Goal: Task Accomplishment & Management: Use online tool/utility

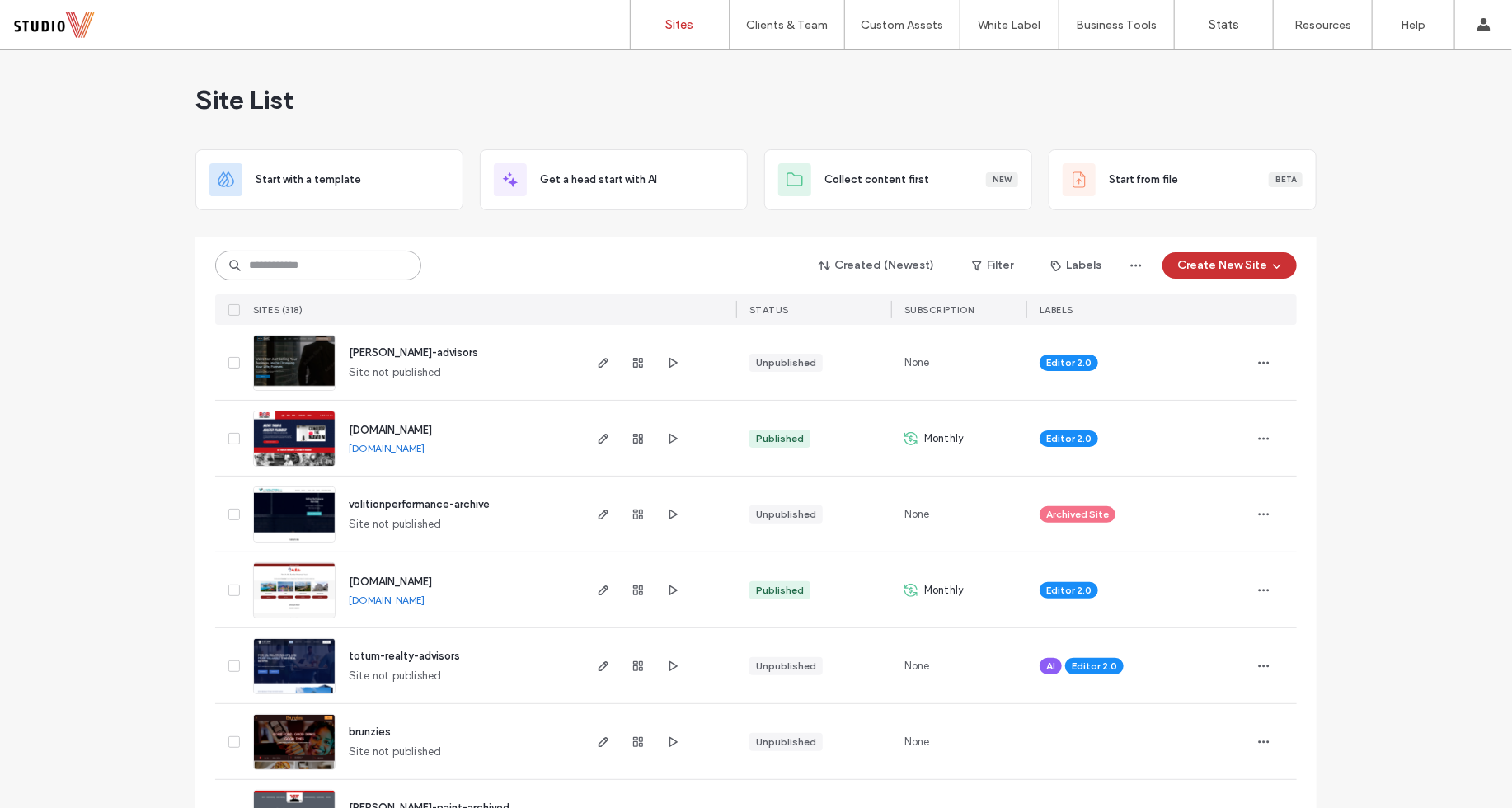
click at [331, 254] on input at bounding box center [318, 266] width 206 height 30
click at [315, 271] on input at bounding box center [318, 266] width 206 height 30
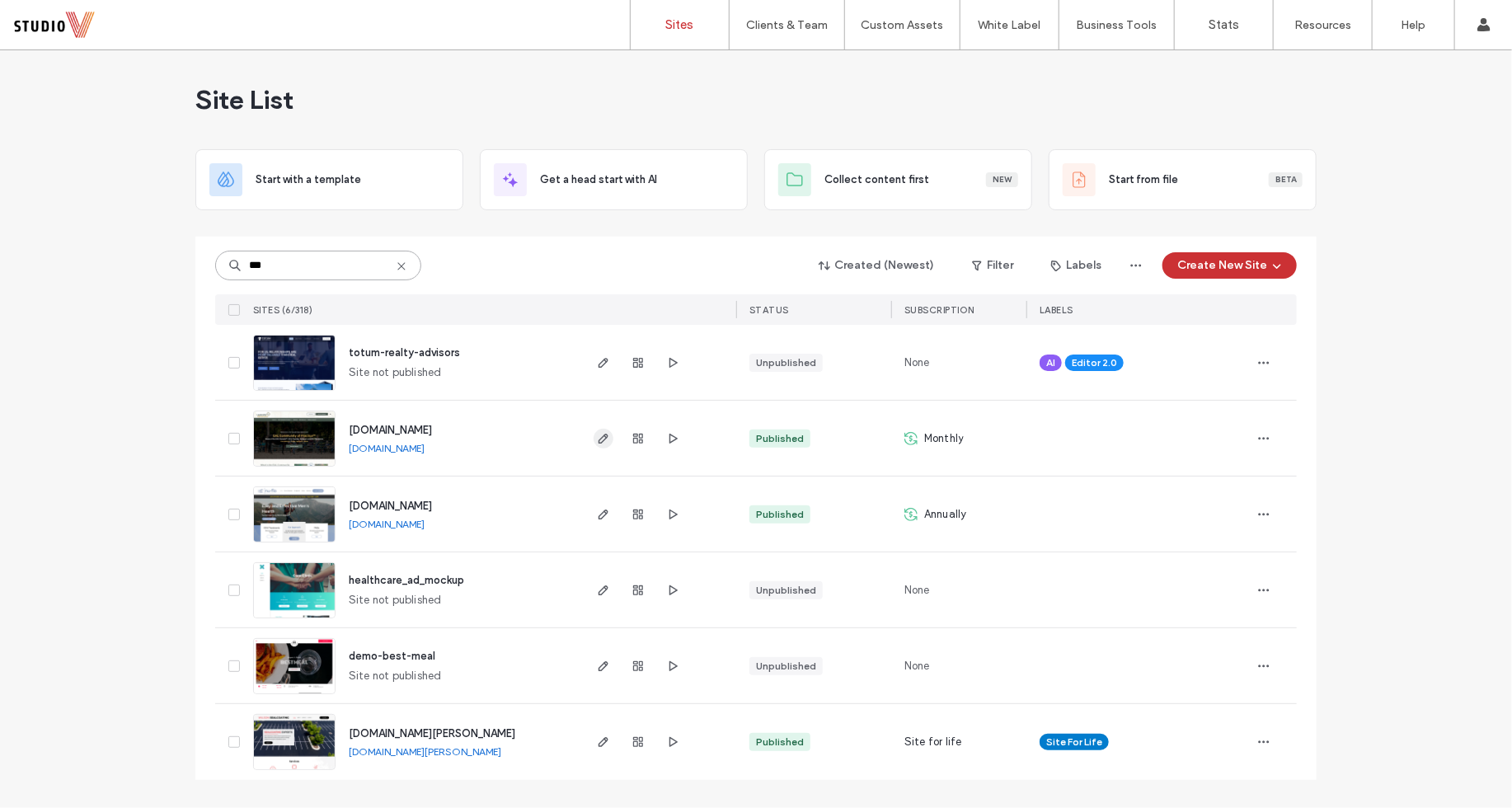
type input "***"
click at [603, 440] on icon "button" at bounding box center [603, 439] width 13 height 13
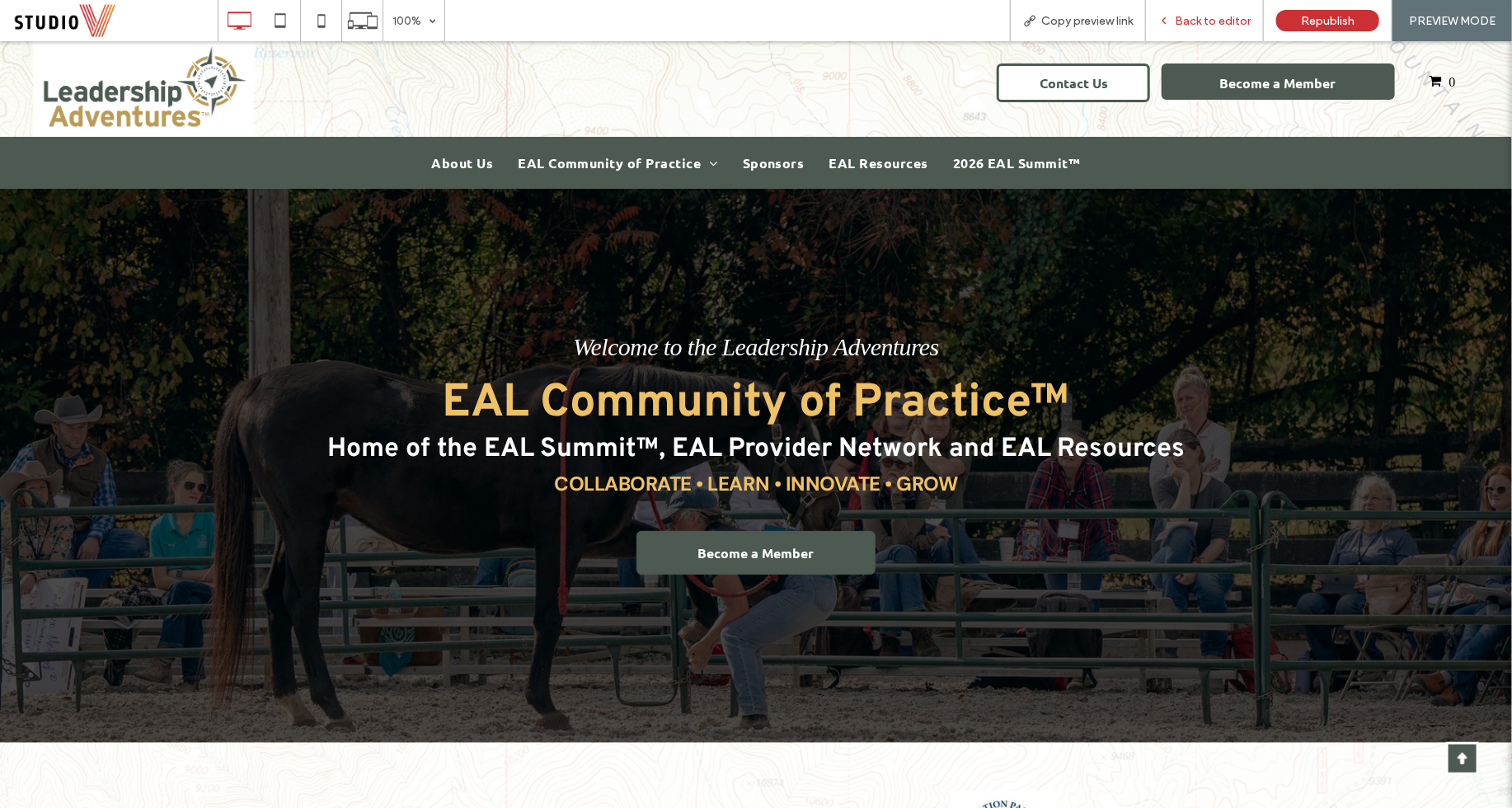
click at [1210, 24] on span "Back to editor" at bounding box center [1212, 21] width 76 height 14
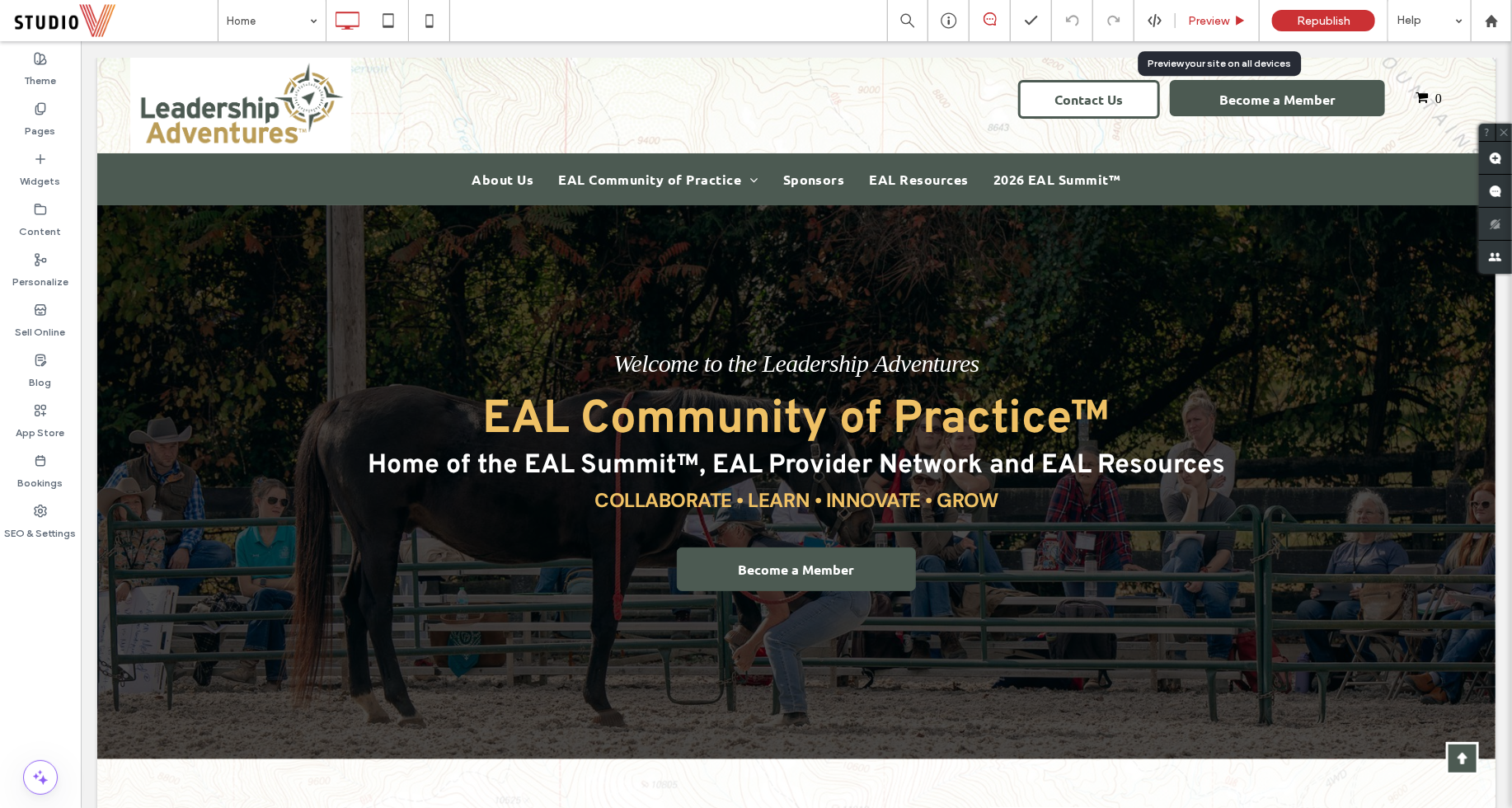
click at [1210, 23] on span "Preview" at bounding box center [1208, 21] width 41 height 14
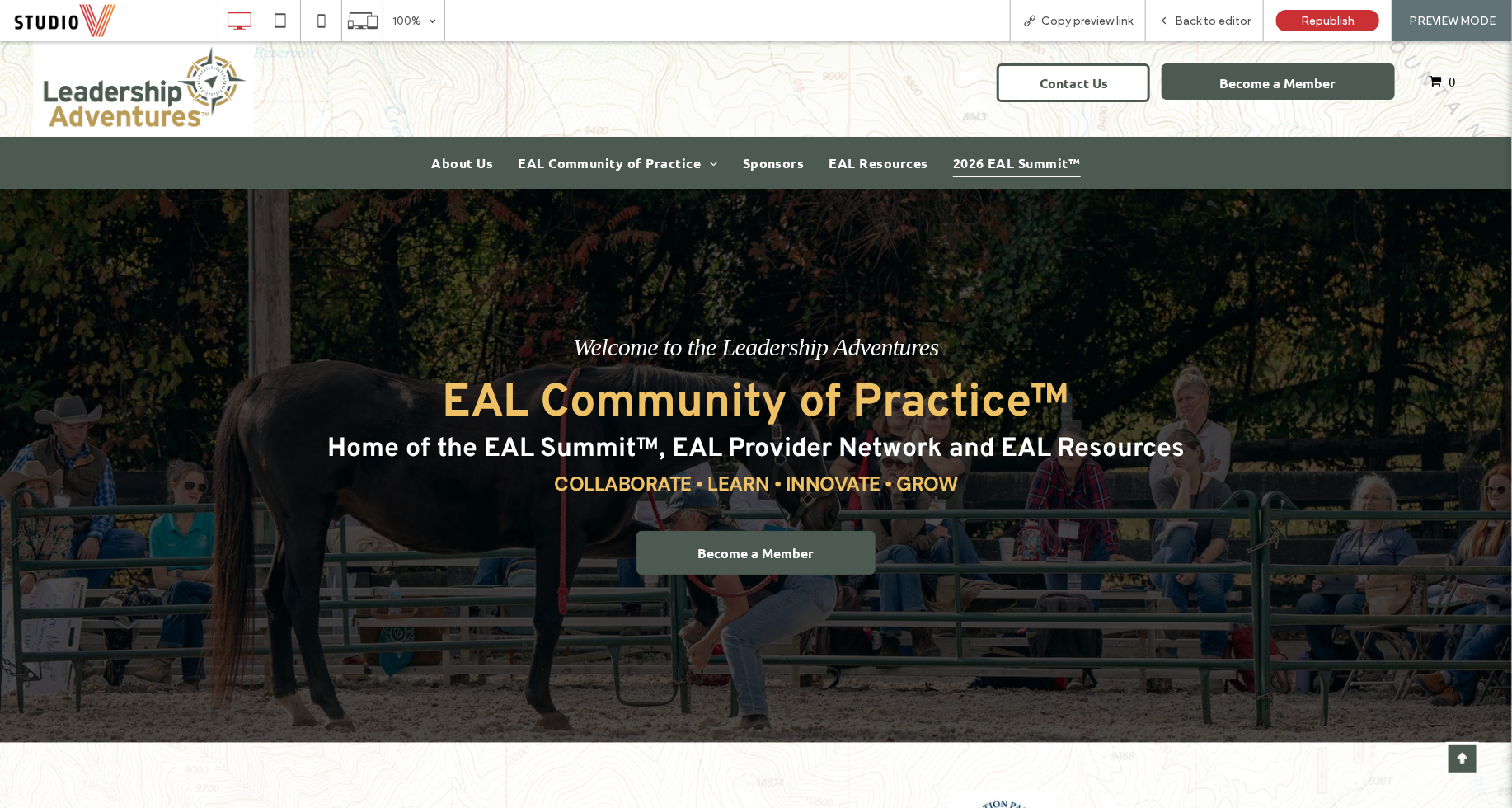
click at [999, 159] on span "2026 EAL Summit™" at bounding box center [1017, 163] width 128 height 28
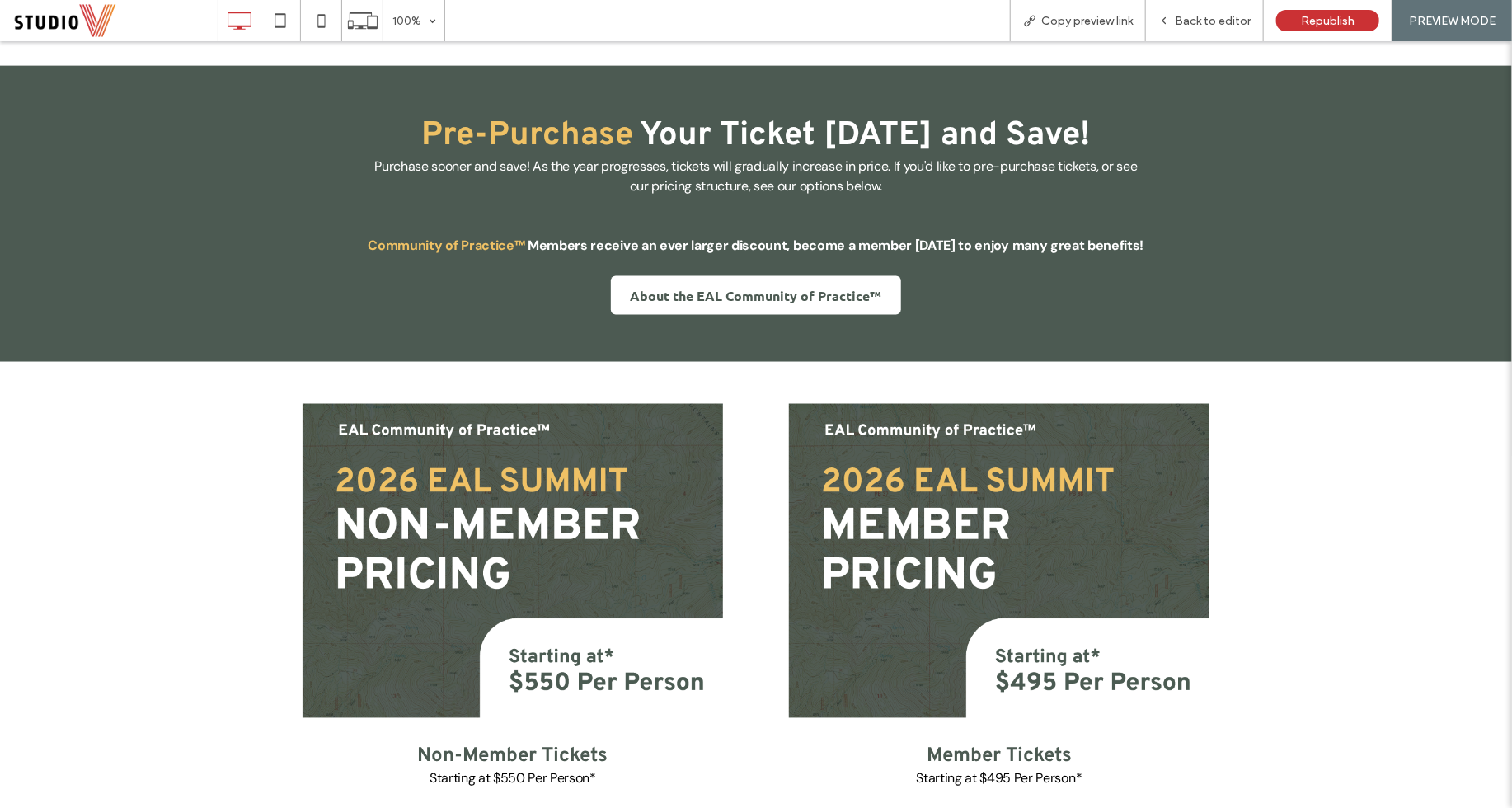
scroll to position [1248, 0]
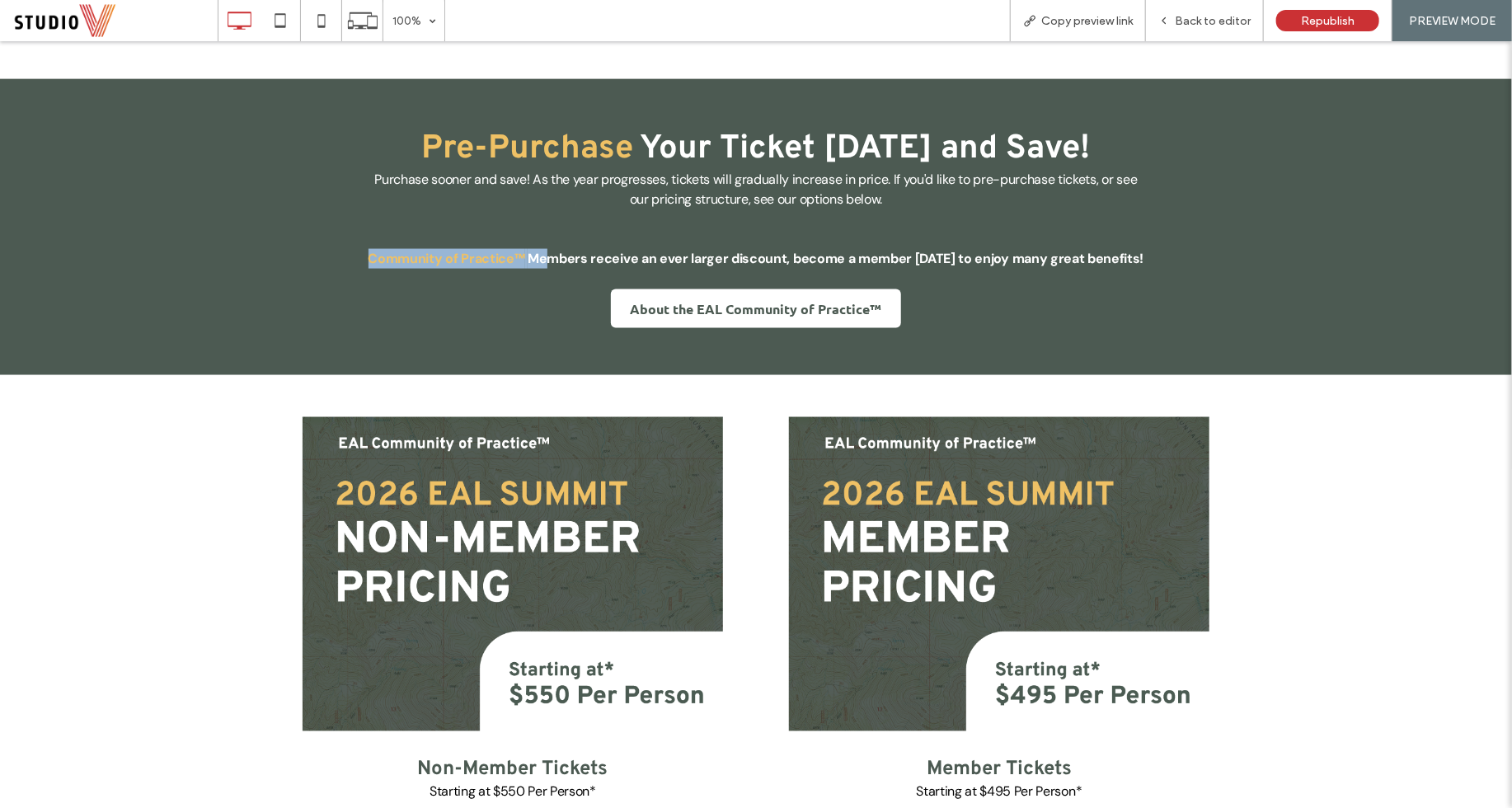
drag, startPoint x: 376, startPoint y: 257, endPoint x: 578, endPoint y: 257, distance: 202.0
click at [578, 257] on p "Community of Practice™ Members receive an ever larger discount, become a member…" at bounding box center [755, 258] width 776 height 20
click at [561, 280] on div "Pre-Purchase Your Ticket Today and Save! Purchase sooner and save! As the year …" at bounding box center [756, 226] width 989 height 201
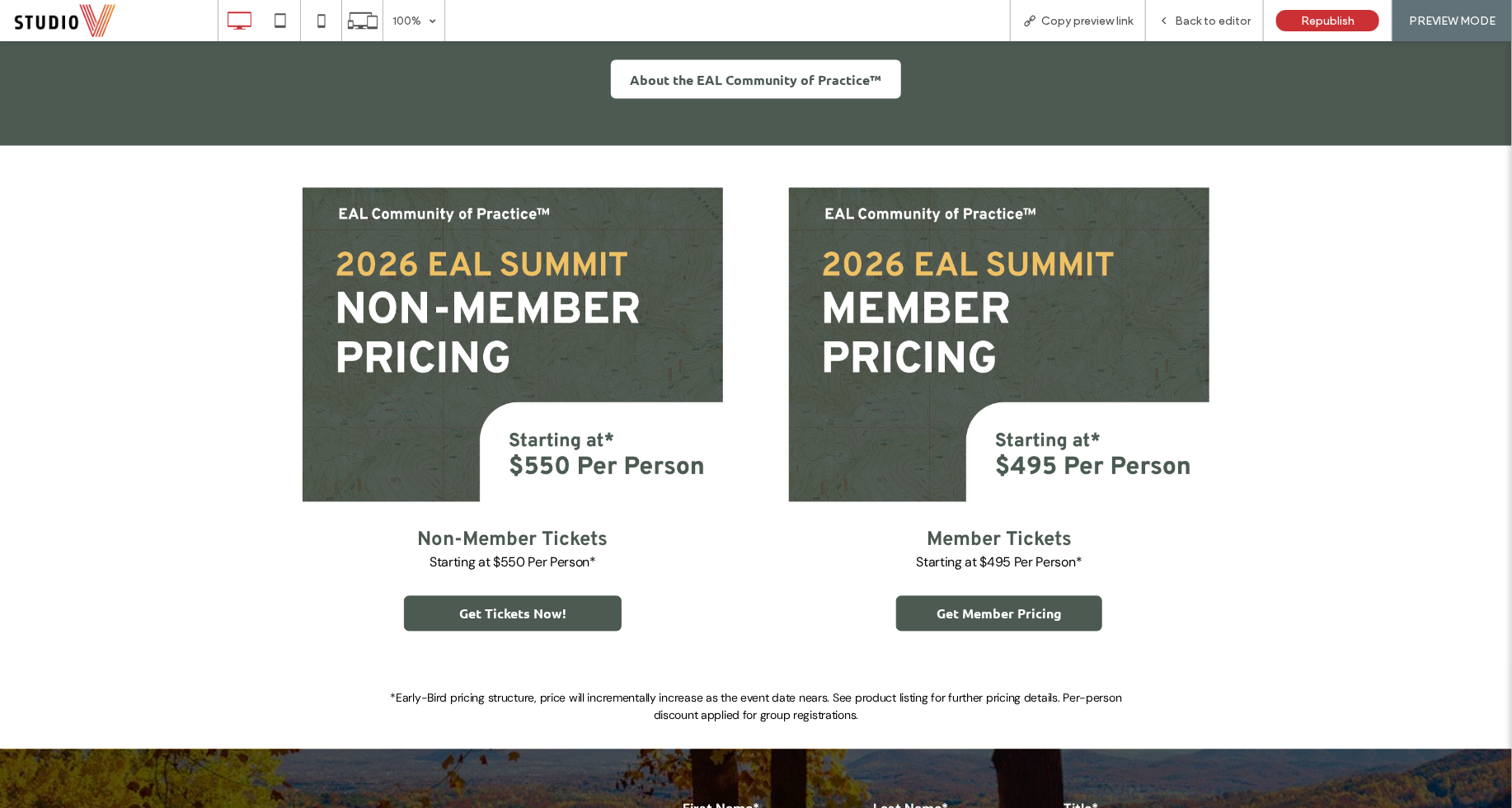
scroll to position [1476, 0]
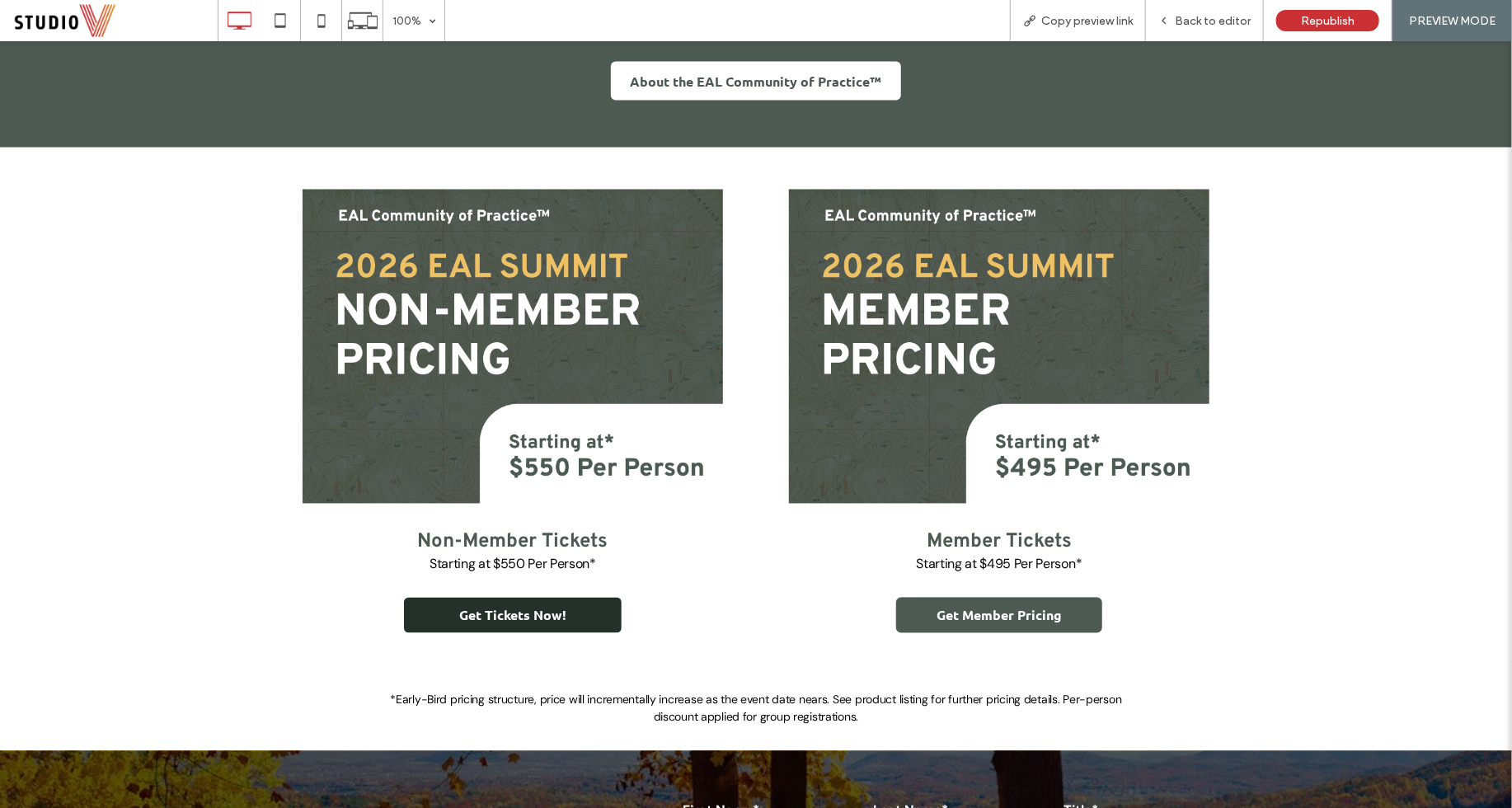
click at [568, 607] on link "Get Tickets Now!" at bounding box center [512, 614] width 218 height 35
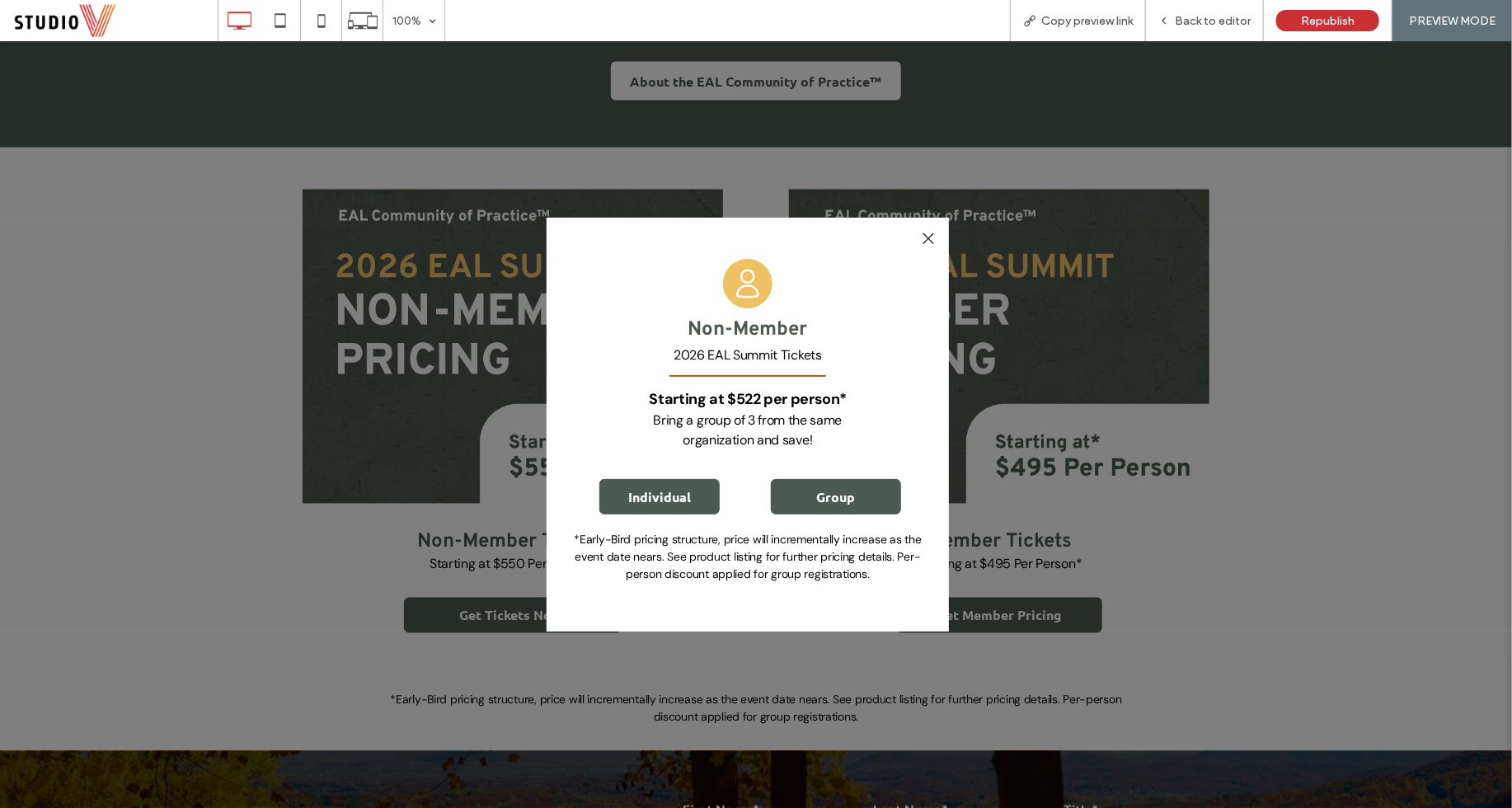
click at [924, 239] on div at bounding box center [927, 237] width 23 height 23
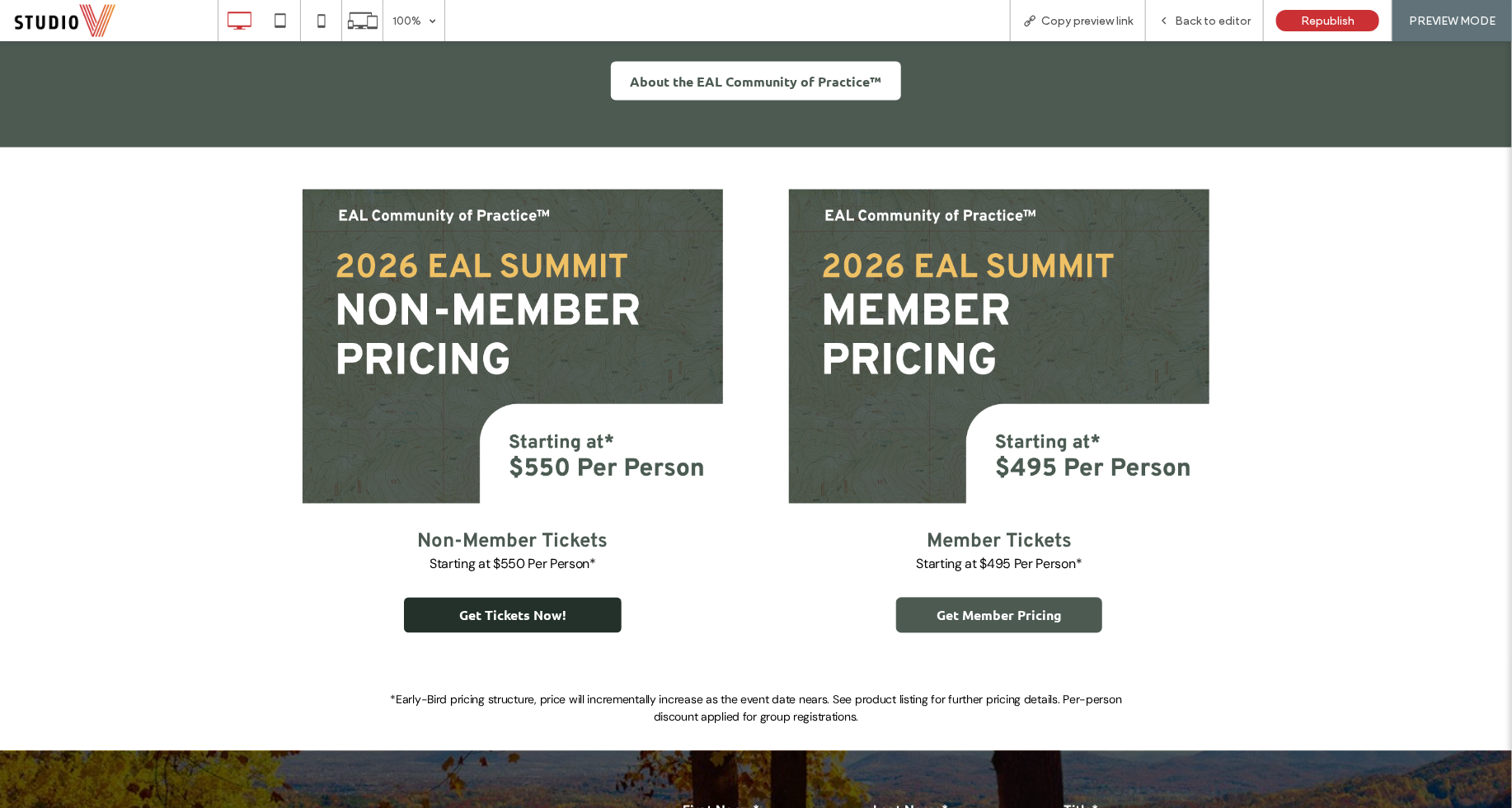
click at [549, 616] on span "Get Tickets Now!" at bounding box center [513, 614] width 107 height 18
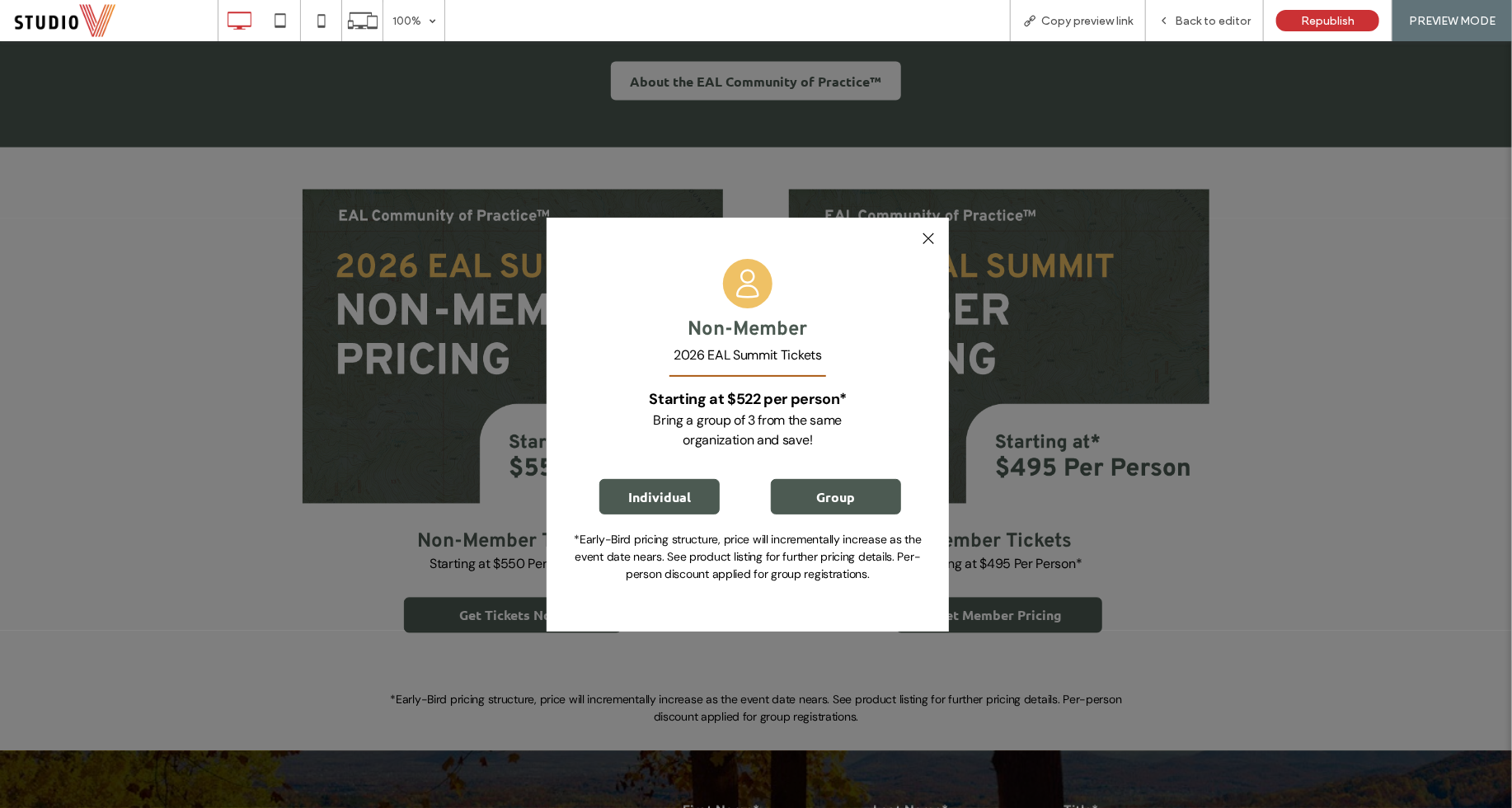
click at [936, 233] on div at bounding box center [927, 237] width 23 height 23
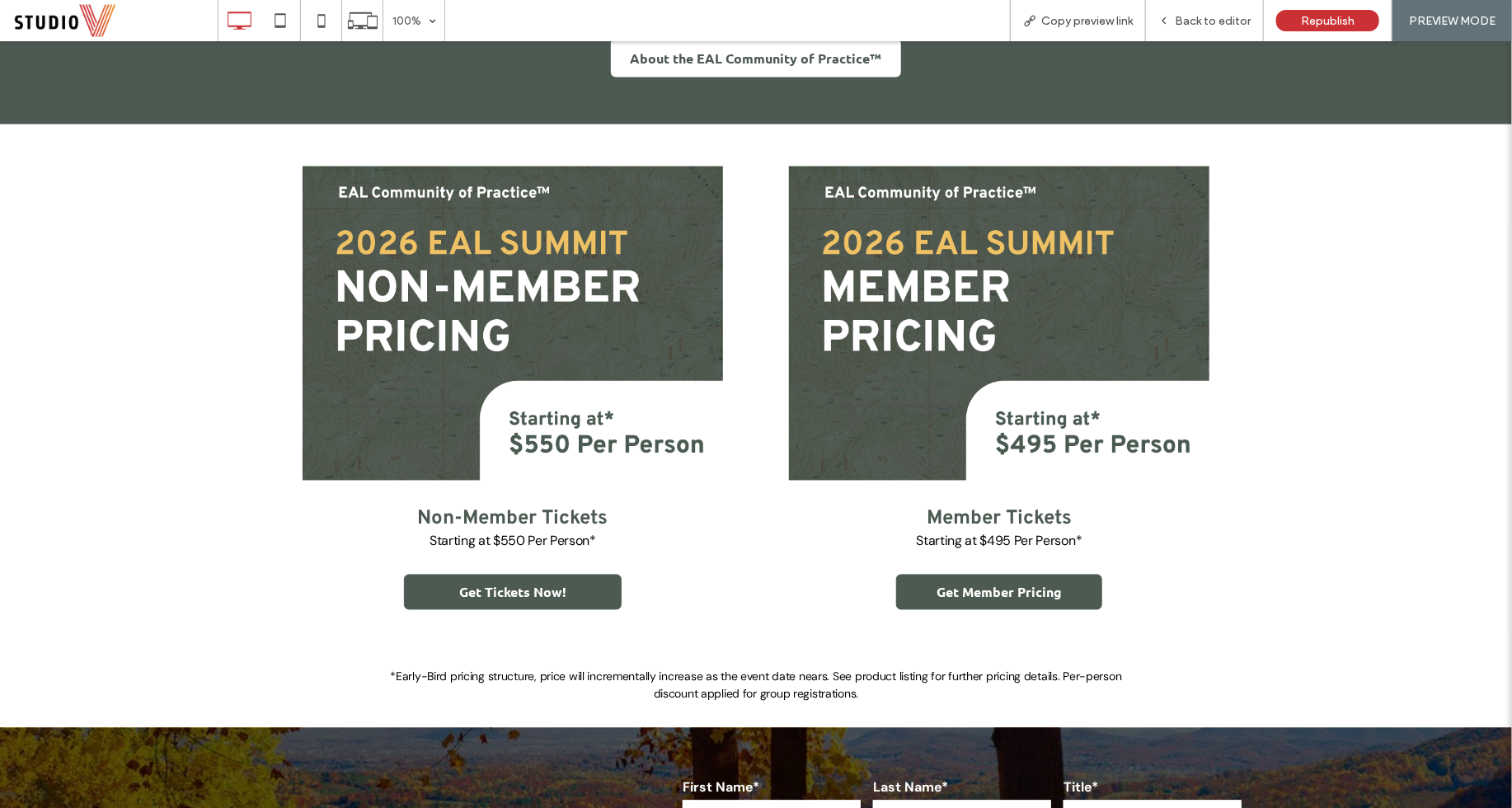
scroll to position [1496, 0]
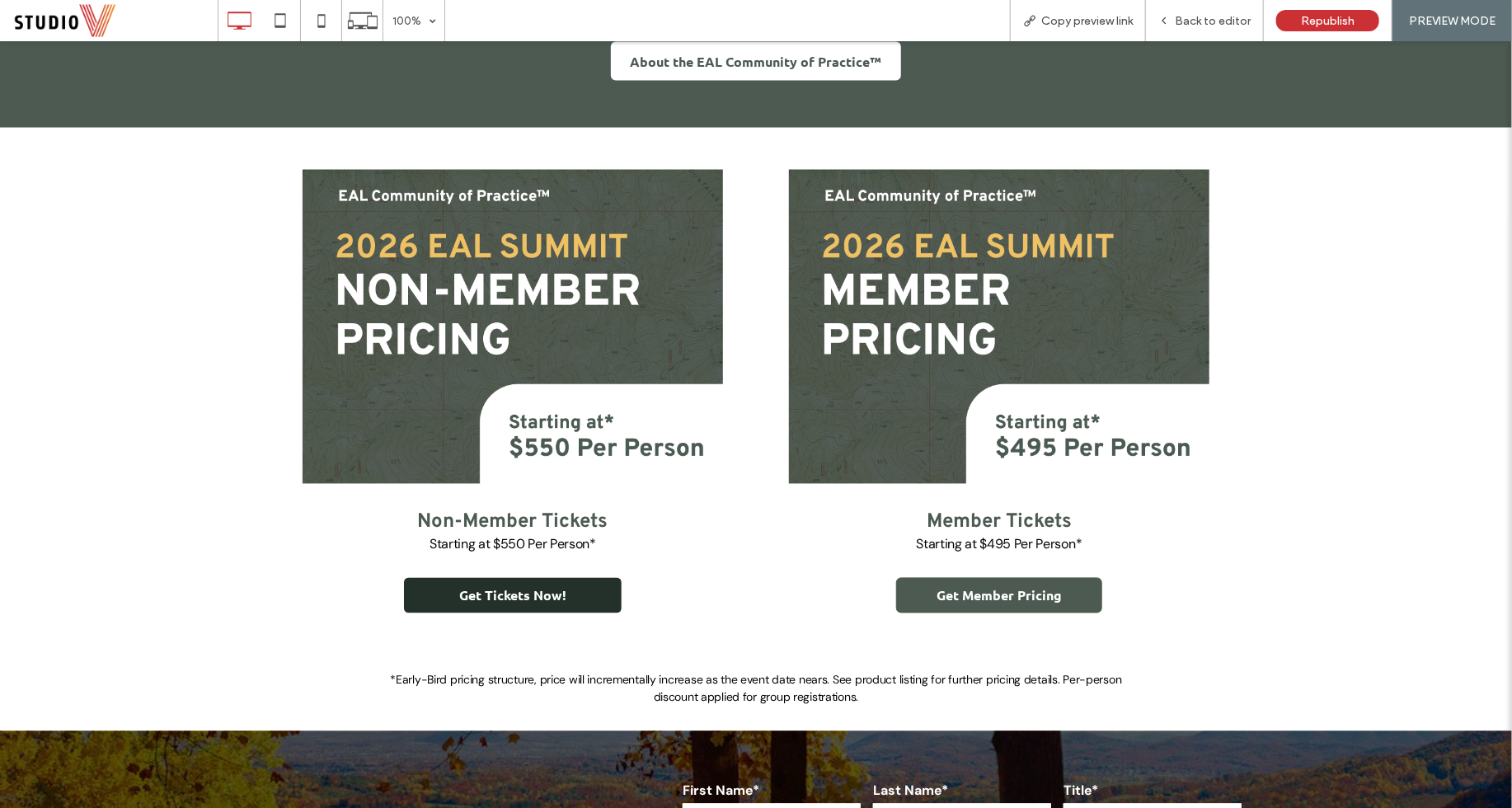
click at [510, 598] on span "Get Tickets Now!" at bounding box center [513, 595] width 107 height 18
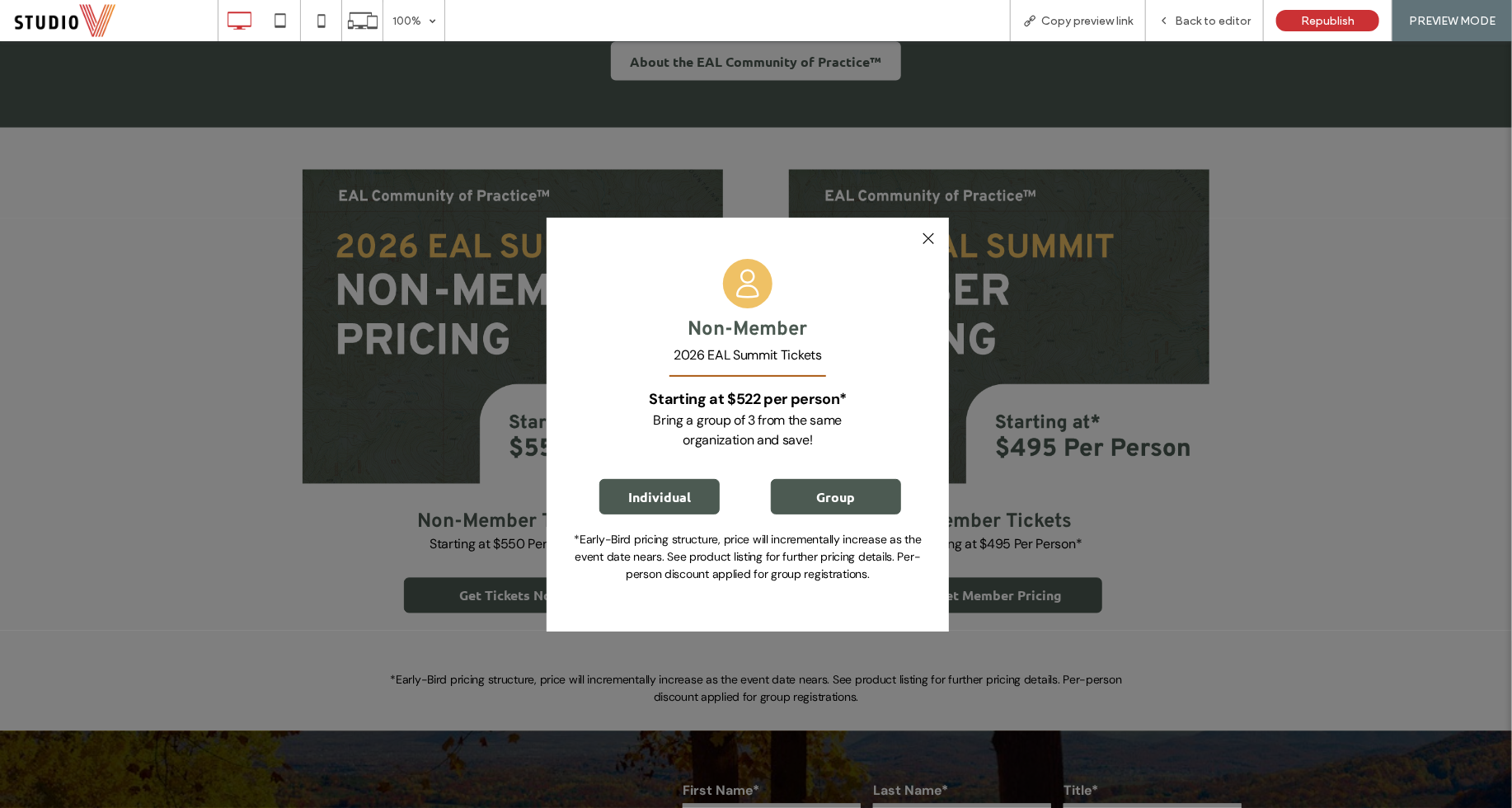
click at [931, 236] on div at bounding box center [927, 237] width 23 height 23
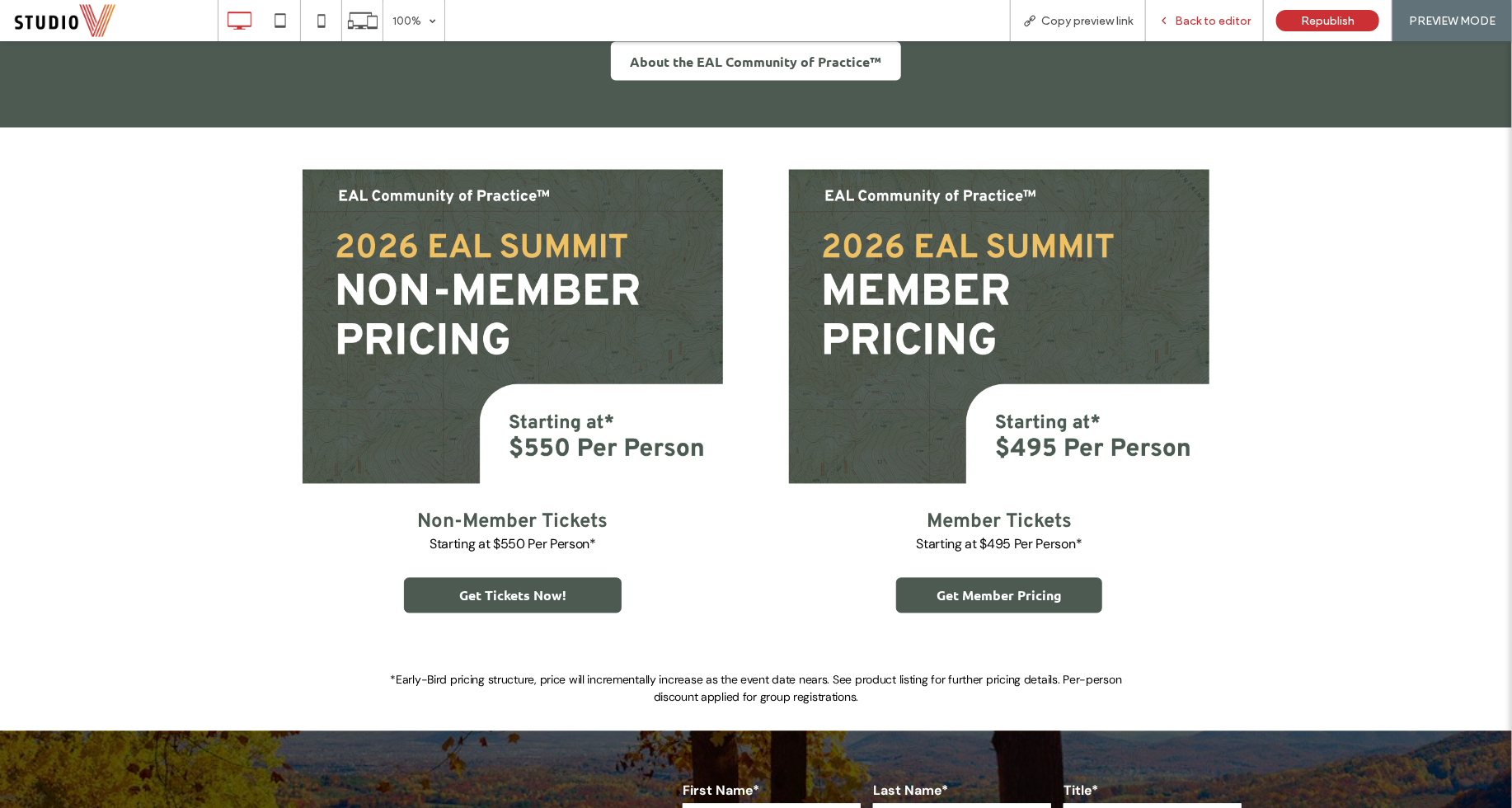
click at [1246, 11] on div "Back to editor" at bounding box center [1204, 20] width 118 height 41
click at [1215, 17] on span "Back to editor" at bounding box center [1212, 21] width 76 height 14
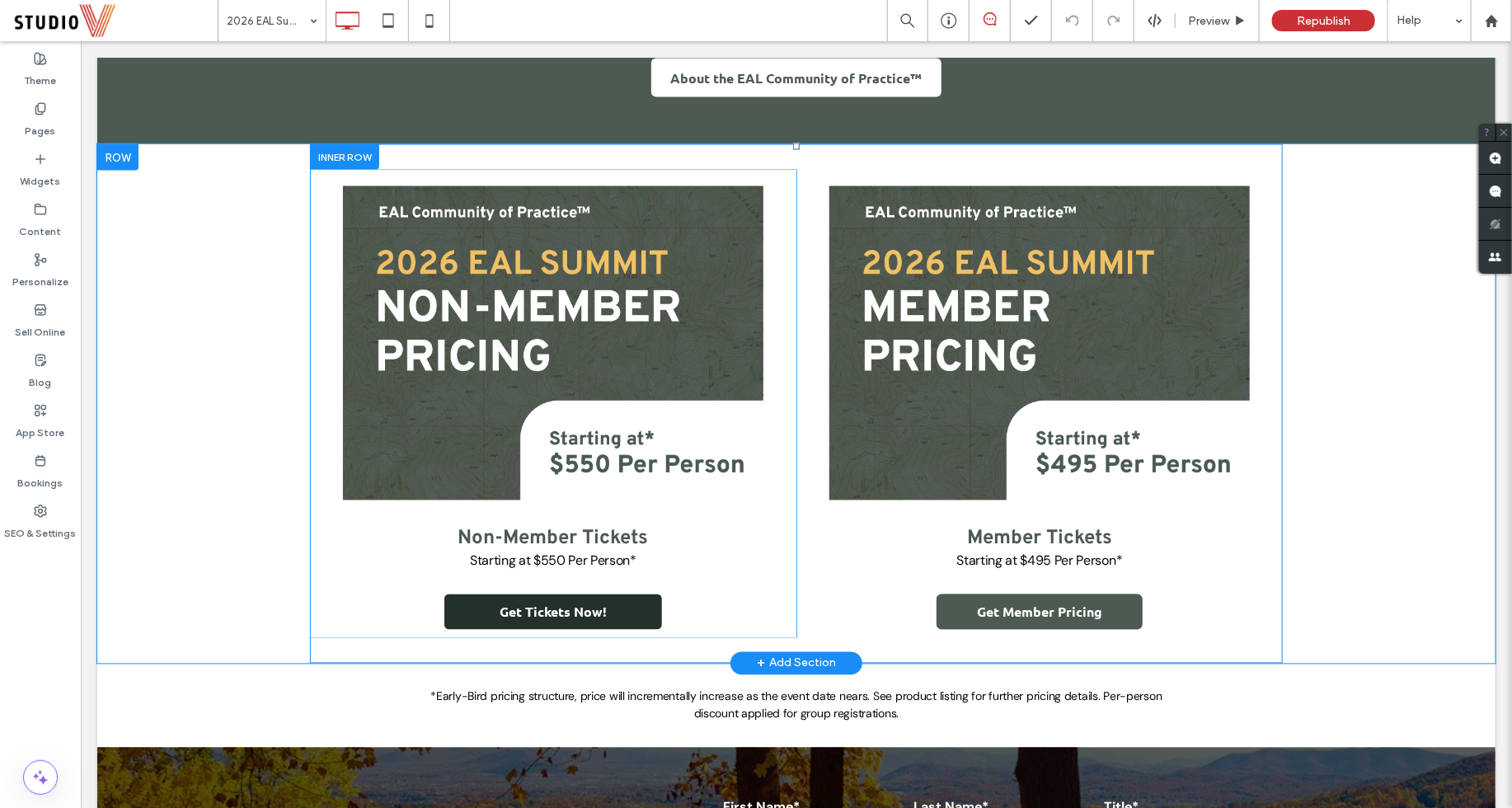
click at [548, 607] on span "Get Tickets Now!" at bounding box center [552, 611] width 107 height 18
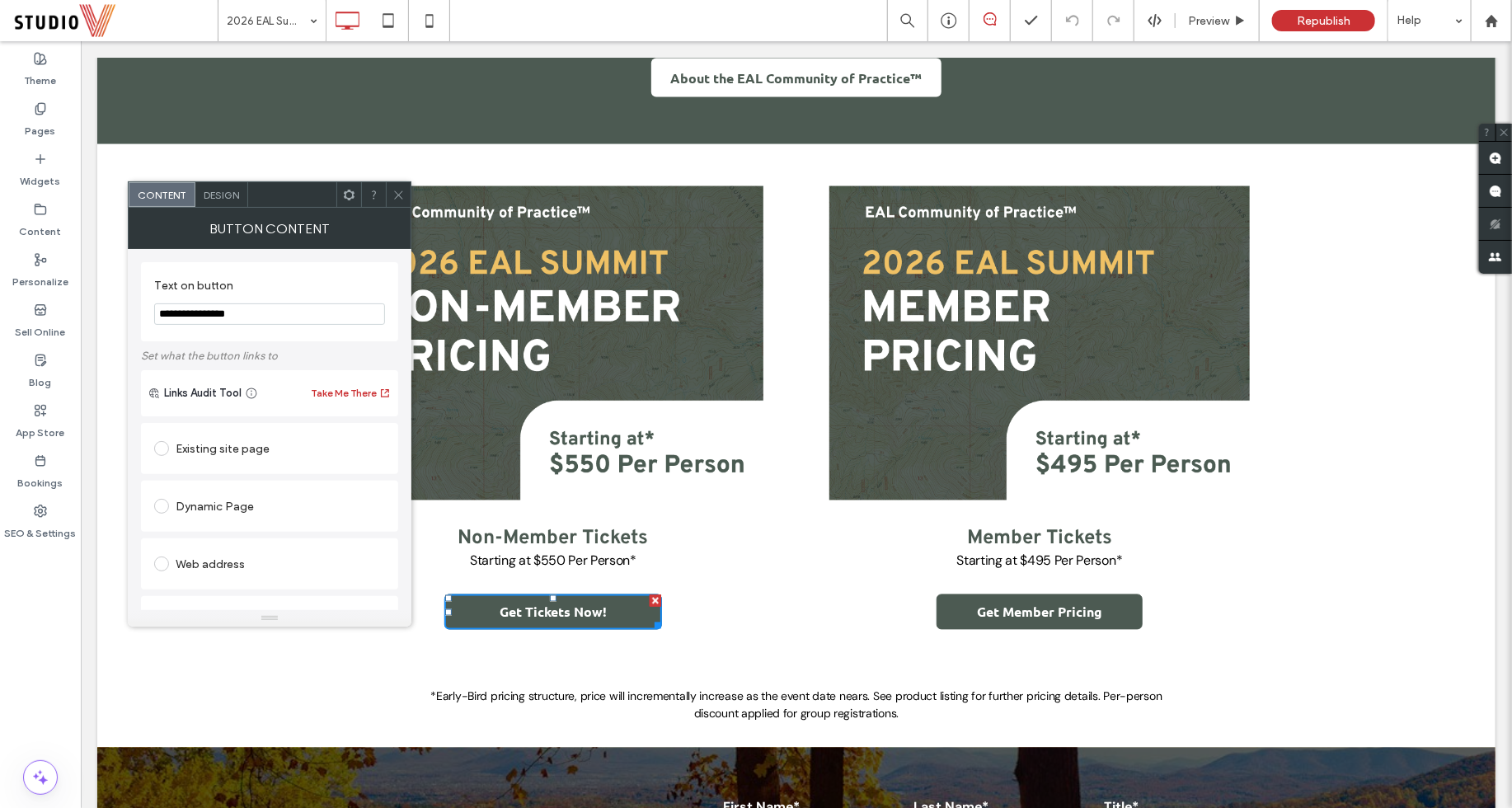
click at [178, 318] on input "**********" at bounding box center [270, 314] width 231 height 22
click at [182, 315] on input "**********" at bounding box center [270, 314] width 231 height 22
type input "**********"
click at [401, 196] on use at bounding box center [398, 195] width 8 height 8
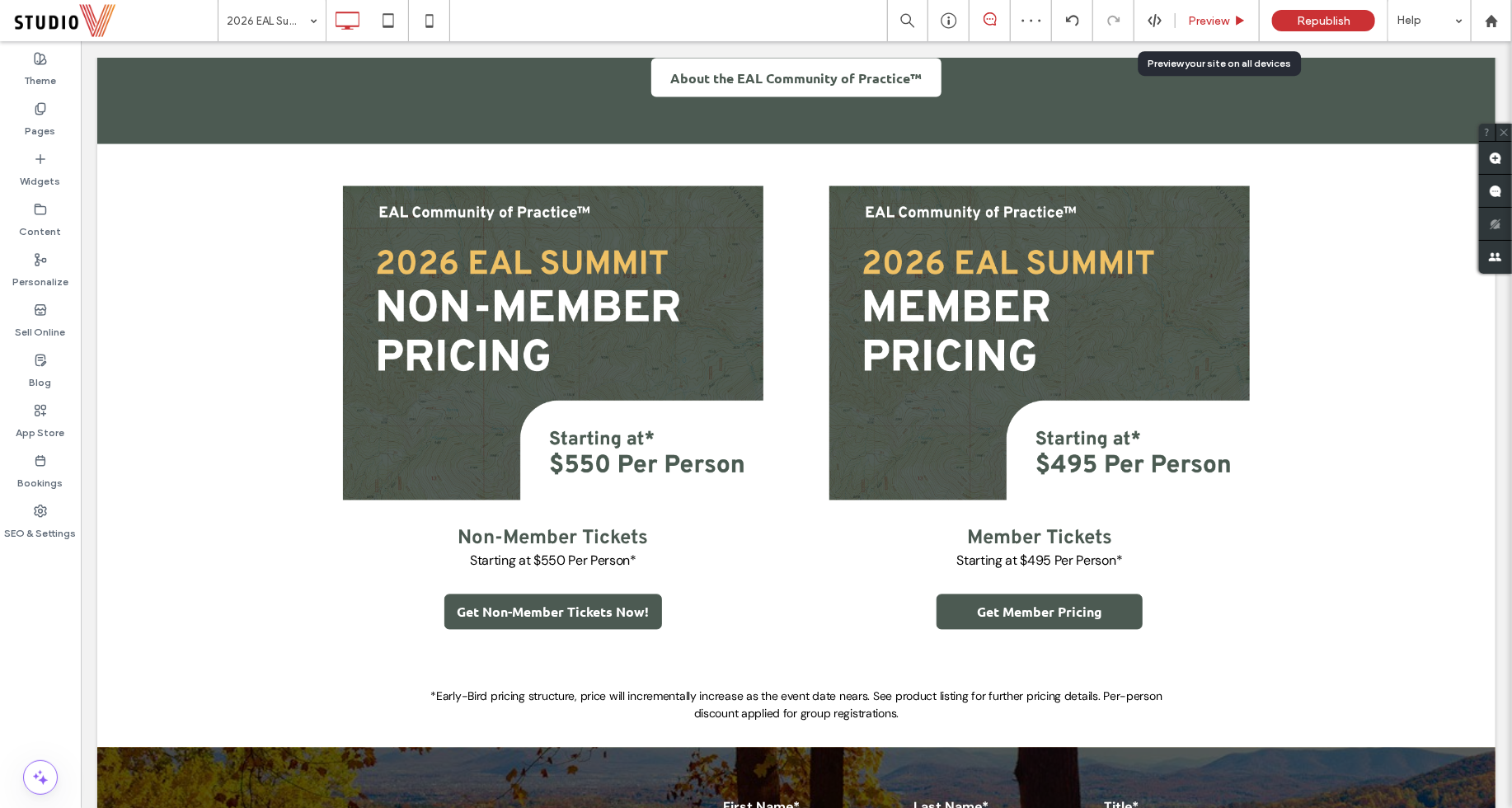
click at [1227, 15] on span "Preview" at bounding box center [1208, 21] width 41 height 14
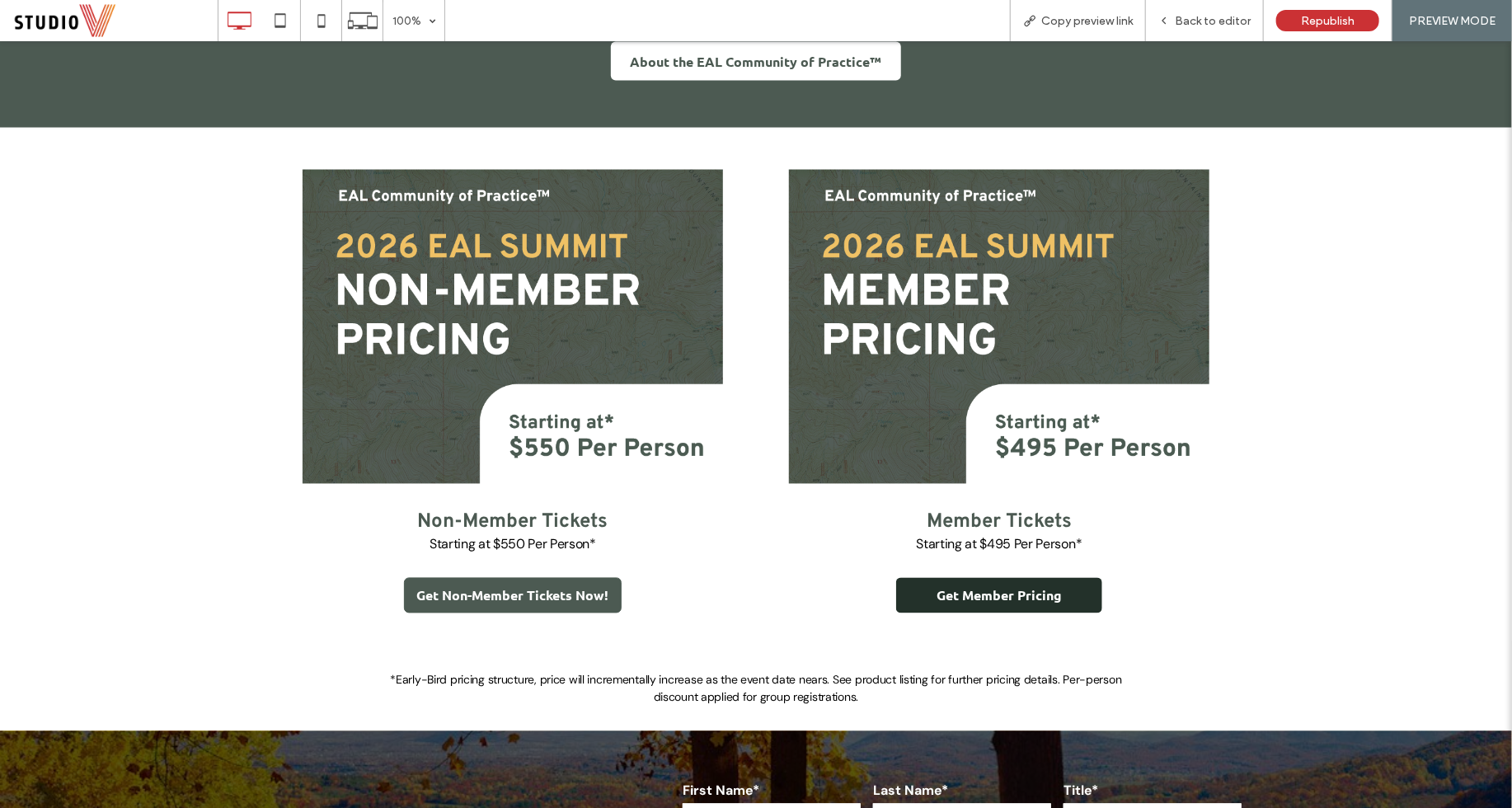
click at [1029, 597] on span "Get Member Pricing" at bounding box center [999, 595] width 125 height 18
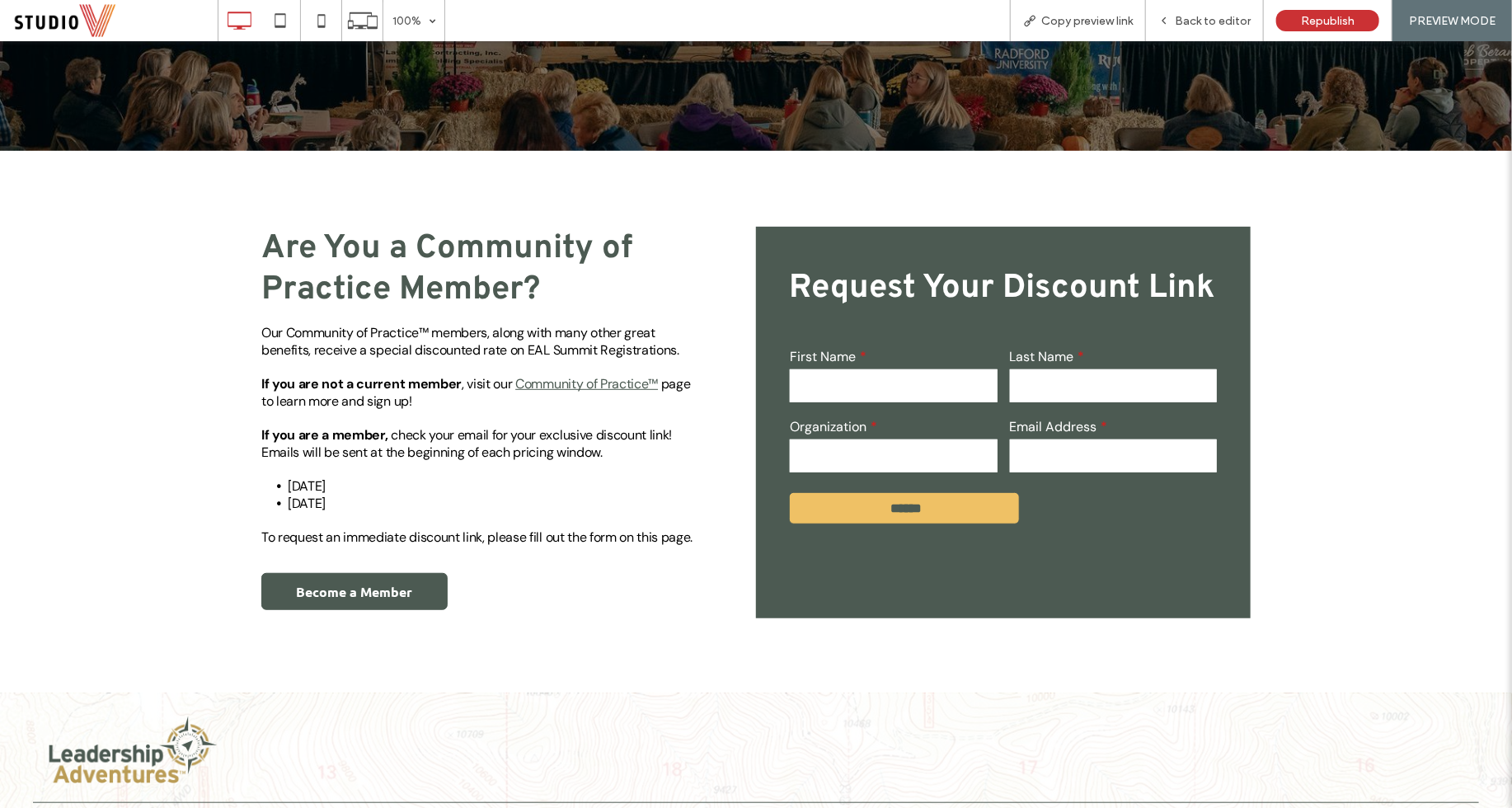
scroll to position [317, 0]
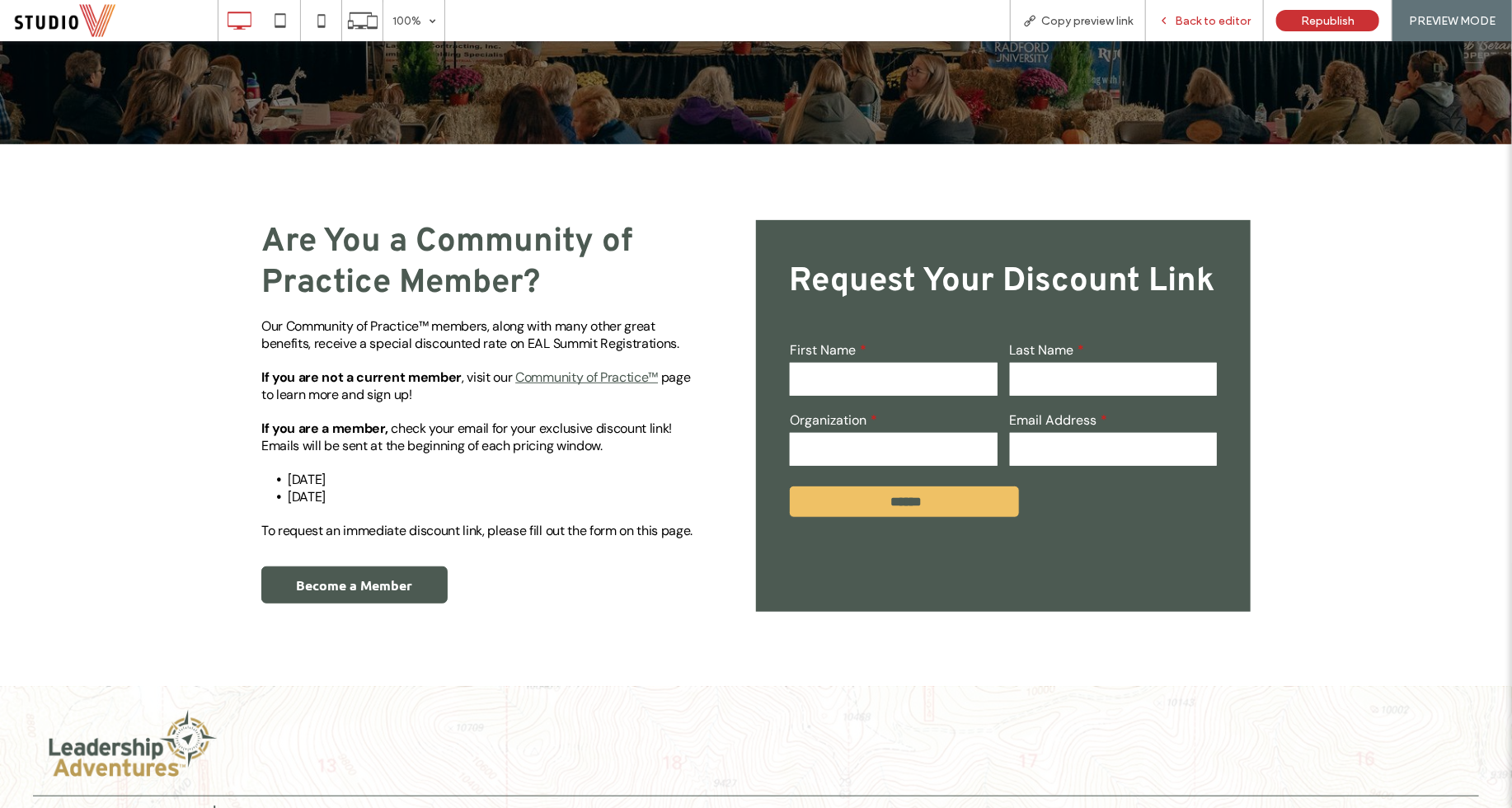
click at [1200, 25] on span "Back to editor" at bounding box center [1212, 21] width 76 height 14
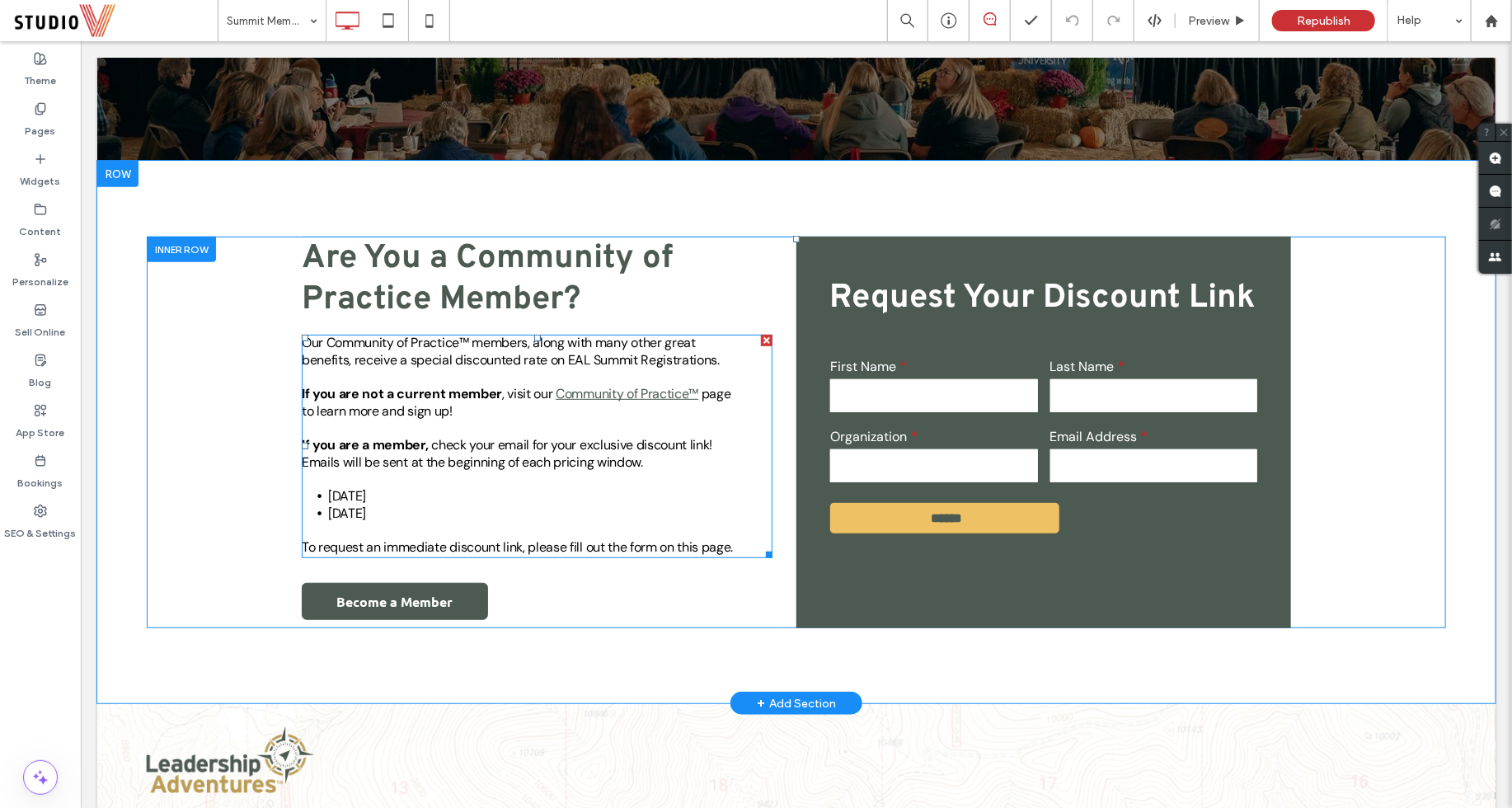
click at [555, 399] on link "Community of Practice™" at bounding box center [626, 393] width 143 height 18
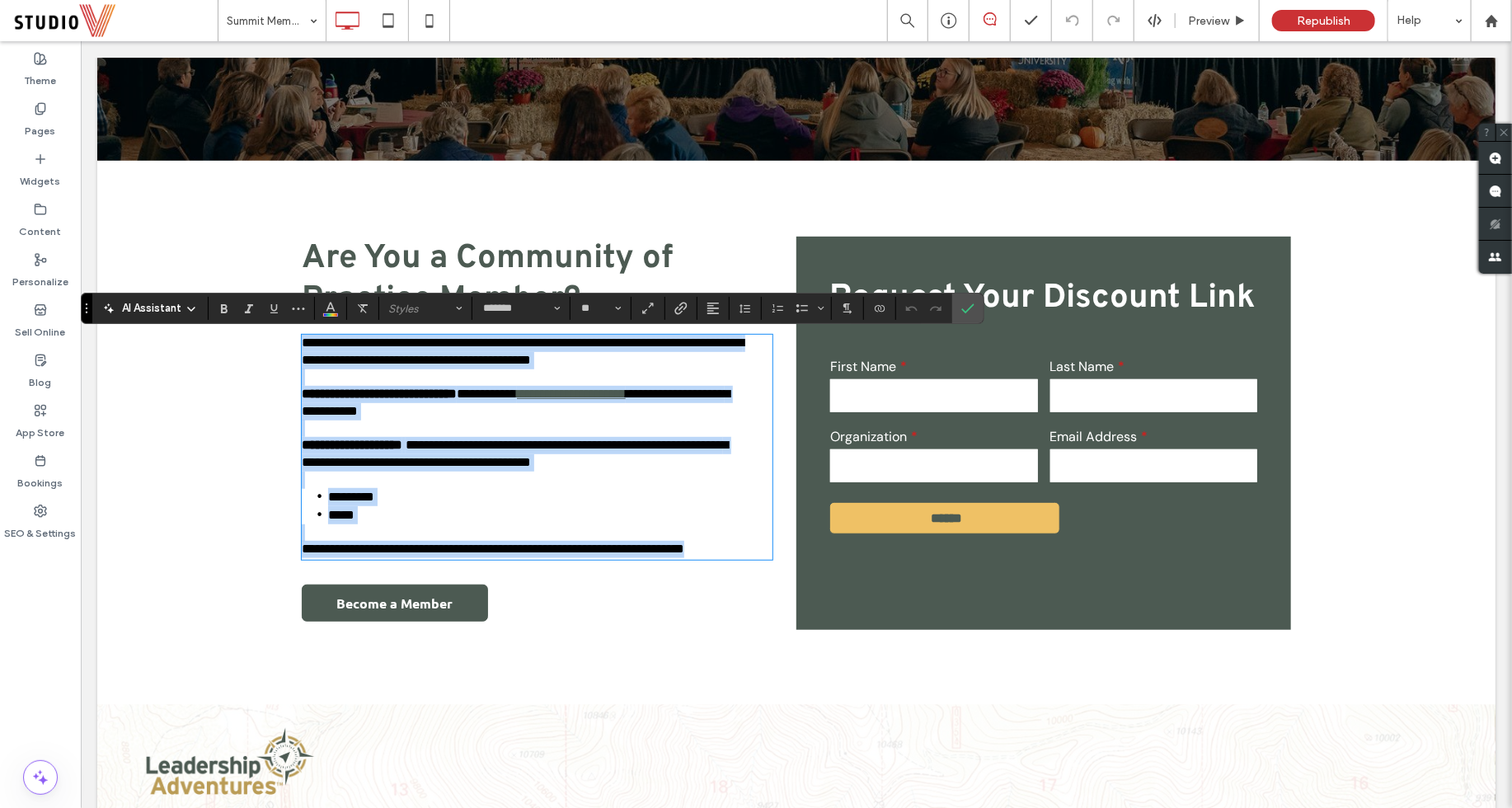
click at [554, 391] on link "**********" at bounding box center [571, 393] width 109 height 13
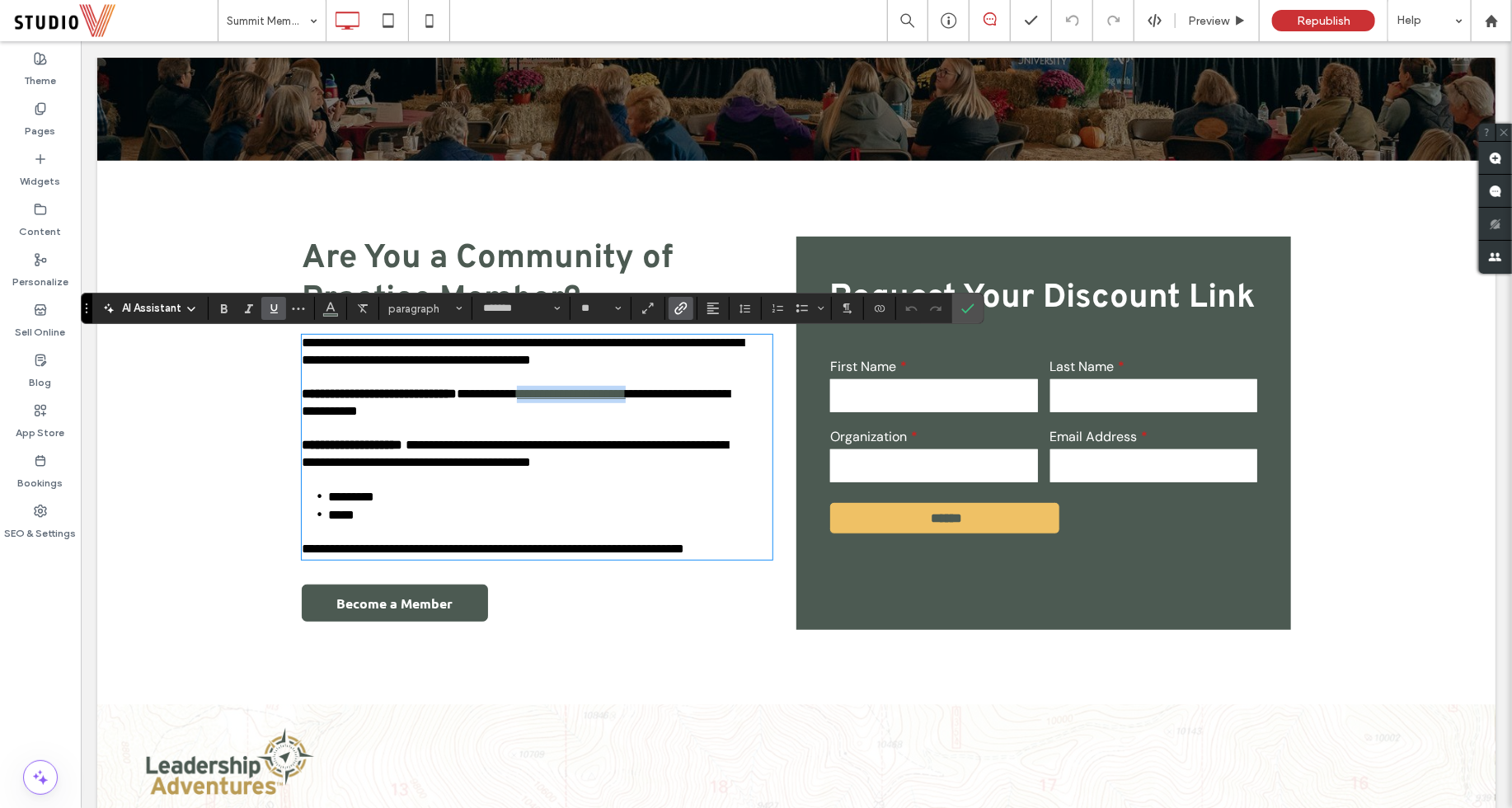
drag, startPoint x: 698, startPoint y: 395, endPoint x: 554, endPoint y: 397, distance: 144.0
click at [554, 397] on p "**********" at bounding box center [522, 402] width 444 height 33
click at [679, 315] on span "Link" at bounding box center [681, 308] width 13 height 22
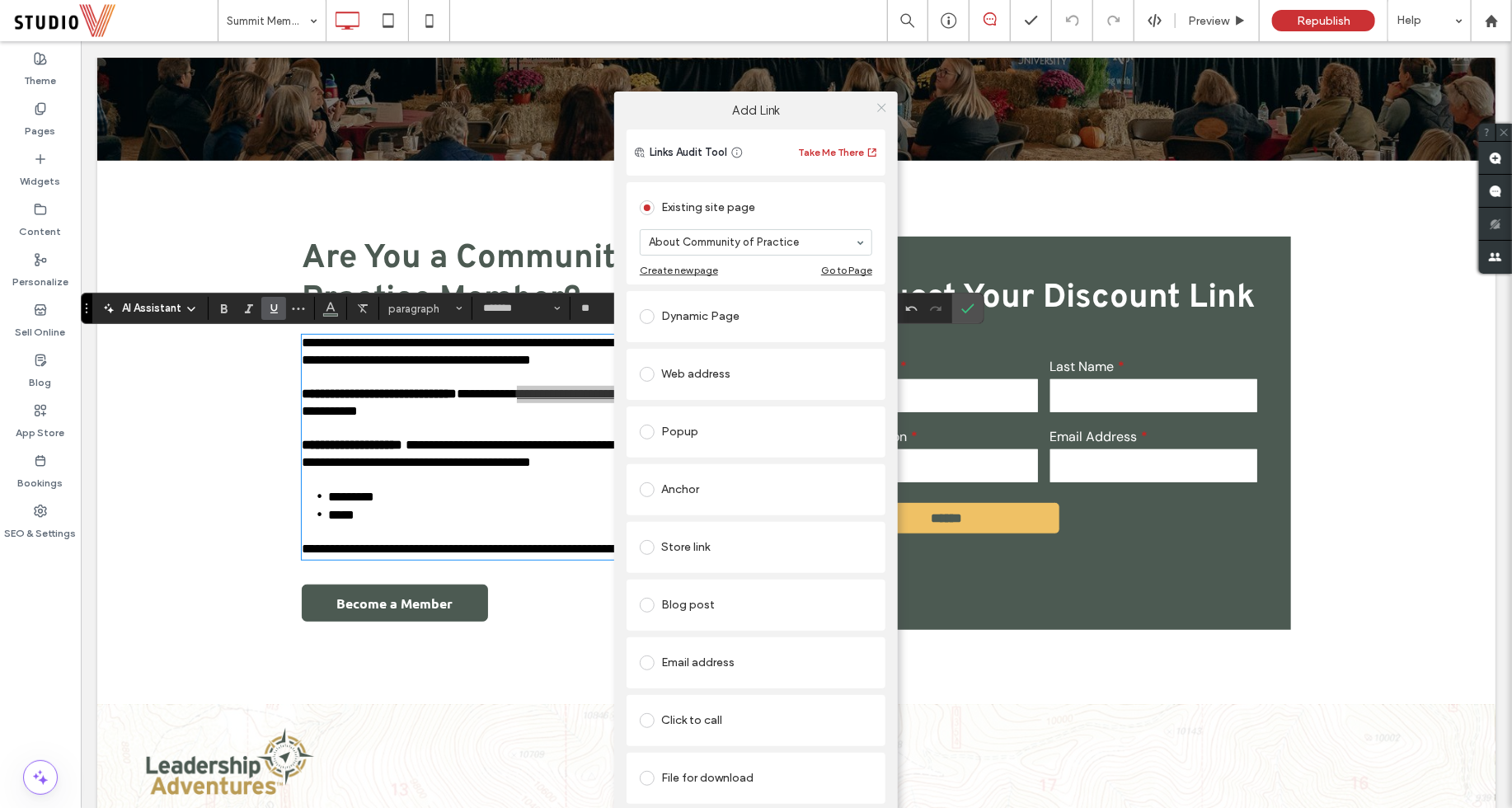
click at [884, 111] on use at bounding box center [881, 108] width 8 height 8
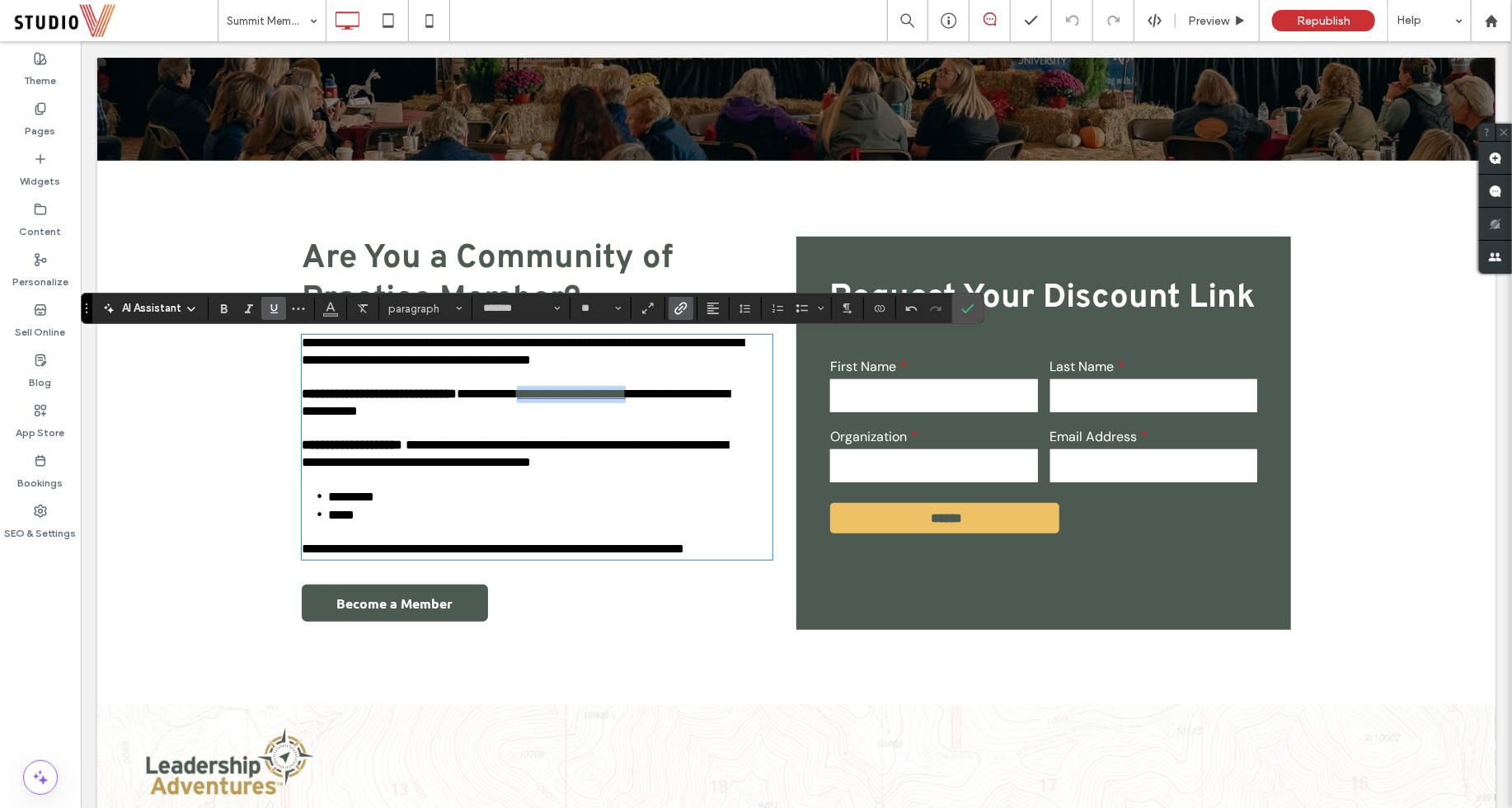
click at [554, 398] on link "**********" at bounding box center [571, 393] width 109 height 13
drag, startPoint x: 554, startPoint y: 396, endPoint x: 732, endPoint y: 401, distance: 178.1
click at [732, 401] on p "**********" at bounding box center [522, 402] width 444 height 33
click at [682, 306] on use "Link" at bounding box center [681, 307] width 13 height 13
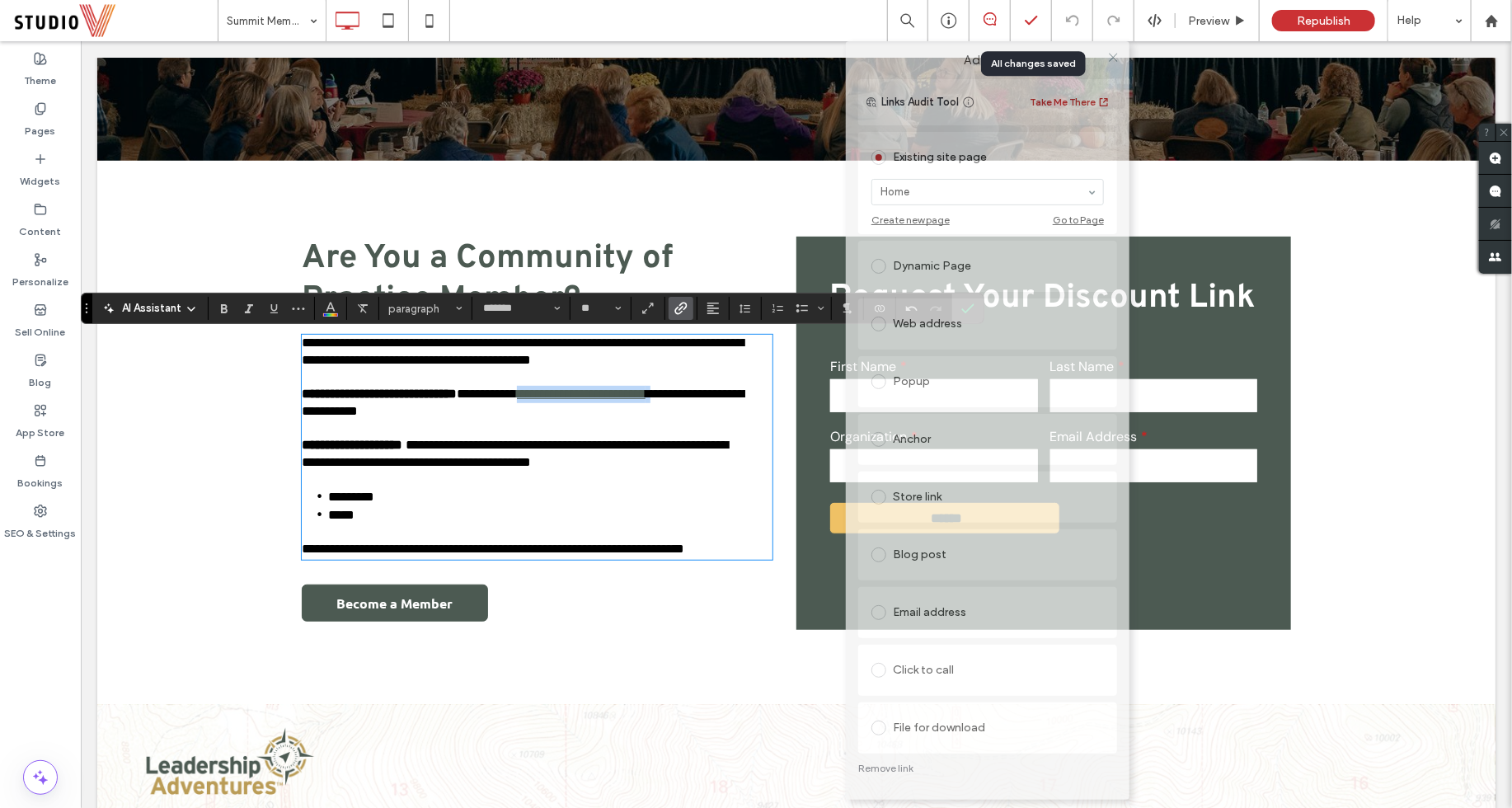
drag, startPoint x: 814, startPoint y: 112, endPoint x: 1046, endPoint y: 12, distance: 252.6
click at [1046, 12] on body ".wqwq-1{fill:#231f20;} .cls-1q, .cls-2q { fill-rule: evenodd; } .cls-2q { fill:…" at bounding box center [756, 404] width 1512 height 808
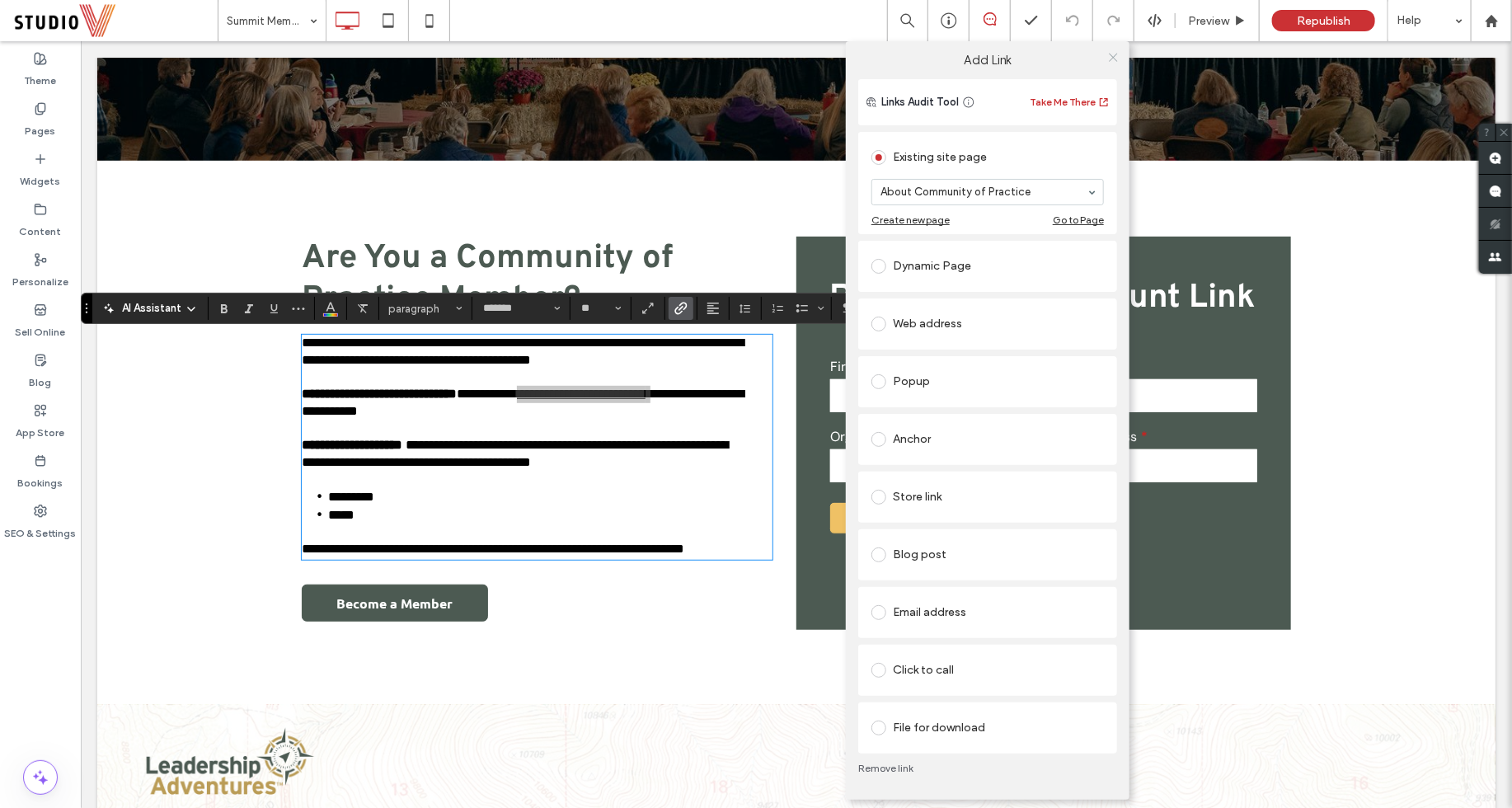
click at [1113, 55] on icon at bounding box center [1113, 57] width 13 height 13
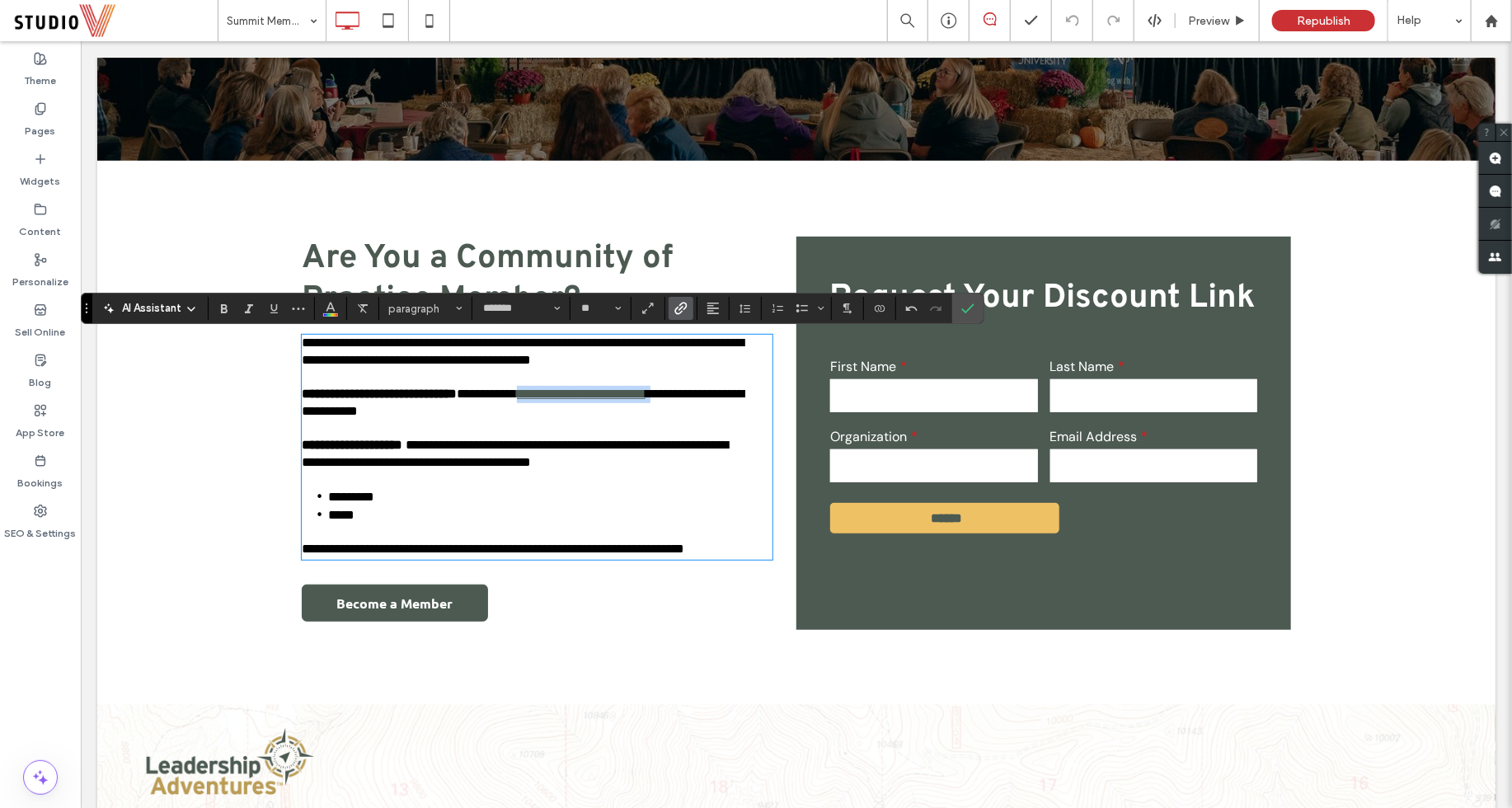
click at [578, 454] on span "**********" at bounding box center [514, 453] width 426 height 30
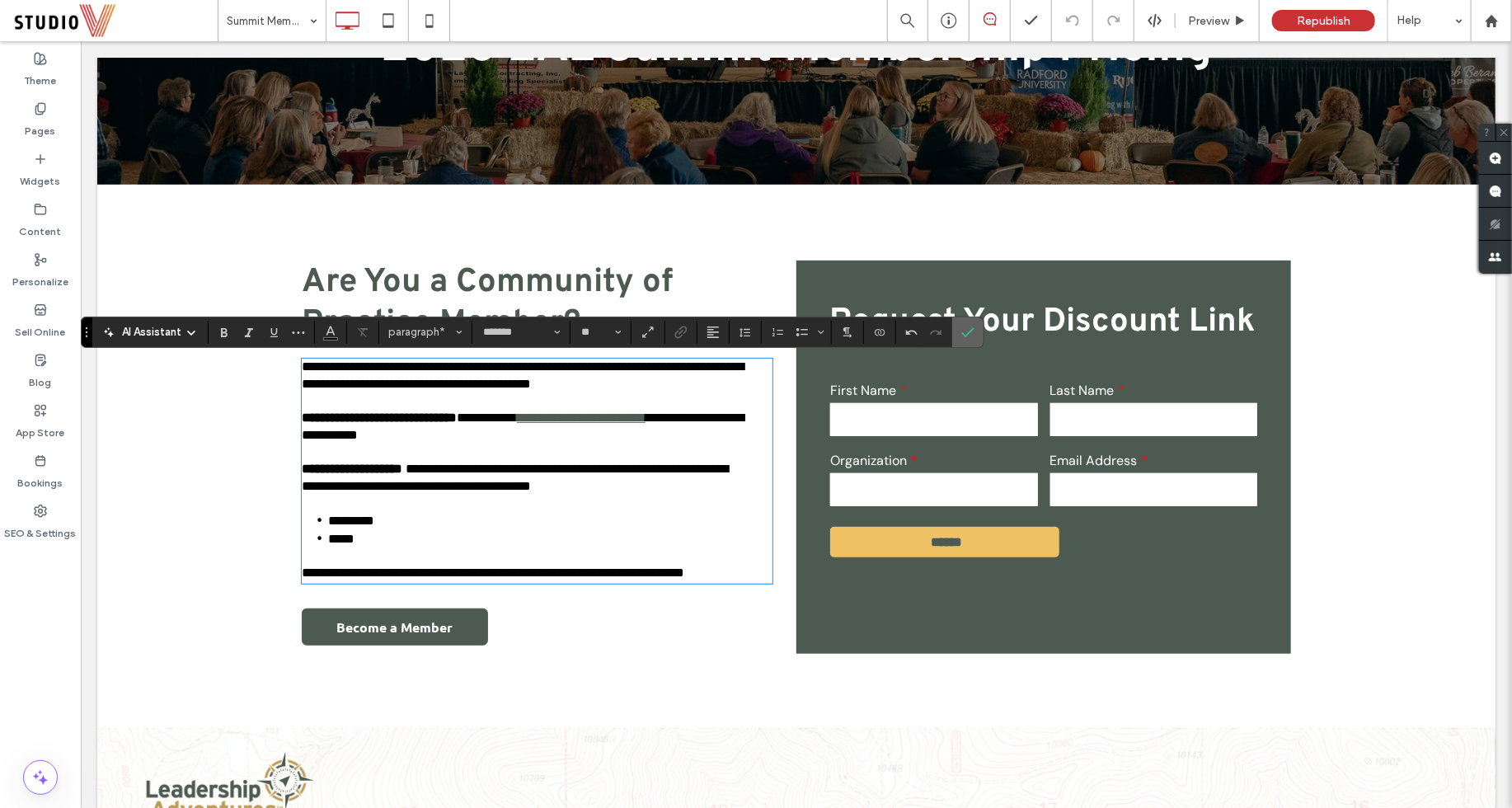
click at [952, 336] on section at bounding box center [967, 333] width 31 height 30
click at [455, 274] on span "Are You a Community of Practice Member?" at bounding box center [486, 302] width 371 height 83
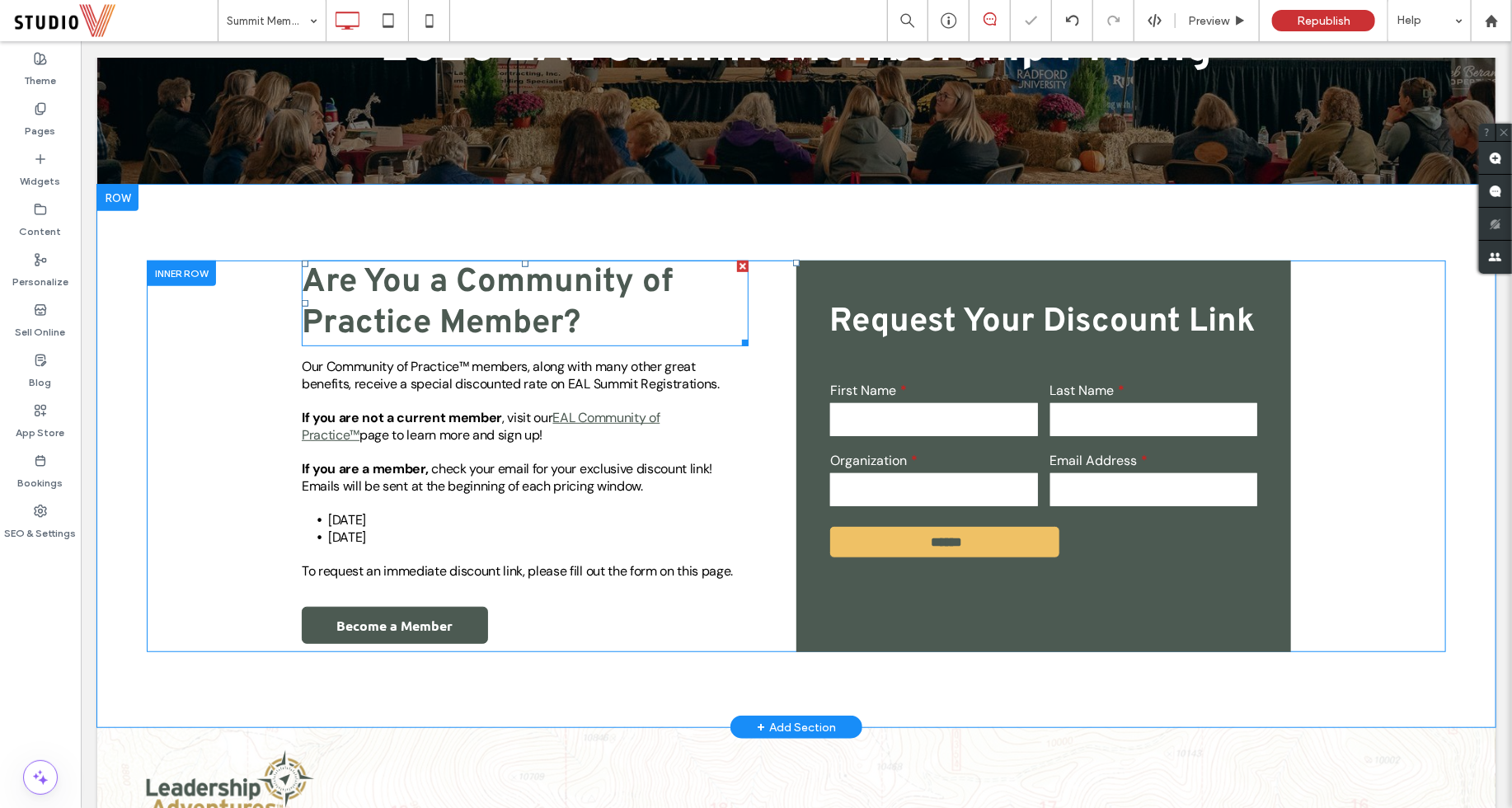
click at [460, 278] on span "Are You a Community of Practice Member?" at bounding box center [486, 302] width 371 height 83
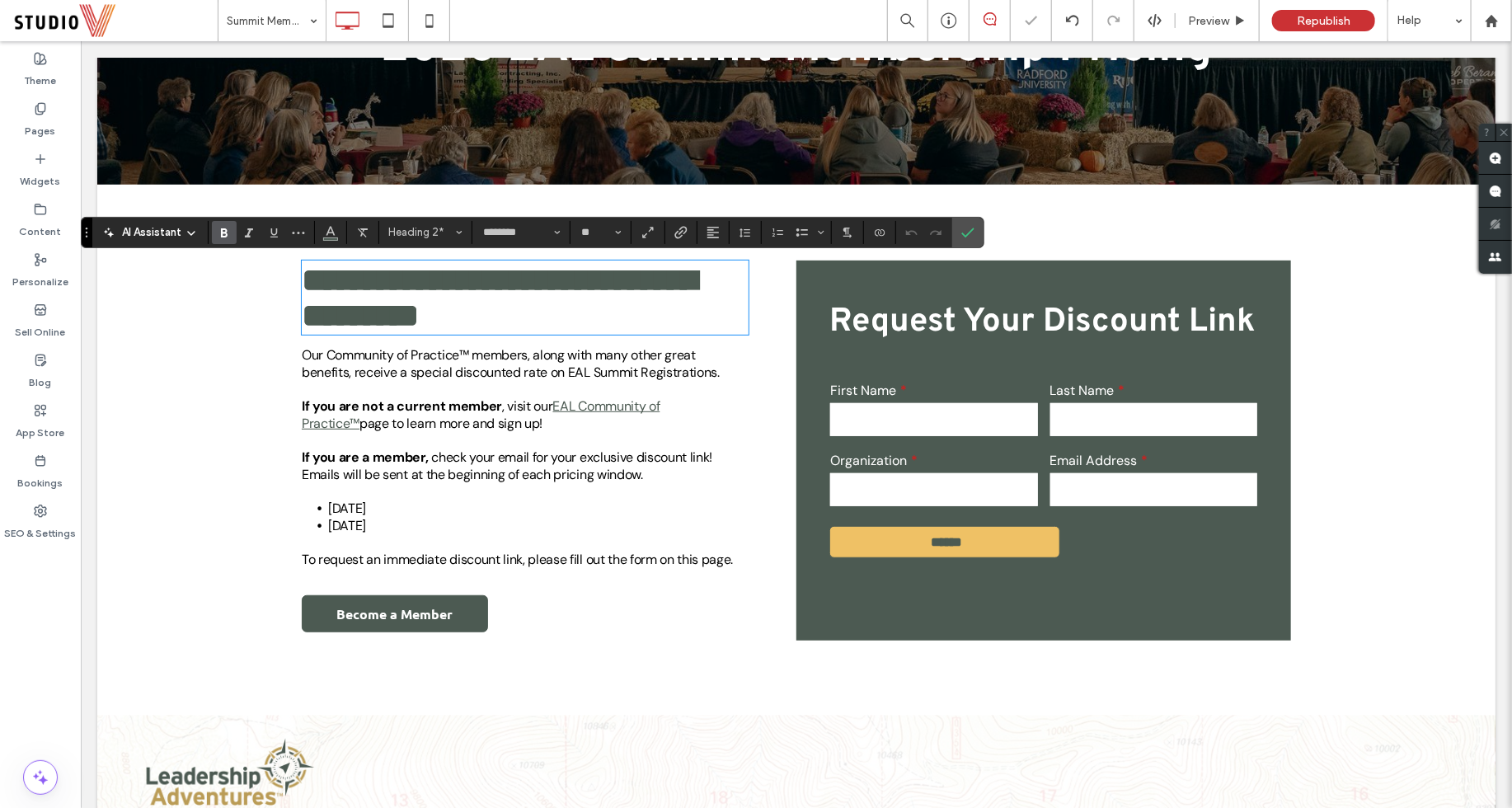
click at [456, 270] on span "**********" at bounding box center [498, 297] width 395 height 68
click at [425, 319] on span "**********" at bounding box center [498, 297] width 395 height 68
click at [963, 233] on icon "Confirm" at bounding box center [967, 232] width 13 height 13
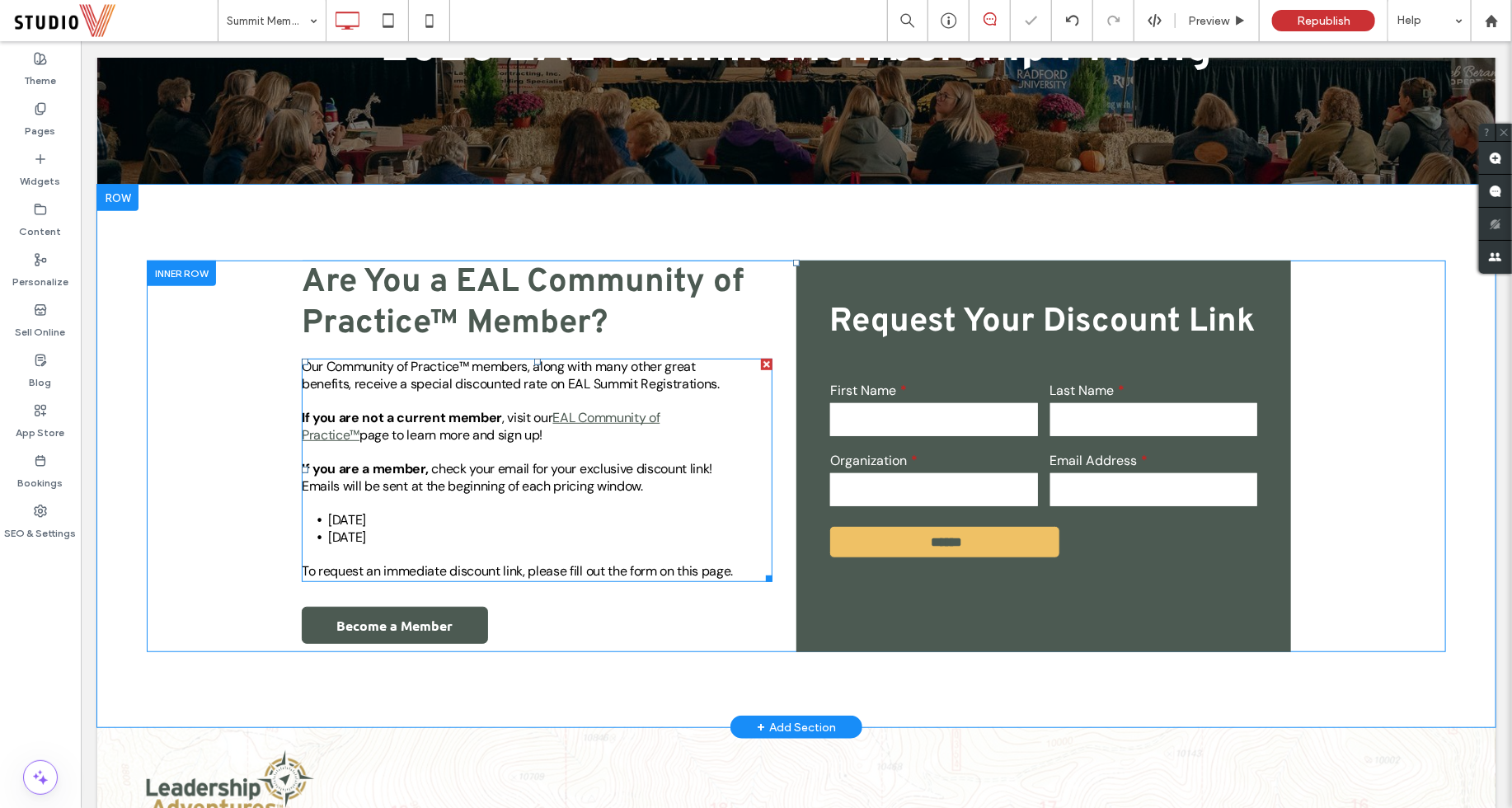
click at [460, 381] on span "Our Community of Practice™ members, along with many other great benefits, recei…" at bounding box center [510, 374] width 418 height 34
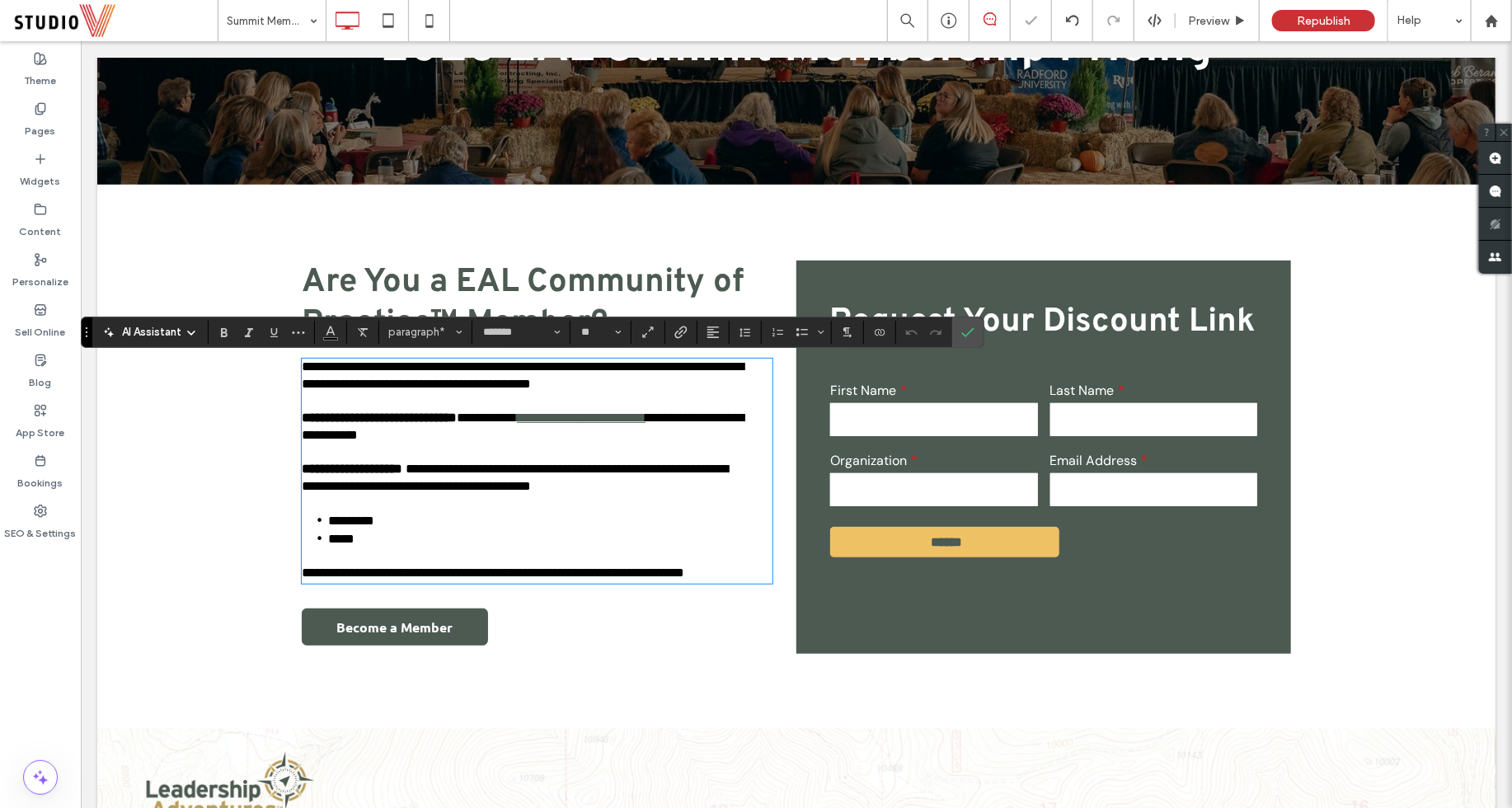
click at [328, 368] on span "**********" at bounding box center [524, 374] width 446 height 30
click at [963, 336] on icon "Confirm" at bounding box center [967, 333] width 13 height 13
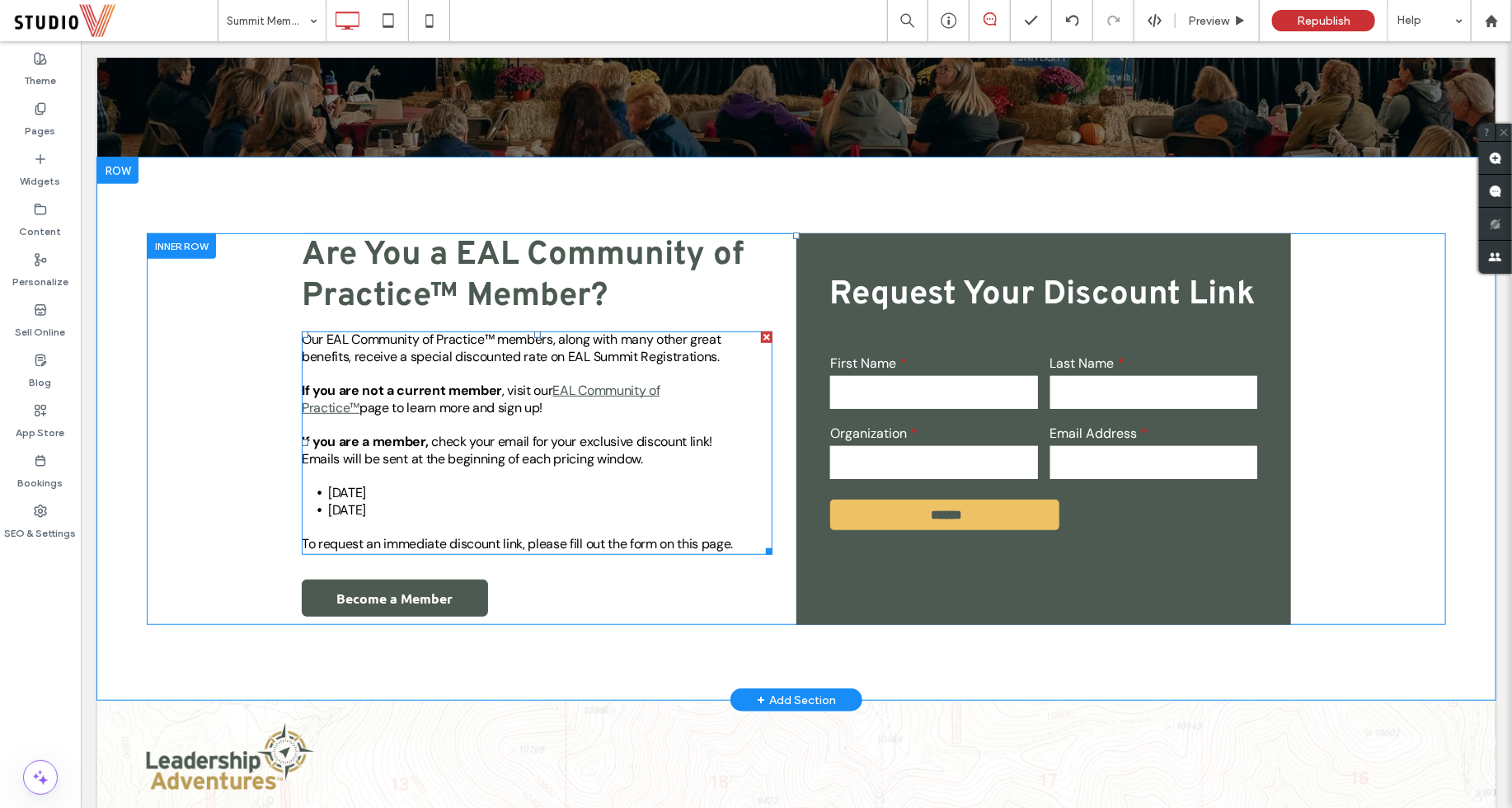
scroll to position [323, 0]
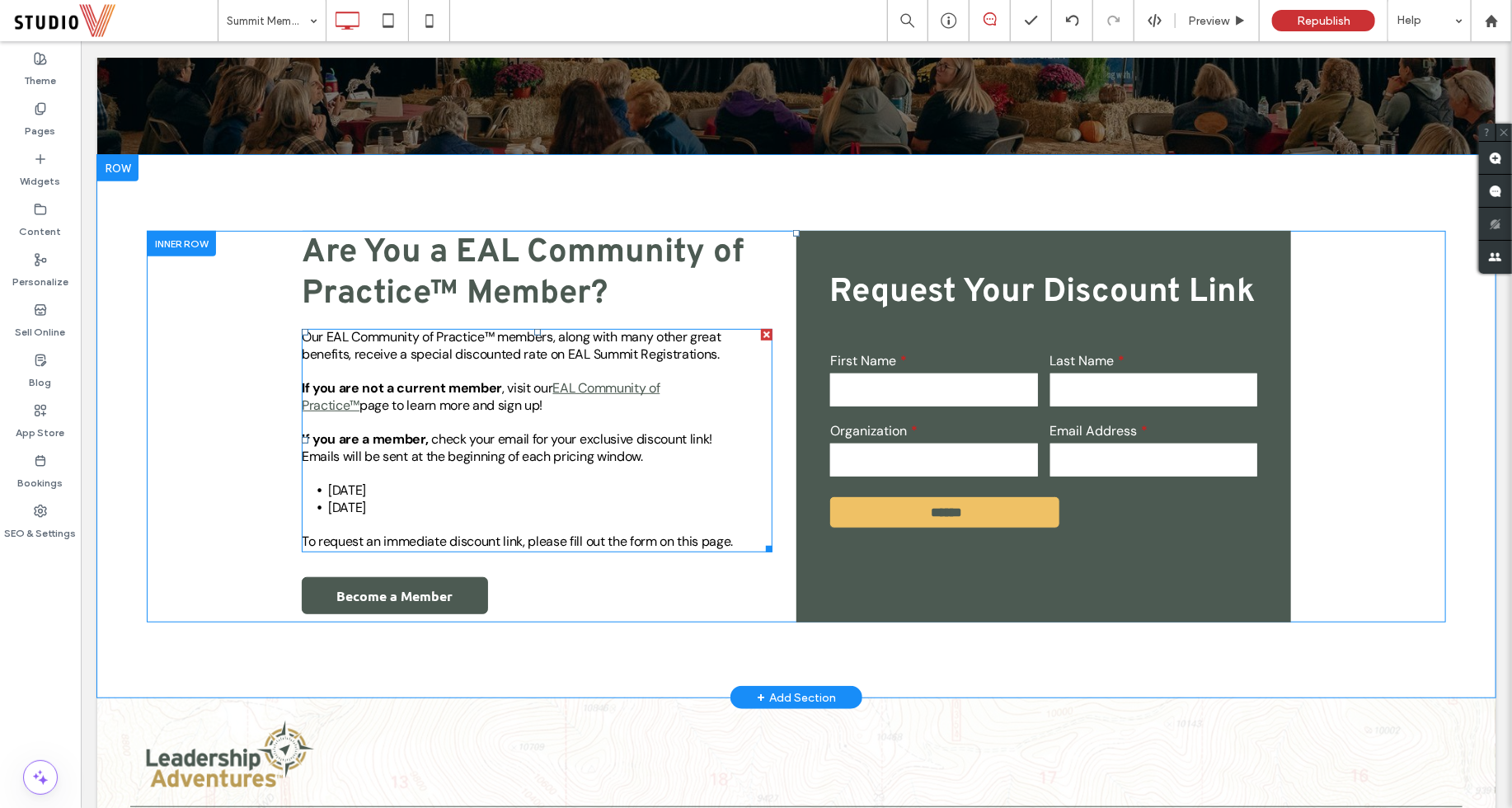
click at [454, 387] on strong "If you are not a current member" at bounding box center [401, 387] width 200 height 18
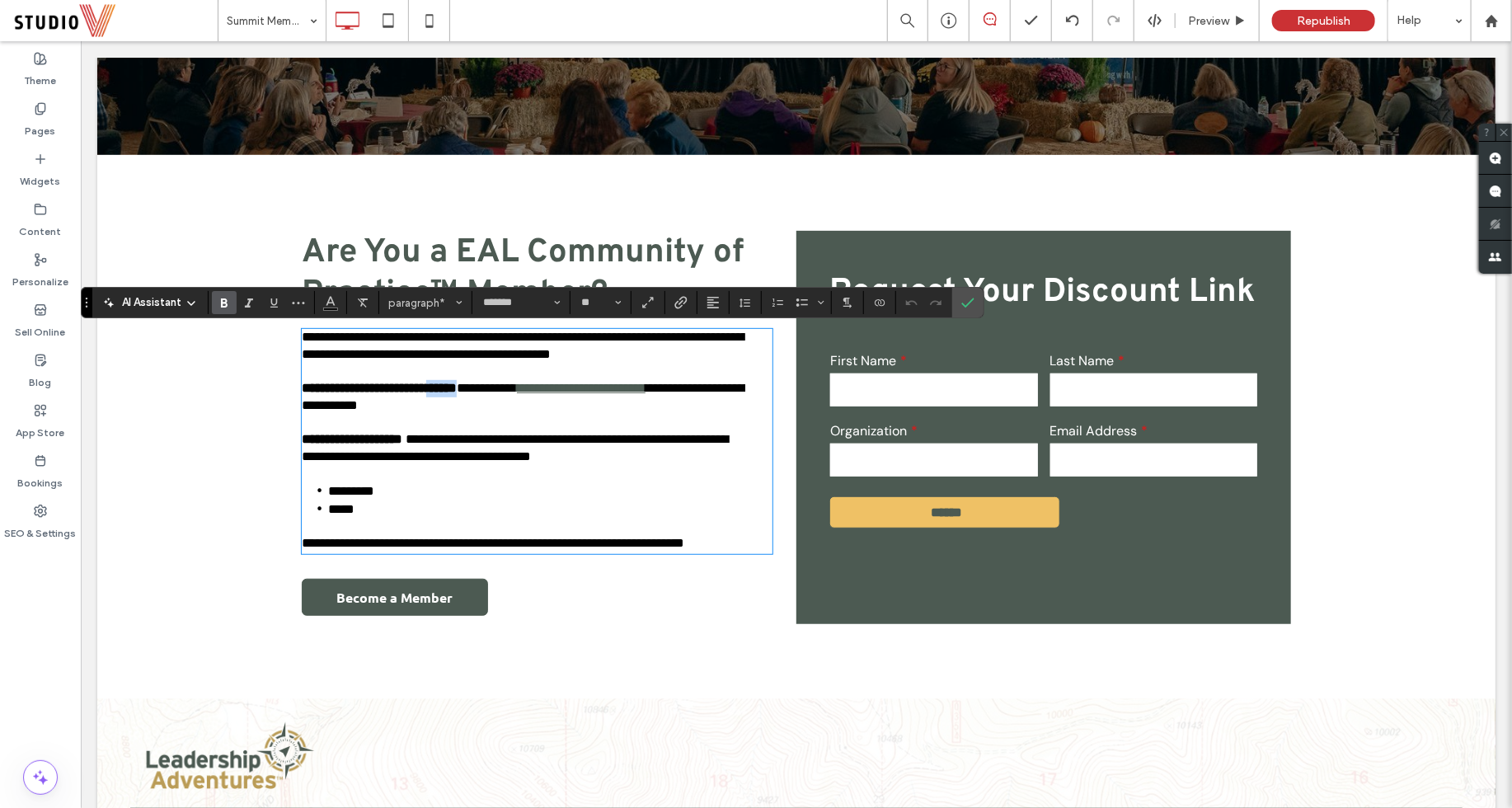
click at [454, 388] on strong "**********" at bounding box center [378, 387] width 155 height 13
click at [961, 304] on icon "Confirm" at bounding box center [967, 302] width 13 height 13
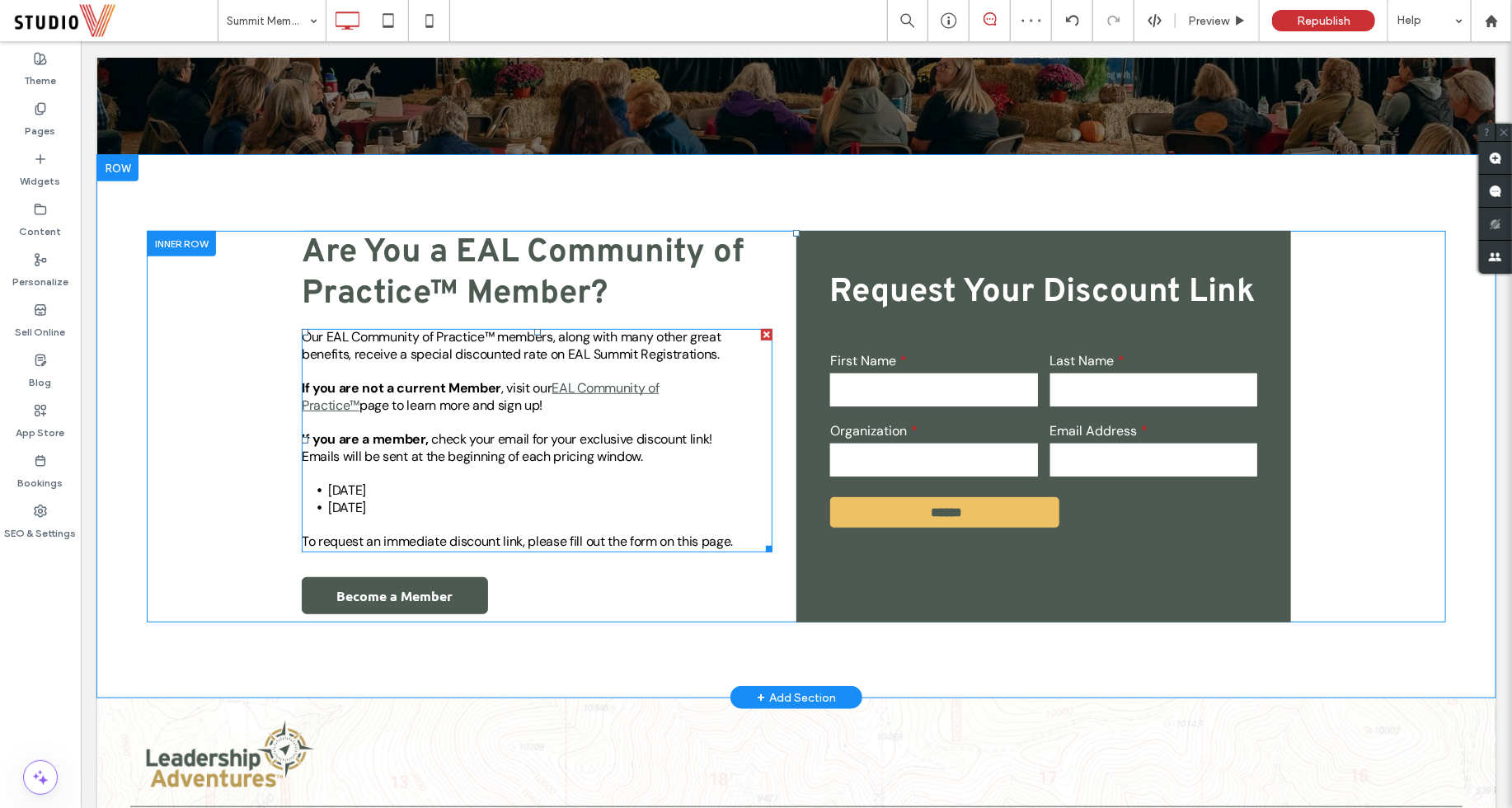
click at [358, 436] on strong "If you are a member," at bounding box center [364, 438] width 127 height 18
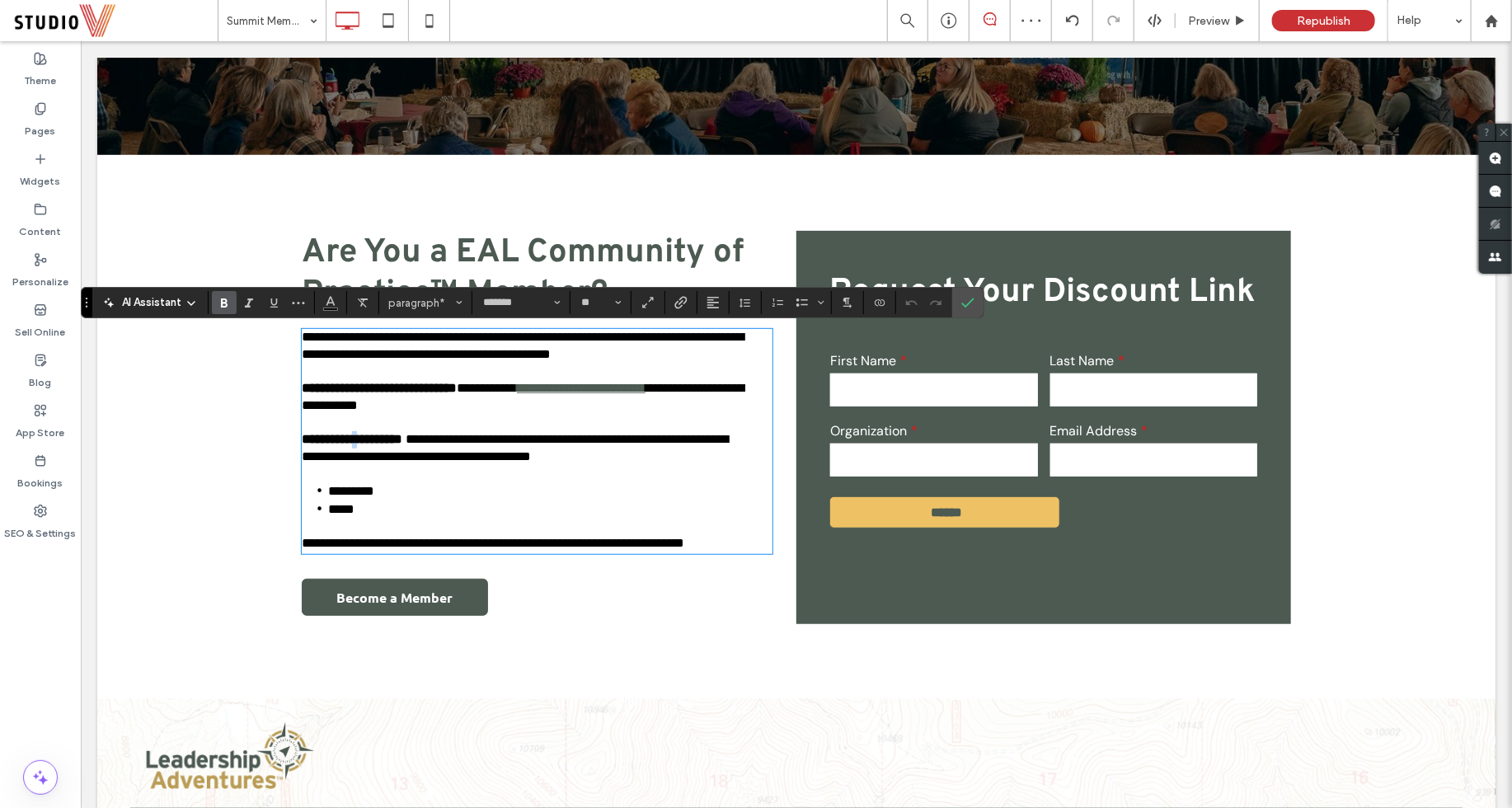
click at [383, 441] on strong "**********" at bounding box center [351, 438] width 100 height 13
click at [961, 300] on icon "Confirm" at bounding box center [967, 302] width 13 height 13
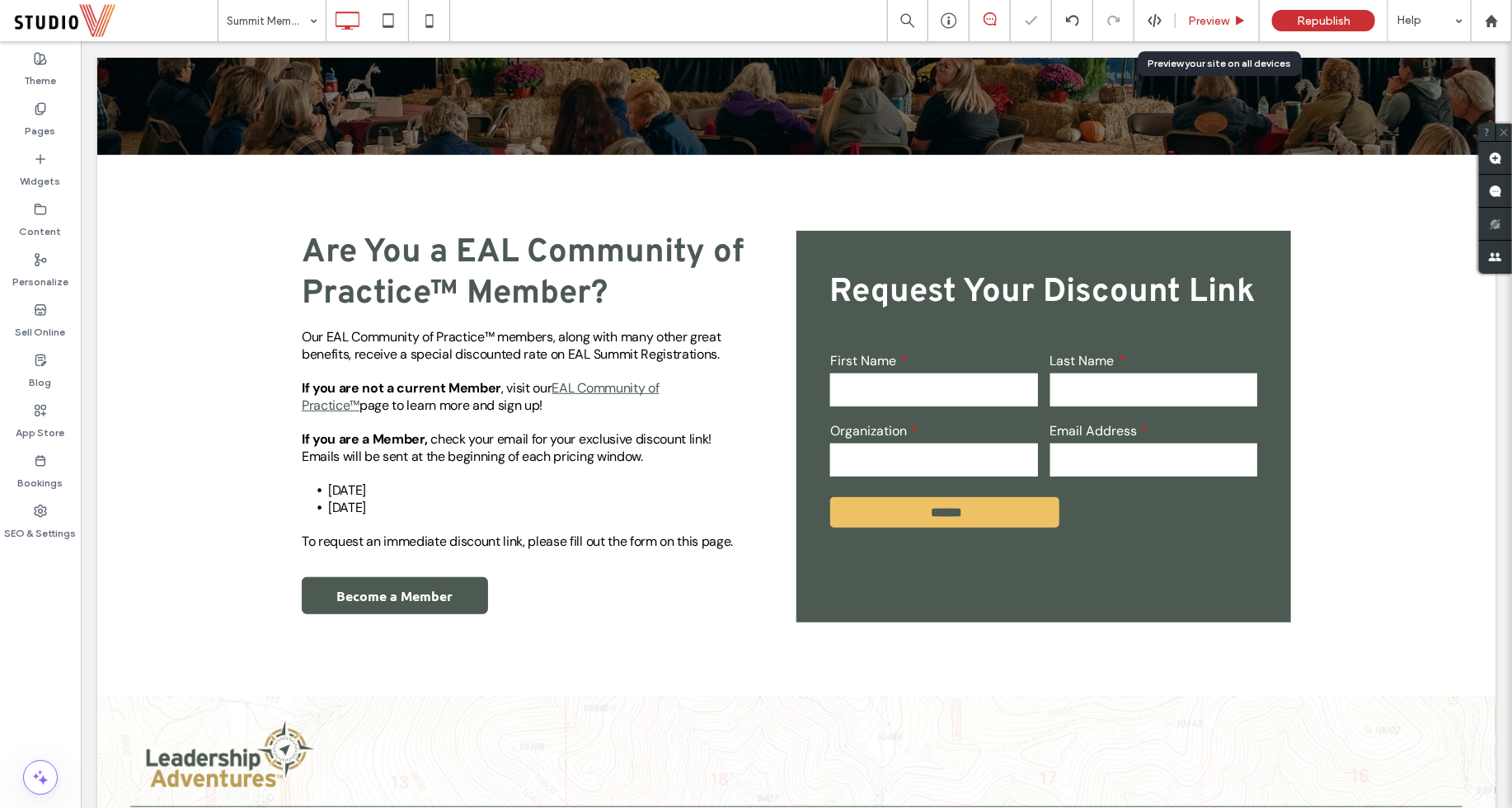
click at [1205, 21] on span "Preview" at bounding box center [1208, 21] width 41 height 14
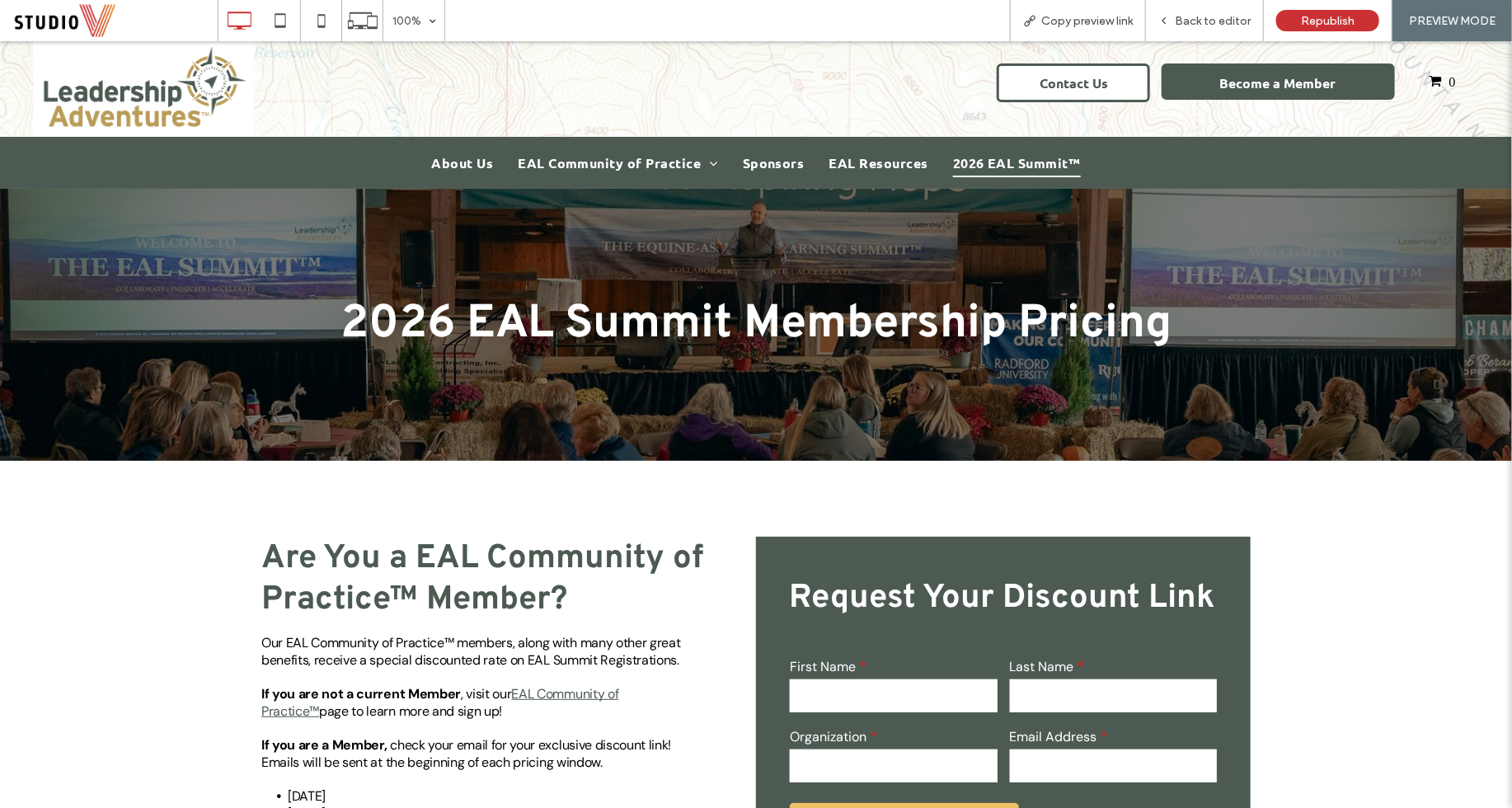
click at [1027, 169] on span "2026 EAL Summit™" at bounding box center [1017, 163] width 128 height 28
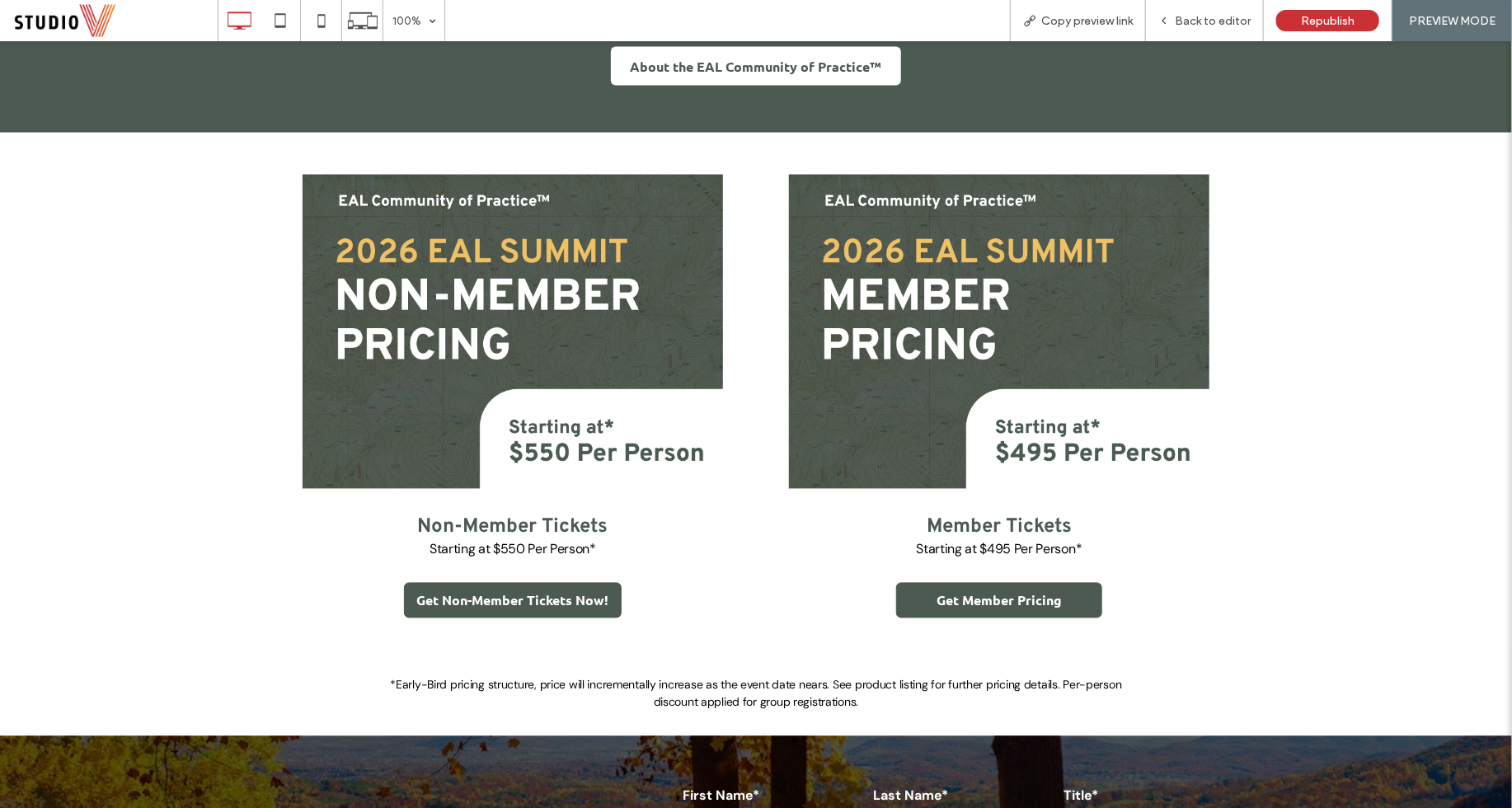
scroll to position [1494, 0]
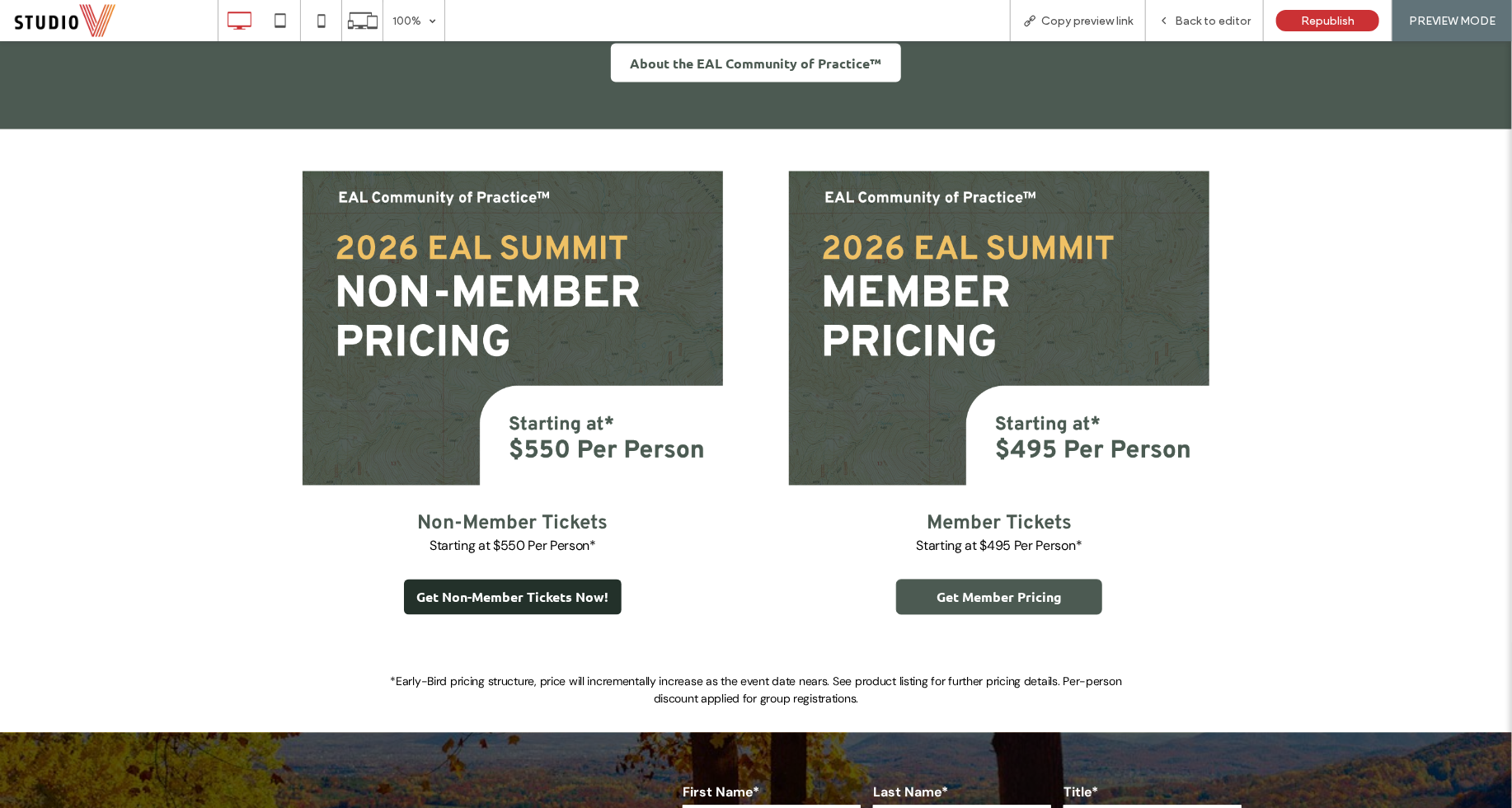
click at [565, 600] on span "Get Non-Member Tickets Now!" at bounding box center [513, 596] width 192 height 18
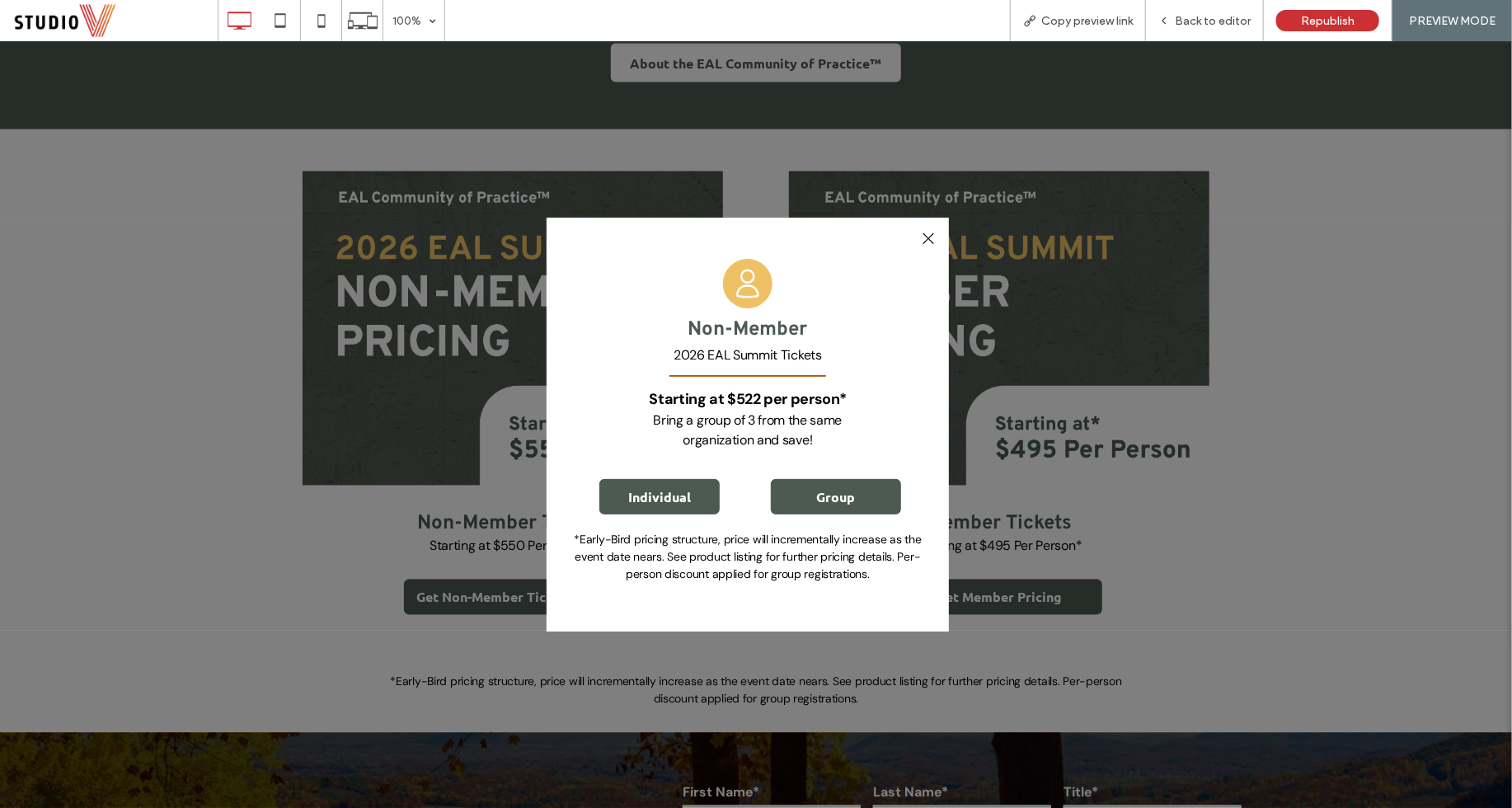
click at [929, 234] on div at bounding box center [927, 237] width 23 height 23
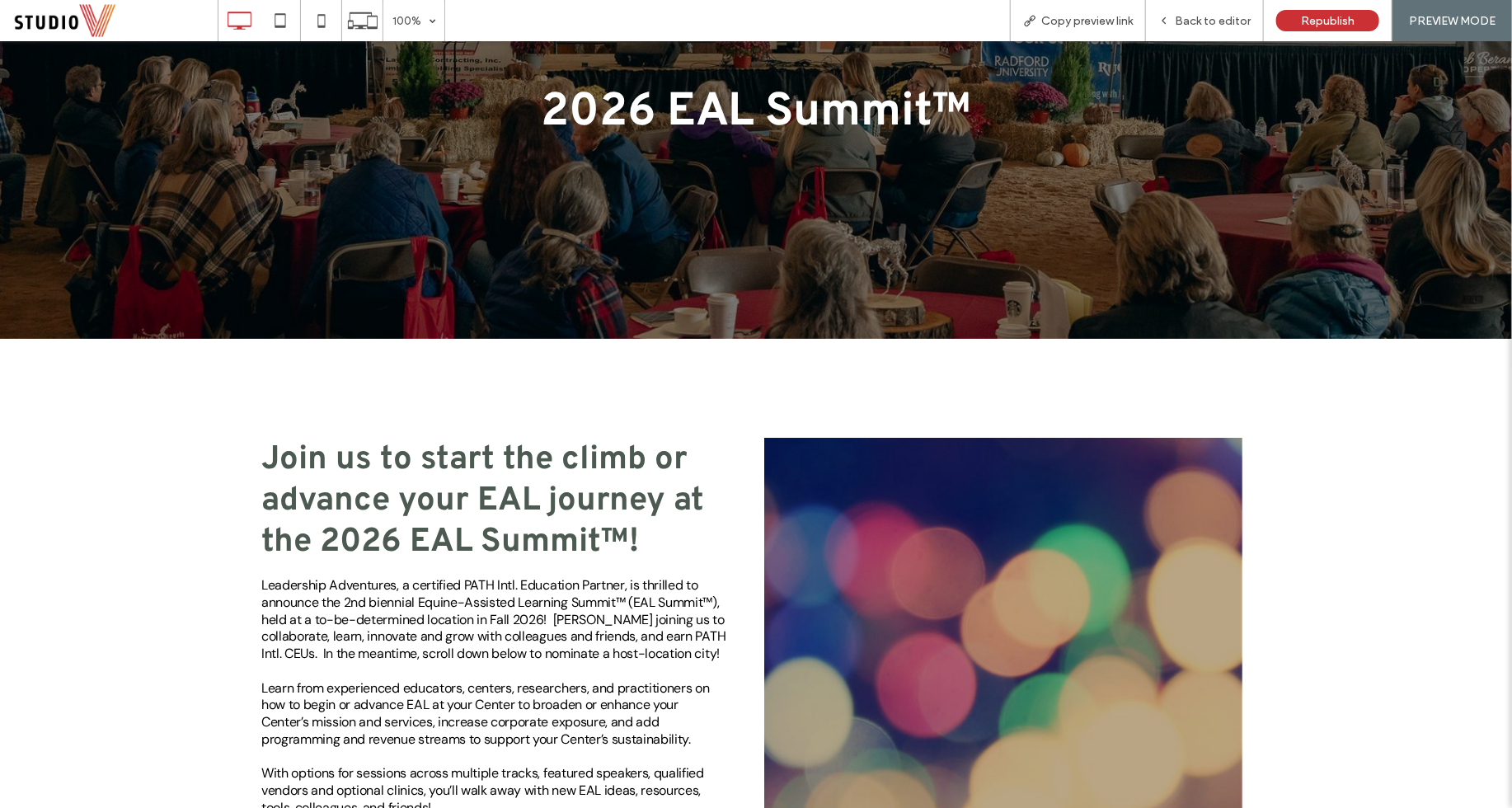
scroll to position [0, 0]
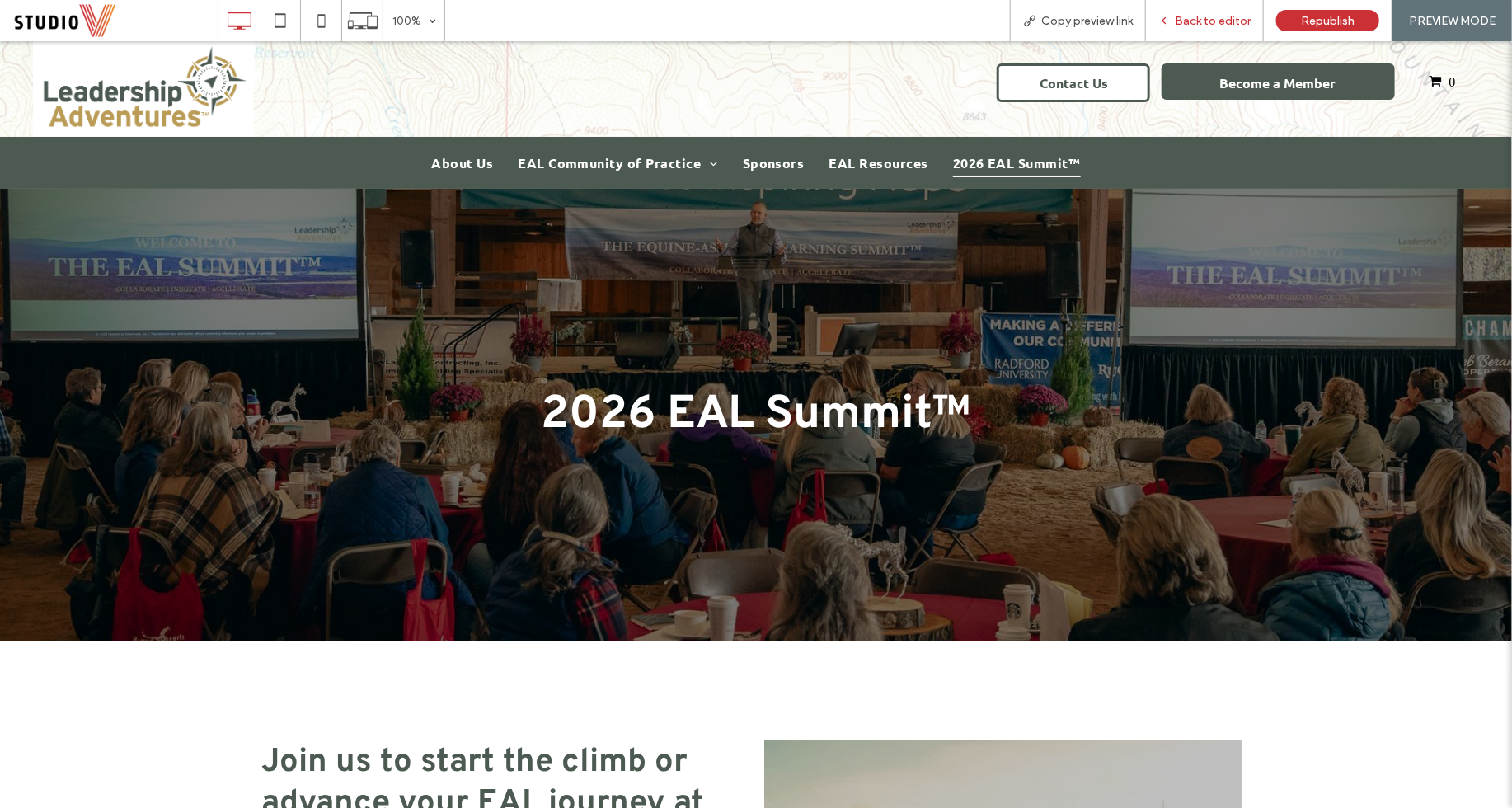
click at [1205, 19] on span "Back to editor" at bounding box center [1212, 21] width 76 height 14
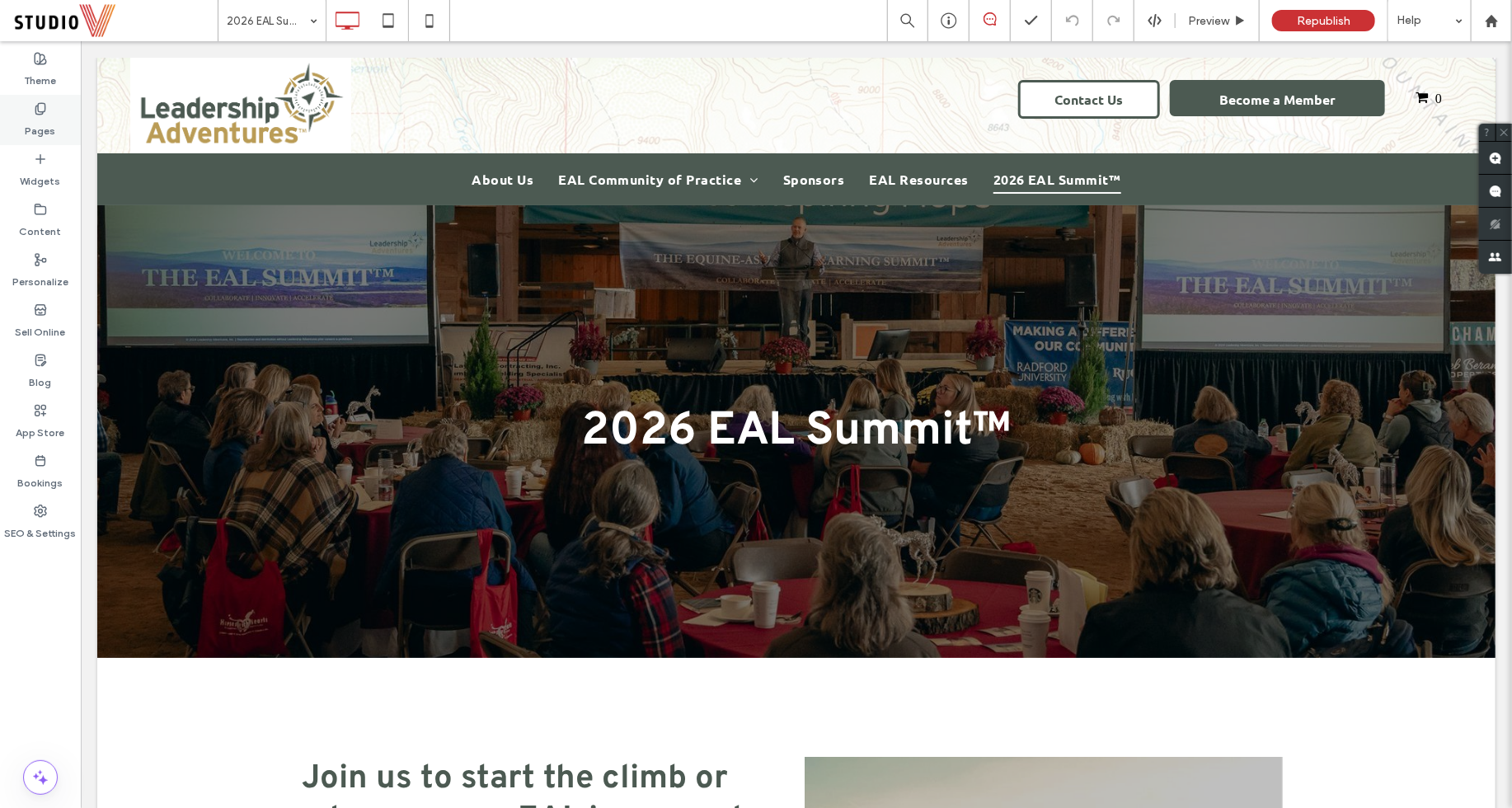
click at [42, 115] on label "Pages" at bounding box center [41, 127] width 31 height 23
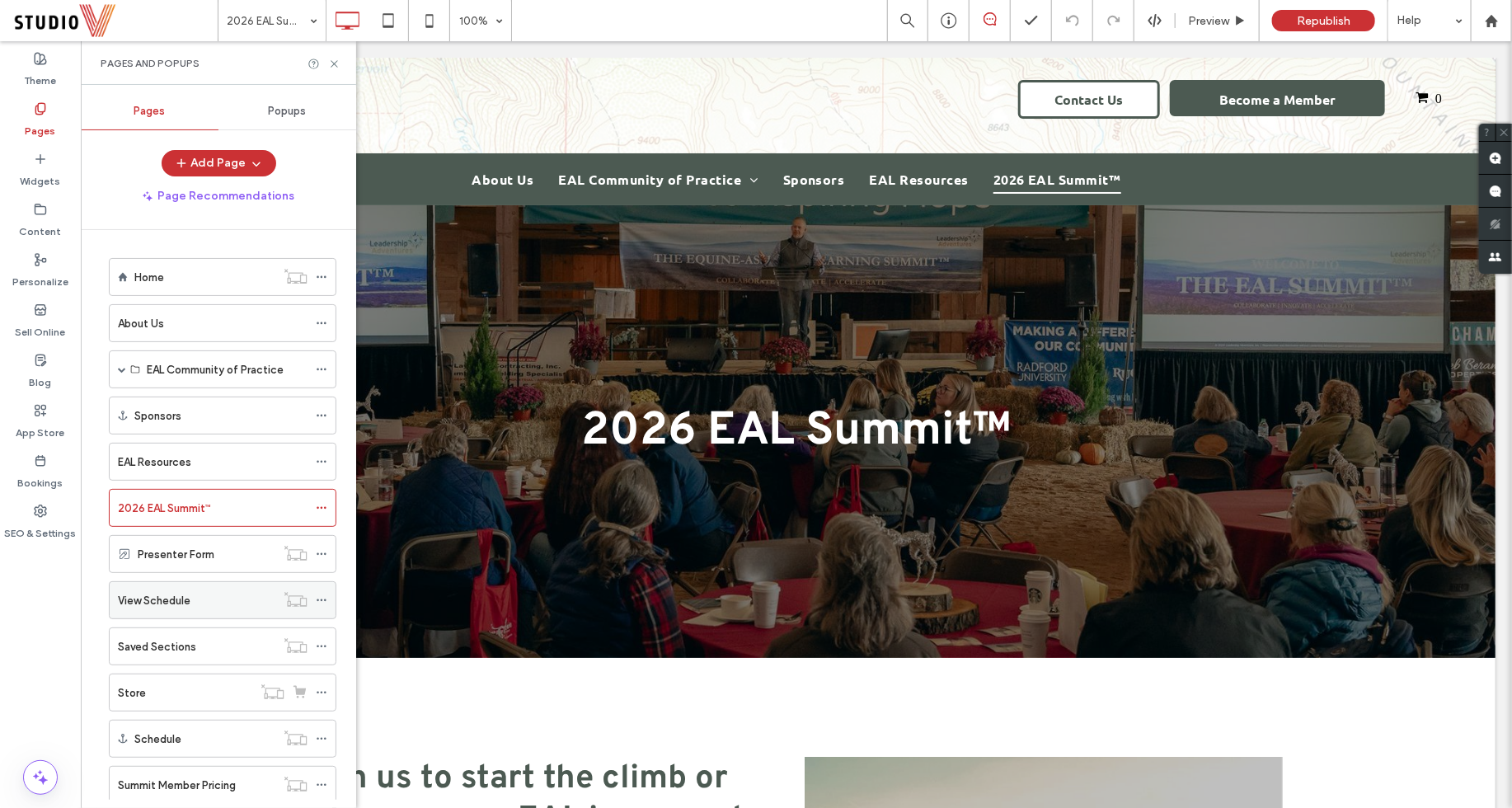
scroll to position [34, 0]
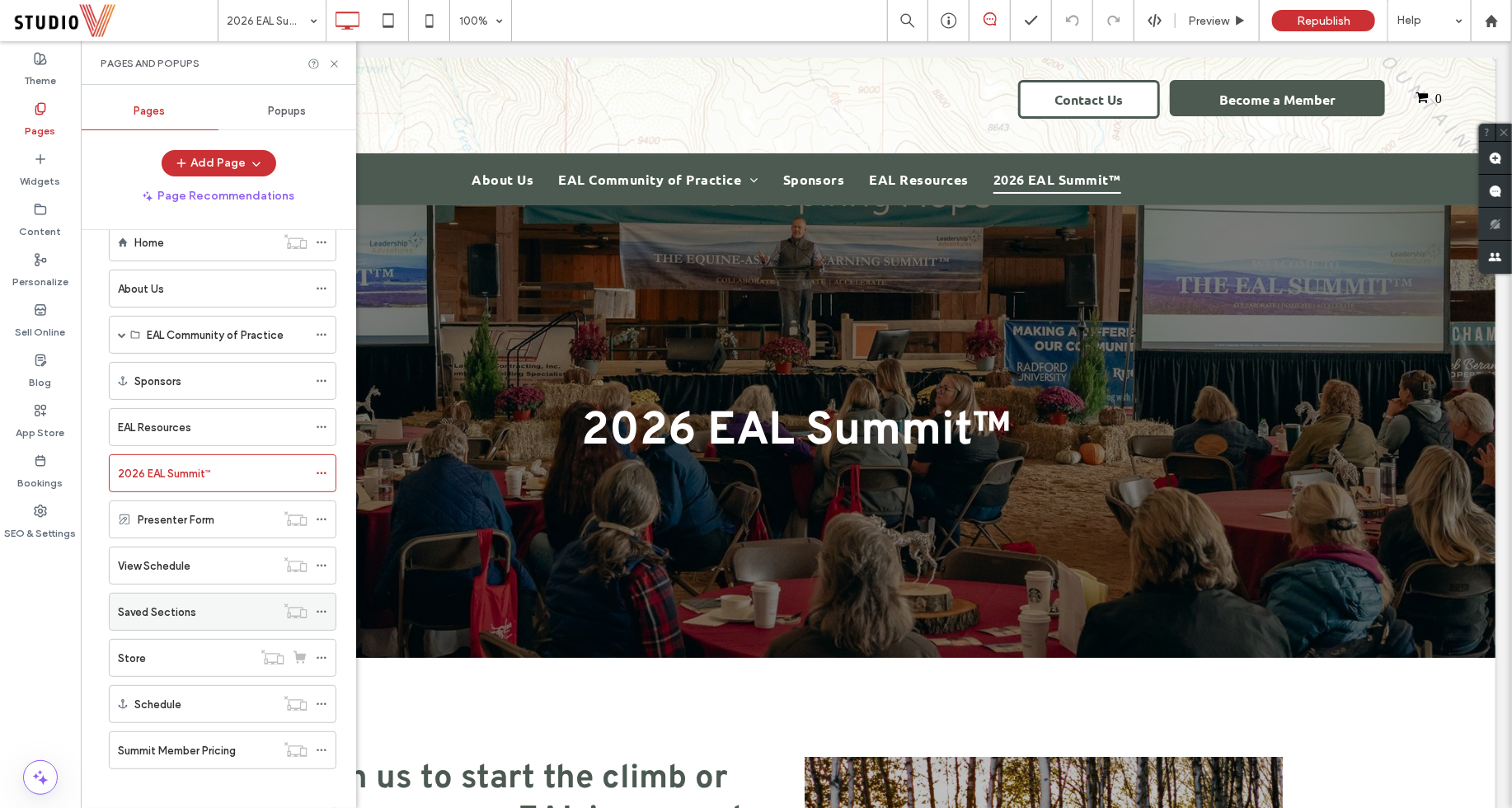
click at [217, 603] on div "Saved Sections" at bounding box center [196, 612] width 157 height 18
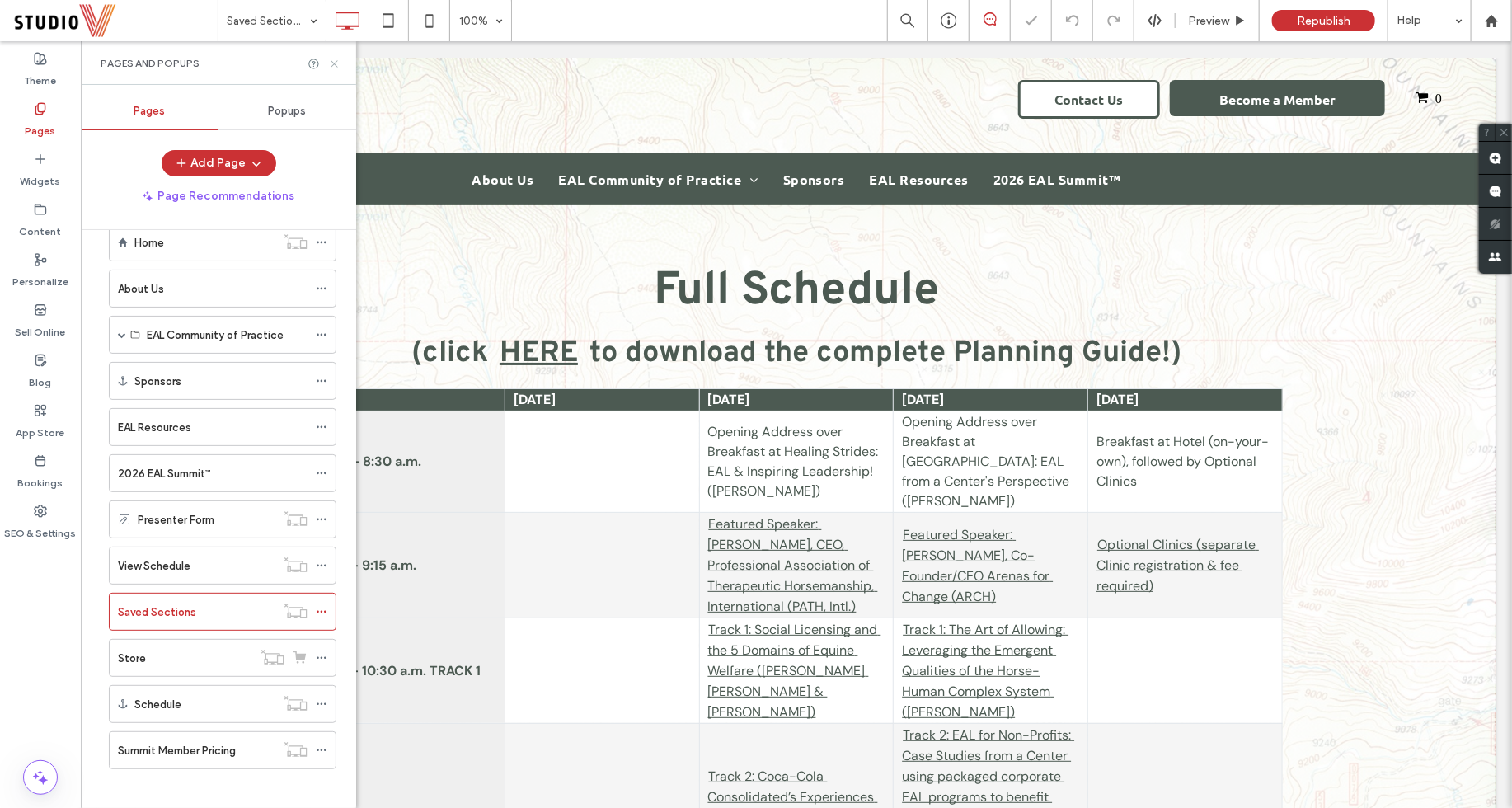
click at [335, 62] on use at bounding box center [334, 64] width 7 height 7
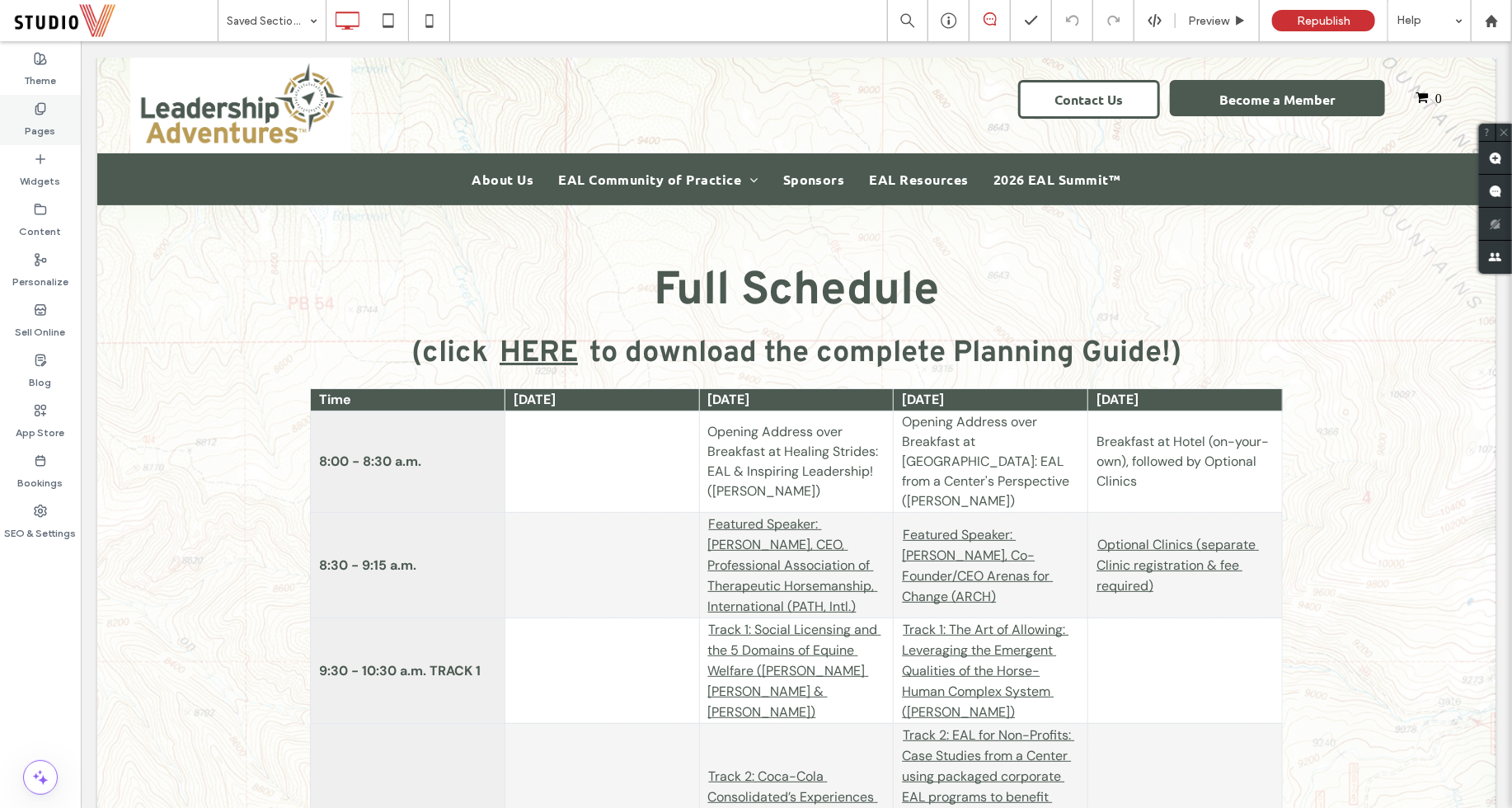
click at [30, 104] on div "Pages" at bounding box center [40, 119] width 81 height 50
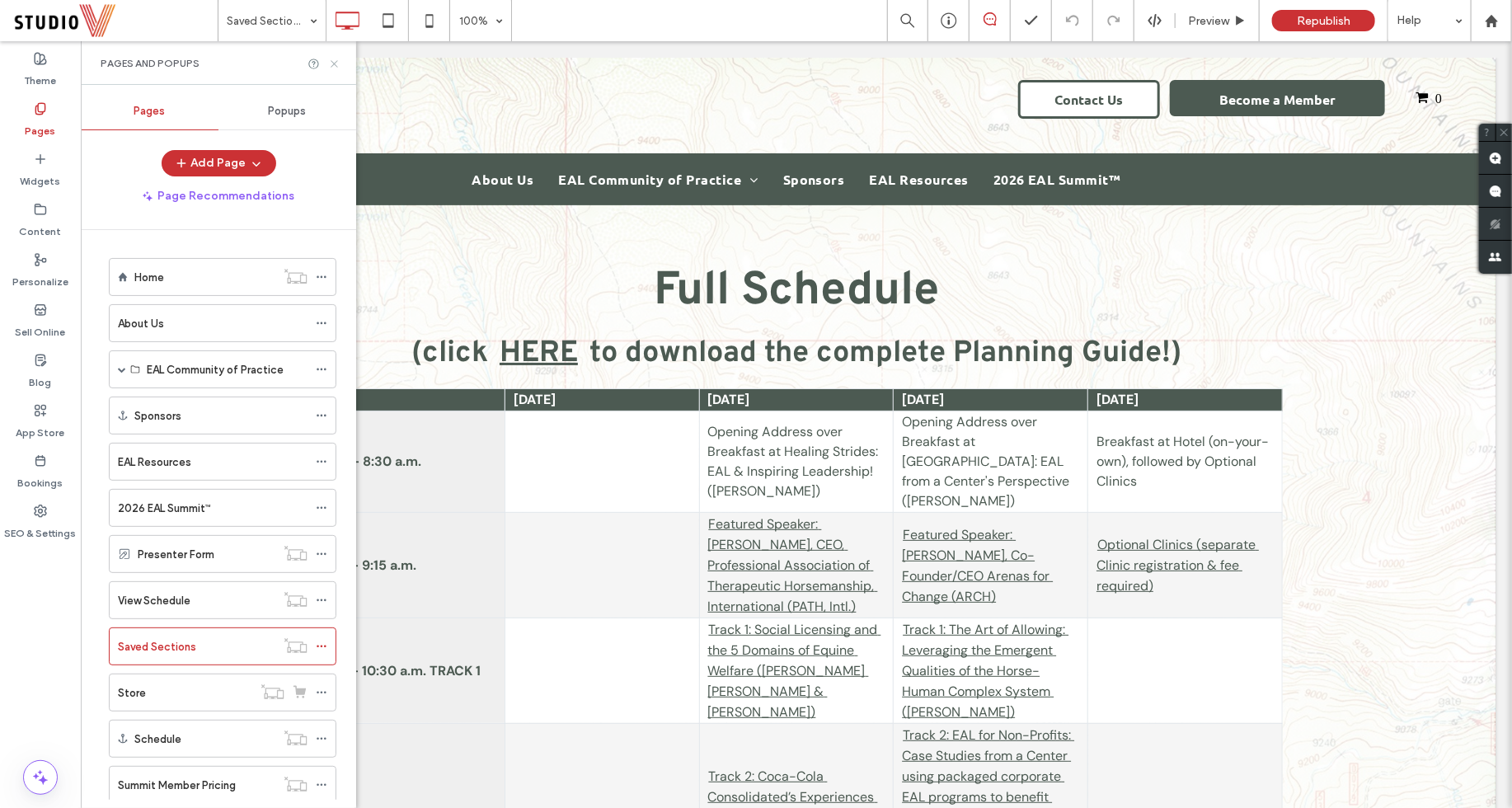
click at [331, 64] on icon at bounding box center [334, 64] width 13 height 13
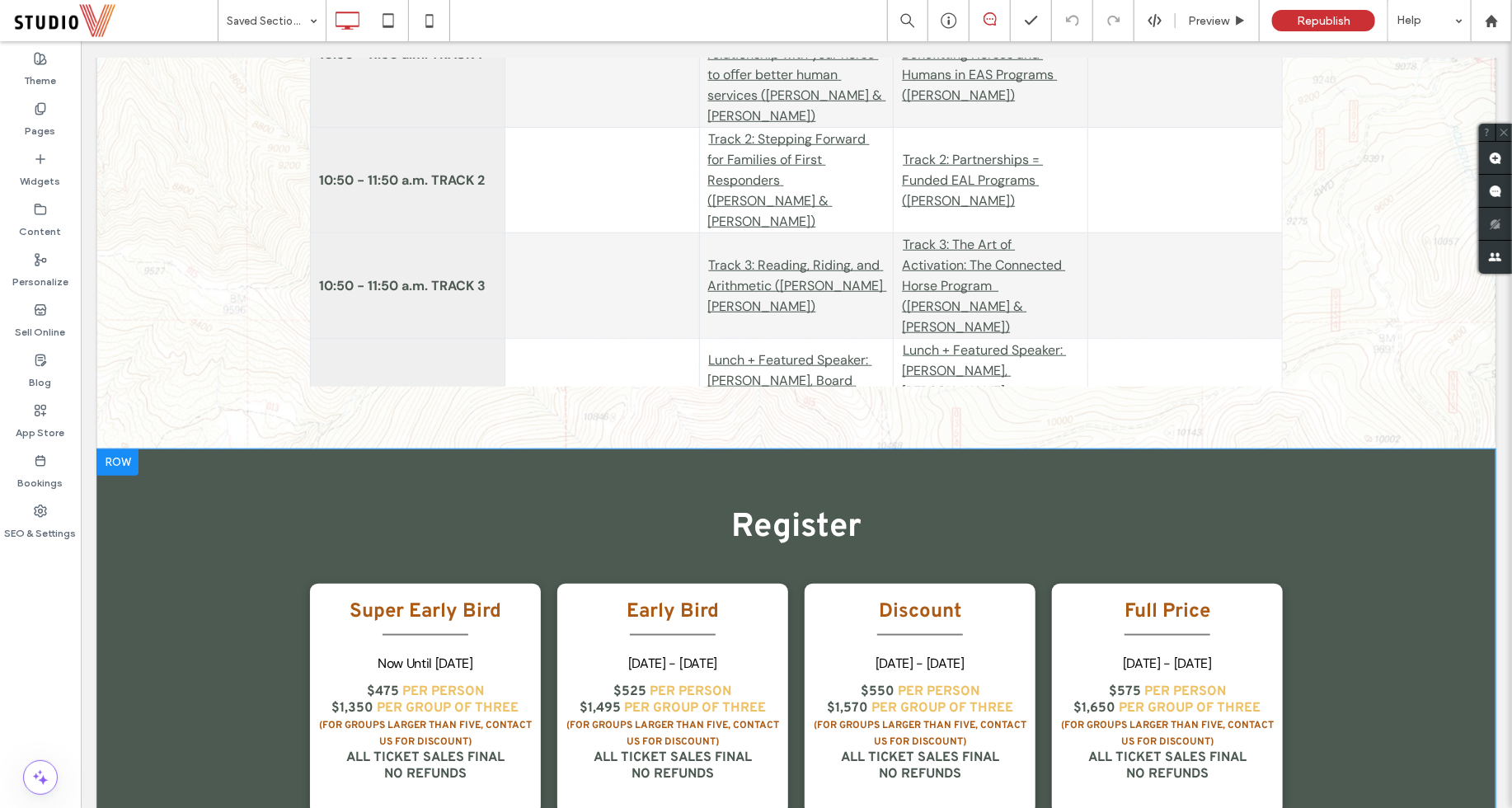
scroll to position [661, 0]
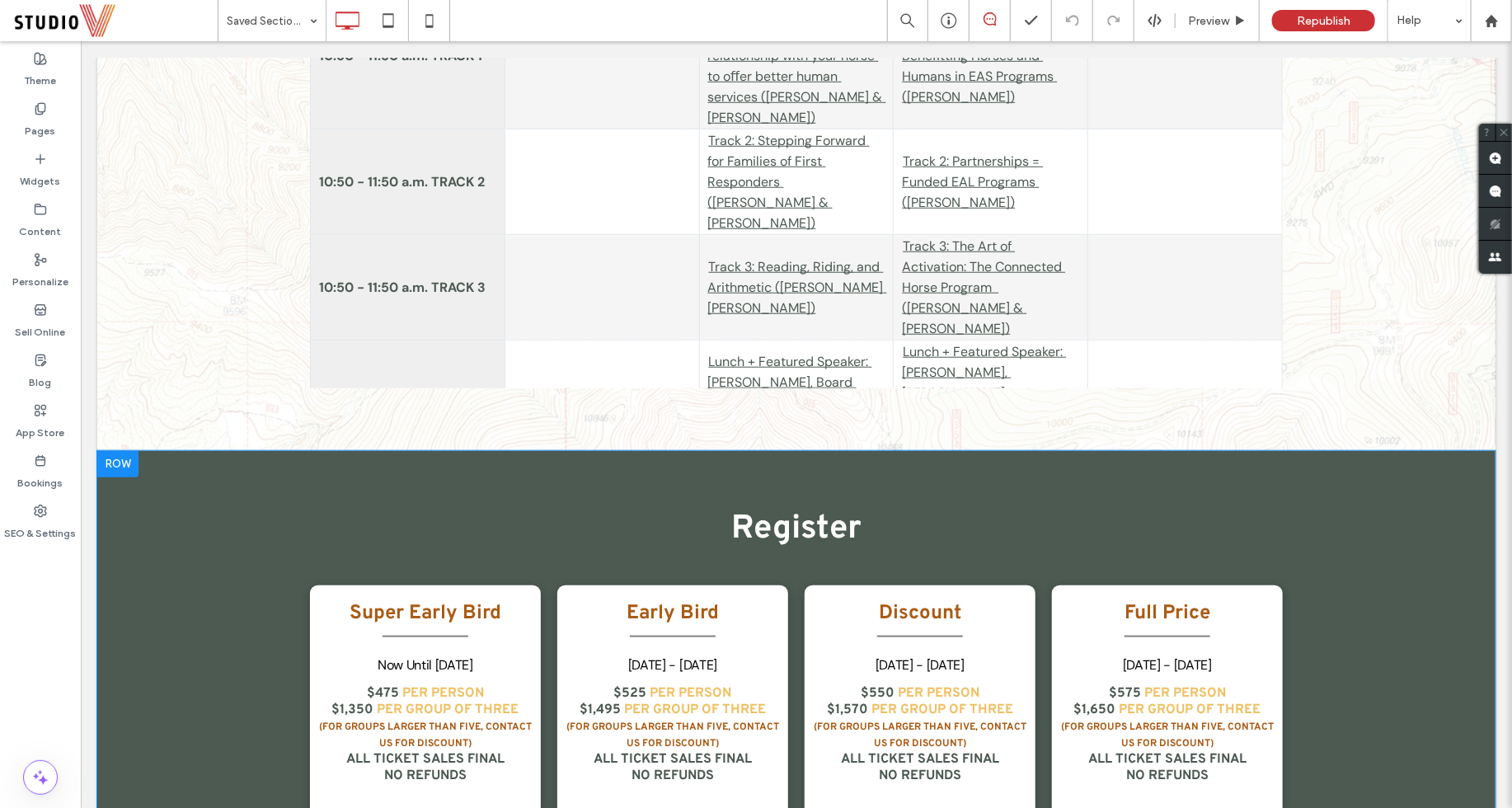
click at [123, 465] on div at bounding box center [116, 464] width 41 height 27
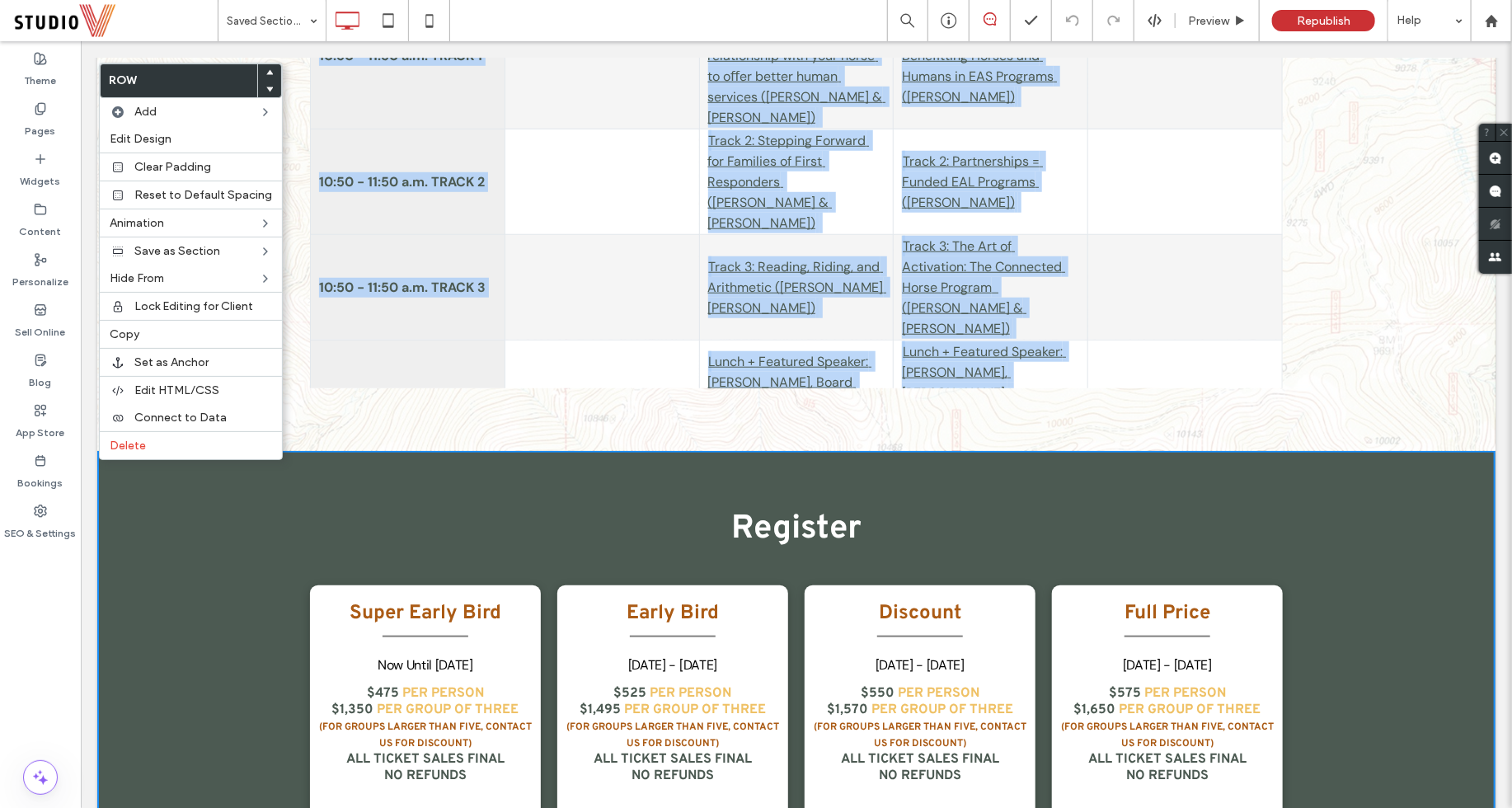
drag, startPoint x: 123, startPoint y: 465, endPoint x: 133, endPoint y: 324, distance: 141.4
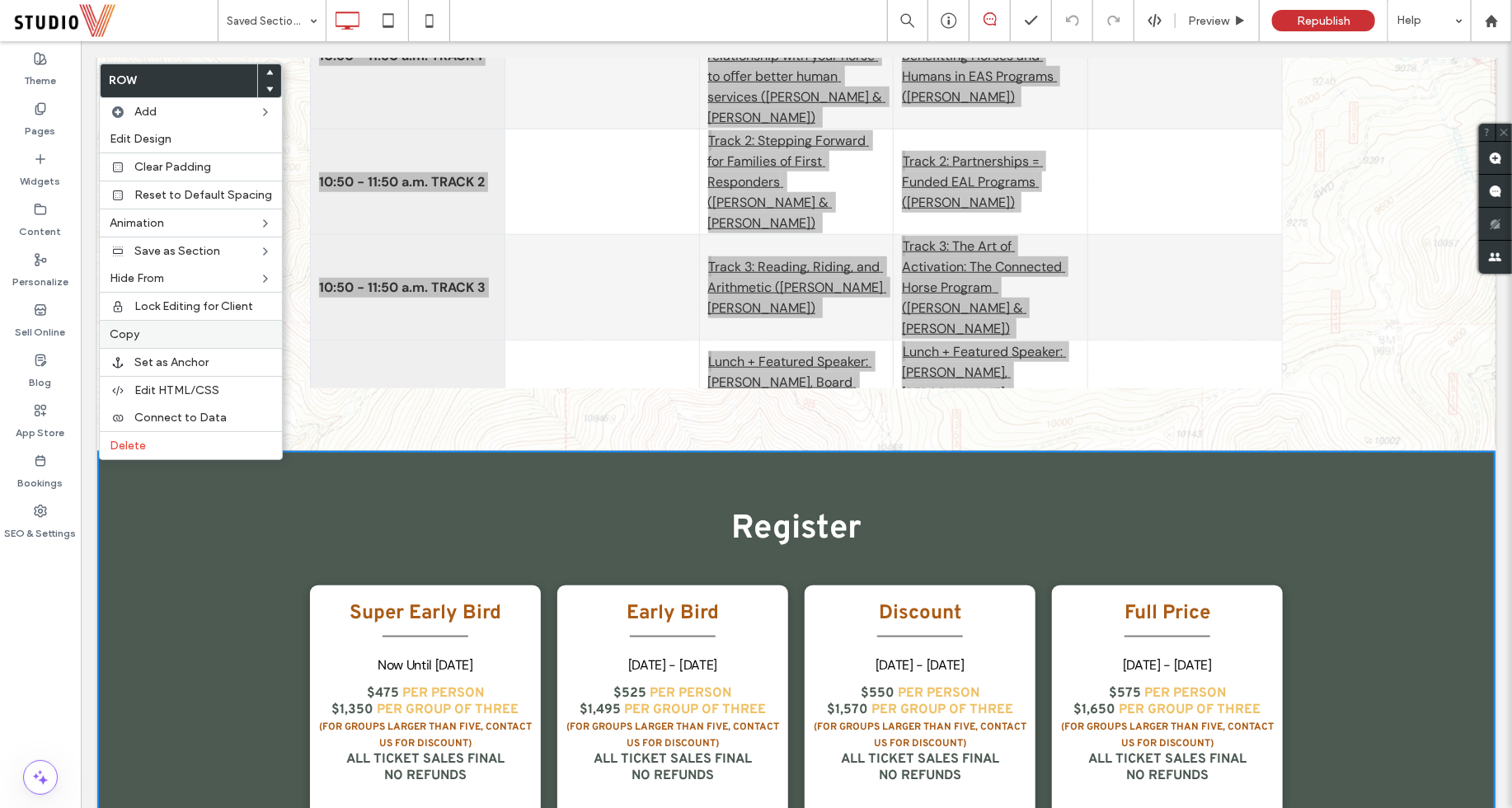
click at [133, 333] on span "Copy" at bounding box center [124, 334] width 30 height 14
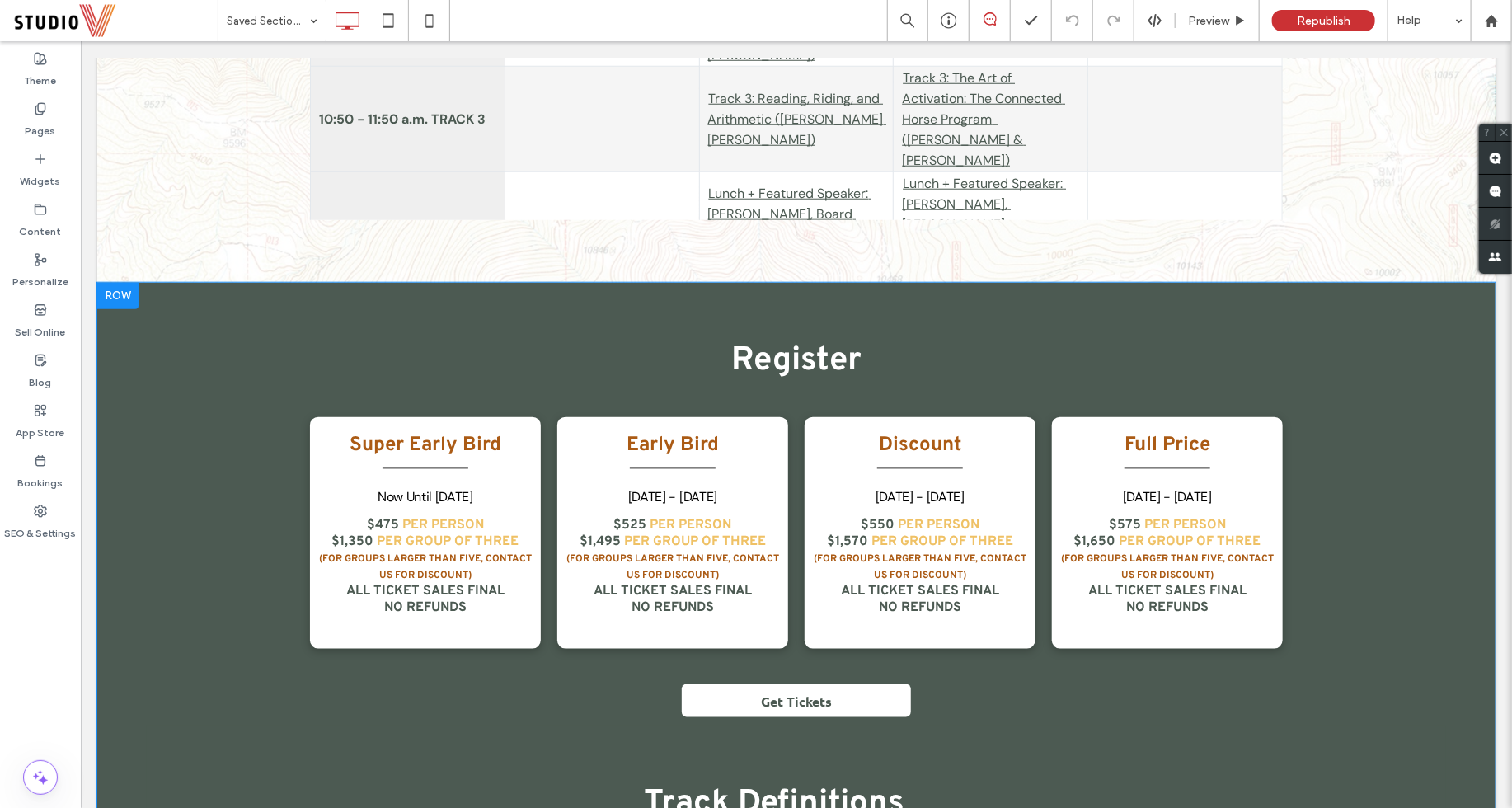
scroll to position [827, 0]
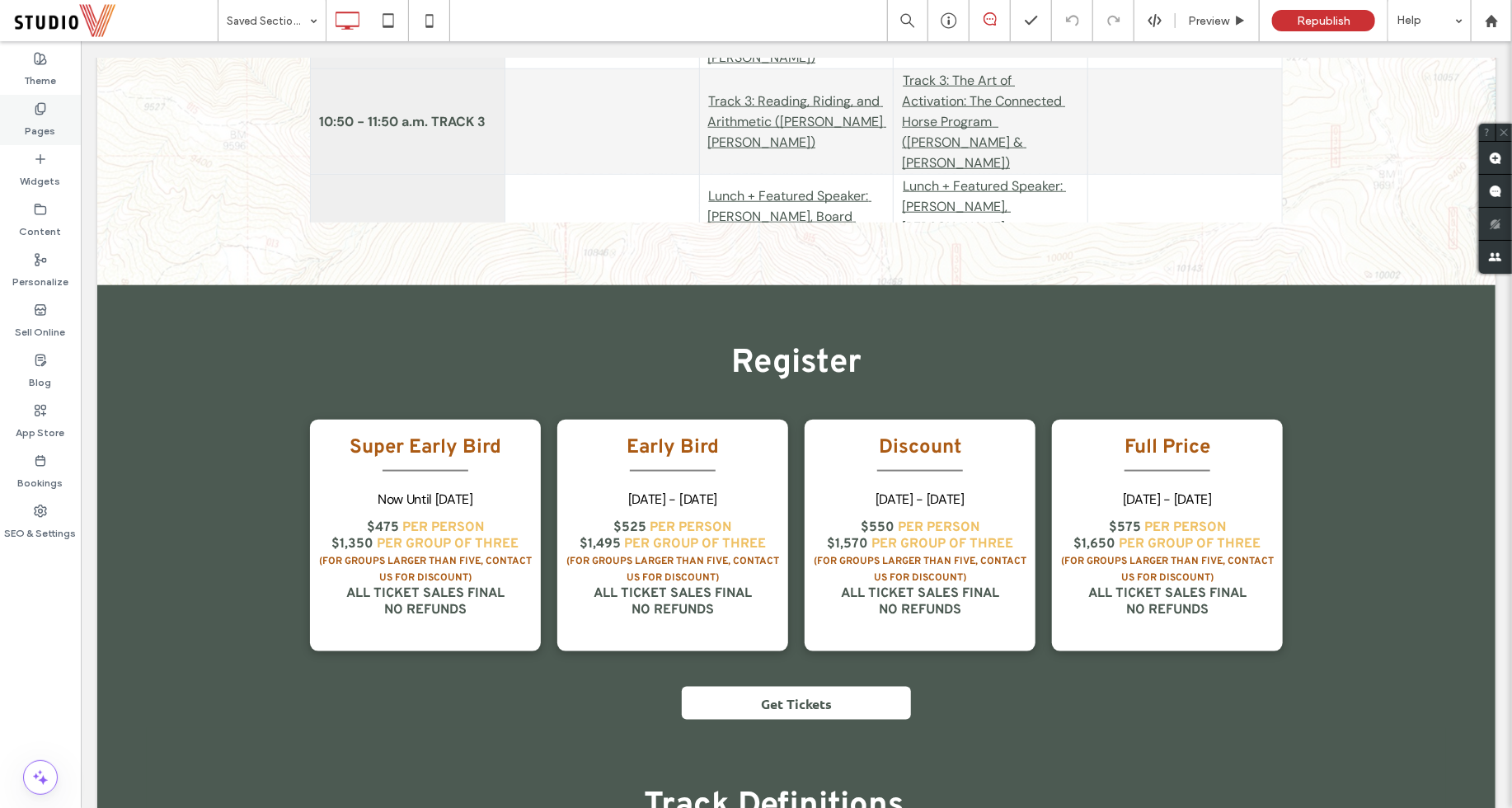
click at [38, 116] on label "Pages" at bounding box center [41, 127] width 31 height 23
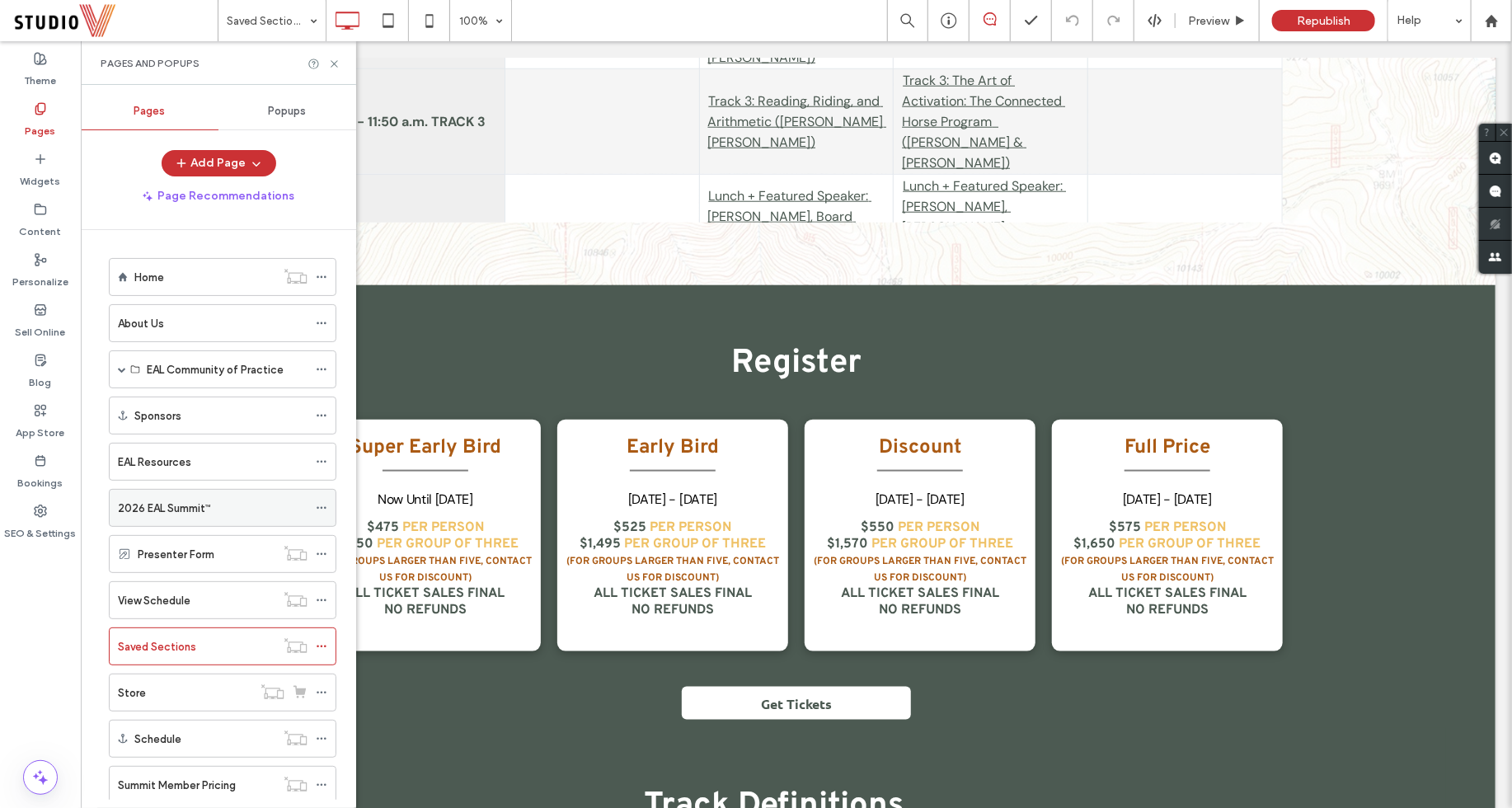
click at [251, 500] on div "2026 EAL Summit™" at bounding box center [212, 508] width 190 height 18
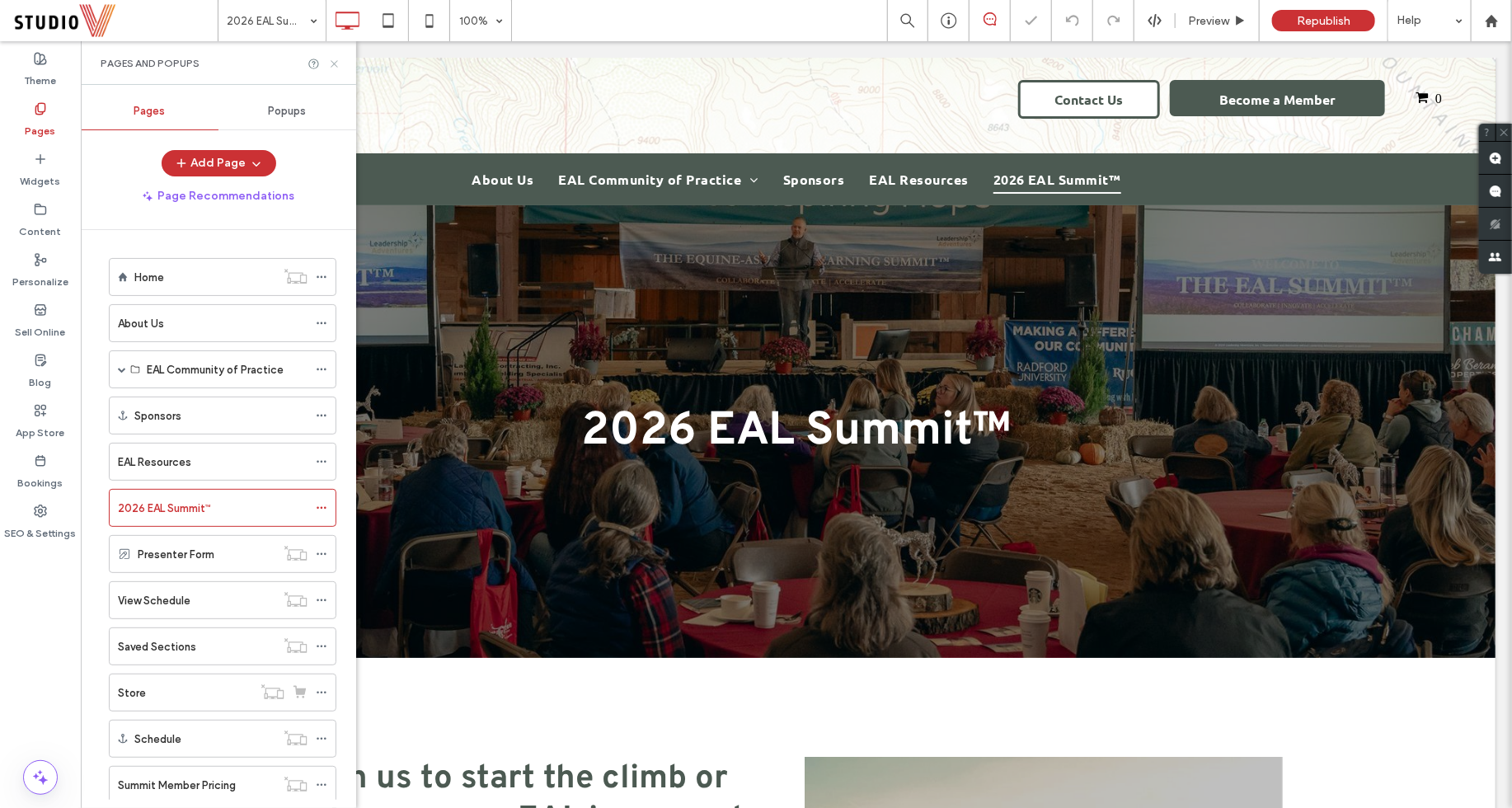
click at [337, 65] on icon at bounding box center [334, 64] width 13 height 13
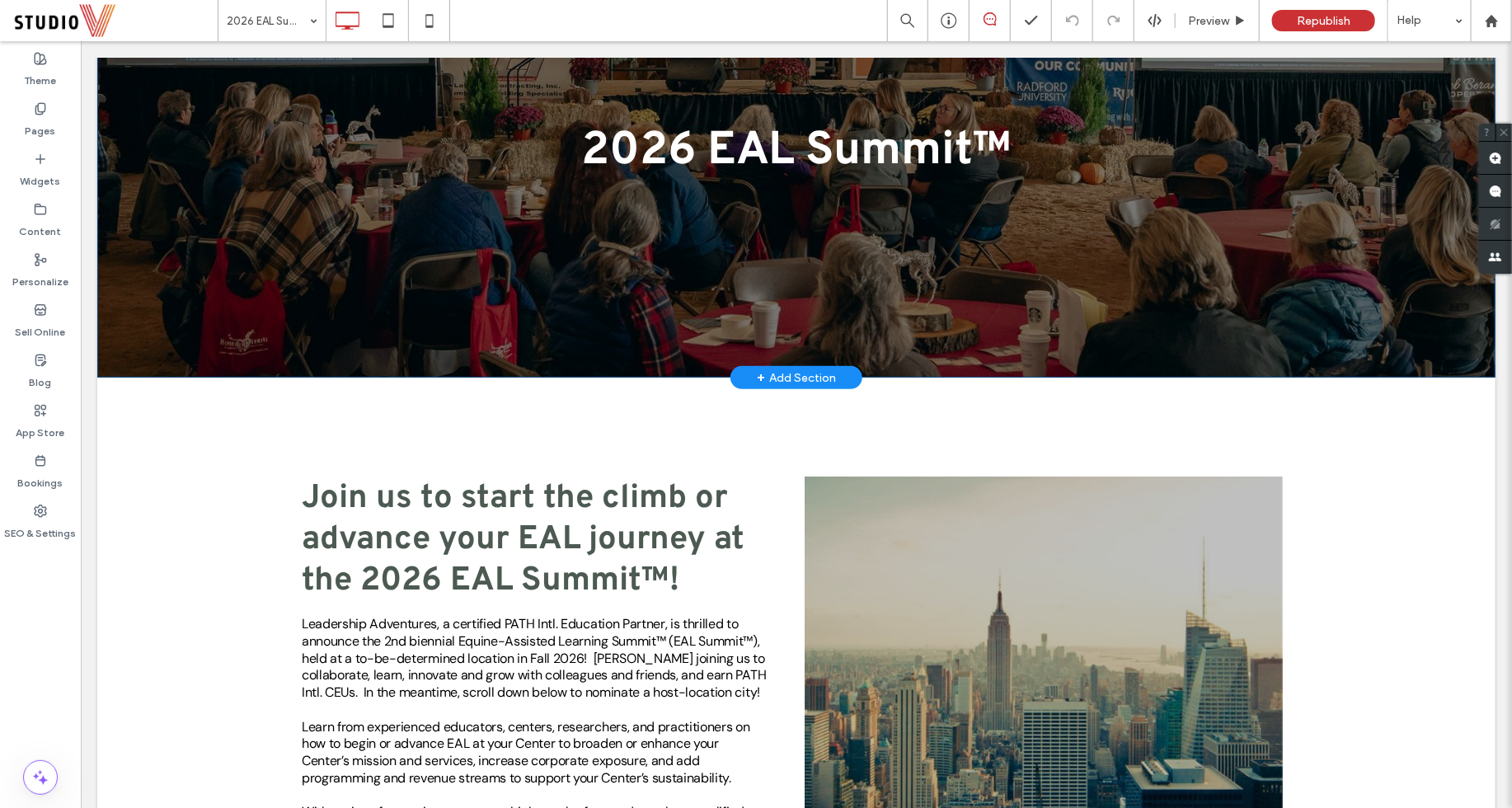
scroll to position [314, 0]
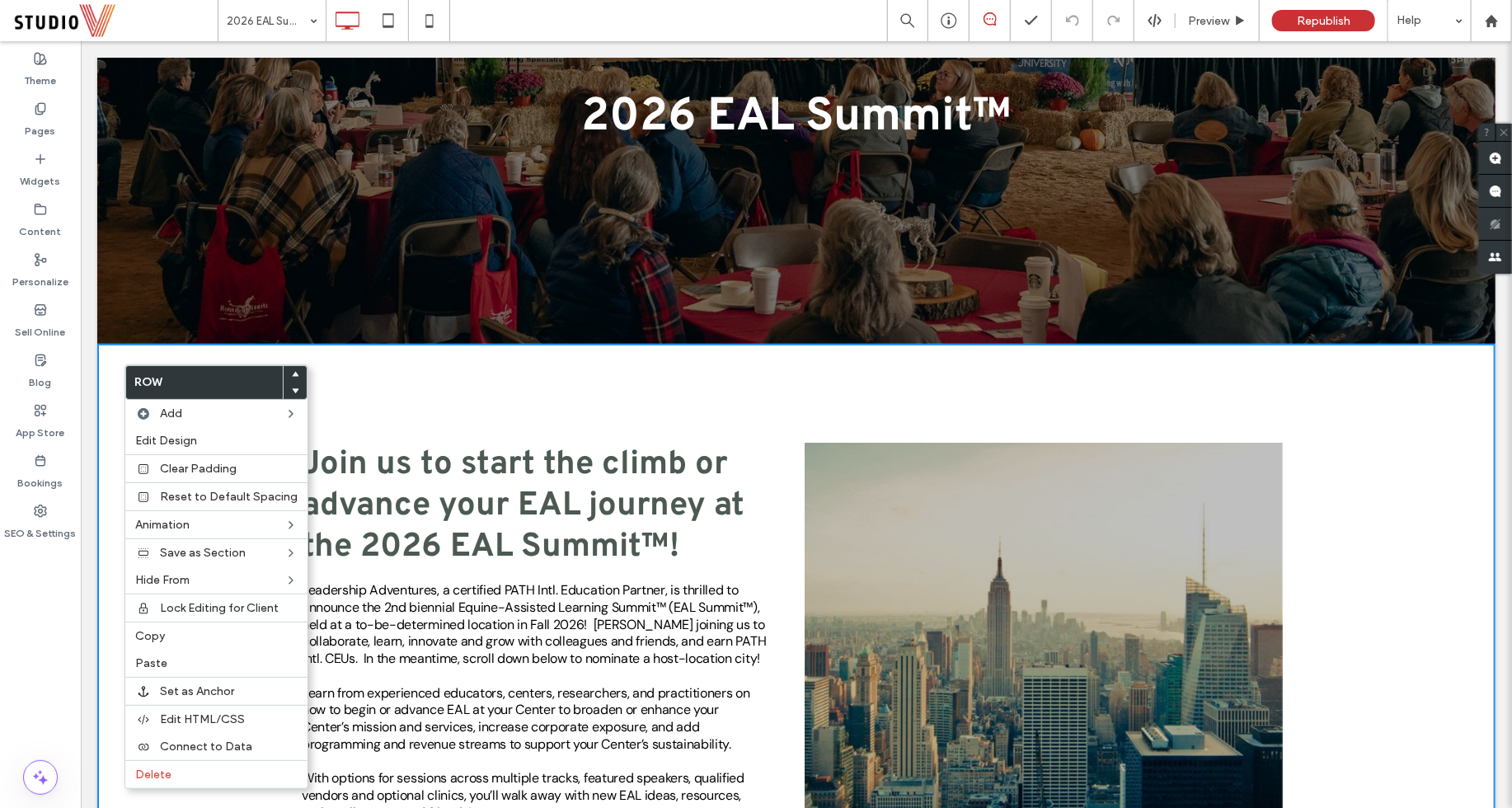
click at [404, 374] on div "Join us to start the climb or advance your EAL journey at the 2026 EAL Summit™!…" at bounding box center [794, 685] width 1398 height 686
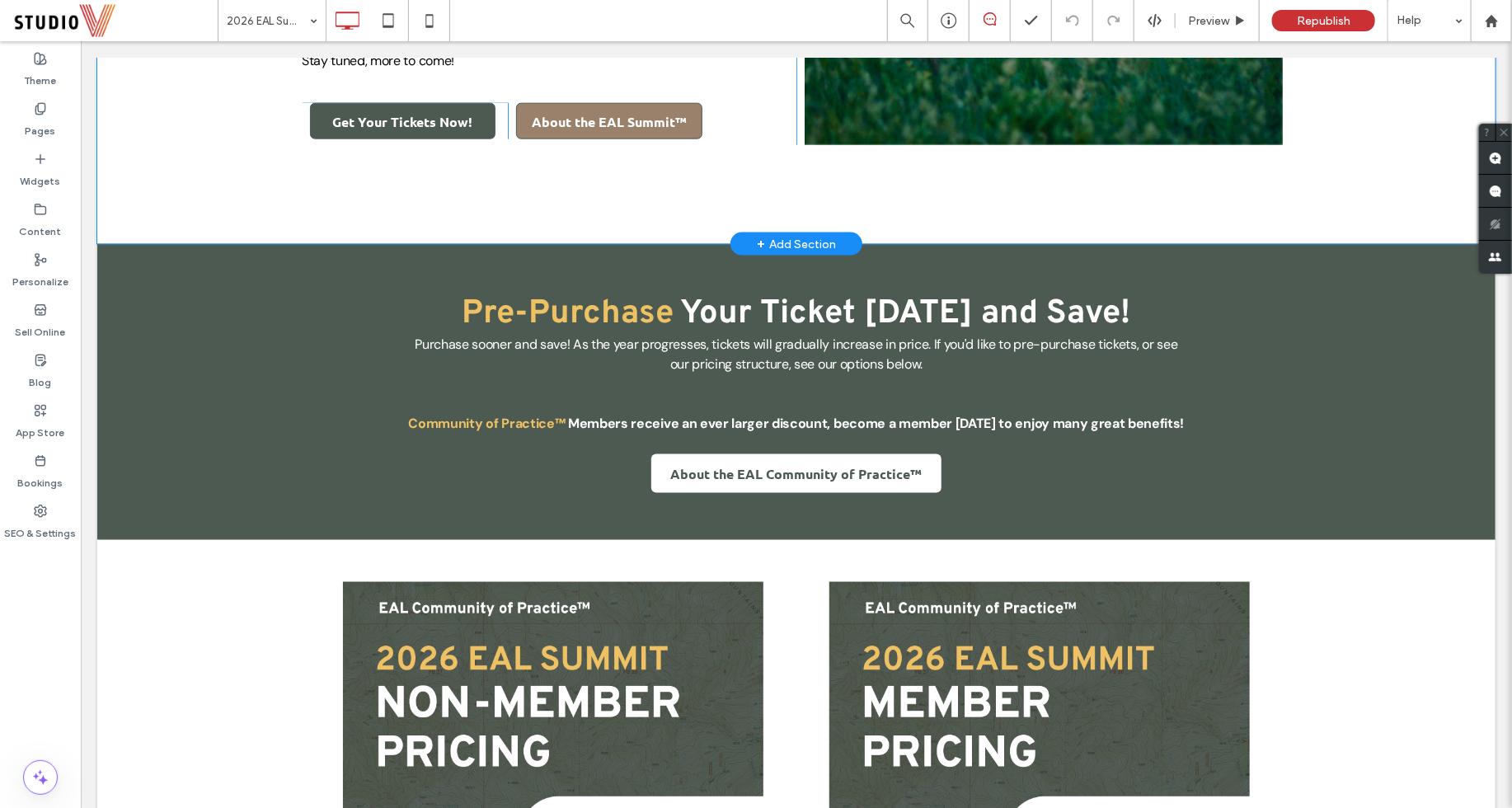
scroll to position [1109, 0]
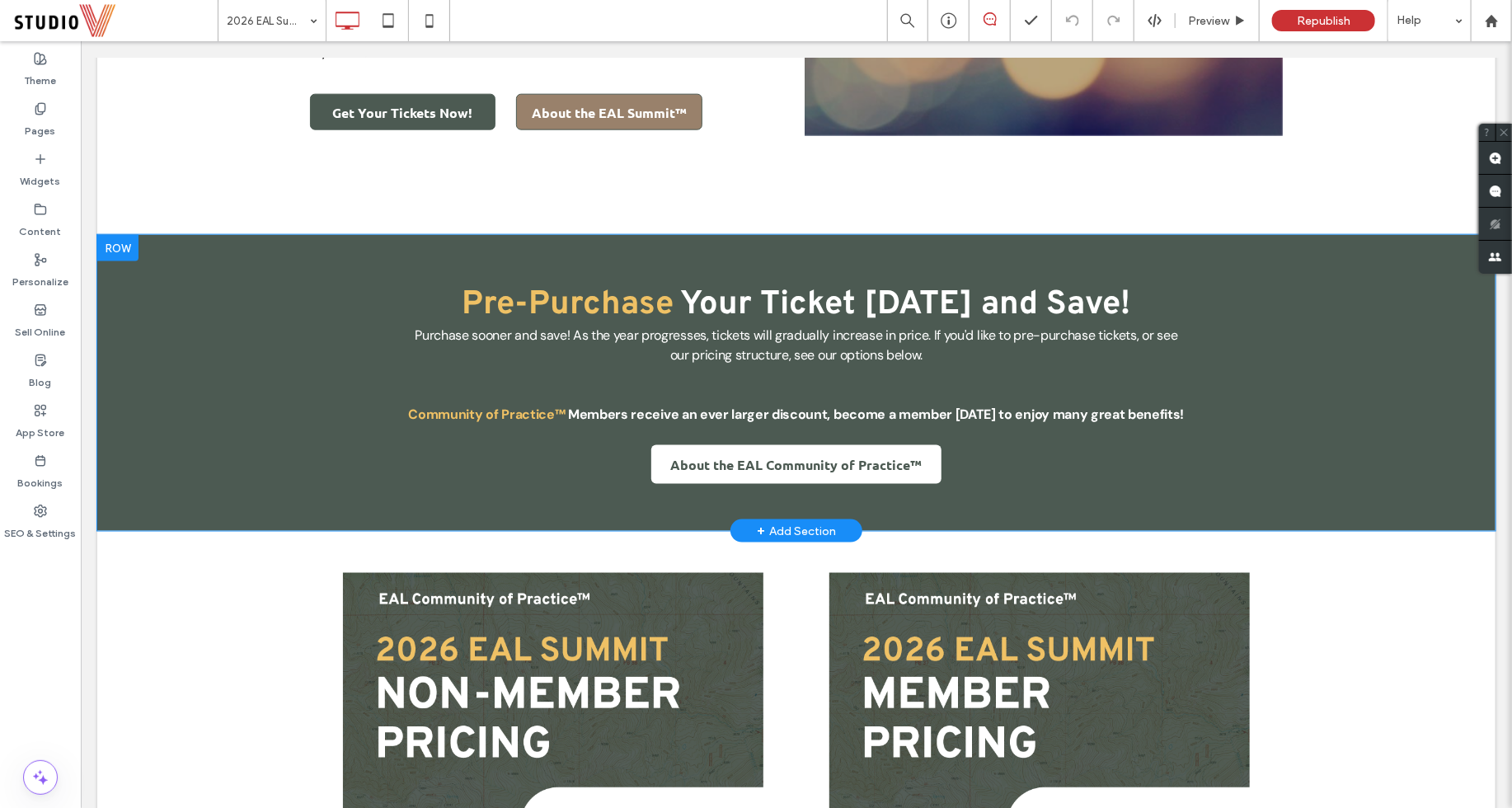
click at [121, 244] on div at bounding box center [116, 247] width 41 height 27
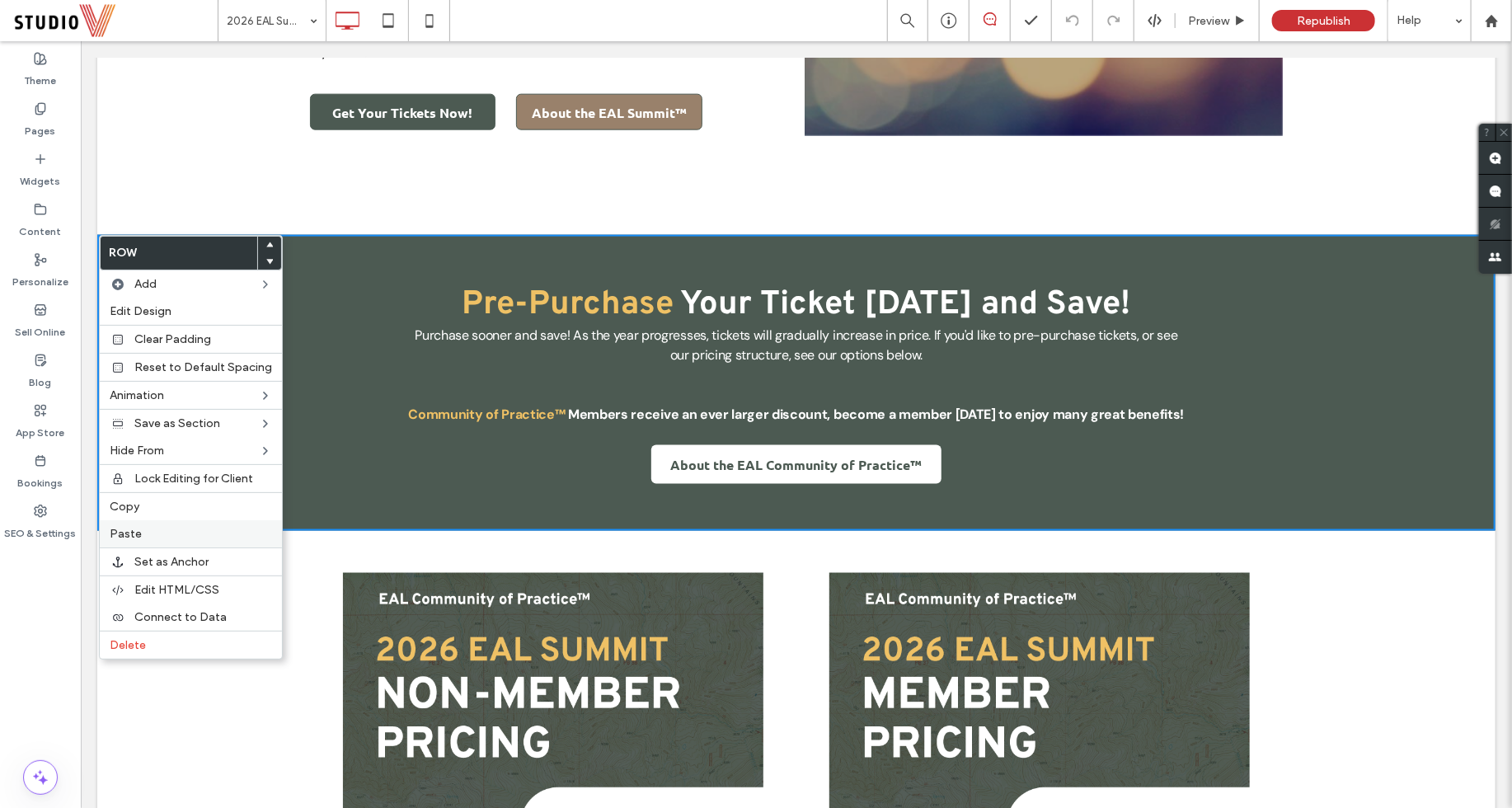
click at [127, 526] on span "Paste" at bounding box center [125, 533] width 32 height 14
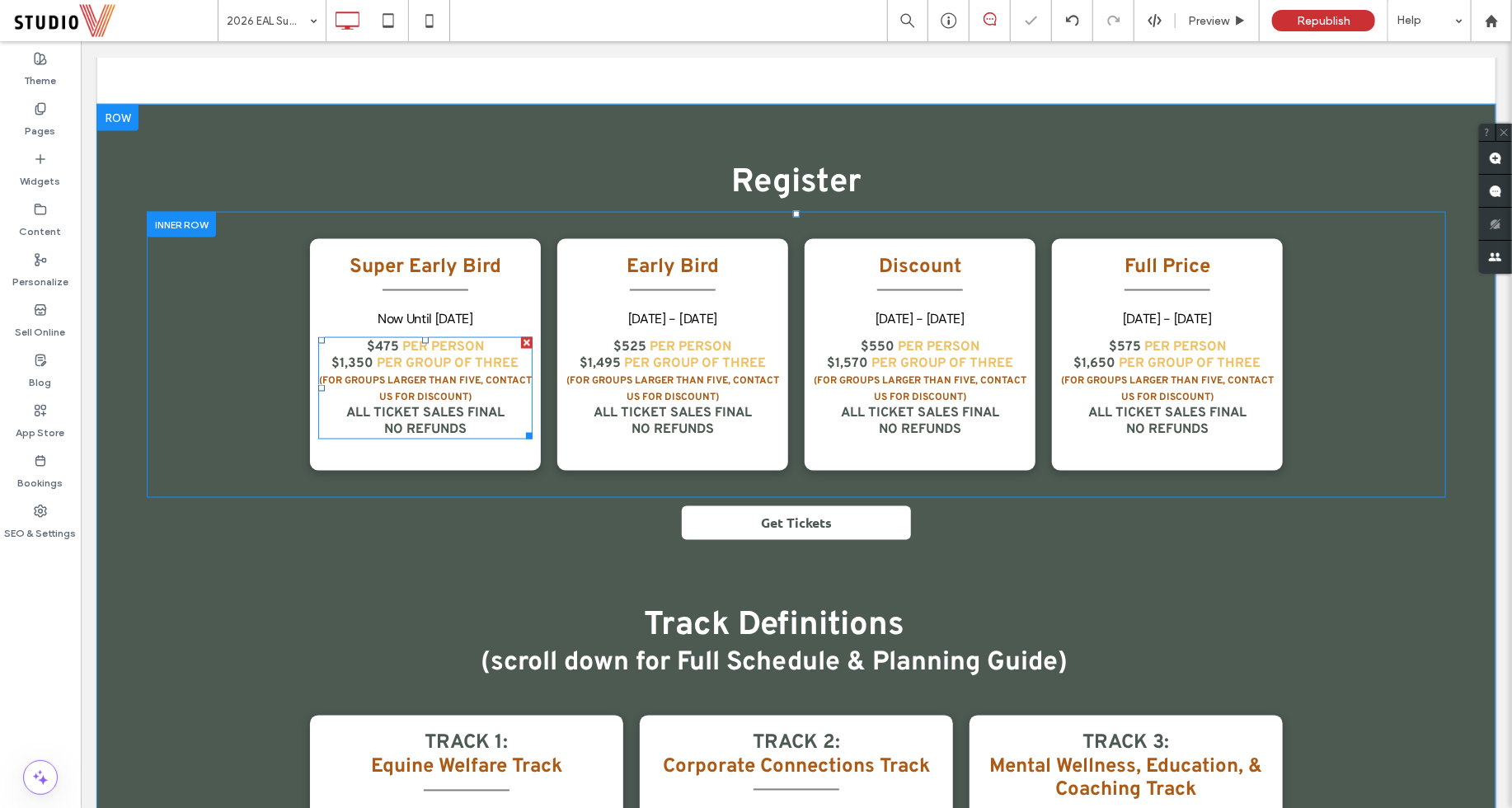
scroll to position [1242, 0]
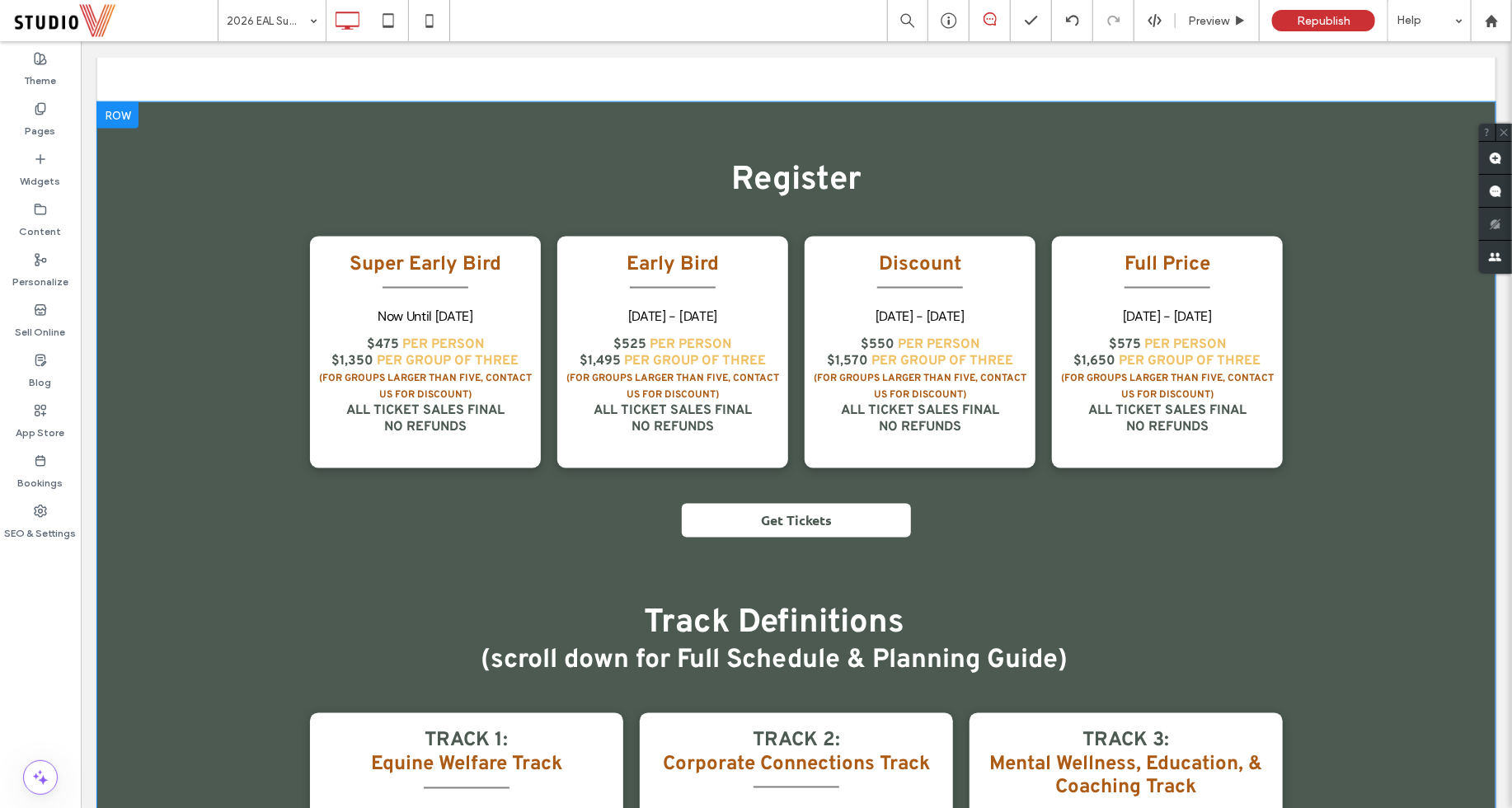
click at [117, 119] on div at bounding box center [116, 114] width 41 height 27
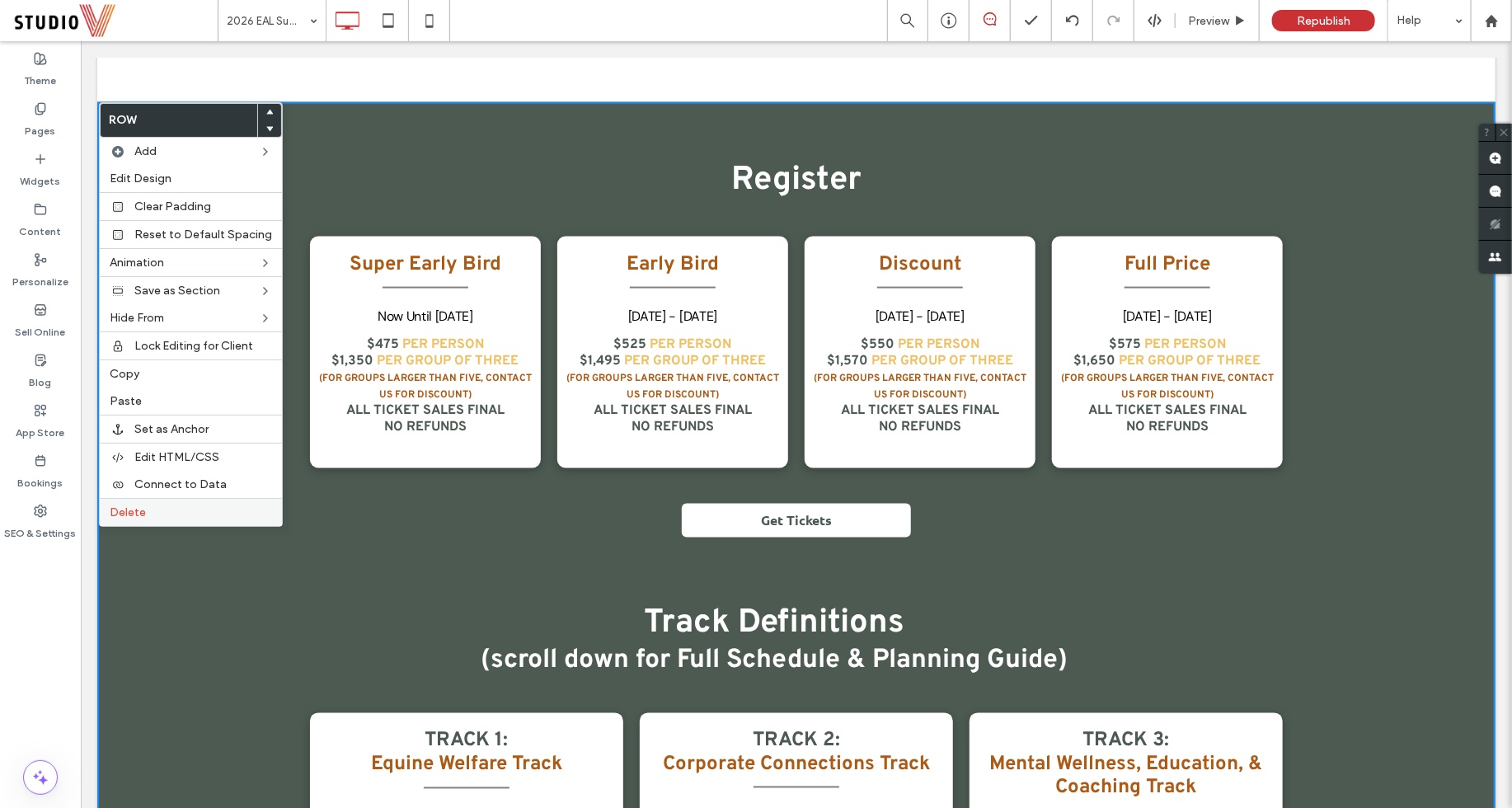
click at [146, 506] on label "Delete" at bounding box center [190, 512] width 162 height 14
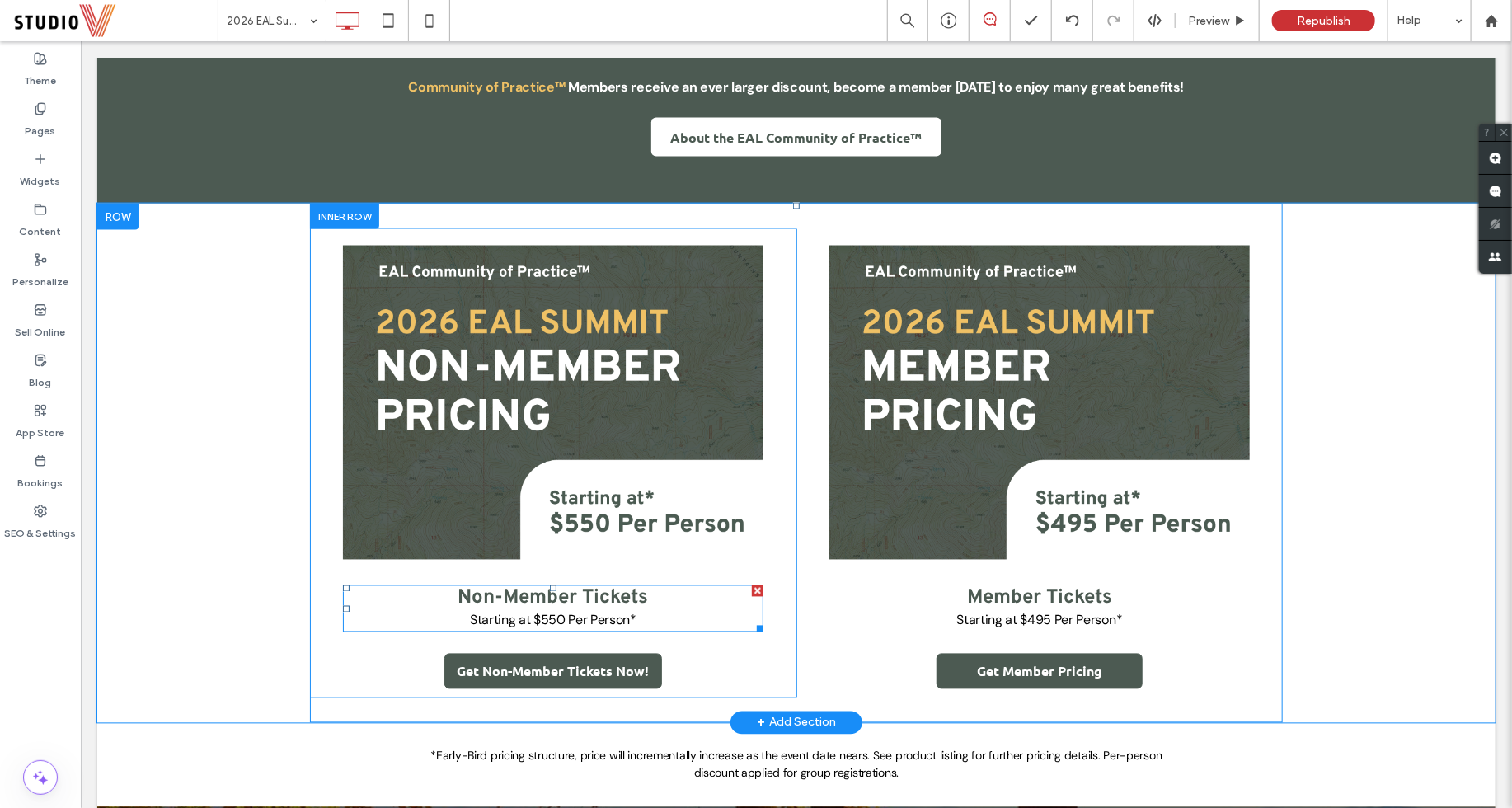
scroll to position [1436, 0]
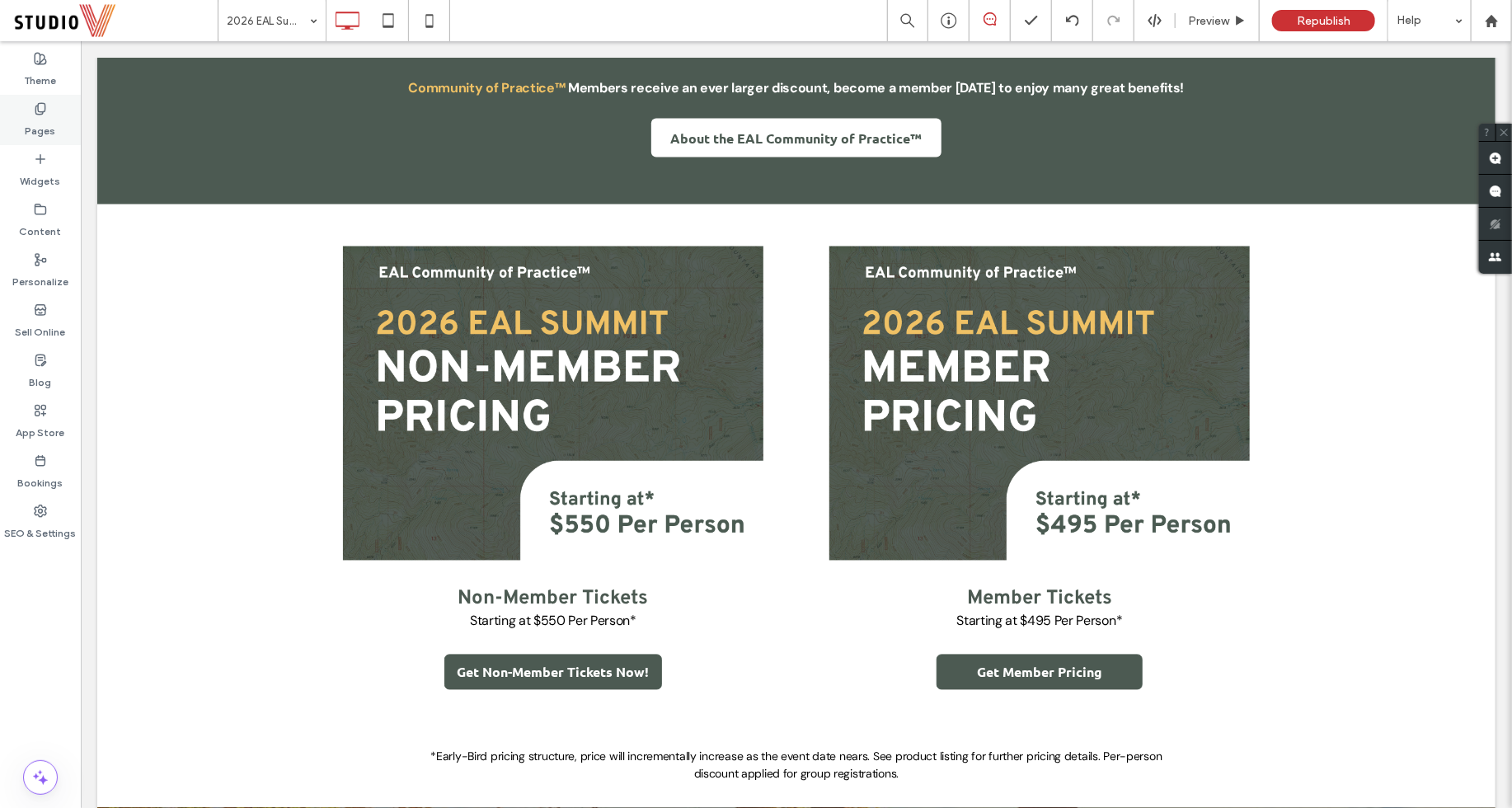
click at [43, 122] on label "Pages" at bounding box center [41, 127] width 31 height 23
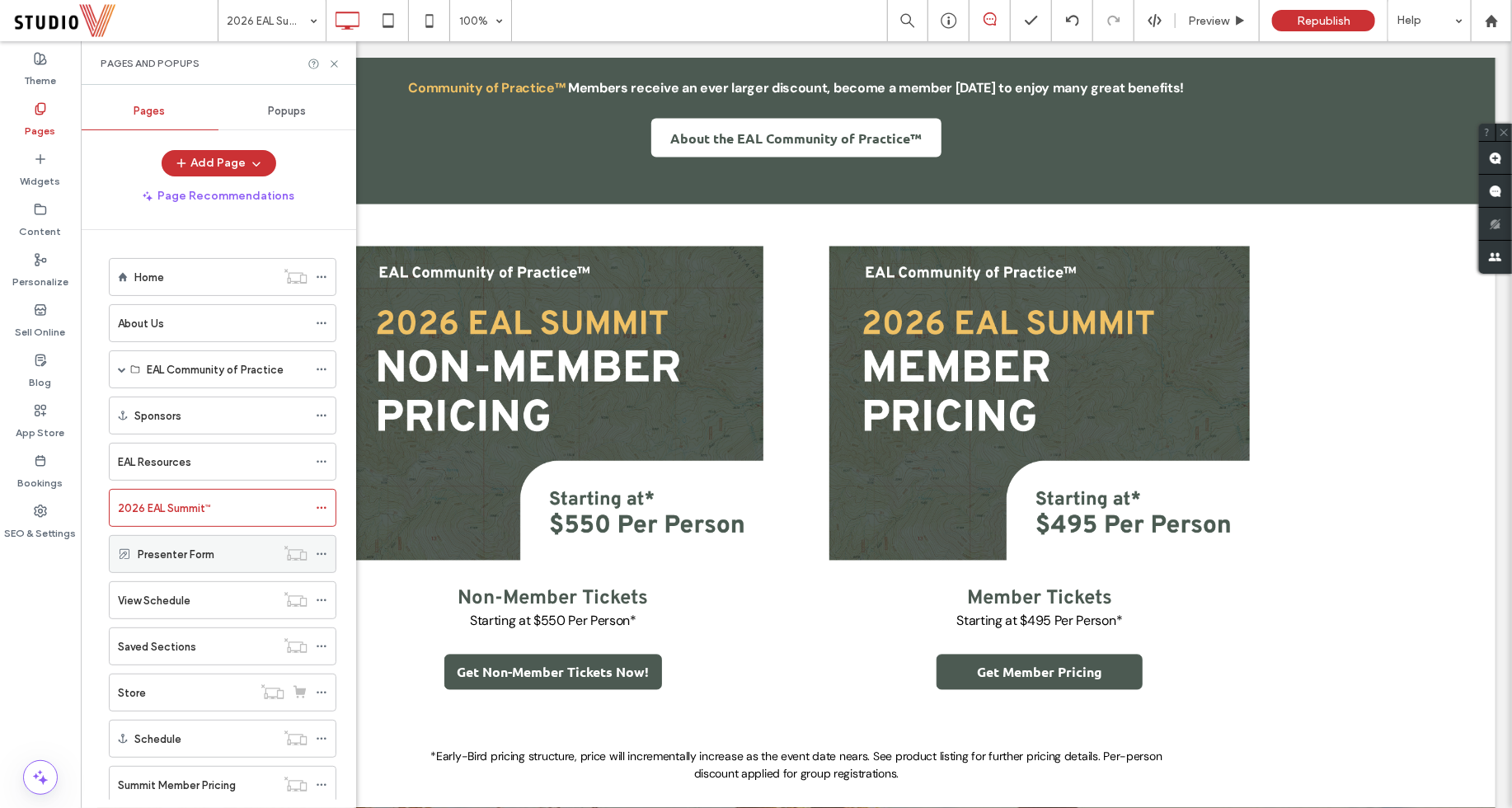
scroll to position [34, 0]
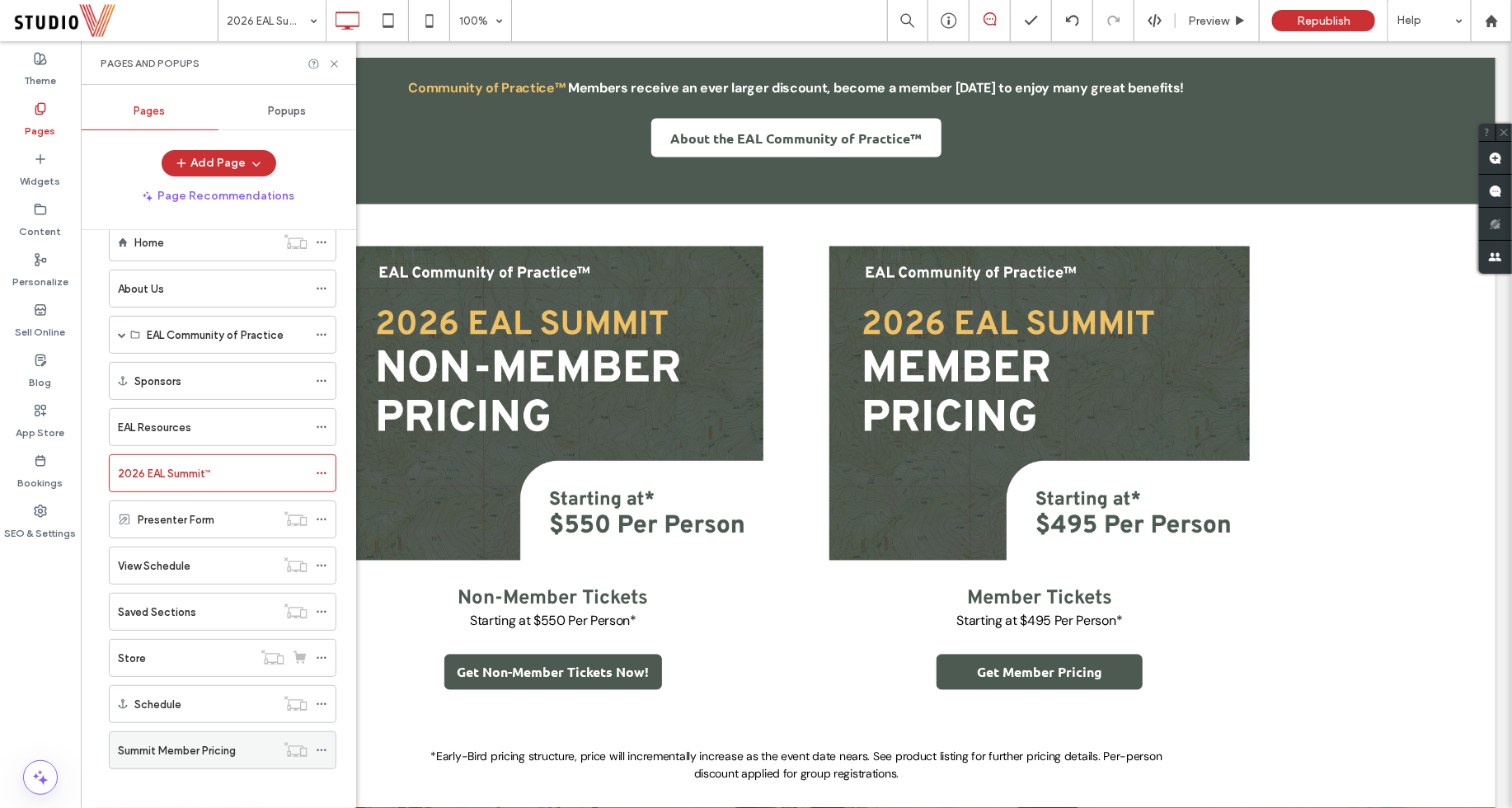
click at [190, 737] on label "Summit Member Pricing" at bounding box center [176, 750] width 118 height 29
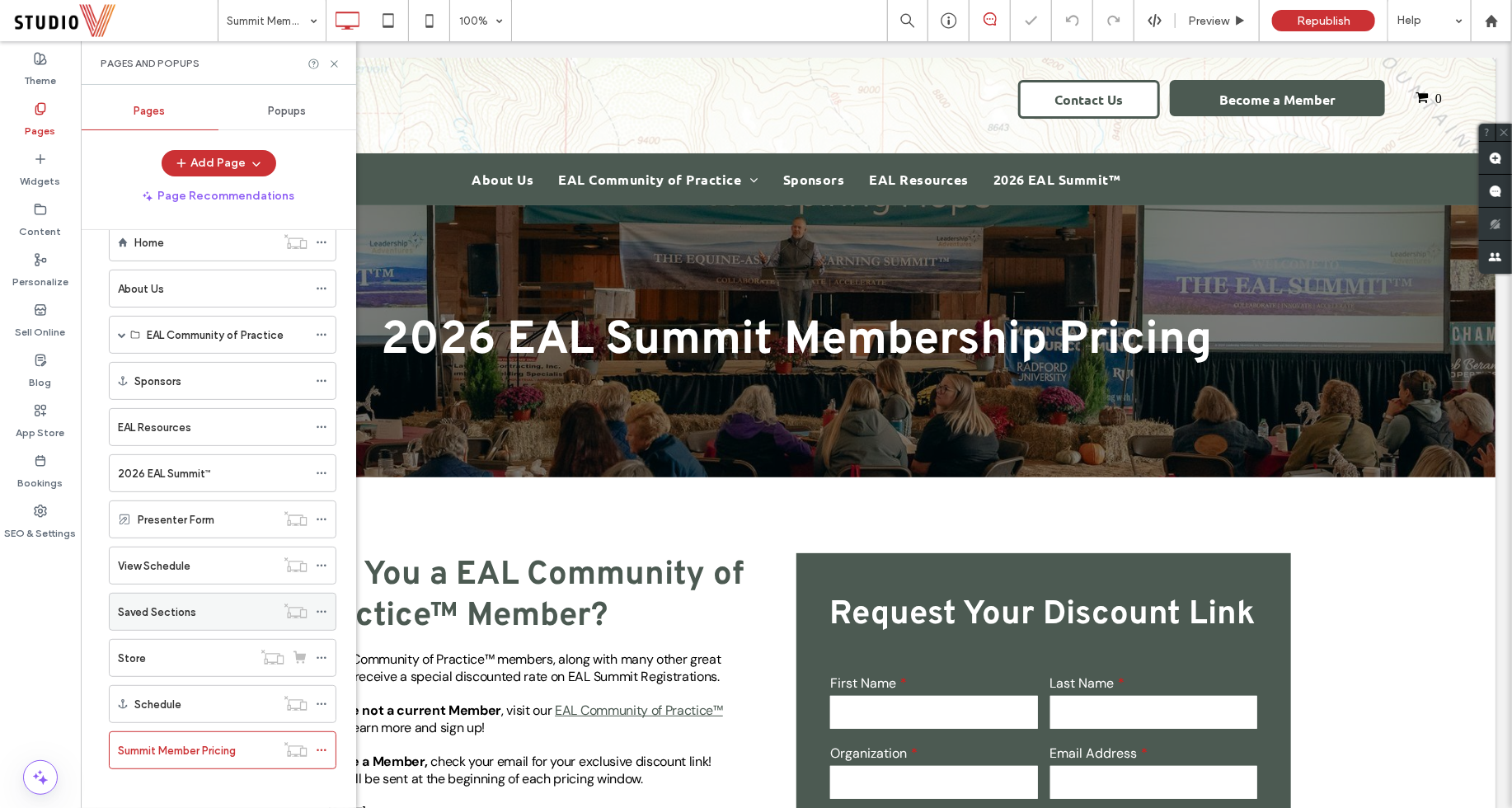
click at [202, 603] on div "Saved Sections" at bounding box center [196, 612] width 157 height 18
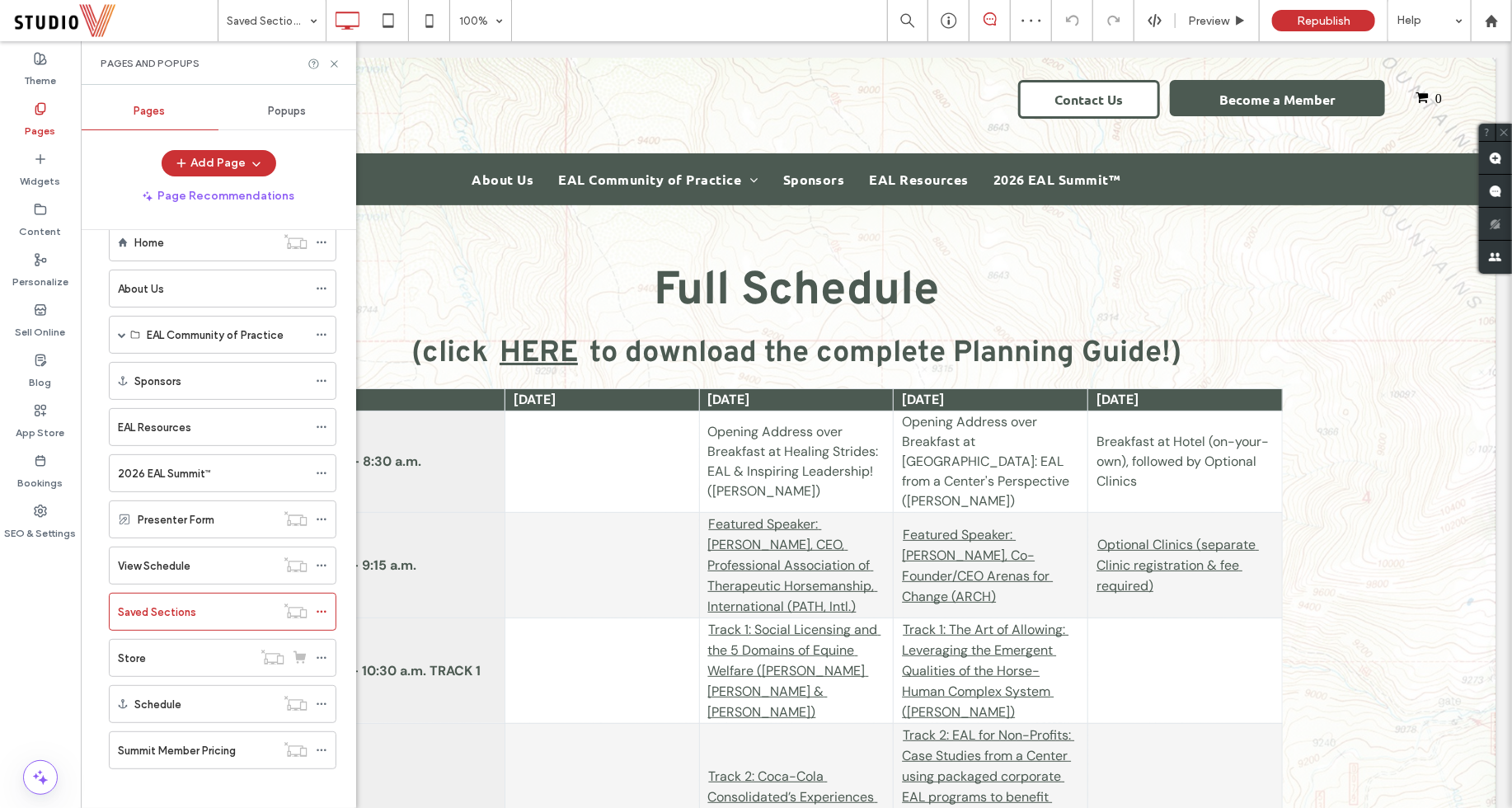
click at [327, 62] on div at bounding box center [323, 64] width 33 height 13
click at [332, 63] on icon at bounding box center [334, 64] width 13 height 13
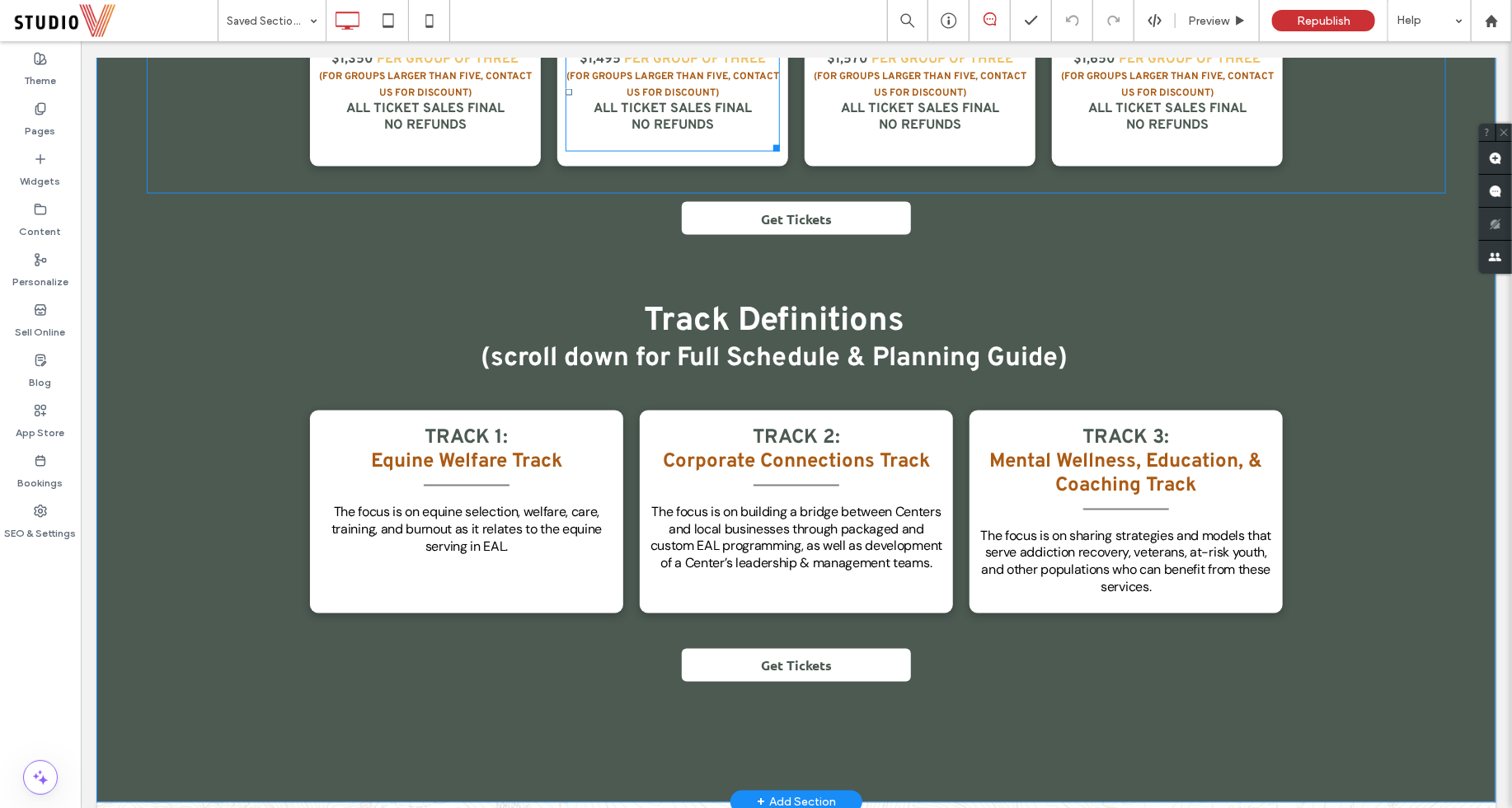
scroll to position [1309, 0]
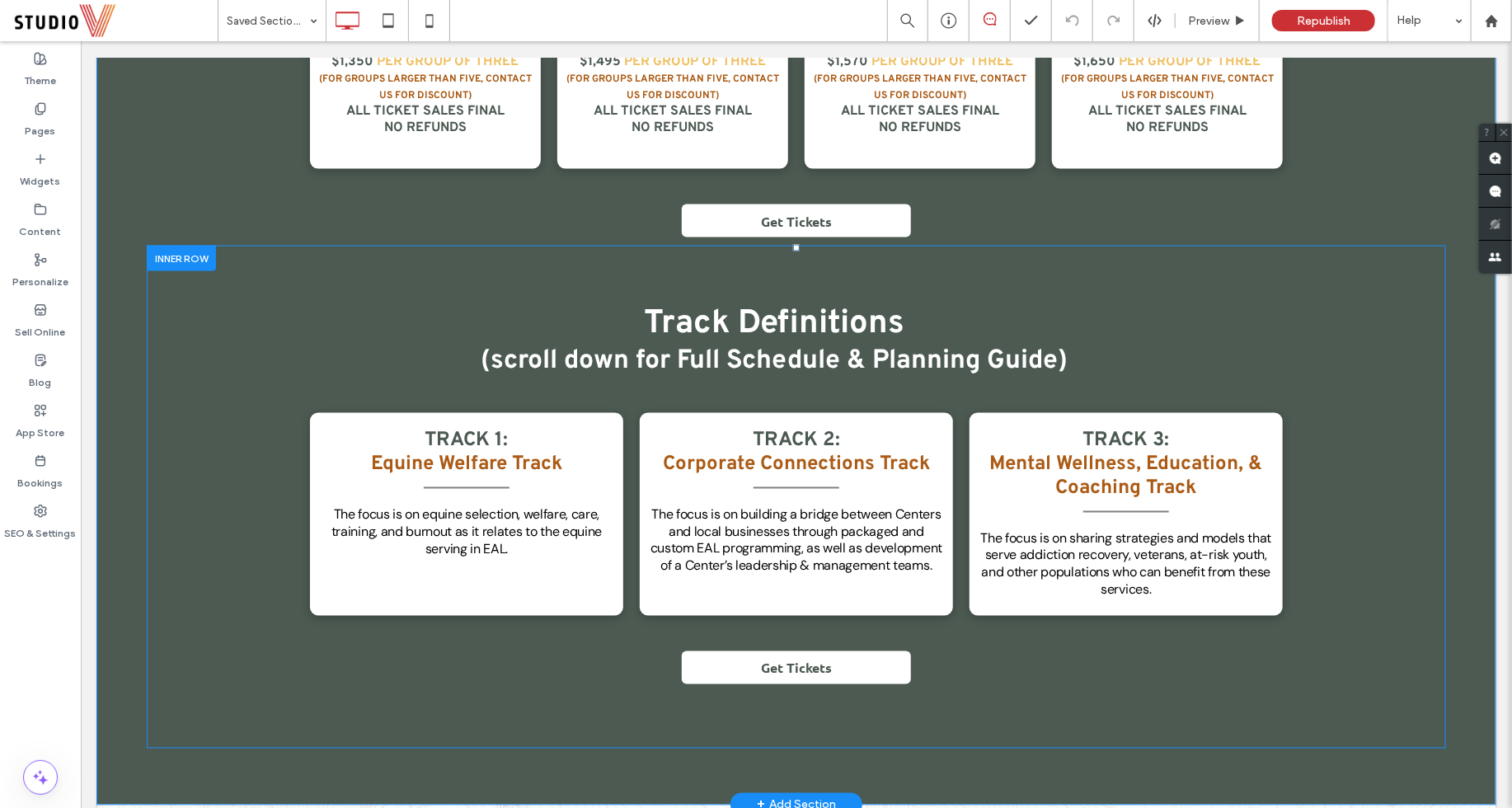
click at [186, 265] on div at bounding box center [180, 257] width 69 height 26
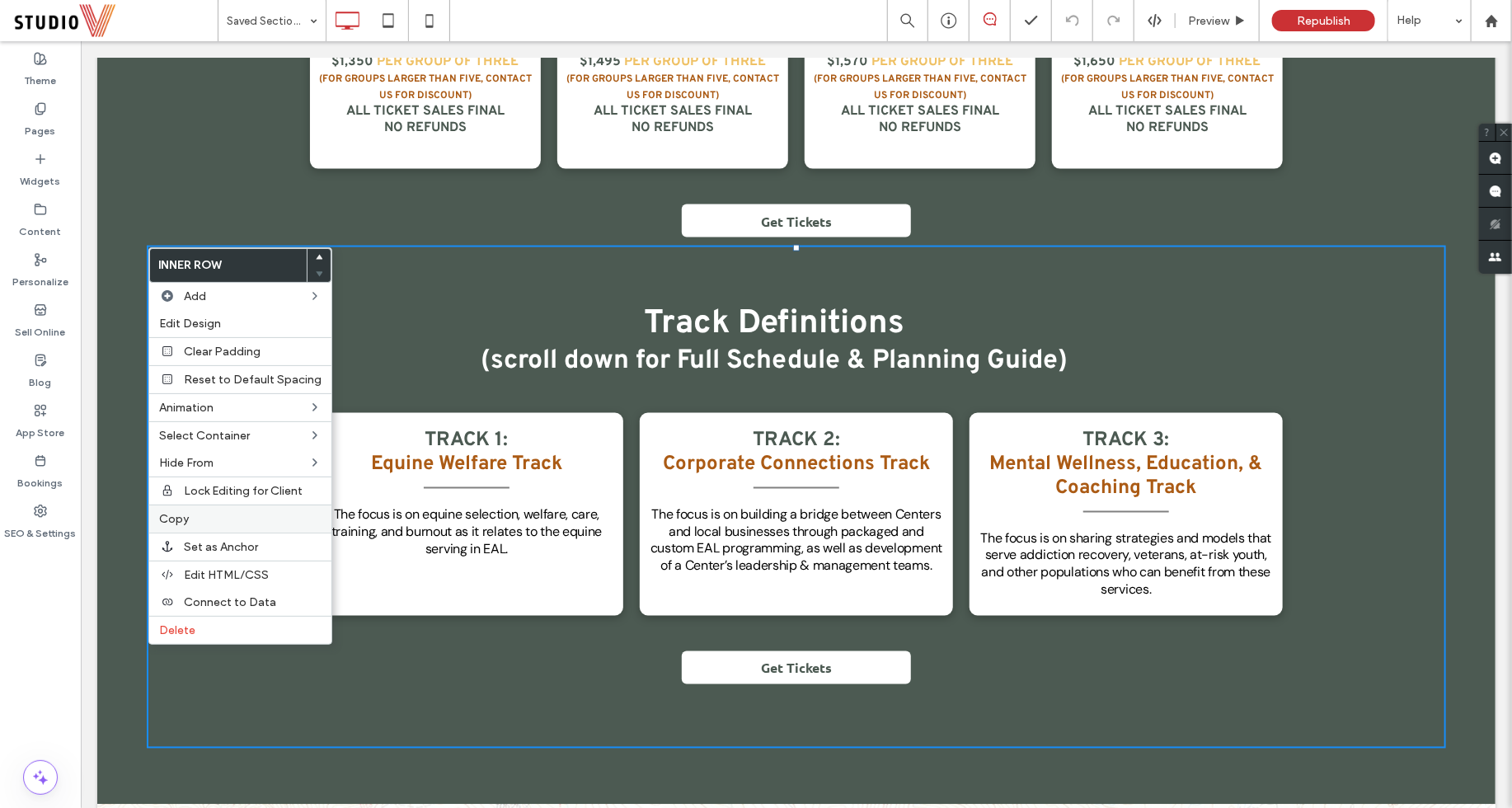
click at [196, 512] on label "Copy" at bounding box center [240, 519] width 162 height 14
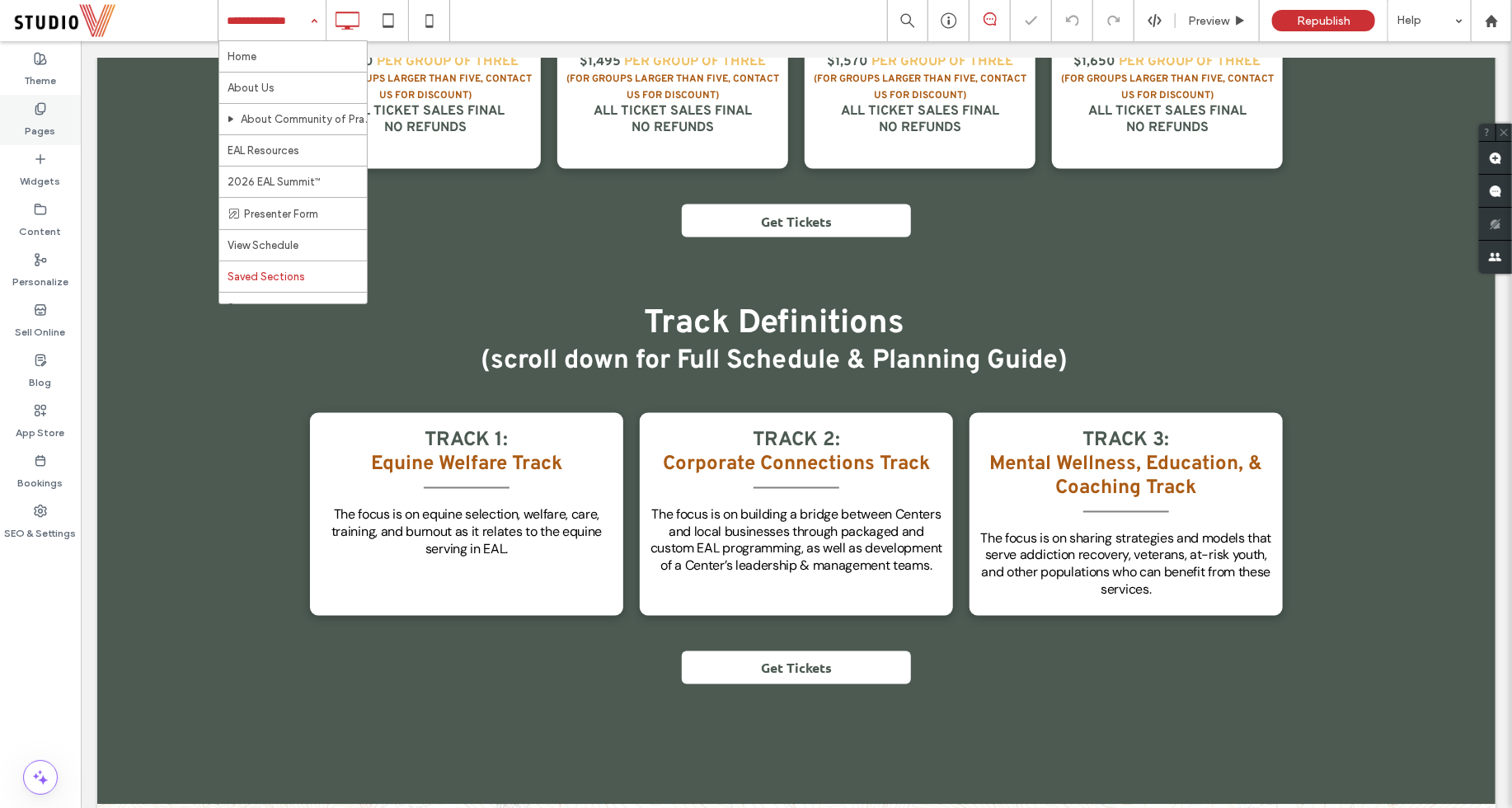
click at [36, 132] on label "Pages" at bounding box center [41, 127] width 31 height 23
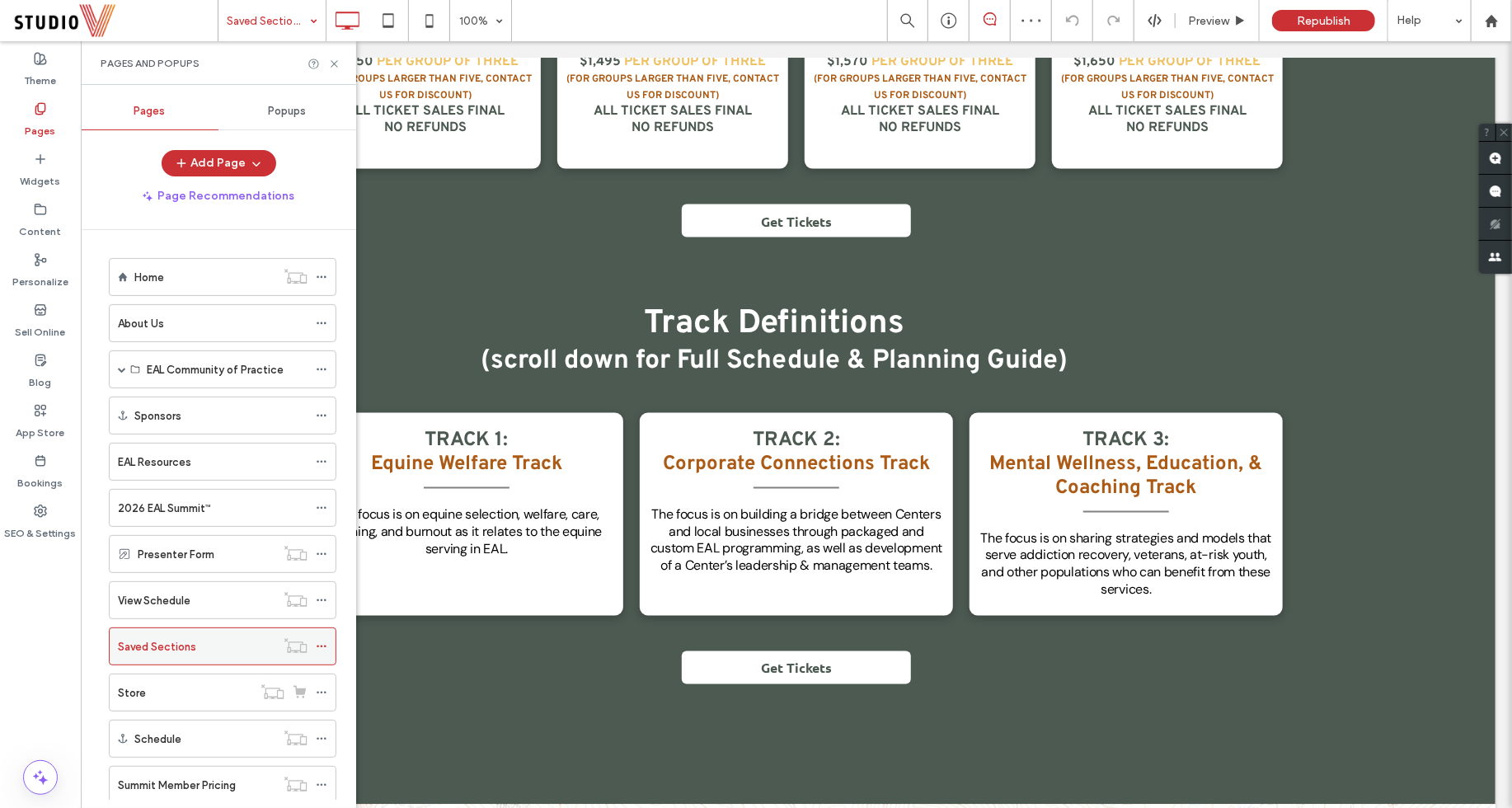
scroll to position [34, 0]
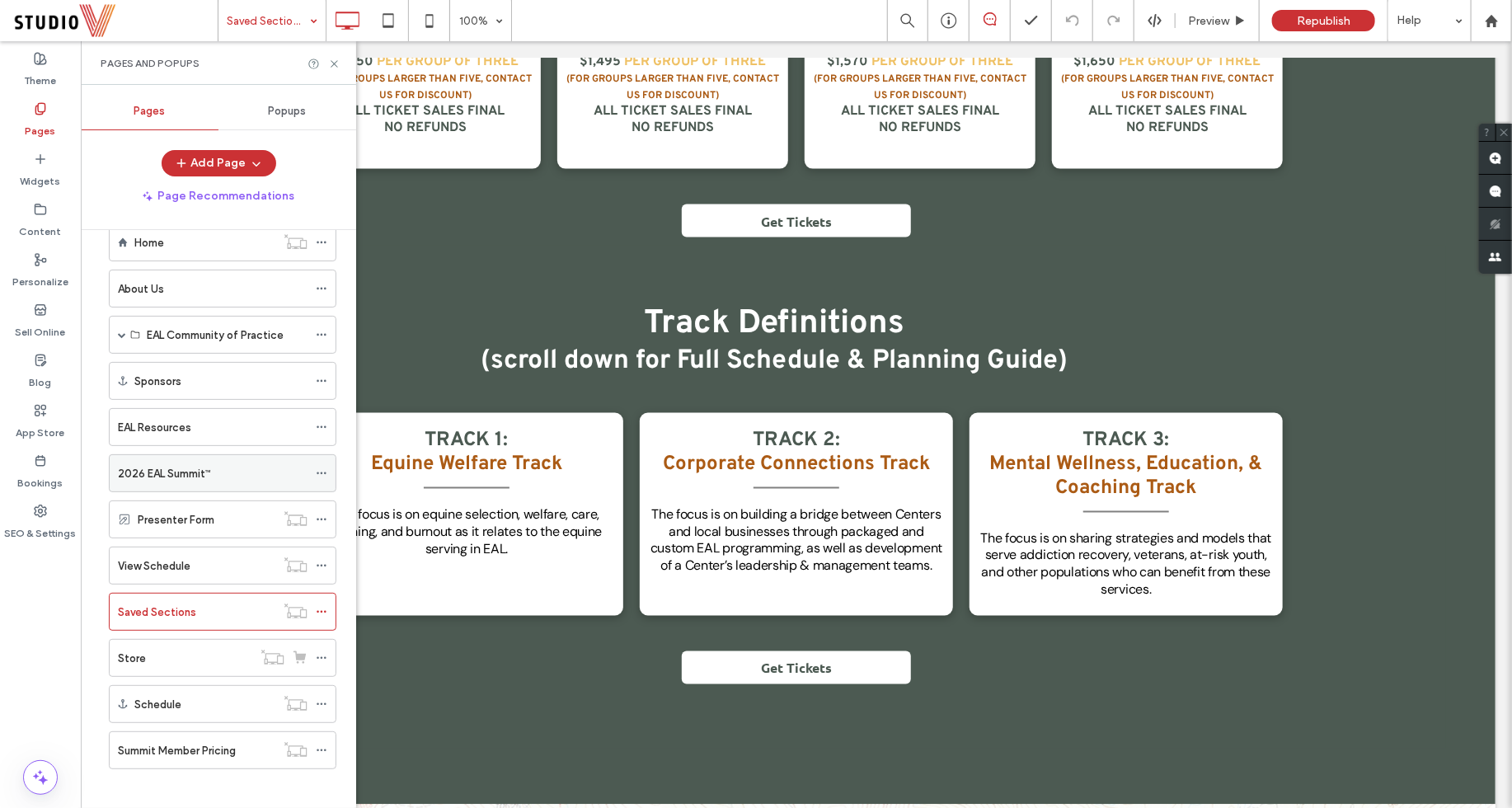
click at [222, 465] on div "2026 EAL Summit™" at bounding box center [212, 473] width 190 height 18
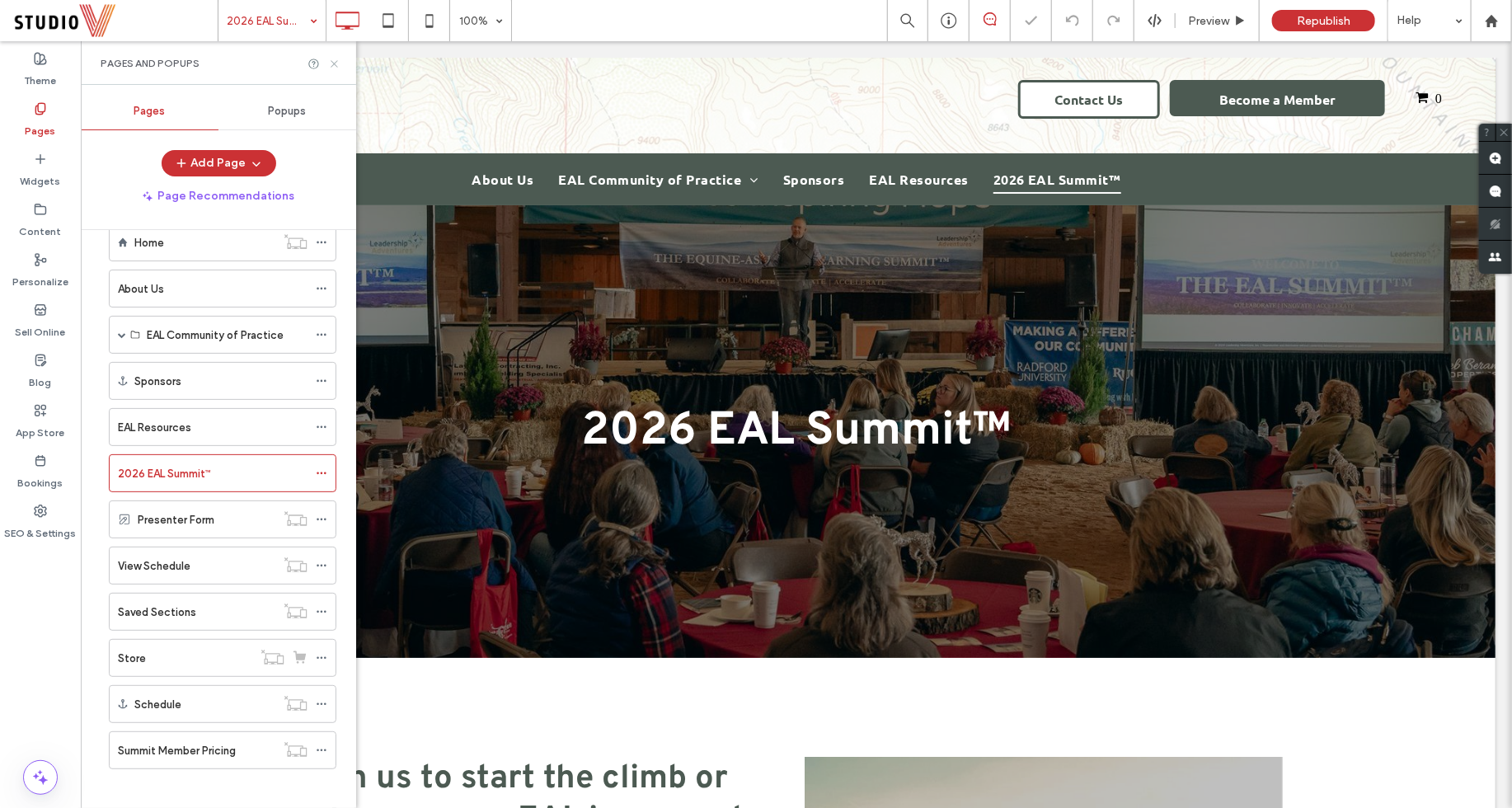
click at [338, 65] on icon at bounding box center [334, 64] width 13 height 13
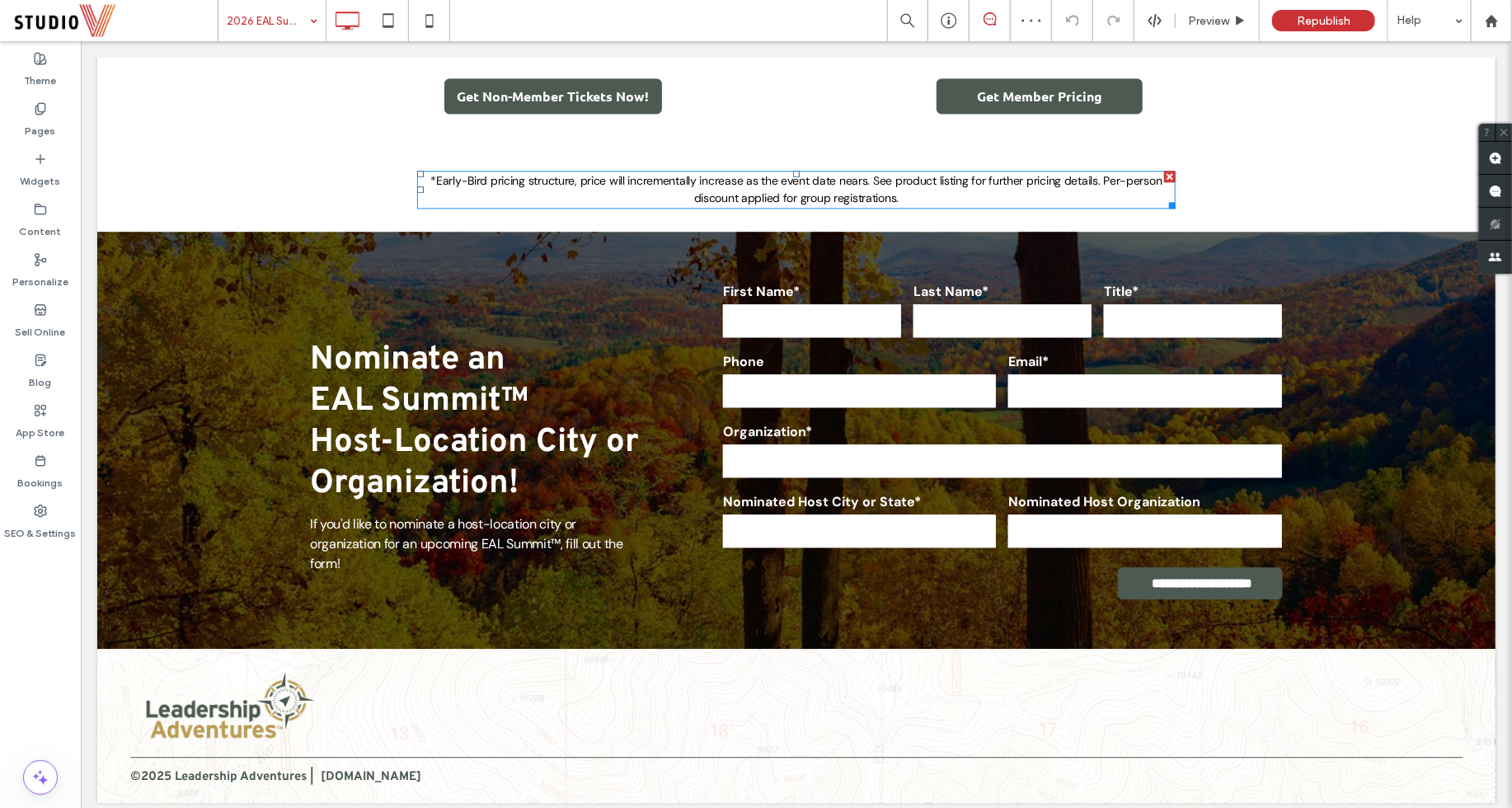
scroll to position [2020, 0]
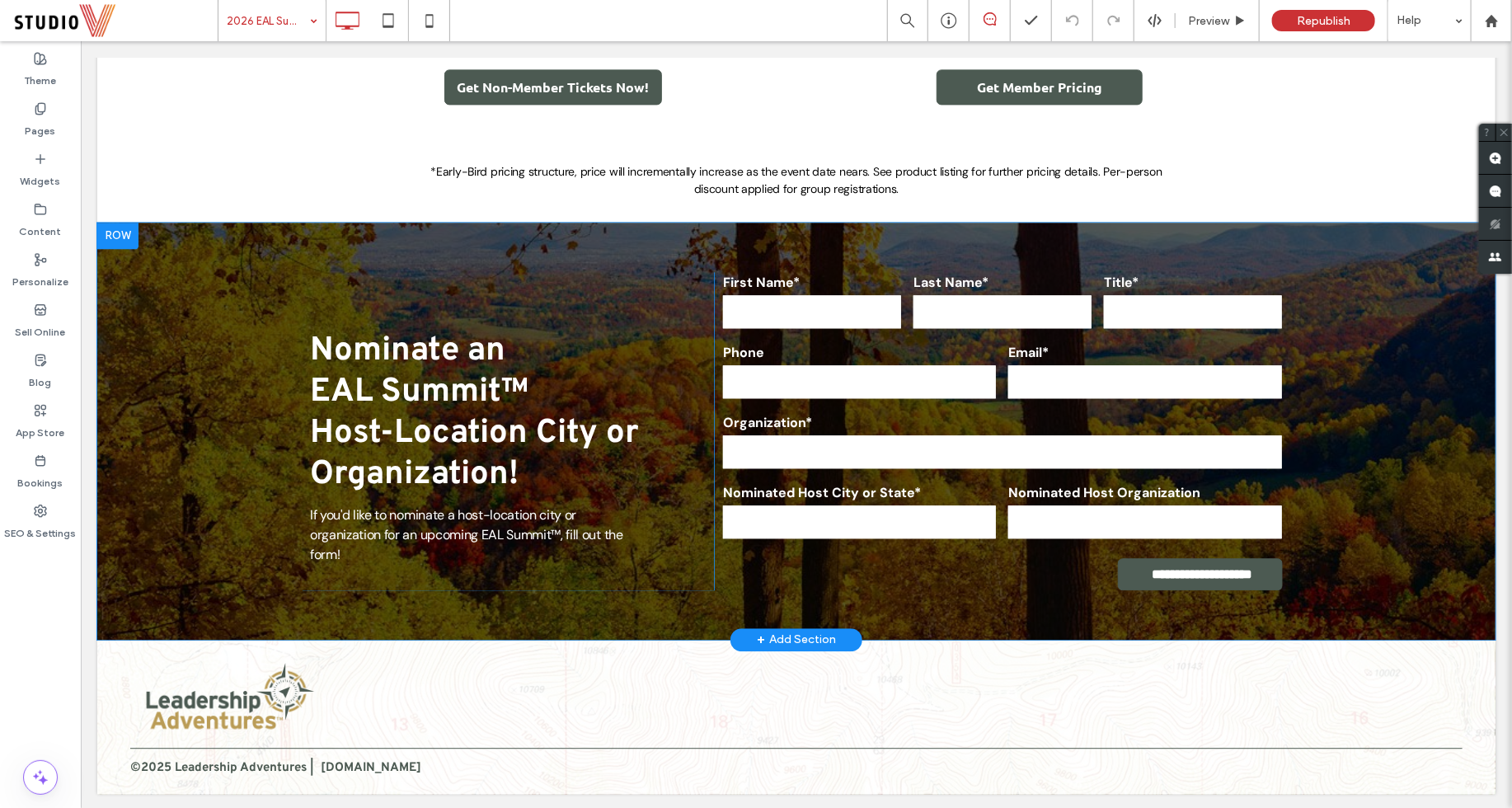
click at [115, 231] on div at bounding box center [116, 235] width 41 height 27
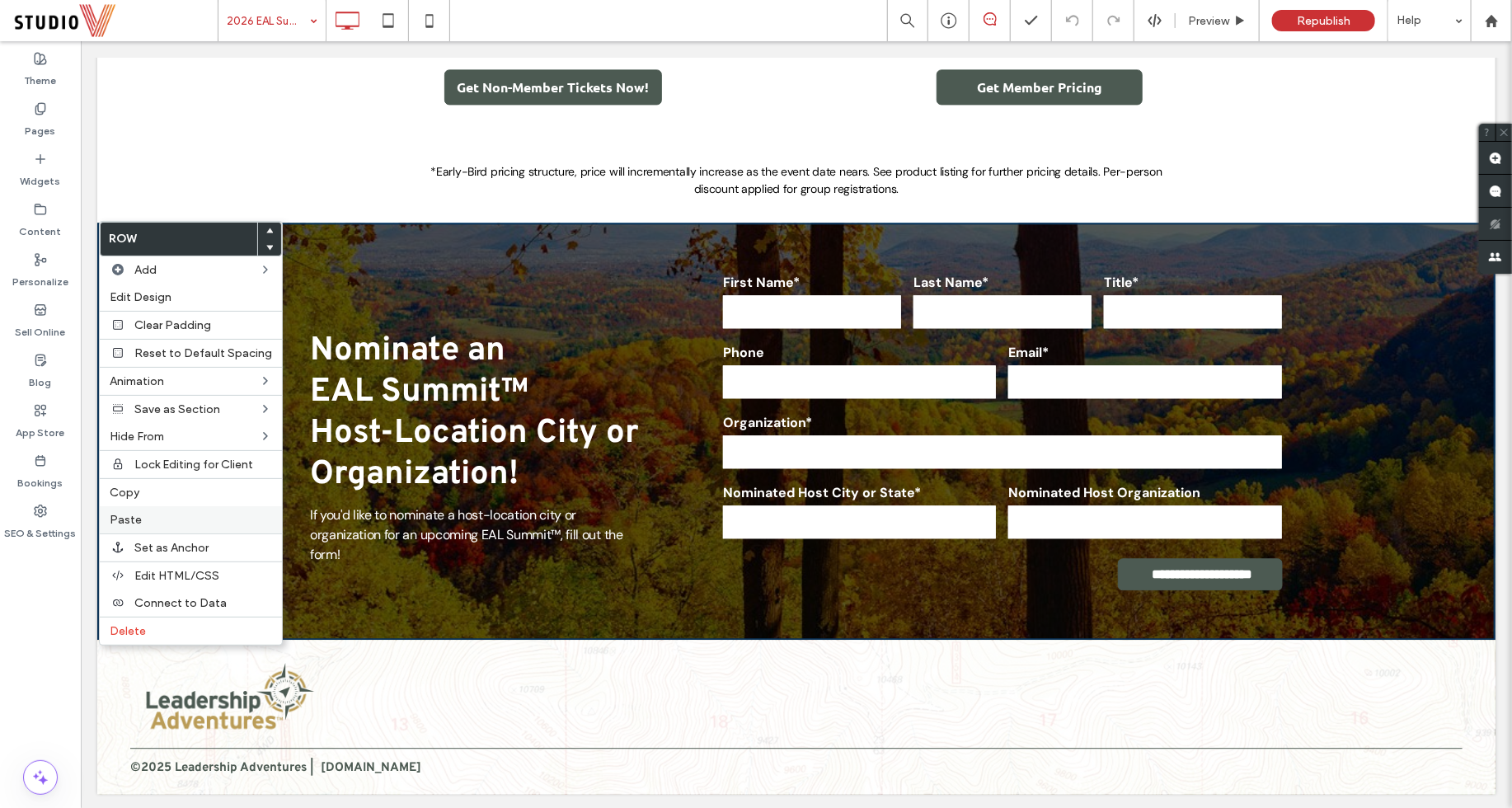
click at [145, 516] on label "Paste" at bounding box center [190, 520] width 162 height 14
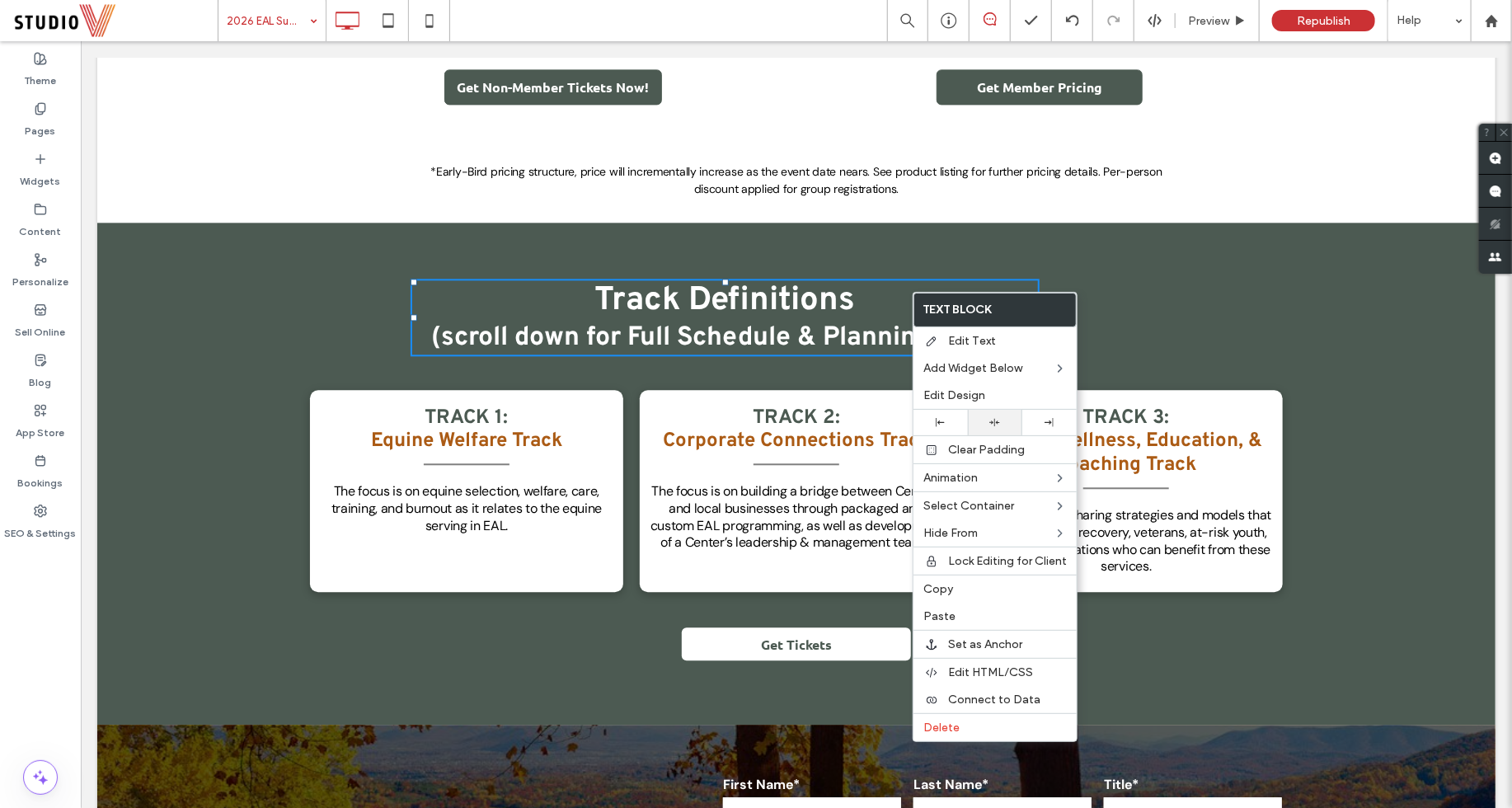
click at [997, 417] on icon at bounding box center [994, 422] width 11 height 11
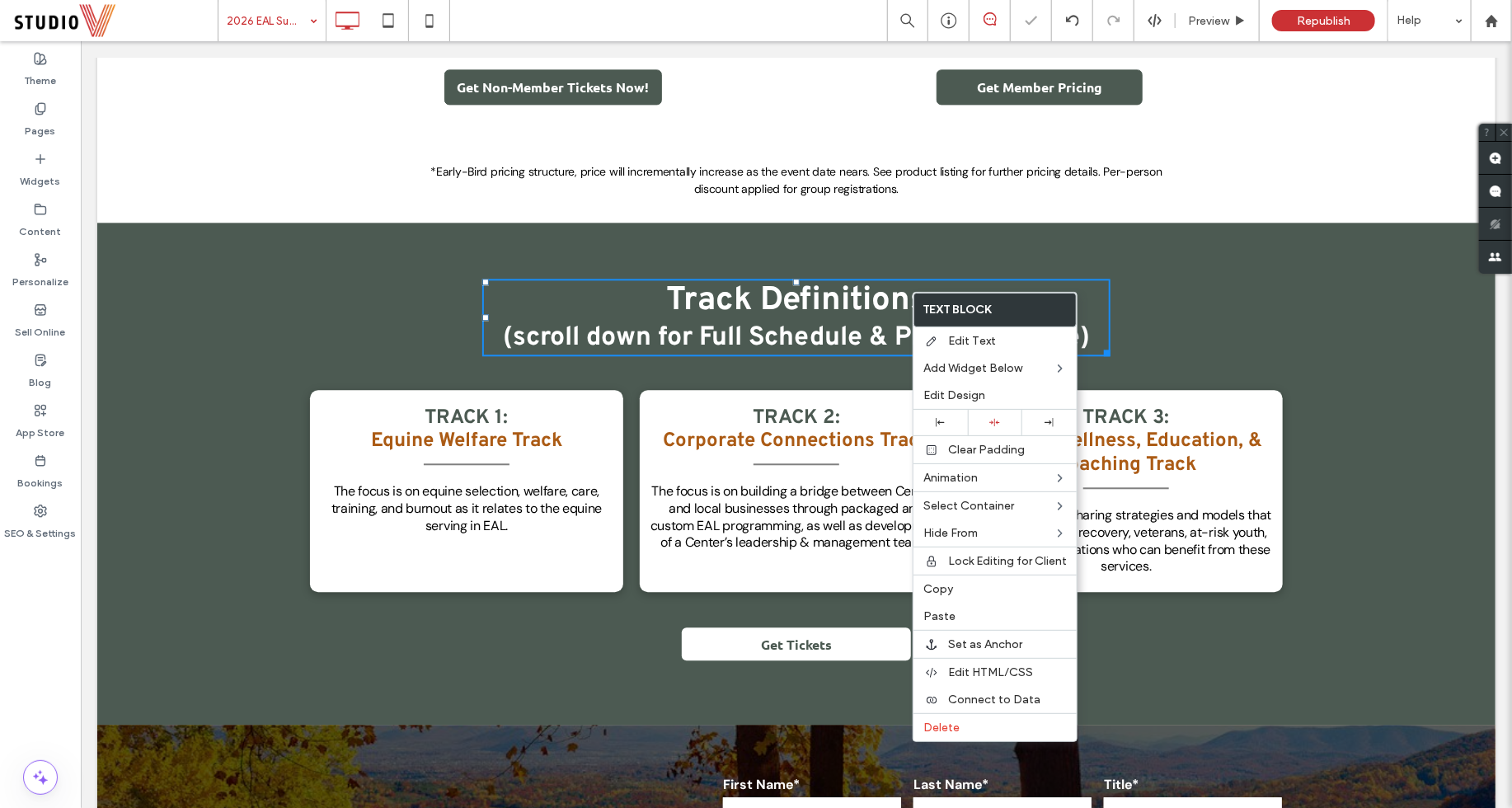
click at [1165, 322] on div "Track Definitions (scroll down for Full Schedule & Planning Guide) TRACK 1: Equ…" at bounding box center [795, 474] width 1299 height 391
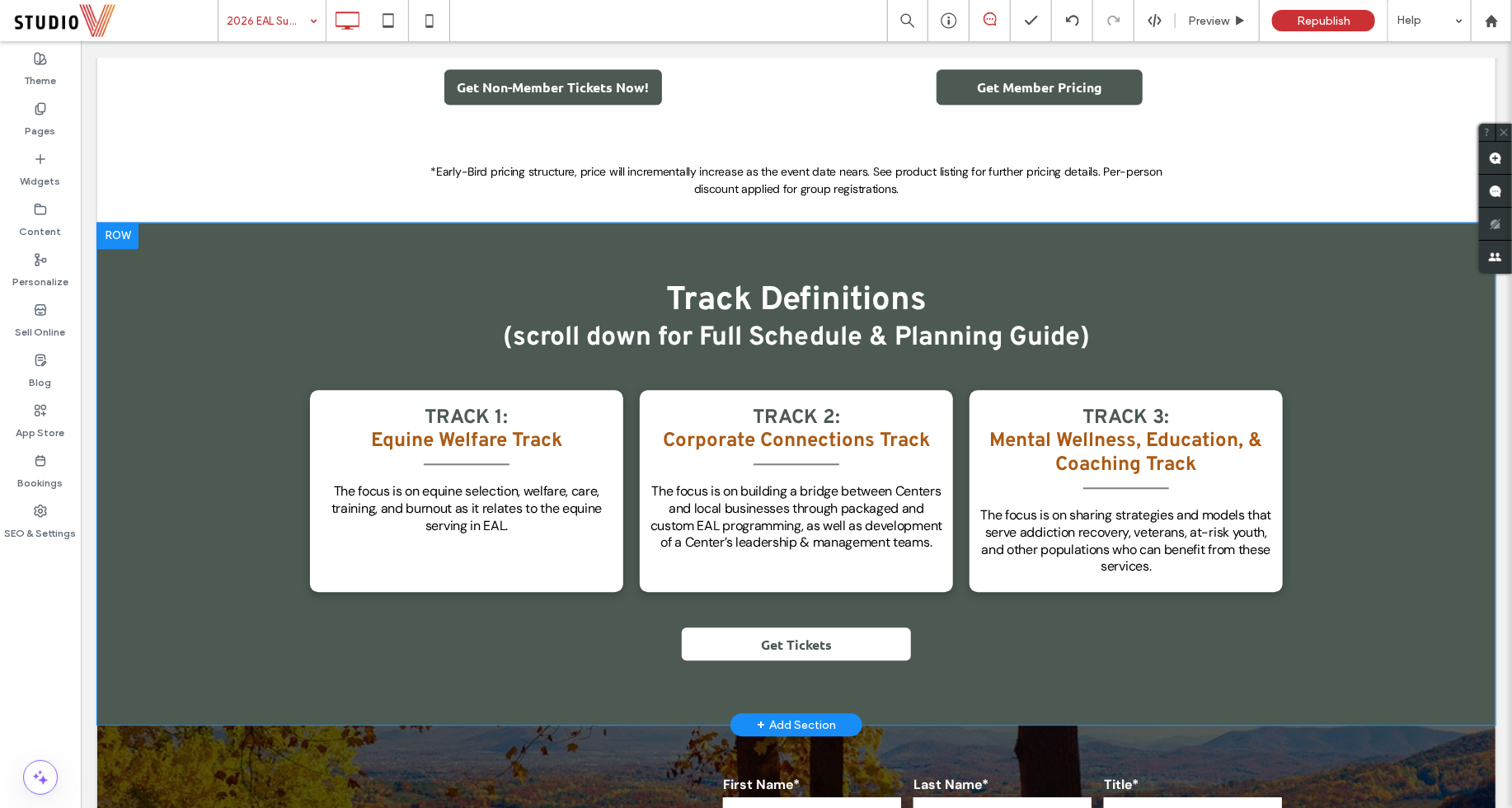
click at [129, 233] on div at bounding box center [116, 235] width 41 height 27
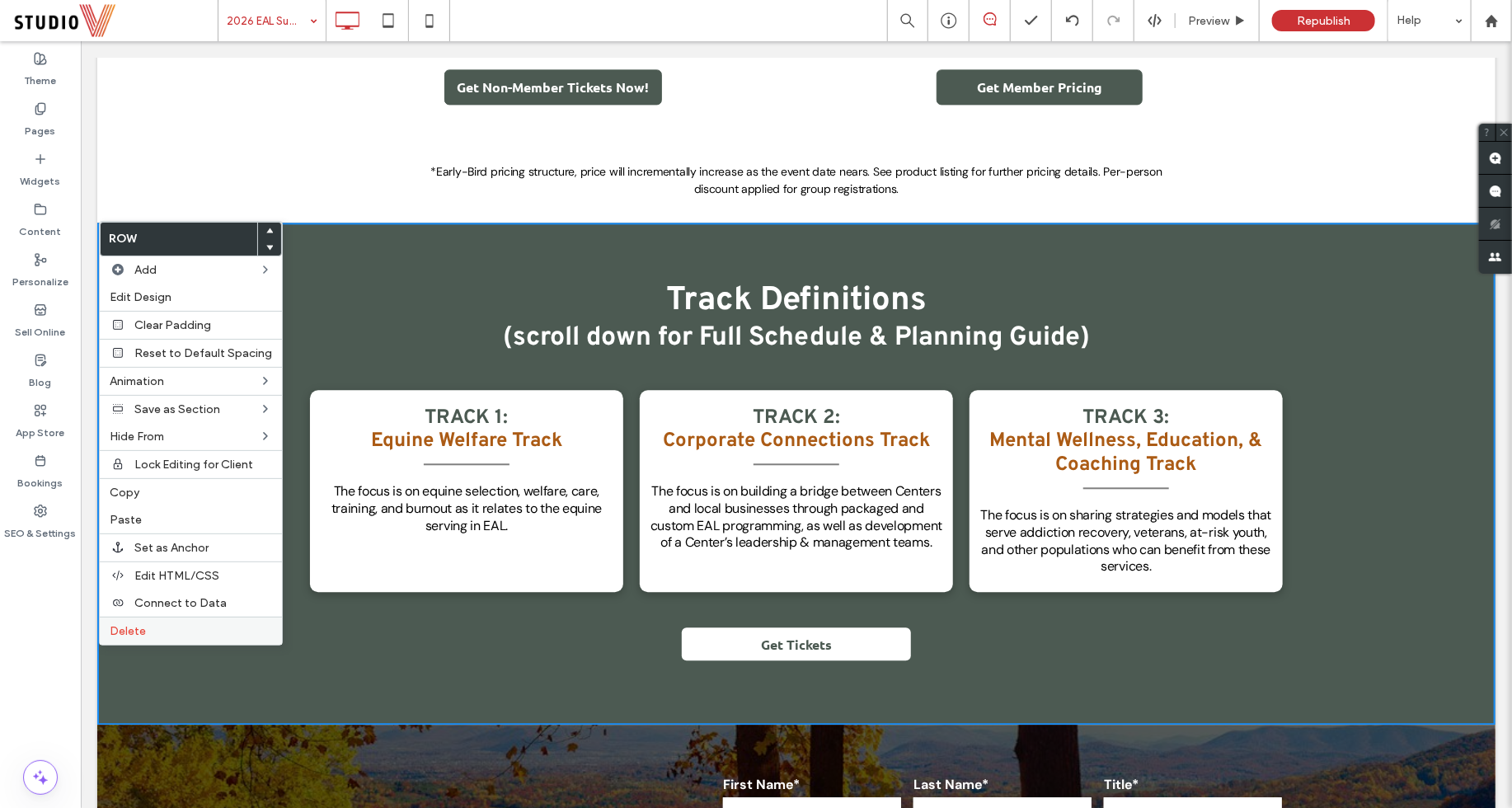
click at [167, 624] on label "Delete" at bounding box center [190, 631] width 162 height 14
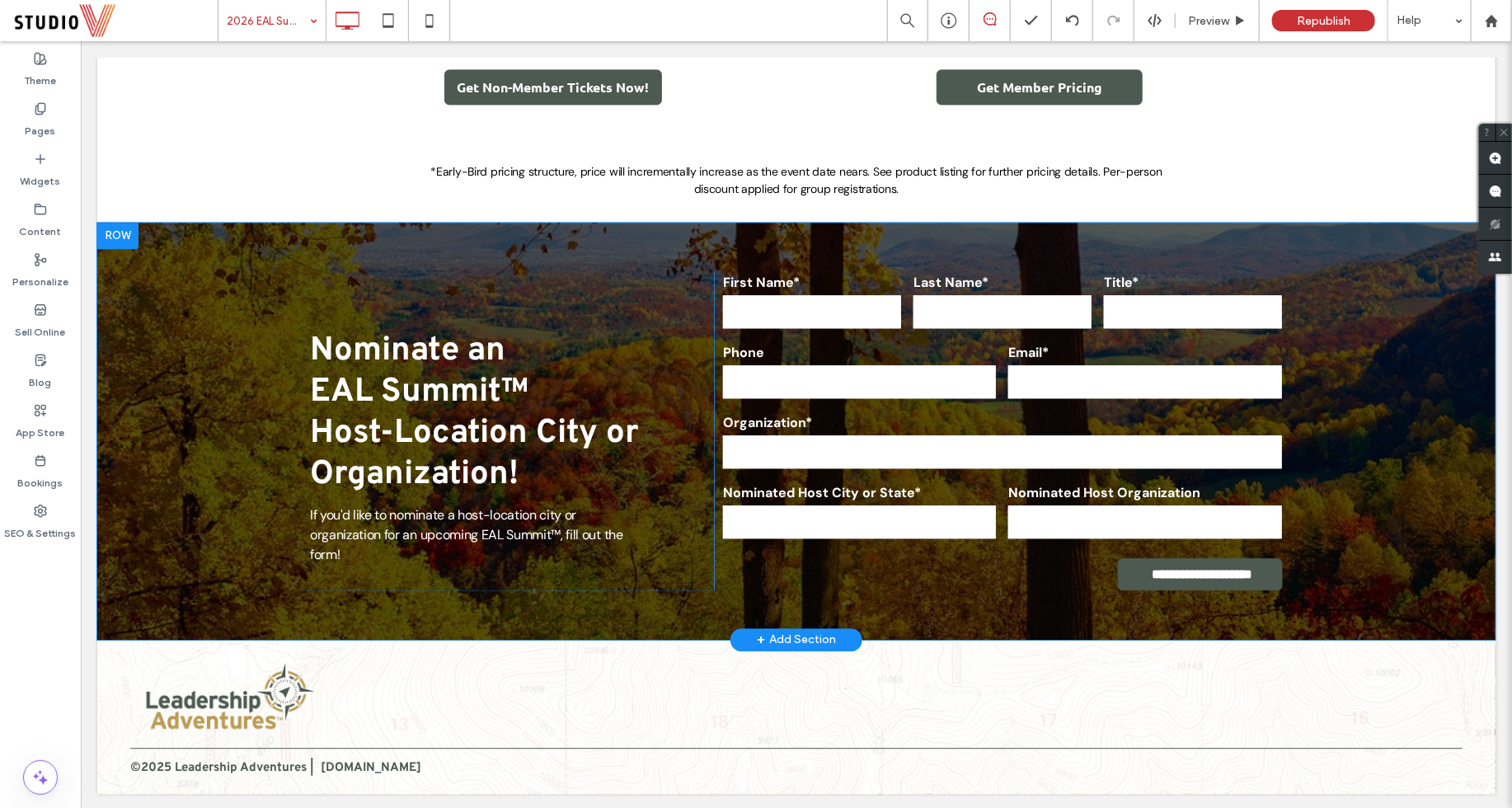
click at [122, 239] on div at bounding box center [116, 235] width 41 height 27
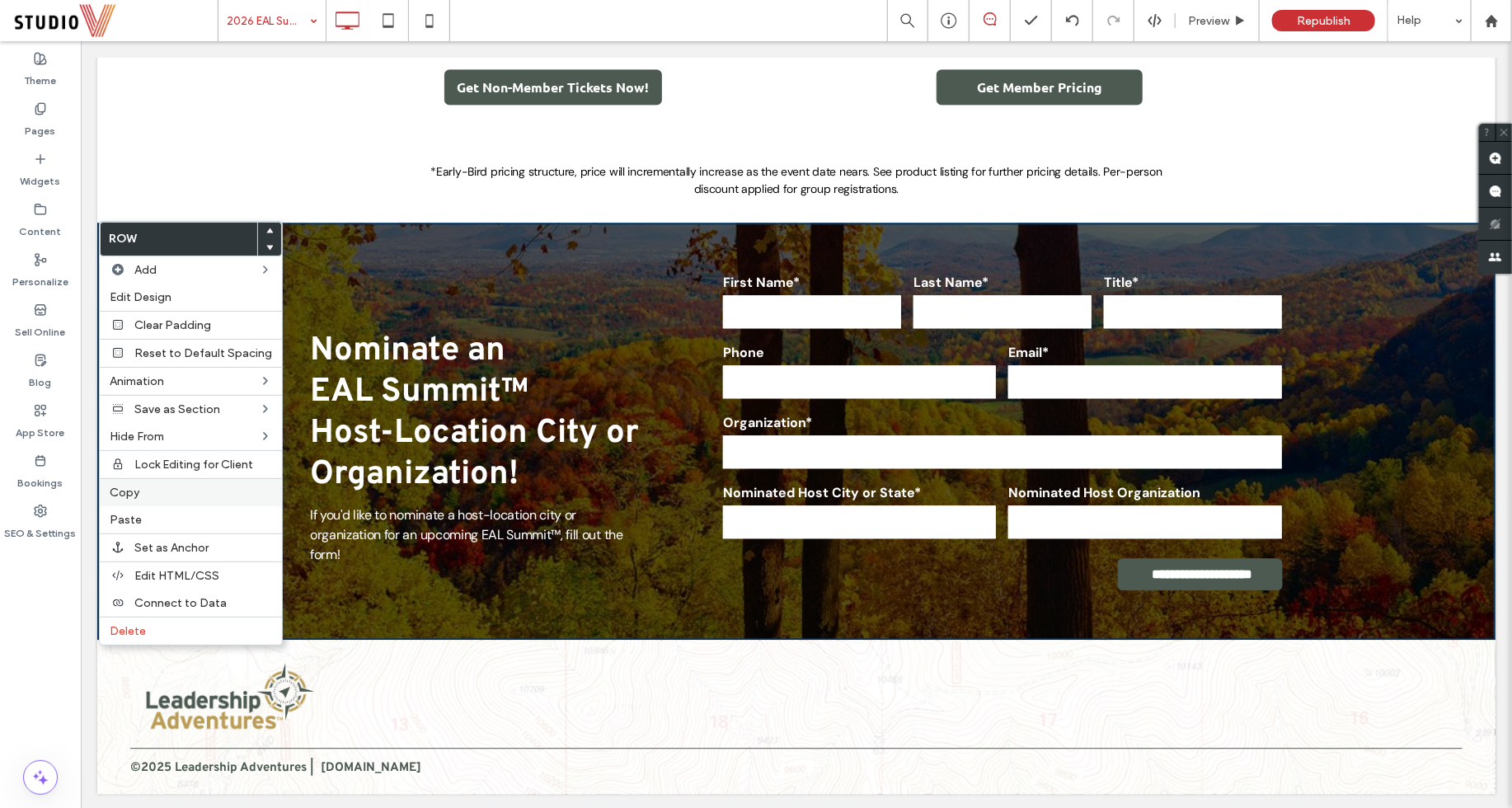
click at [147, 490] on label "Copy" at bounding box center [190, 492] width 162 height 14
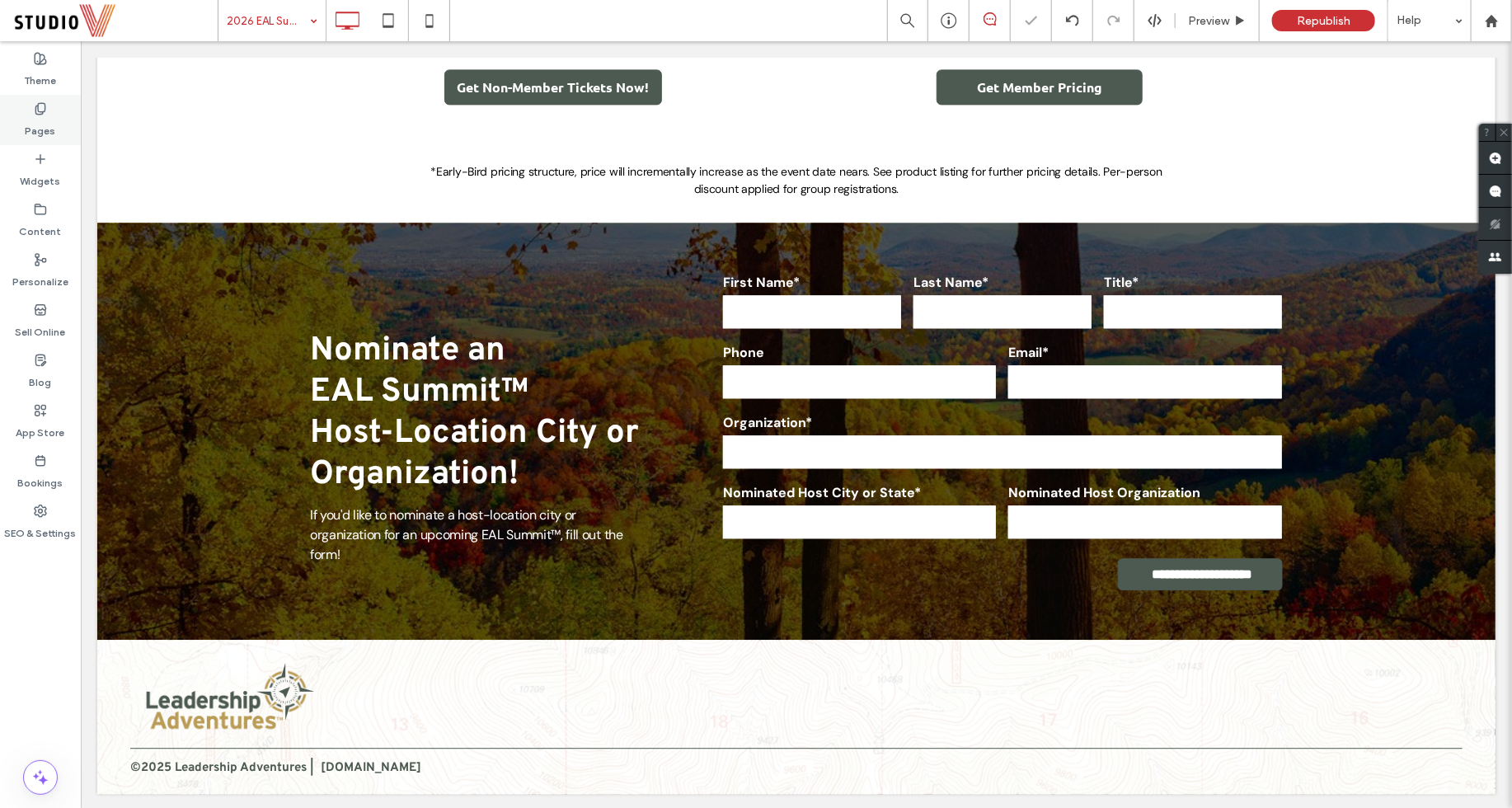
click at [47, 126] on label "Pages" at bounding box center [41, 127] width 31 height 23
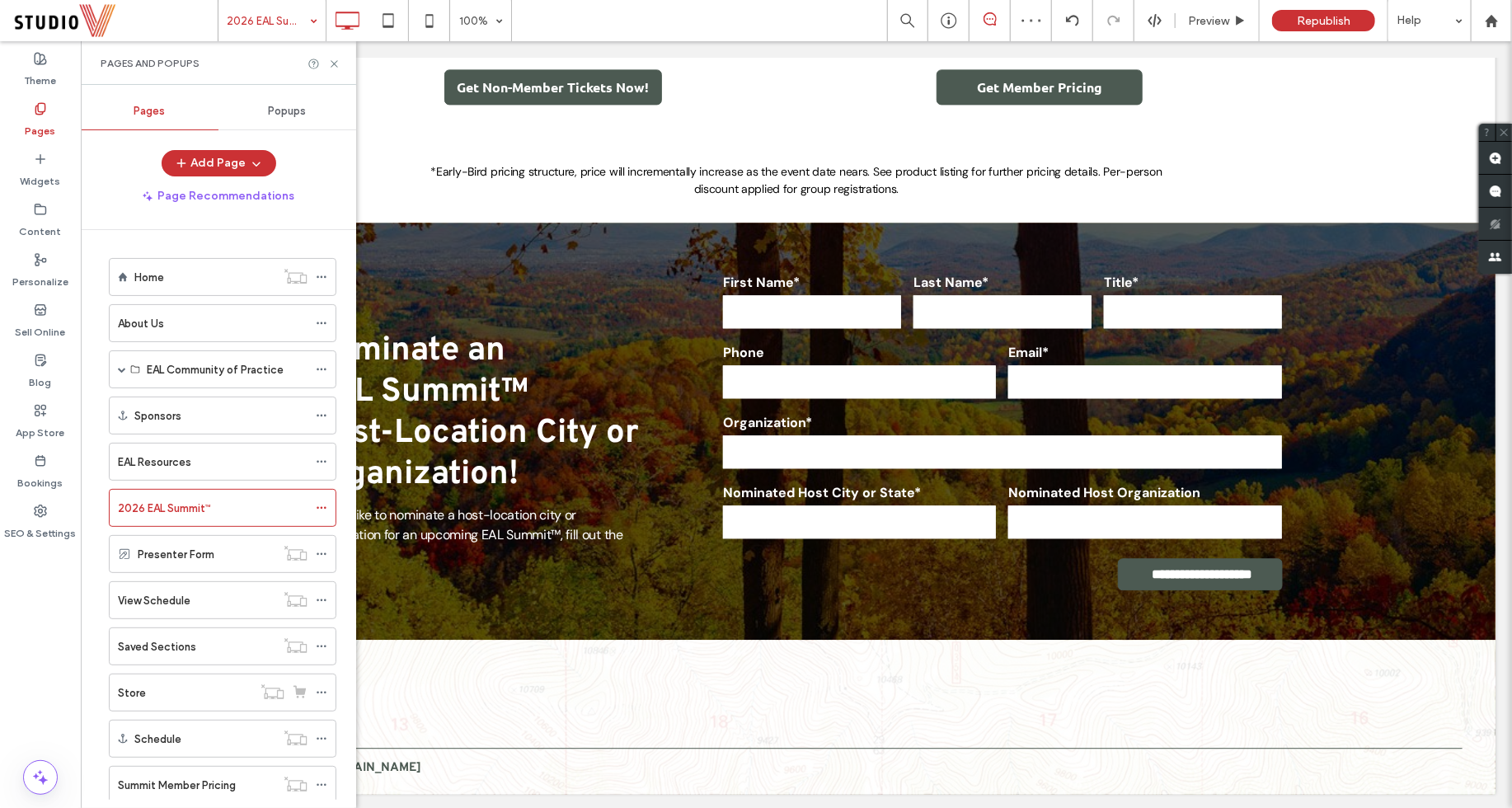
scroll to position [34, 0]
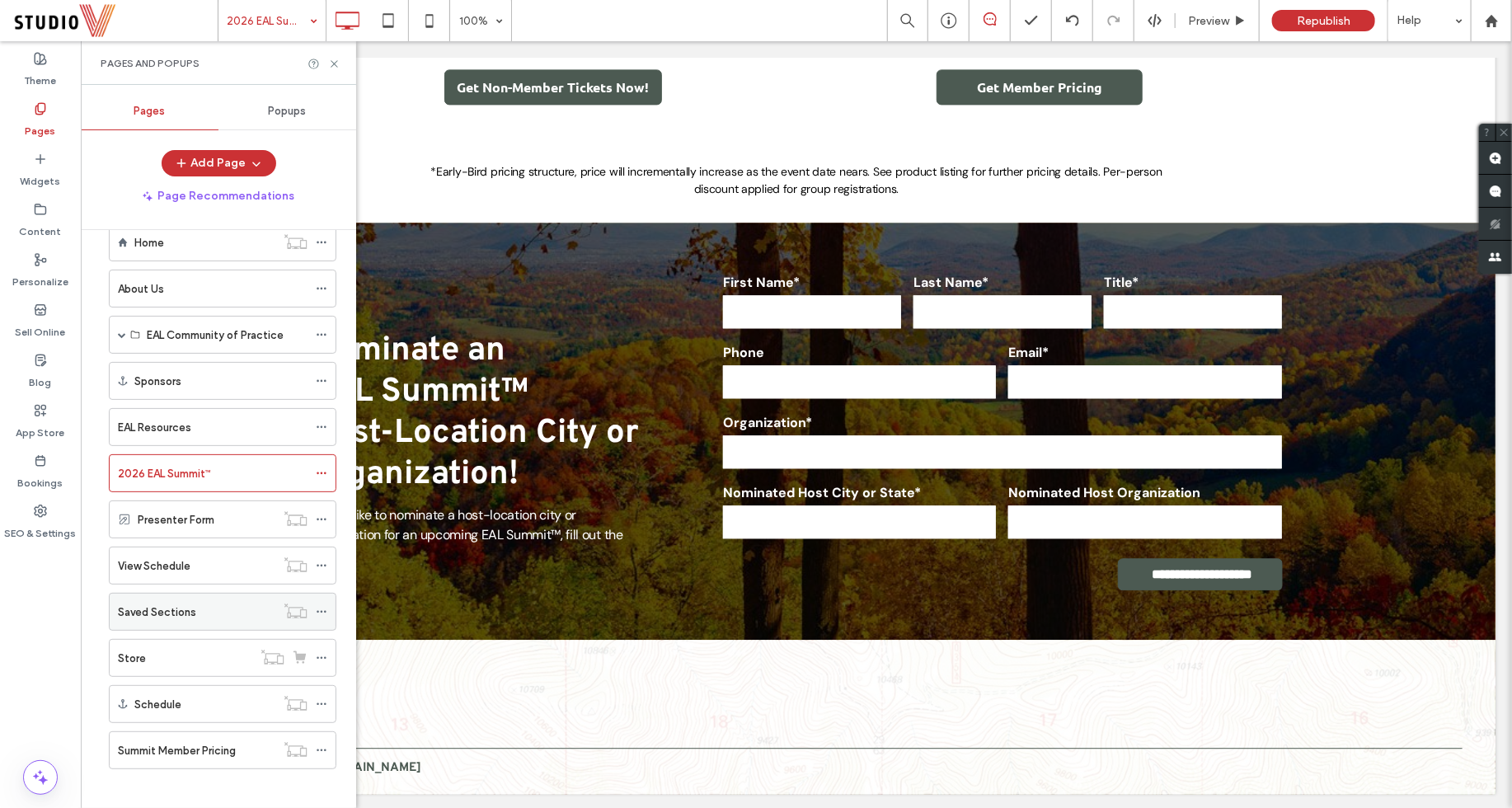
click at [197, 603] on div "Saved Sections" at bounding box center [196, 612] width 157 height 18
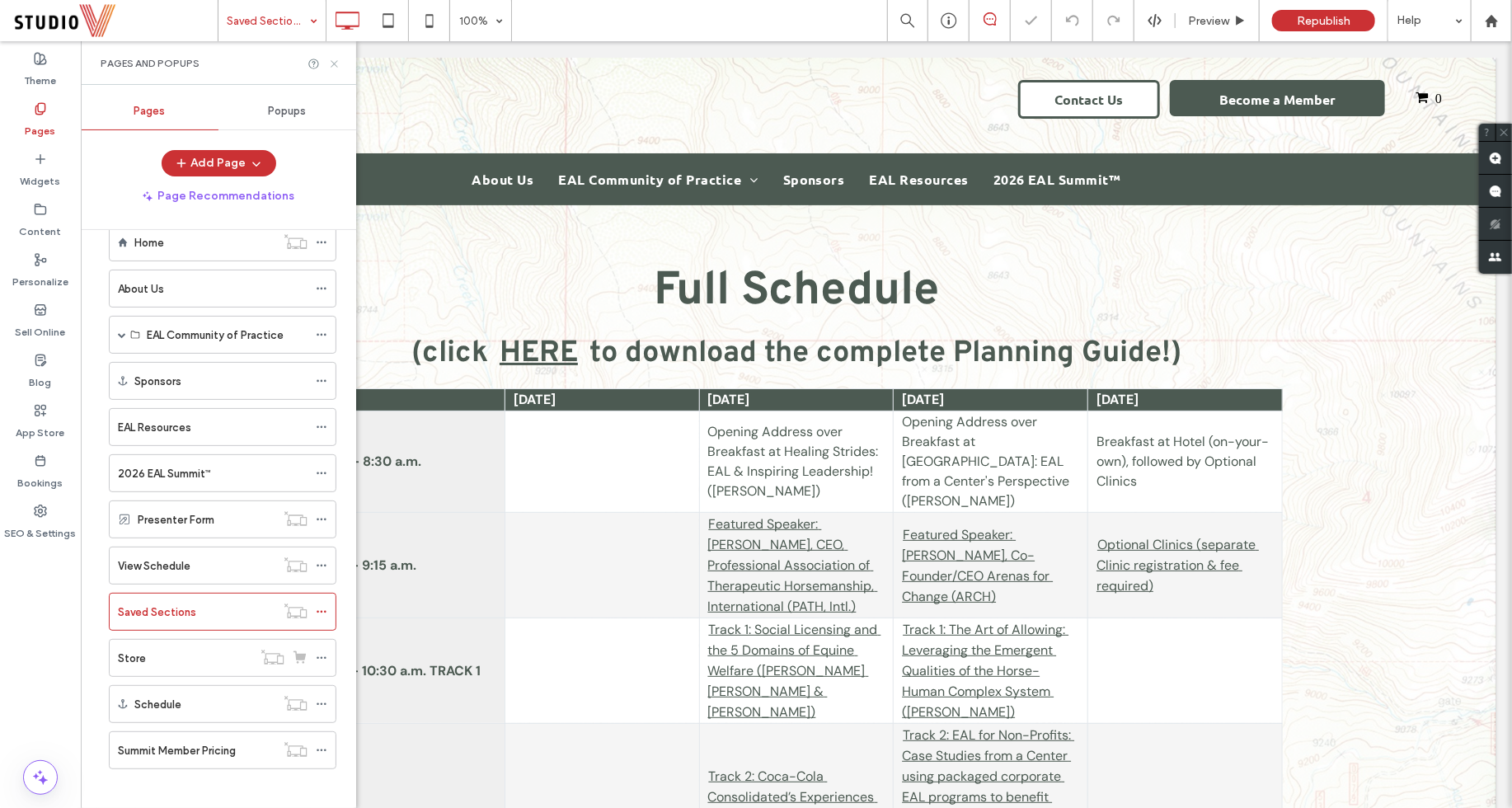
click at [335, 64] on icon at bounding box center [334, 64] width 13 height 13
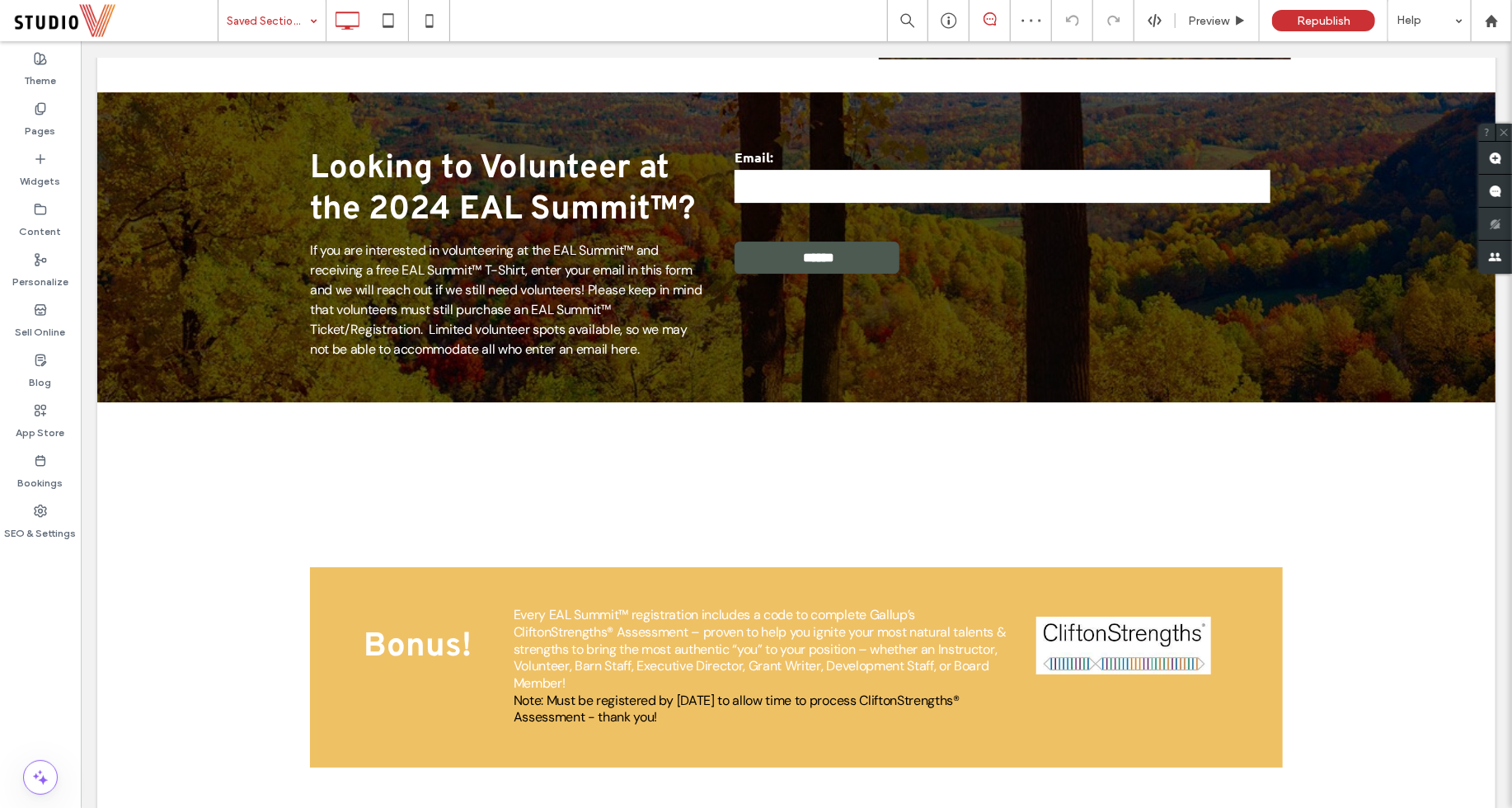
scroll to position [3168, 0]
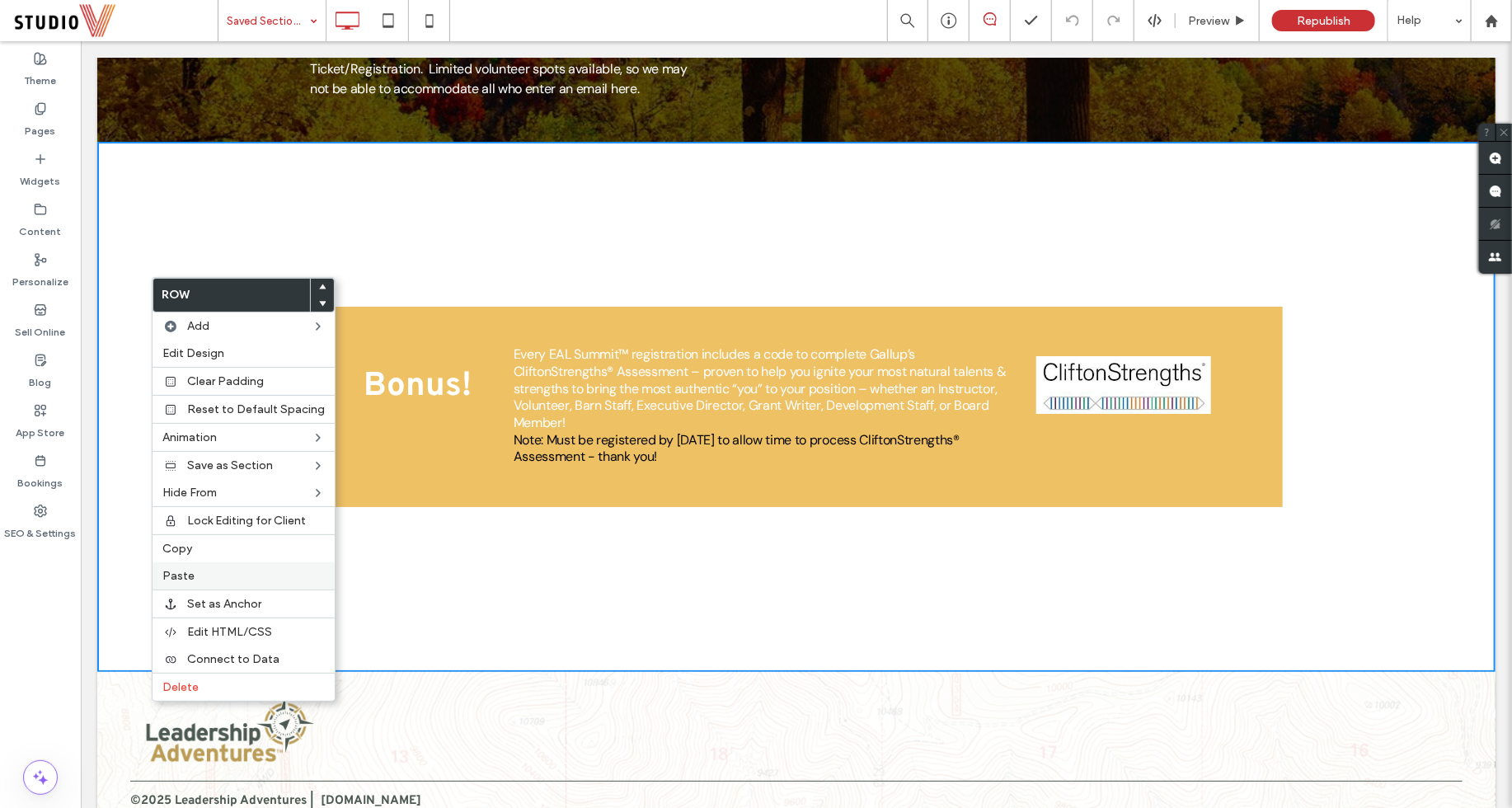
click at [185, 569] on span "Paste" at bounding box center [178, 576] width 32 height 14
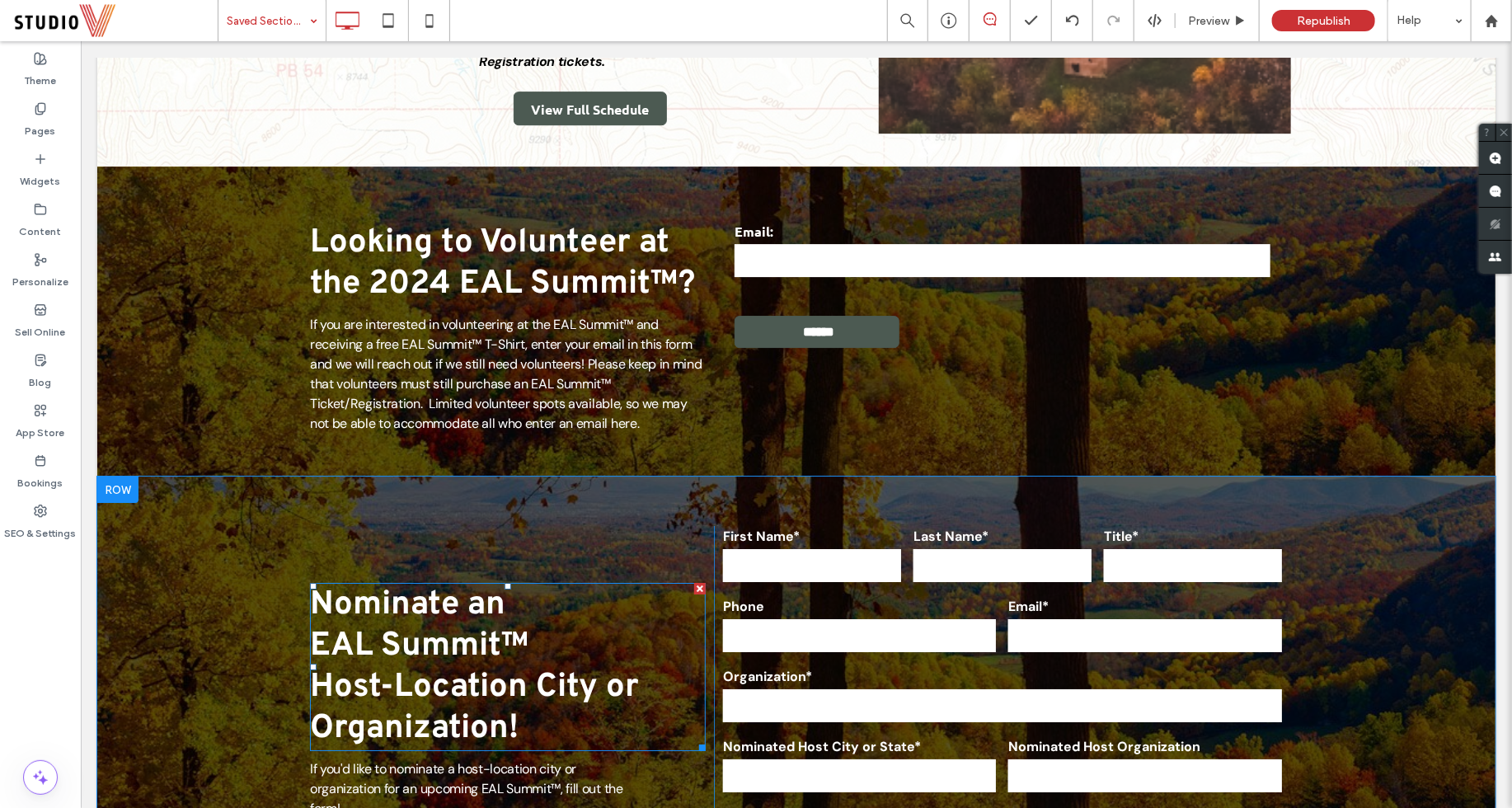
scroll to position [2853, 0]
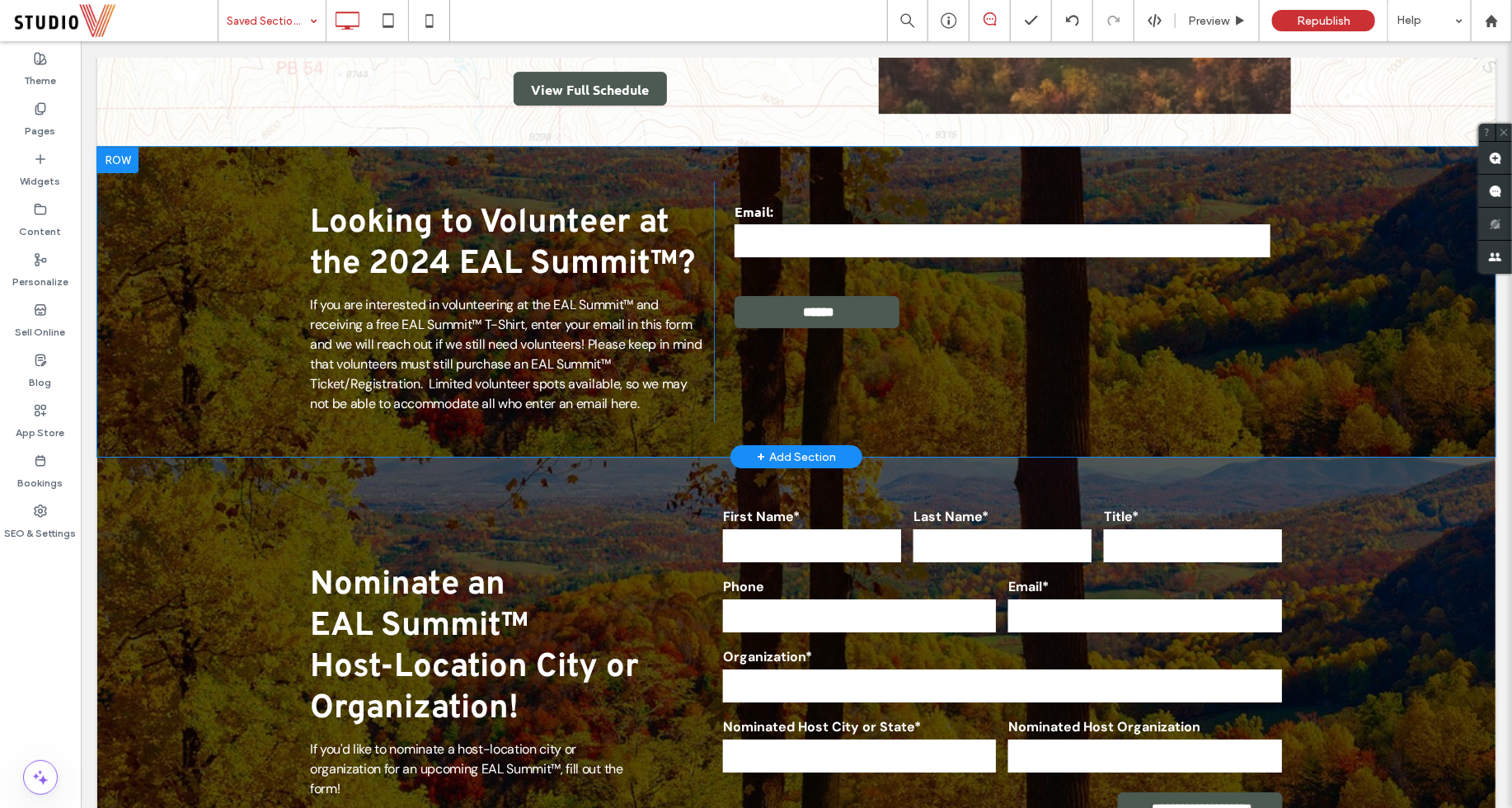
click at [125, 146] on div at bounding box center [116, 160] width 41 height 27
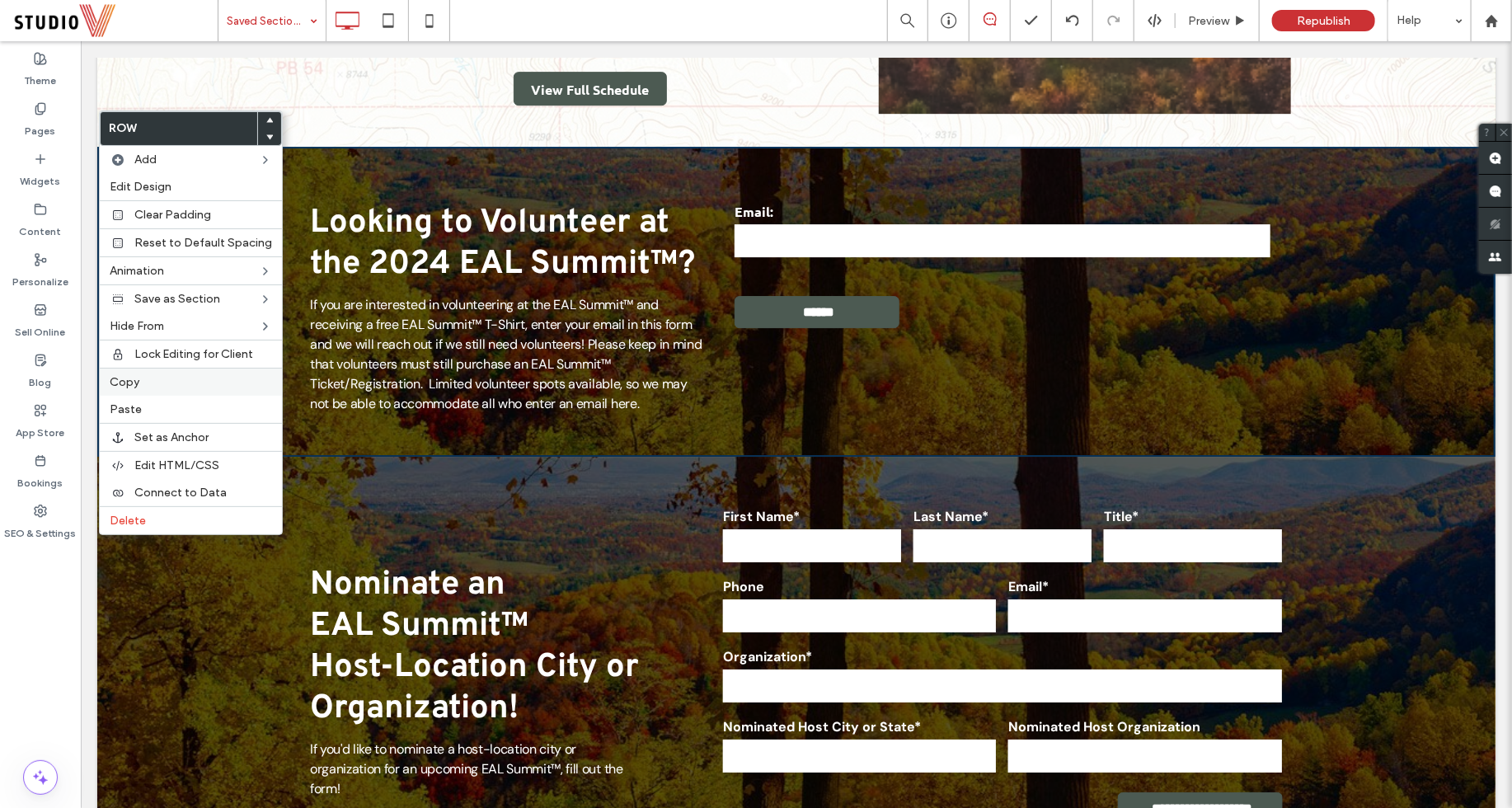
click at [144, 375] on label "Copy" at bounding box center [190, 382] width 162 height 14
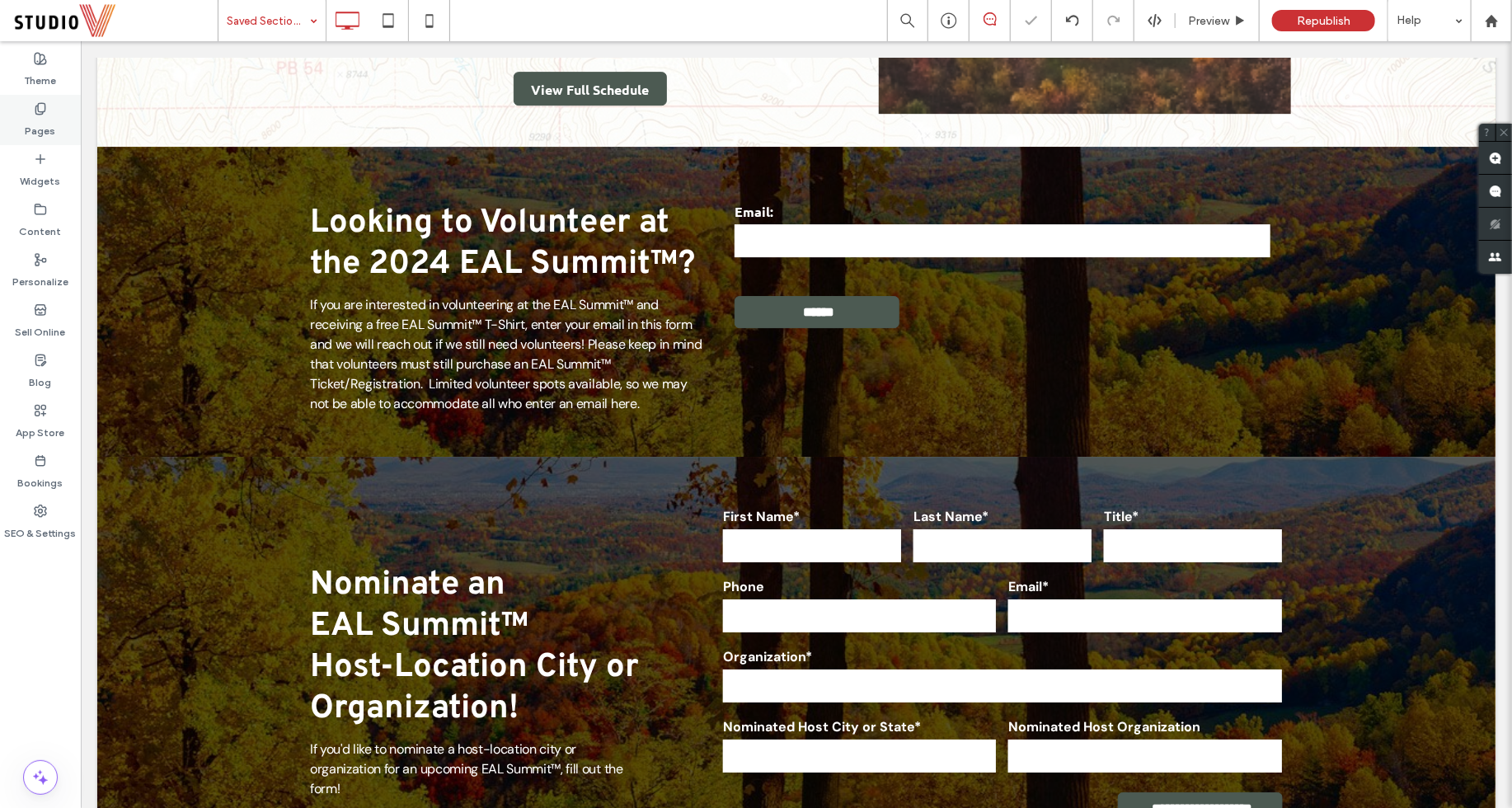
click at [39, 117] on label "Pages" at bounding box center [41, 127] width 31 height 23
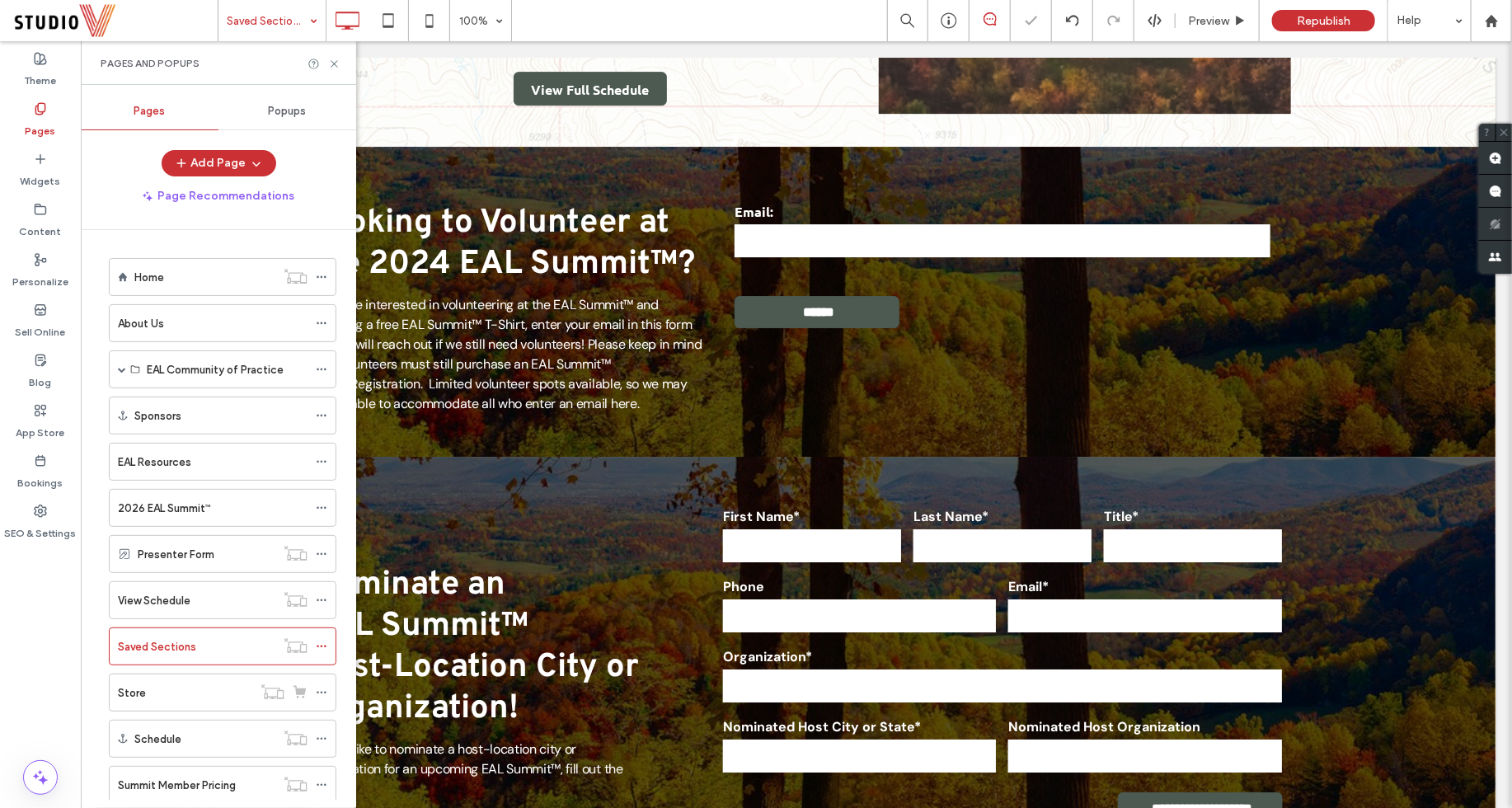
scroll to position [34, 0]
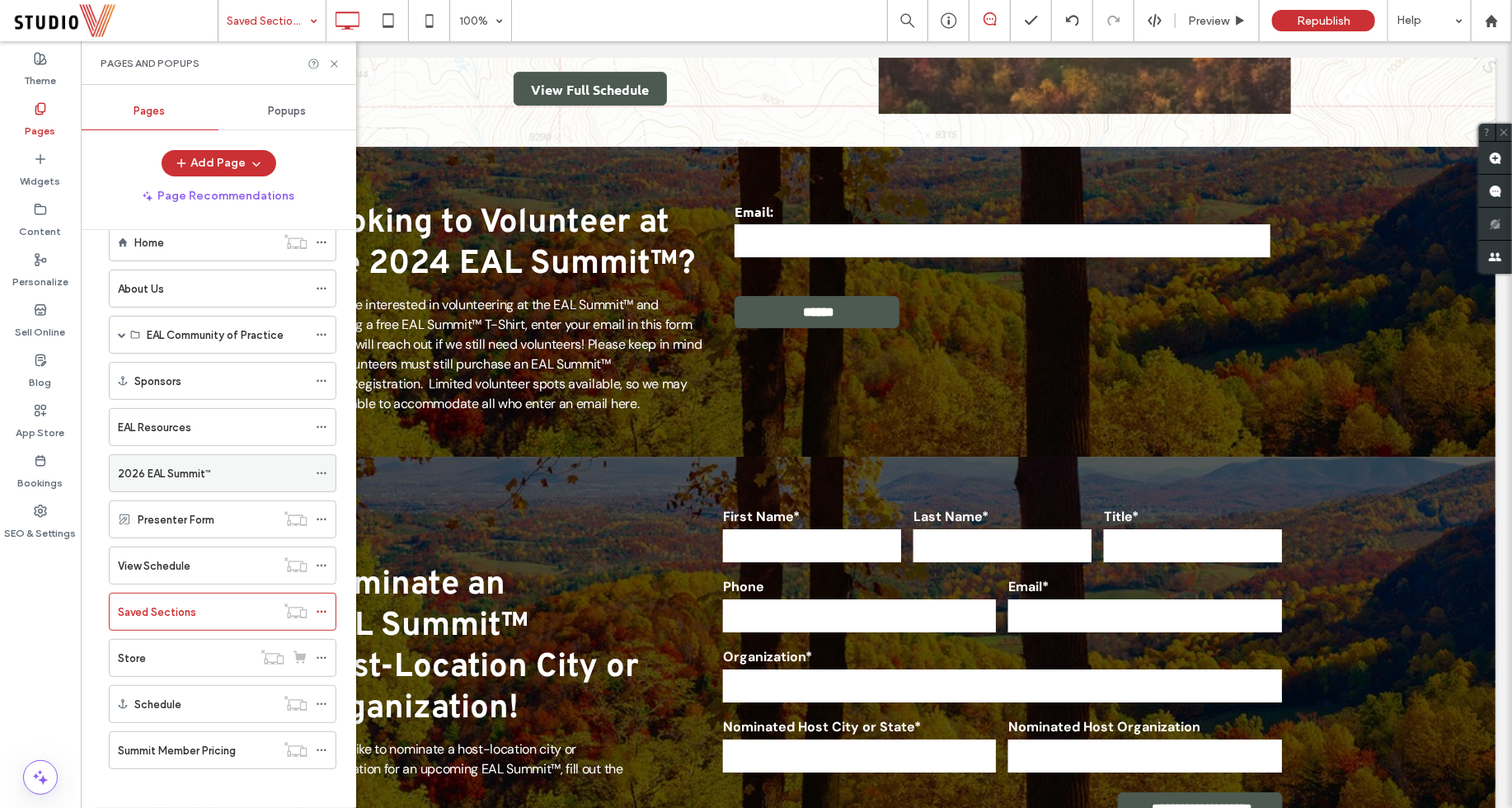
click at [221, 465] on div "2026 EAL Summit™" at bounding box center [212, 473] width 190 height 18
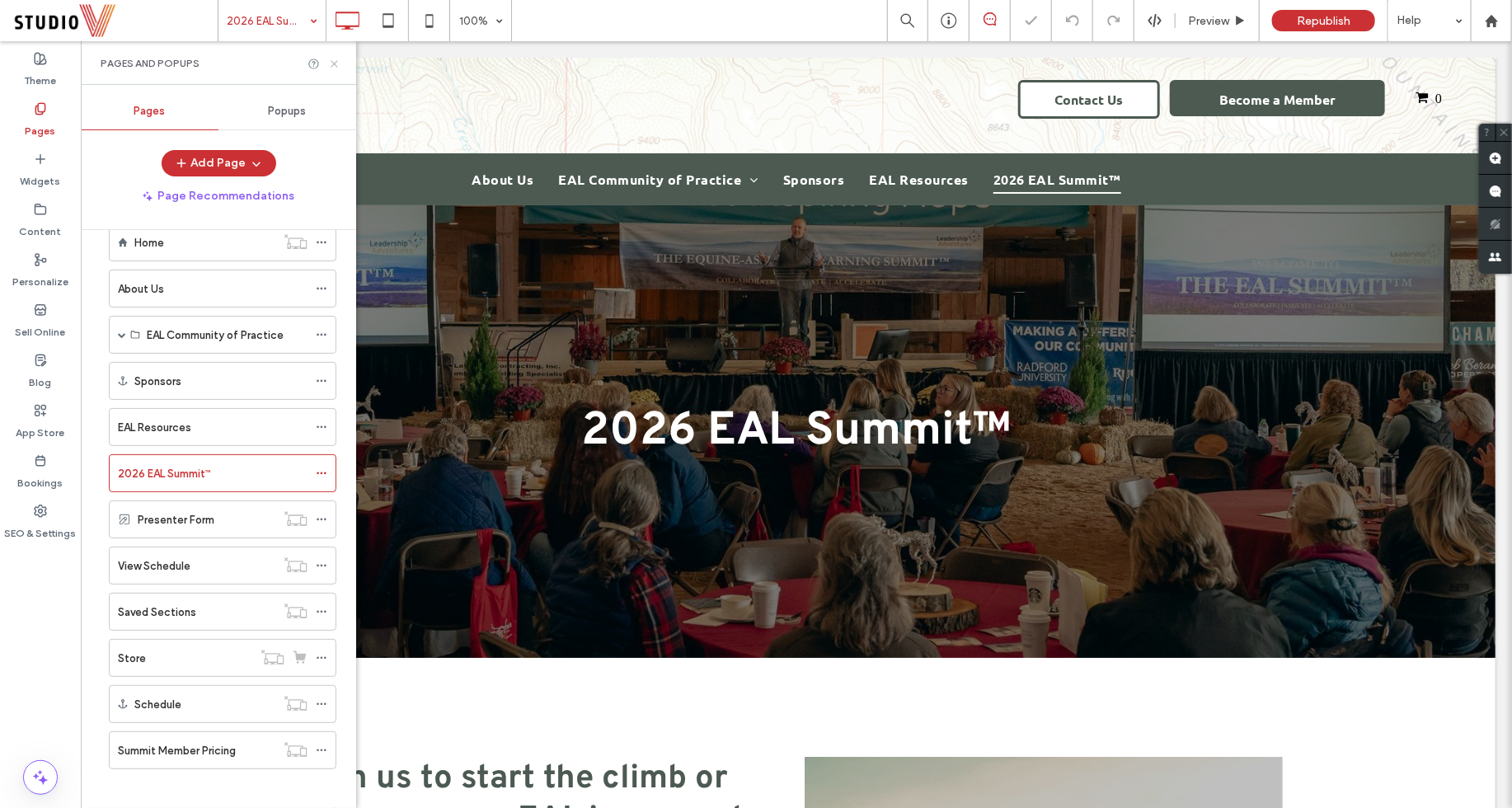
click at [335, 61] on icon at bounding box center [334, 64] width 13 height 13
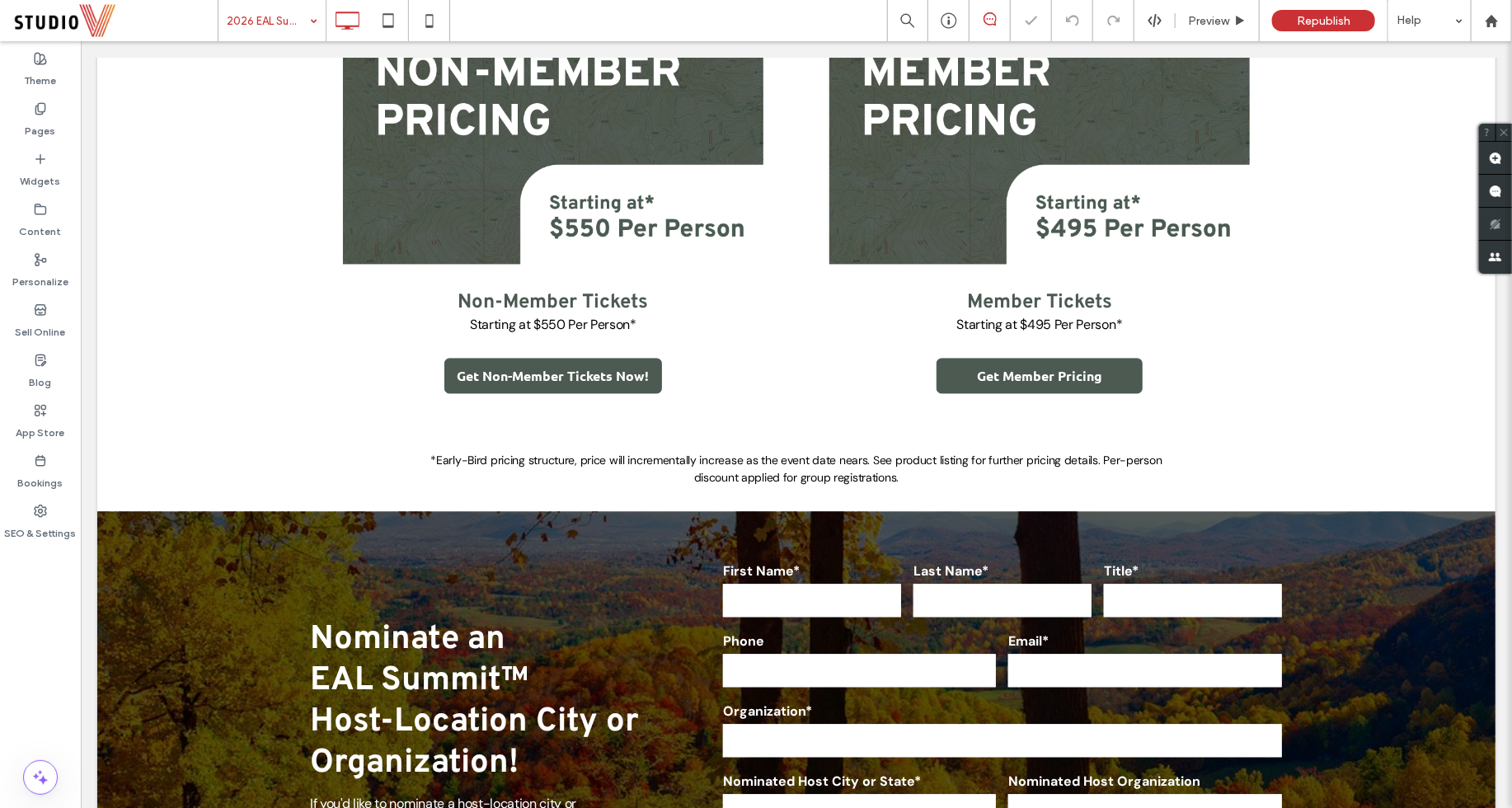
scroll to position [2020, 0]
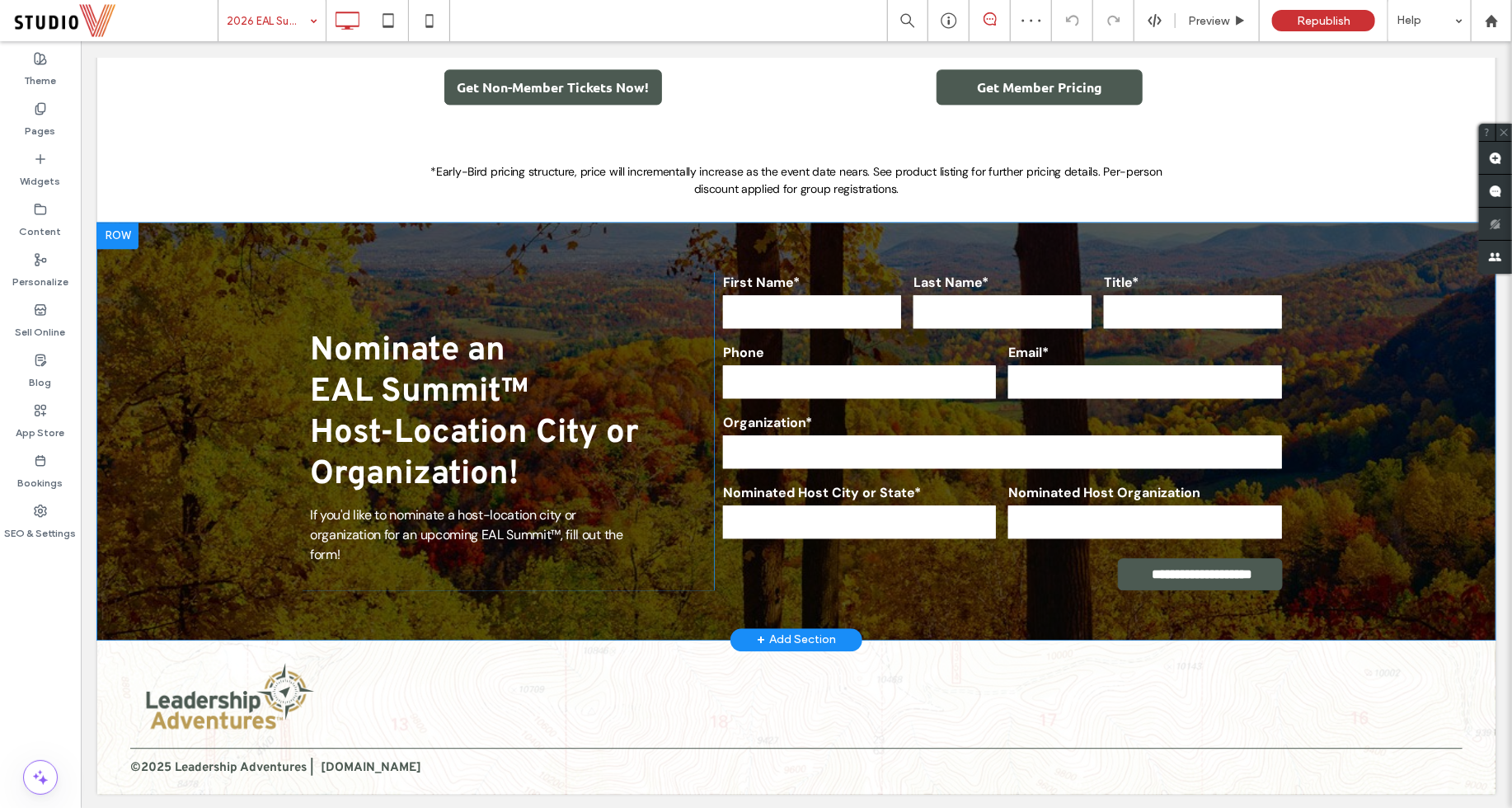
click at [130, 234] on div at bounding box center [116, 235] width 41 height 27
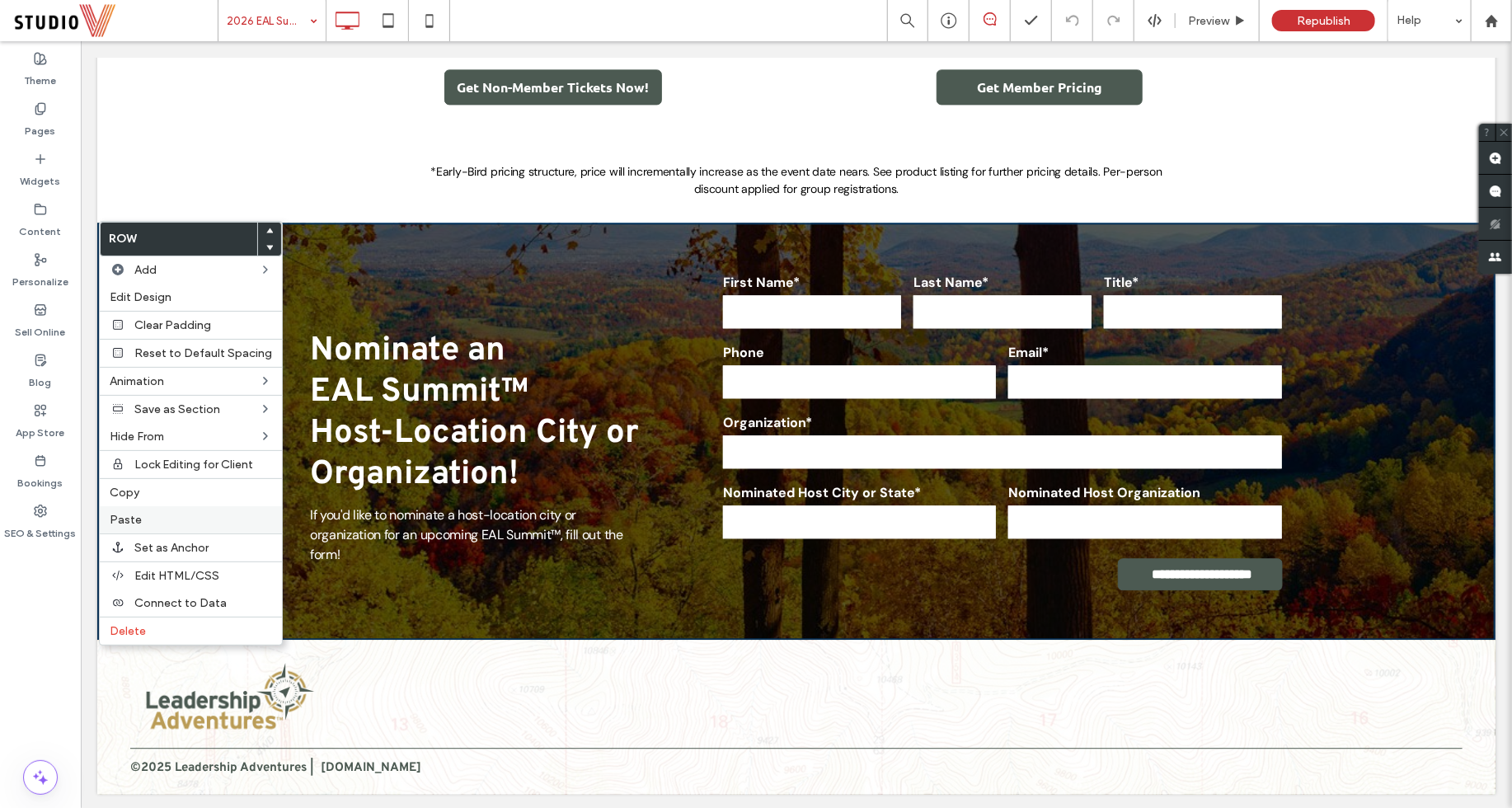
click at [169, 515] on label "Paste" at bounding box center [190, 520] width 162 height 14
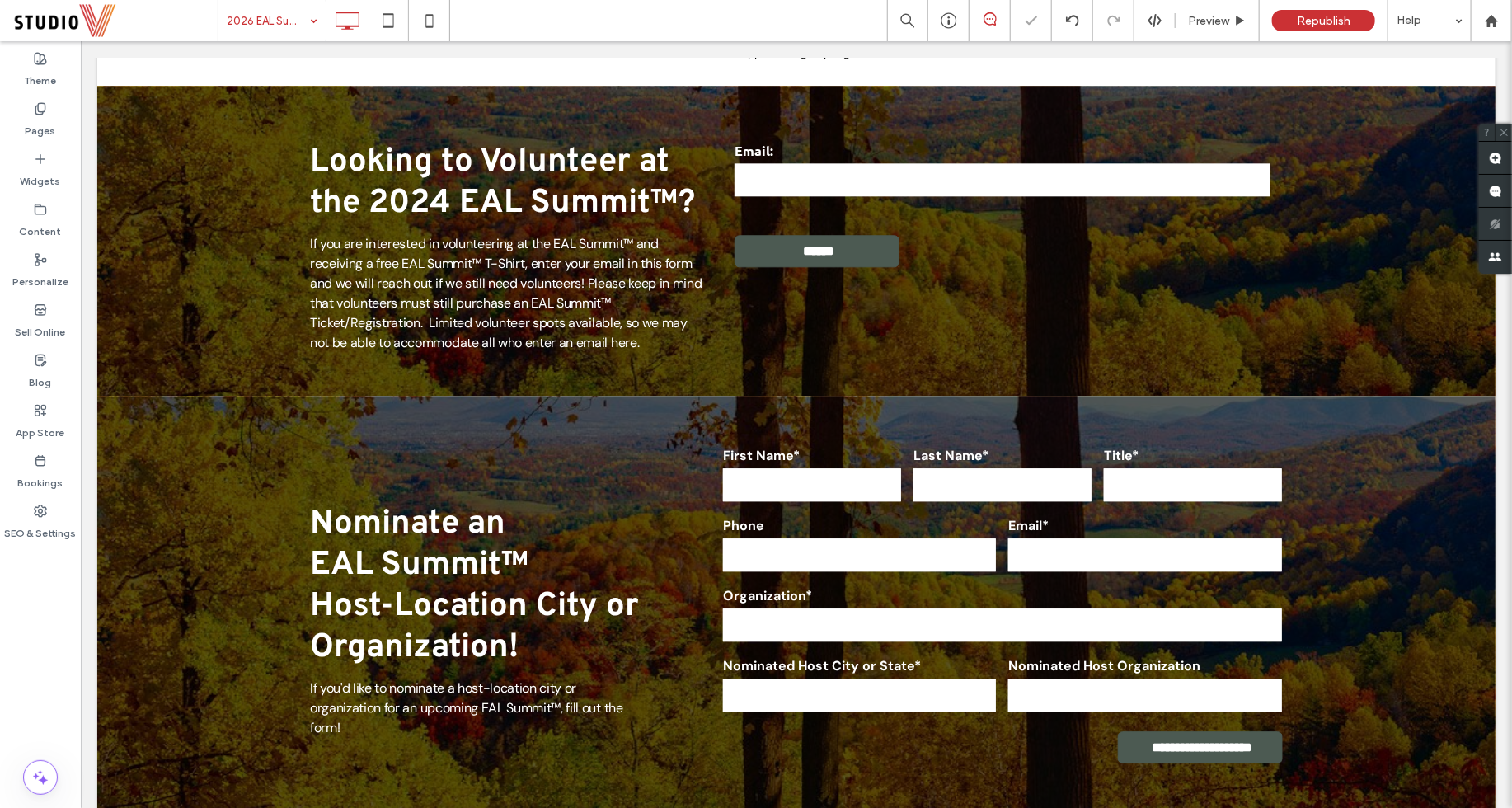
scroll to position [2160, 0]
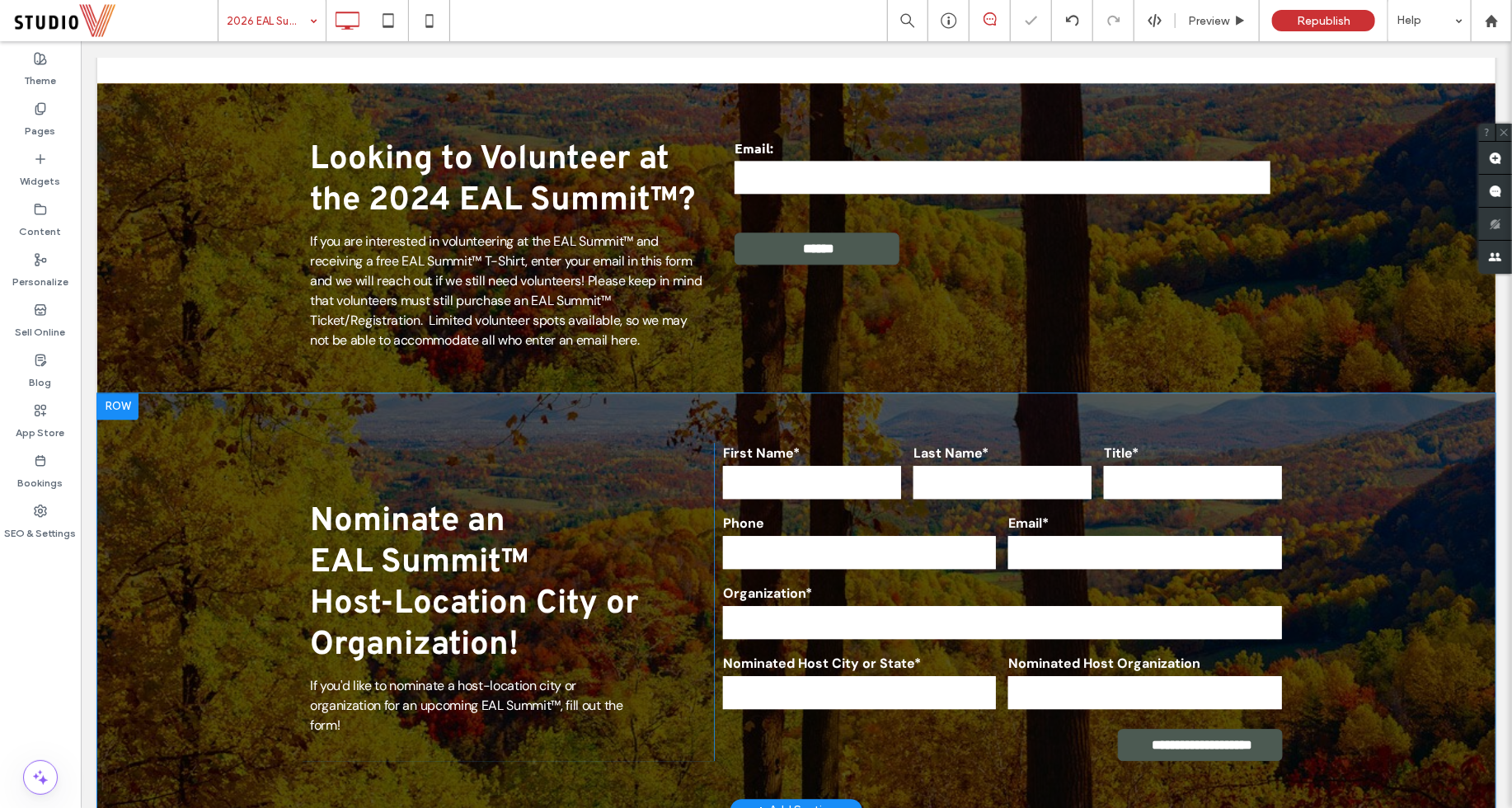
click at [119, 402] on div at bounding box center [116, 406] width 41 height 27
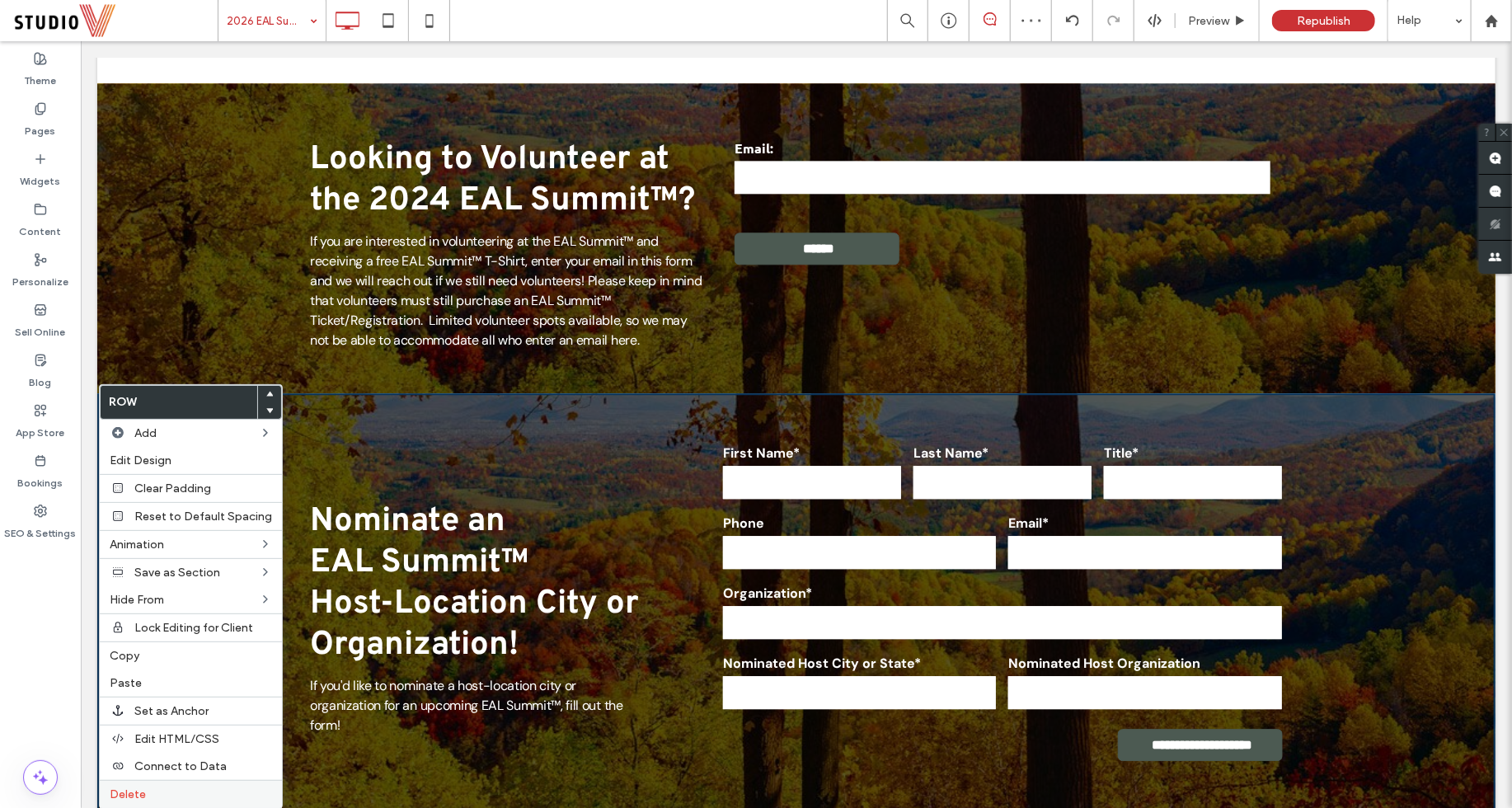
drag, startPoint x: 163, startPoint y: 773, endPoint x: 324, endPoint y: 392, distance: 413.6
click at [163, 780] on div "Delete" at bounding box center [190, 794] width 182 height 28
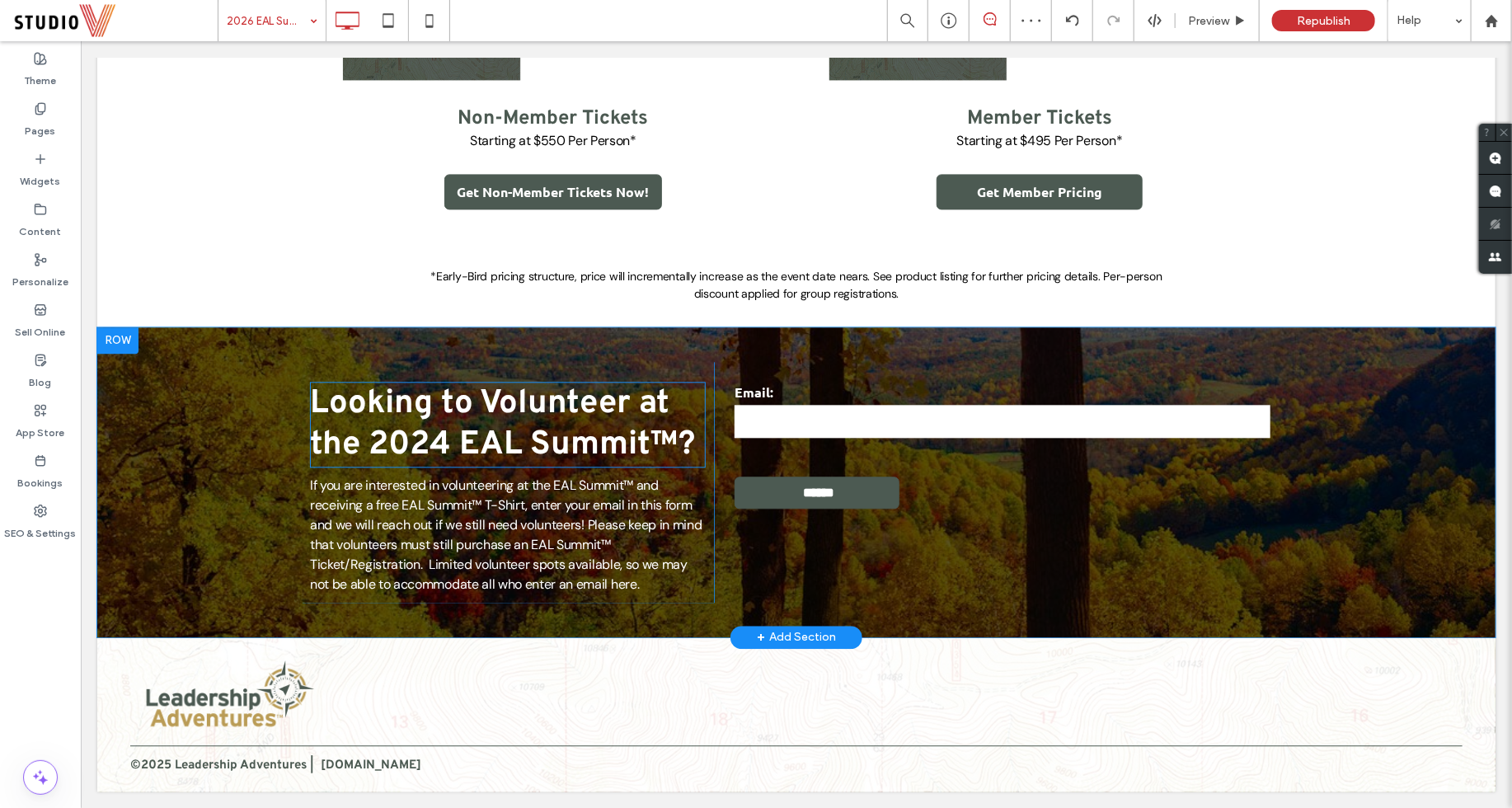
scroll to position [1915, 0]
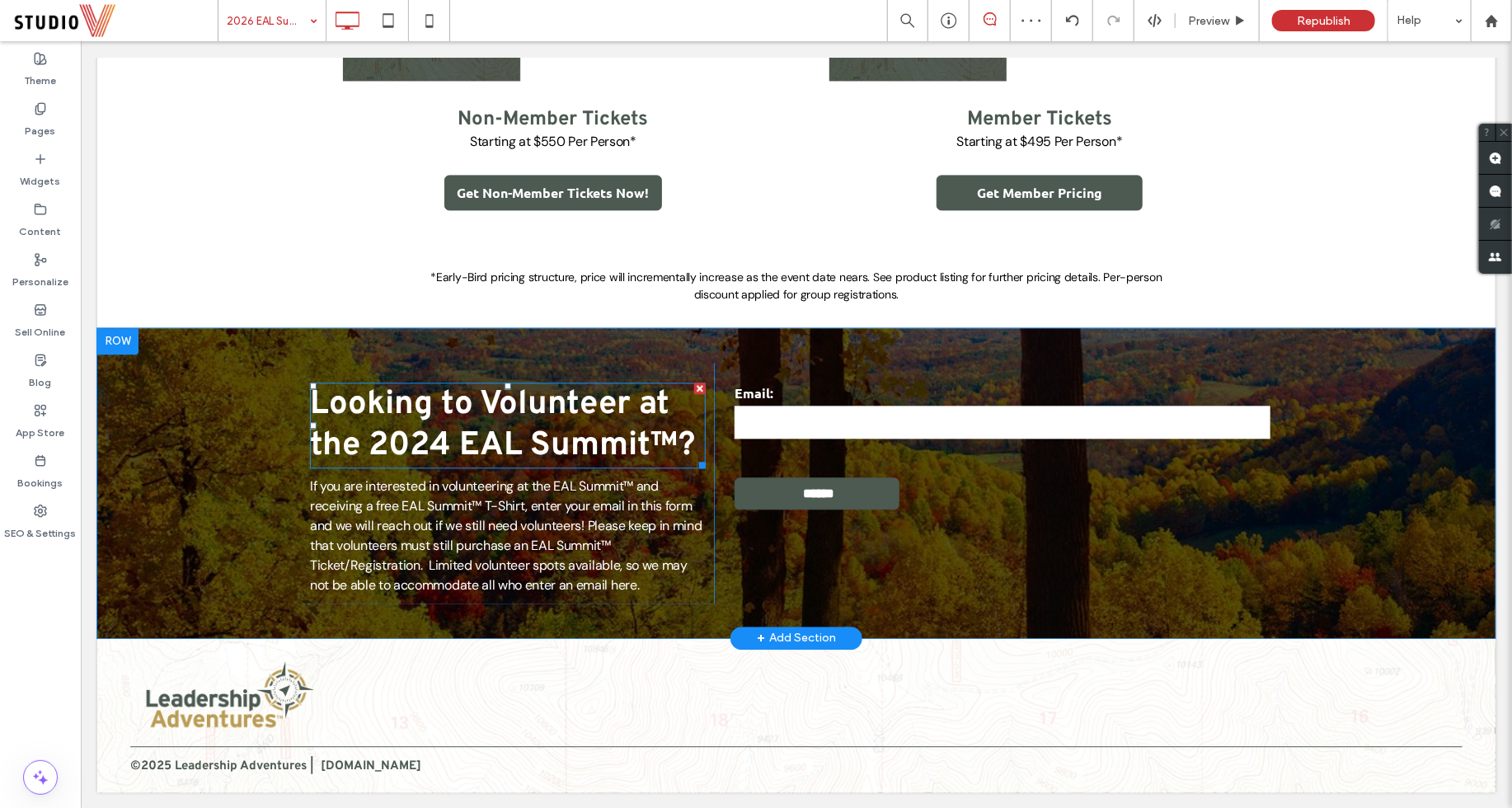
click at [407, 427] on span "Looking to Volunteer at the 2024 EAL Summit™?" at bounding box center [501, 424] width 385 height 83
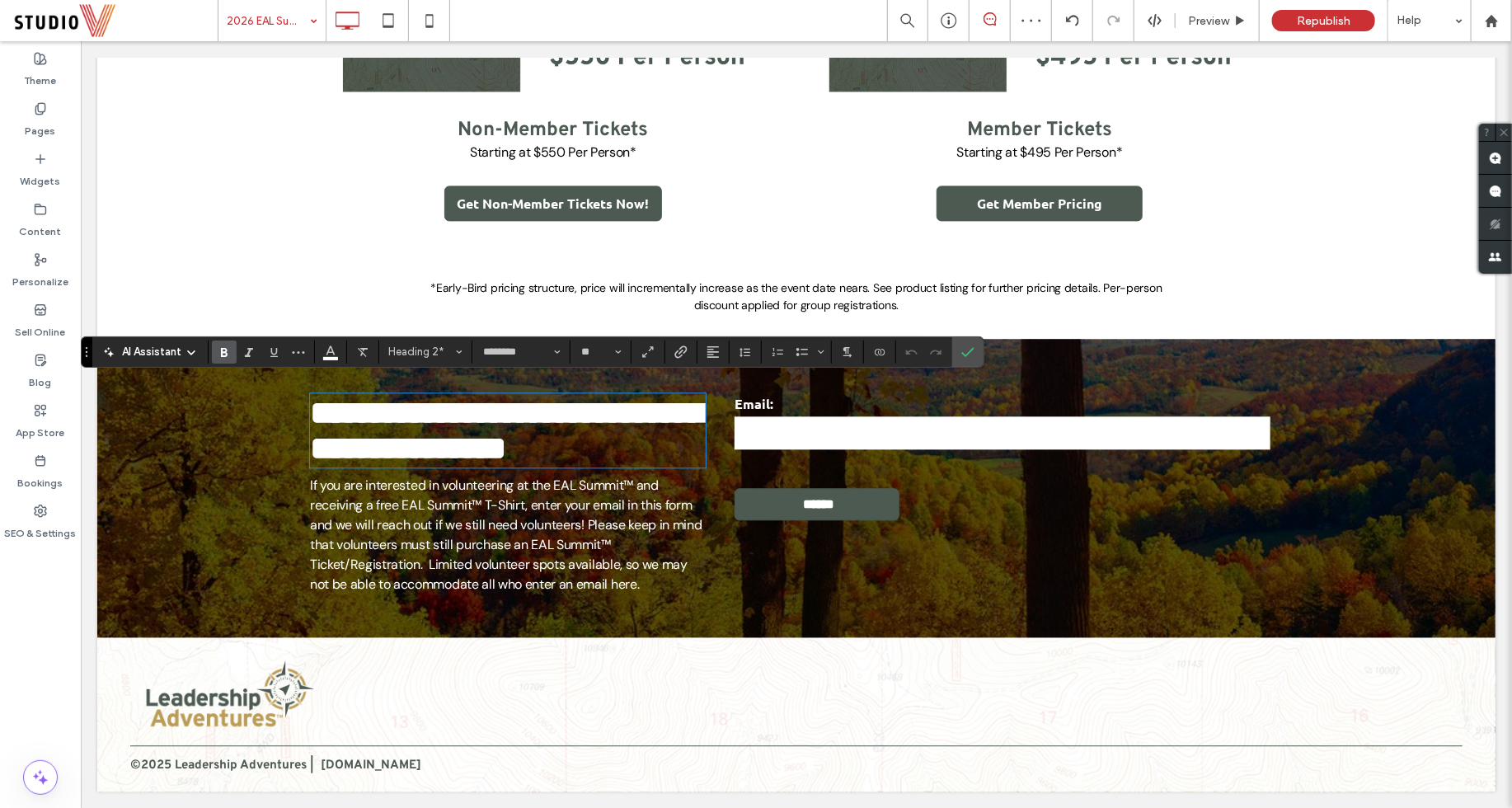
click at [445, 440] on span "**********" at bounding box center [506, 429] width 395 height 68
click at [966, 355] on icon "Confirm" at bounding box center [967, 352] width 13 height 13
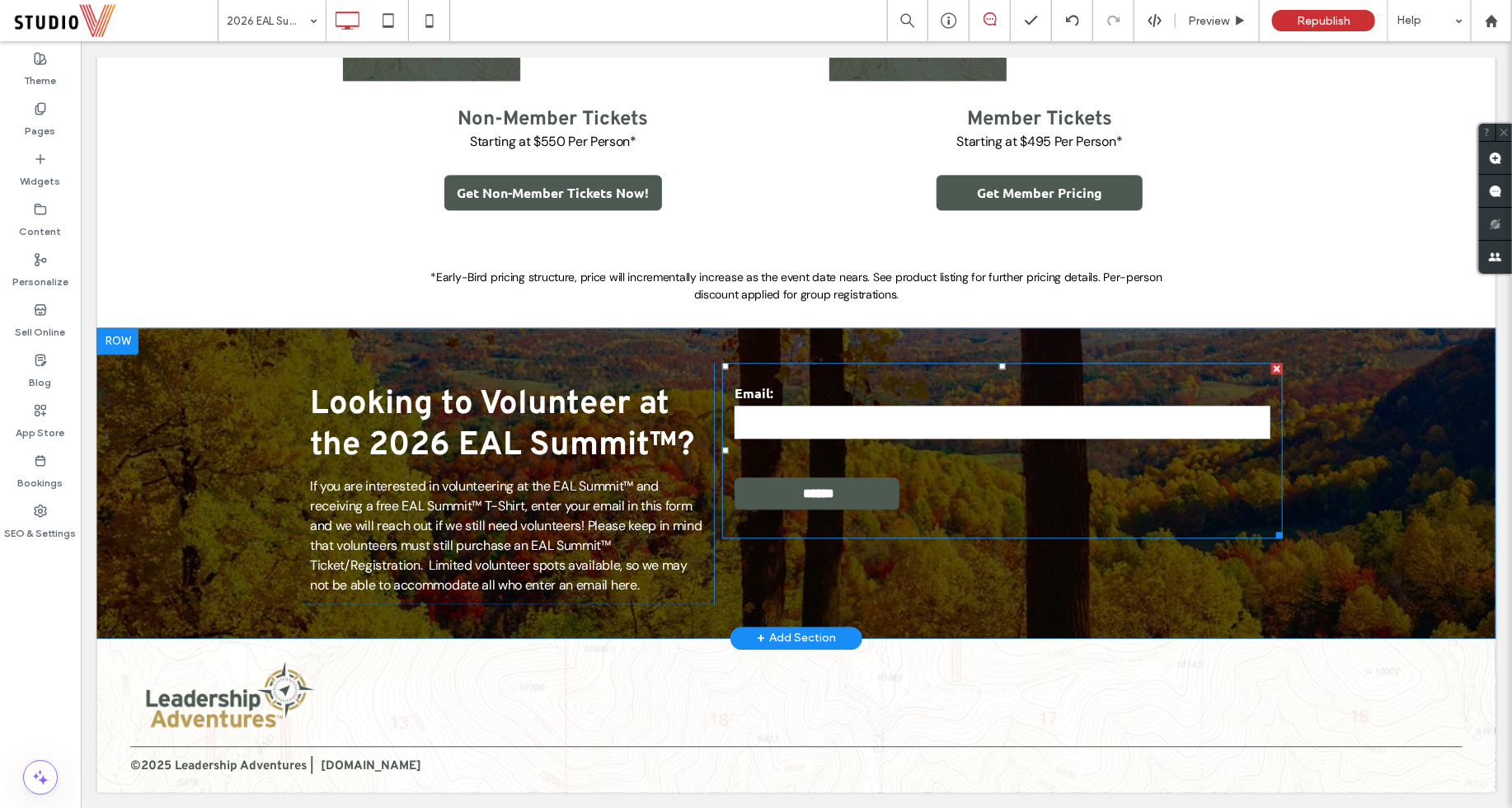
click at [899, 413] on input "email" at bounding box center [1001, 420] width 535 height 33
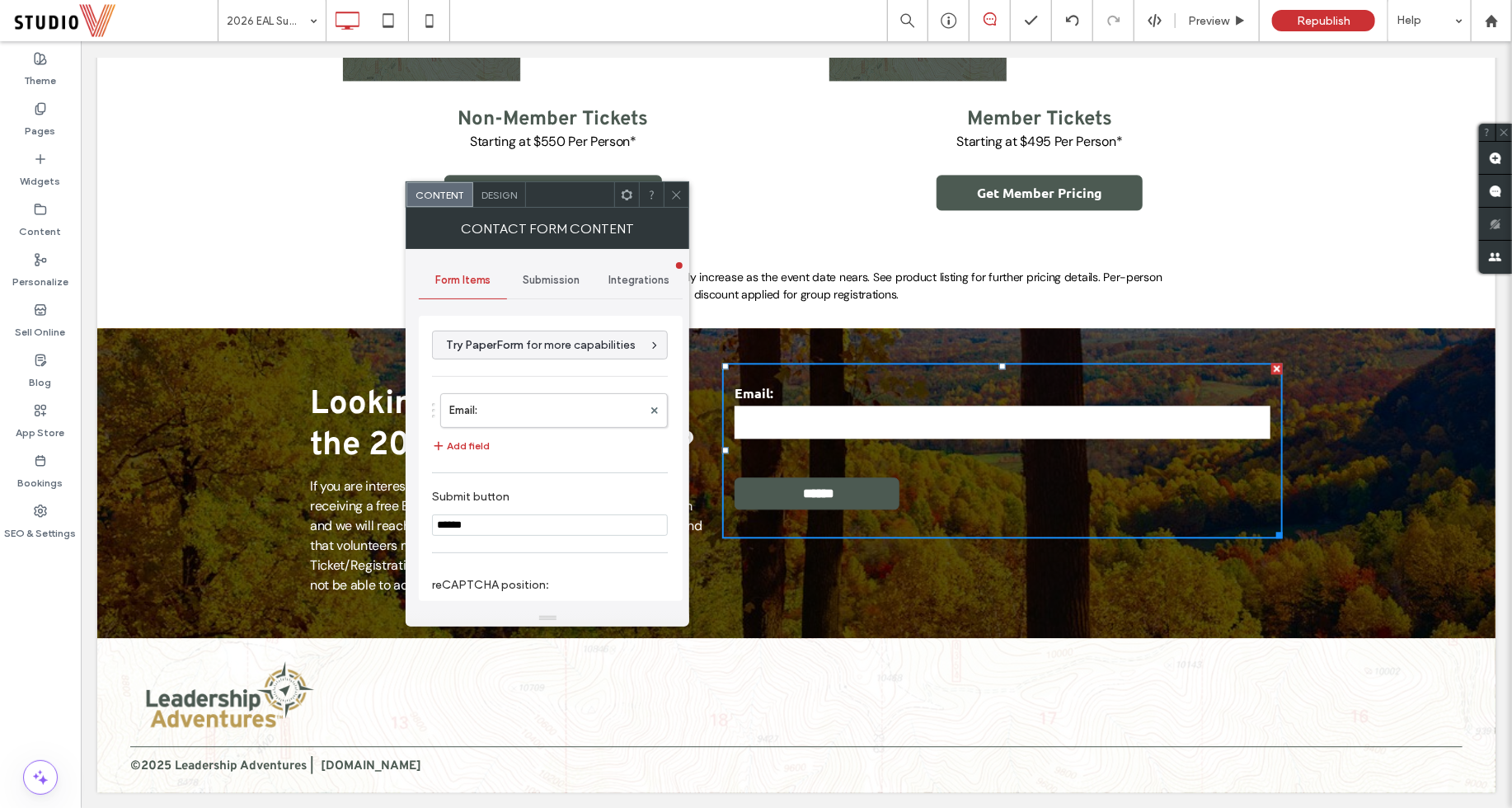
click at [678, 191] on icon at bounding box center [676, 195] width 13 height 13
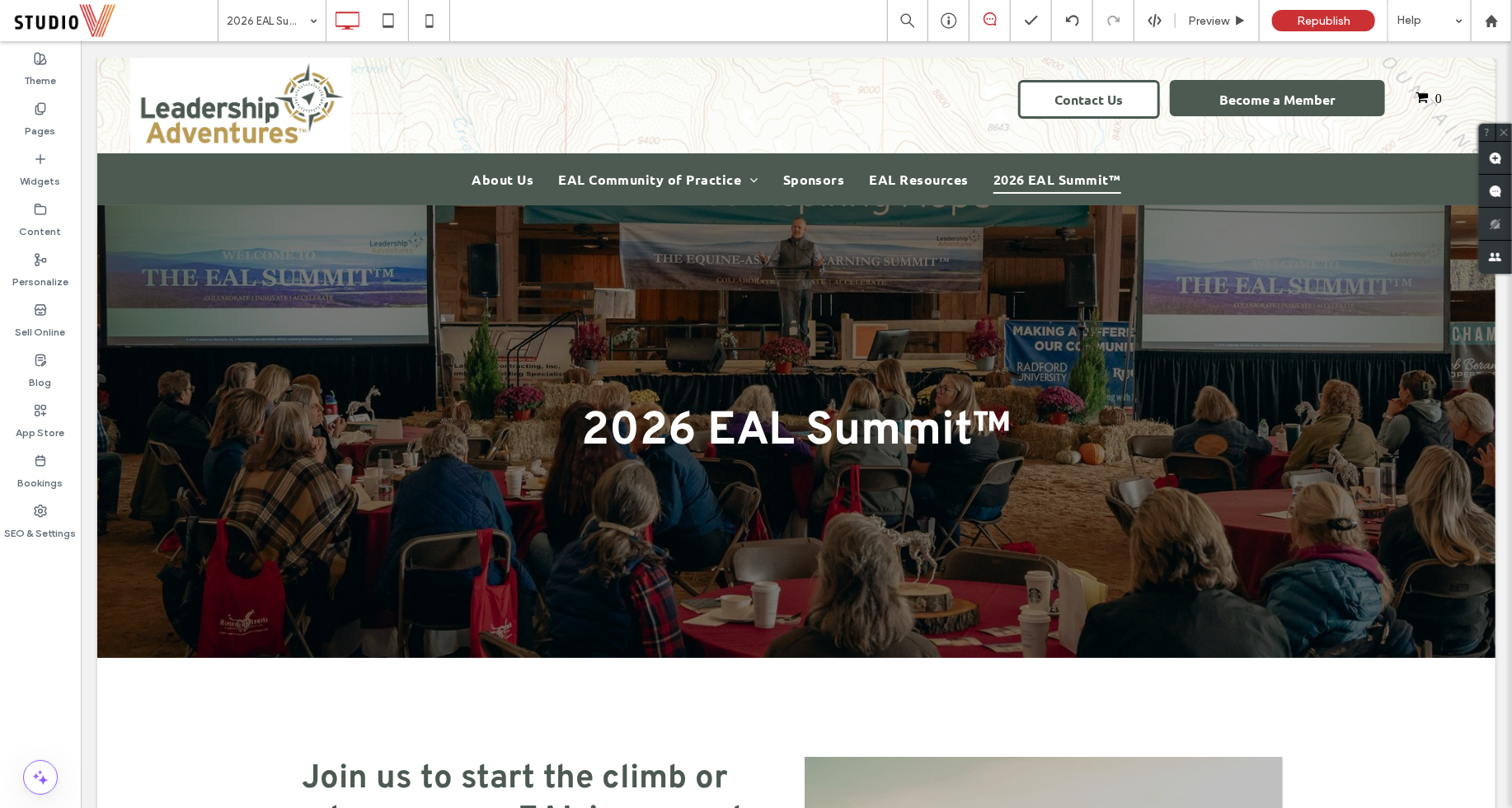
click at [930, 384] on div "2026 EAL Summit™ Click To Paste Row + Add Section" at bounding box center [794, 431] width 1398 height 453
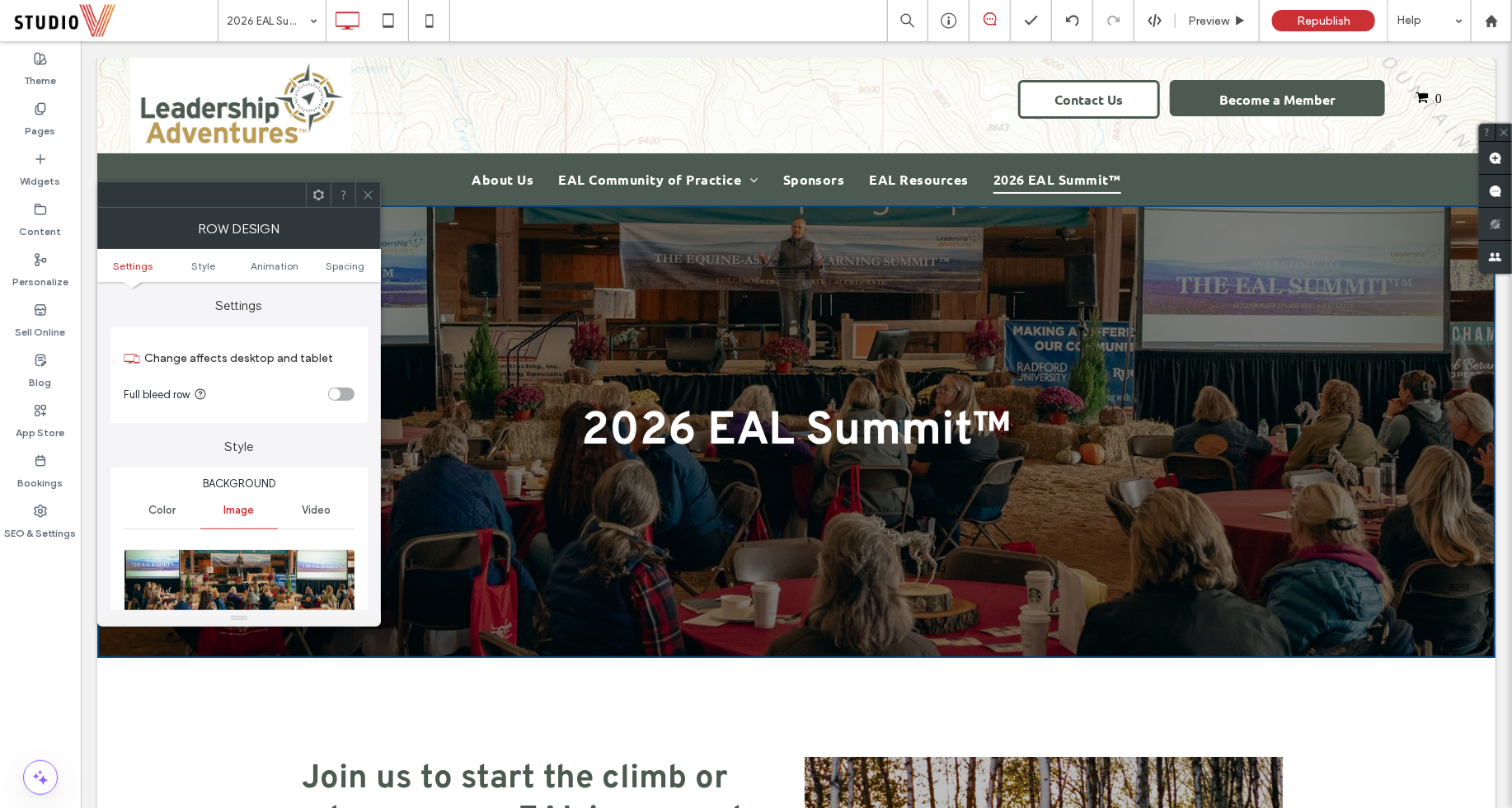
click at [366, 193] on icon at bounding box center [368, 195] width 13 height 13
